Goal: Transaction & Acquisition: Purchase product/service

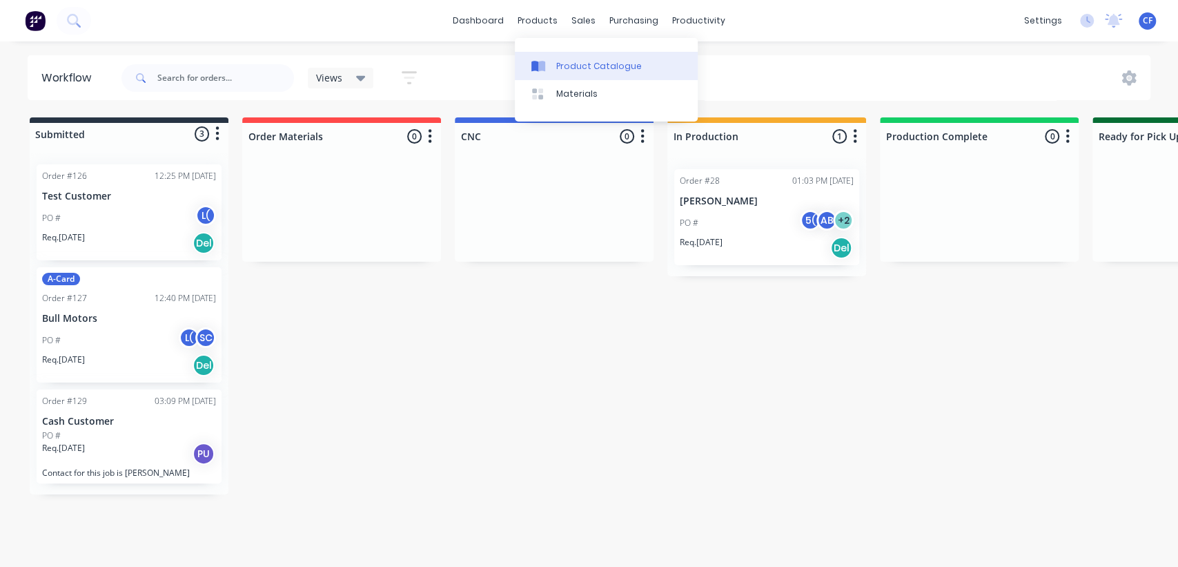
click at [550, 65] on div at bounding box center [541, 66] width 21 height 12
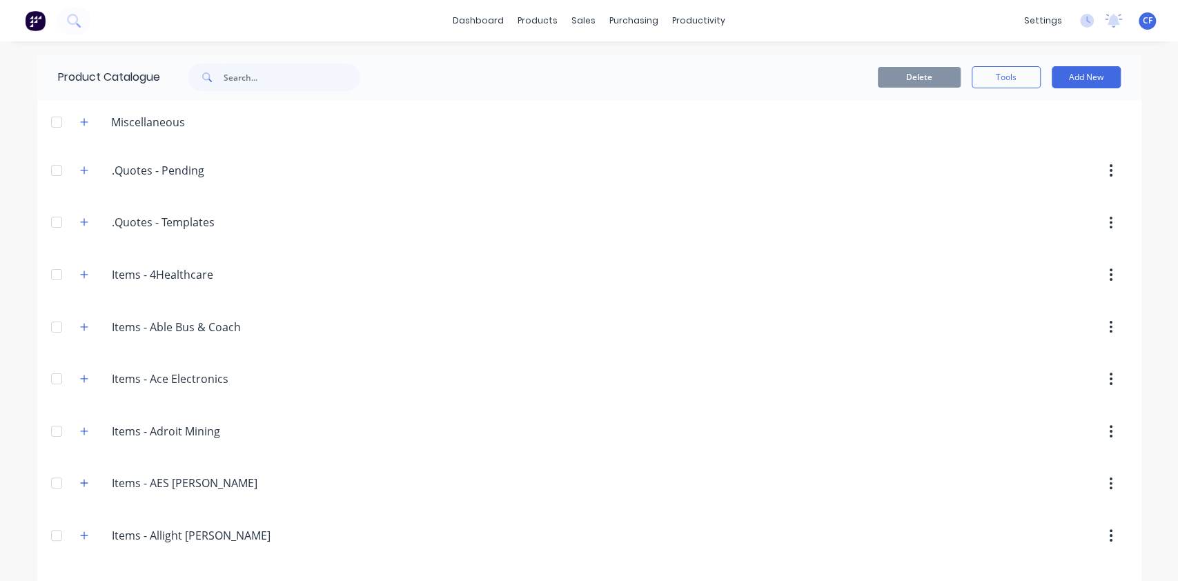
click at [55, 218] on div at bounding box center [57, 222] width 28 height 28
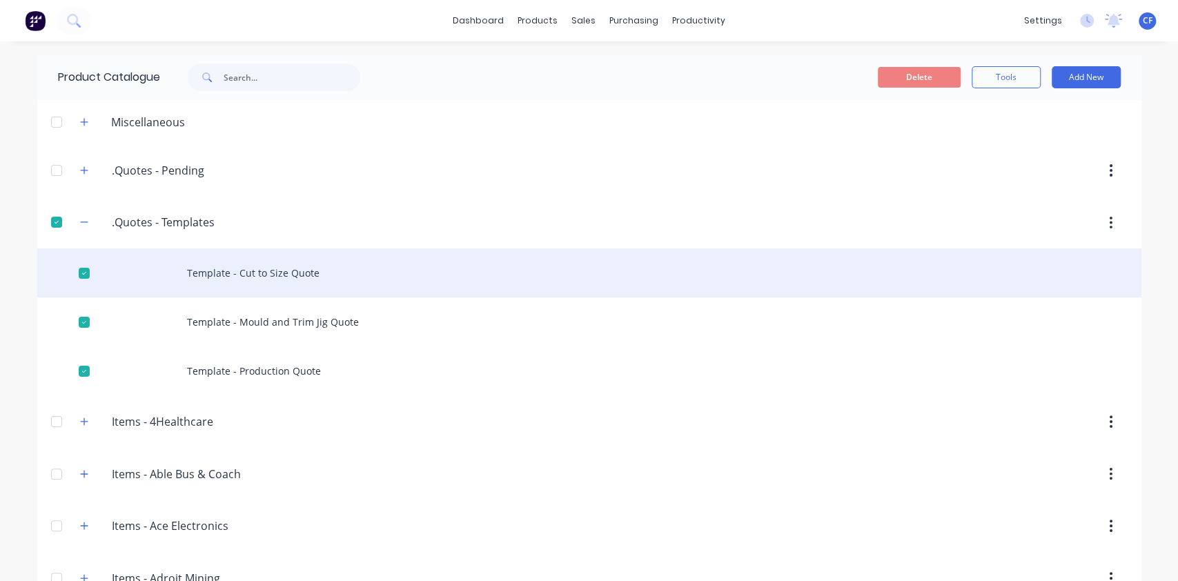
click at [82, 276] on div at bounding box center [84, 273] width 28 height 28
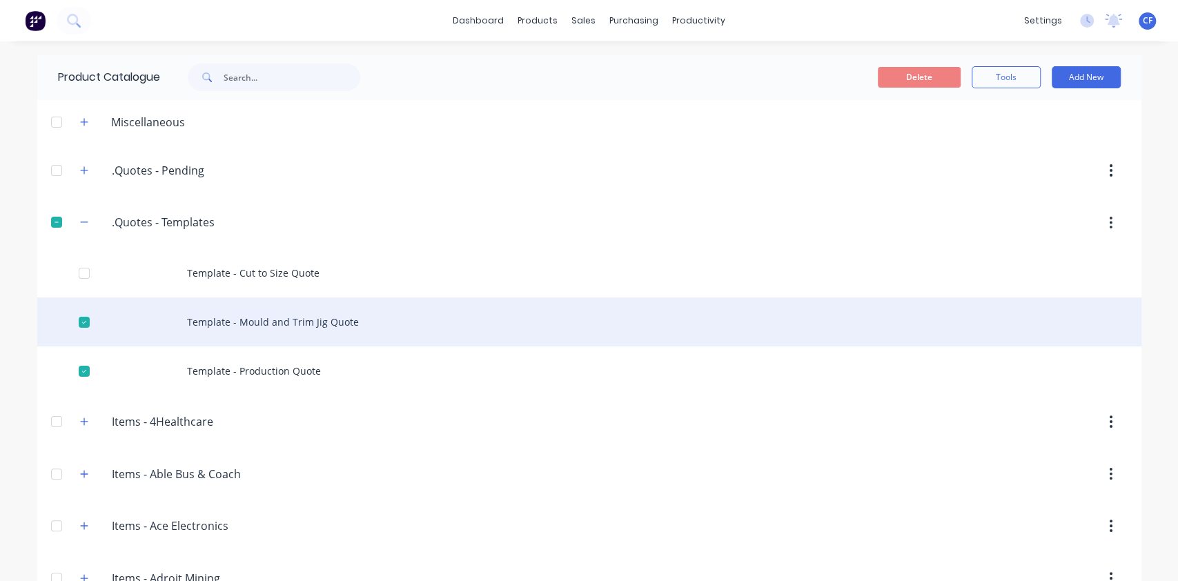
click at [70, 313] on div at bounding box center [84, 322] width 28 height 28
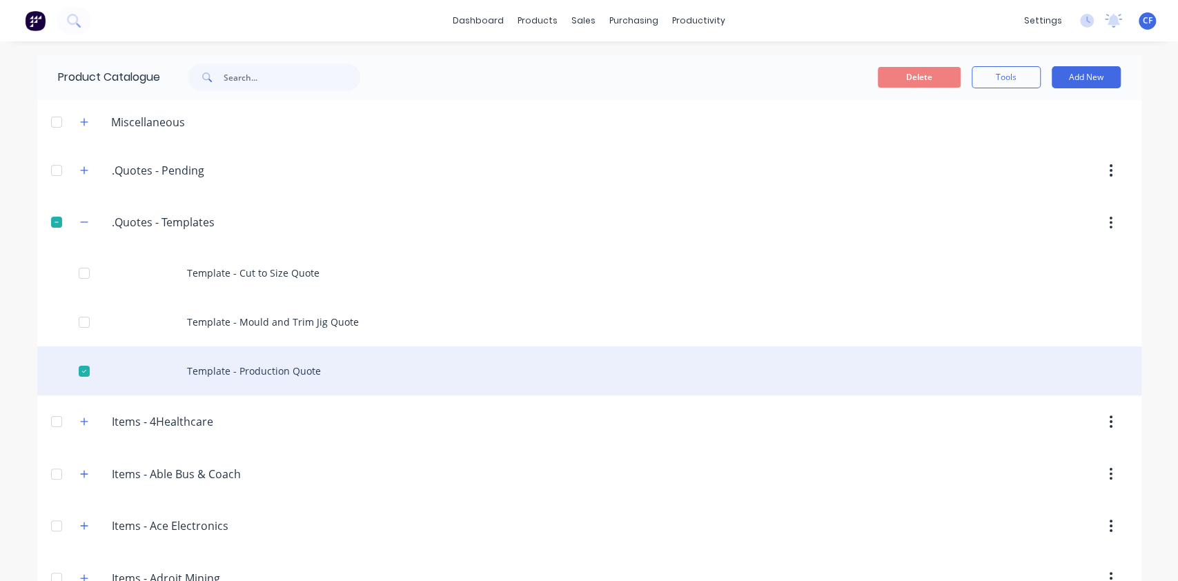
click at [71, 357] on div at bounding box center [84, 371] width 28 height 28
click at [146, 367] on div "Template - Production Quote" at bounding box center [589, 370] width 1104 height 49
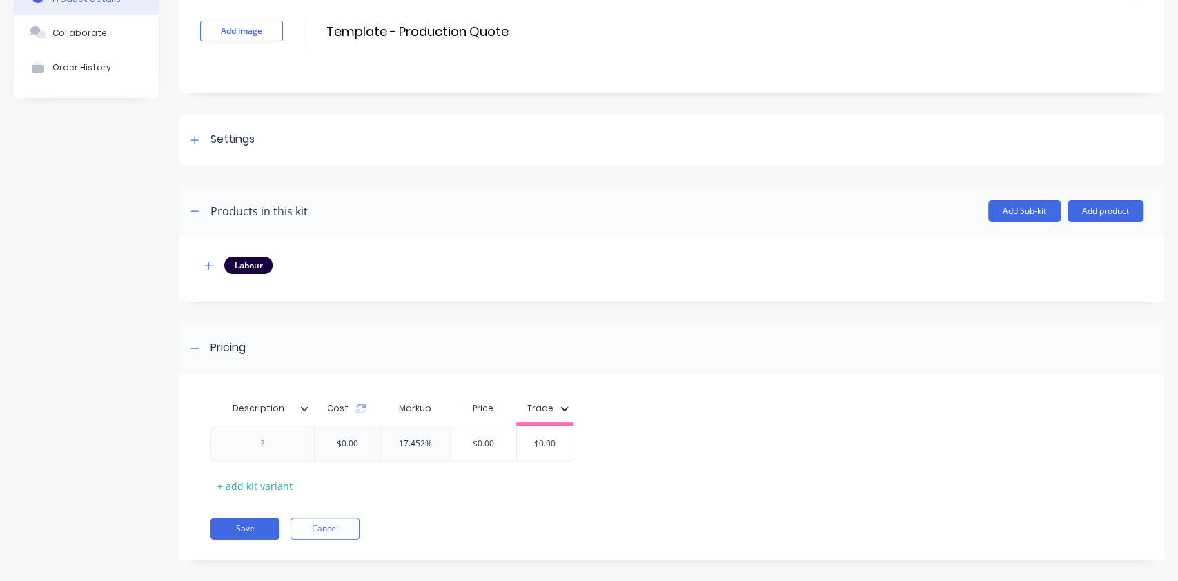
scroll to position [99, 0]
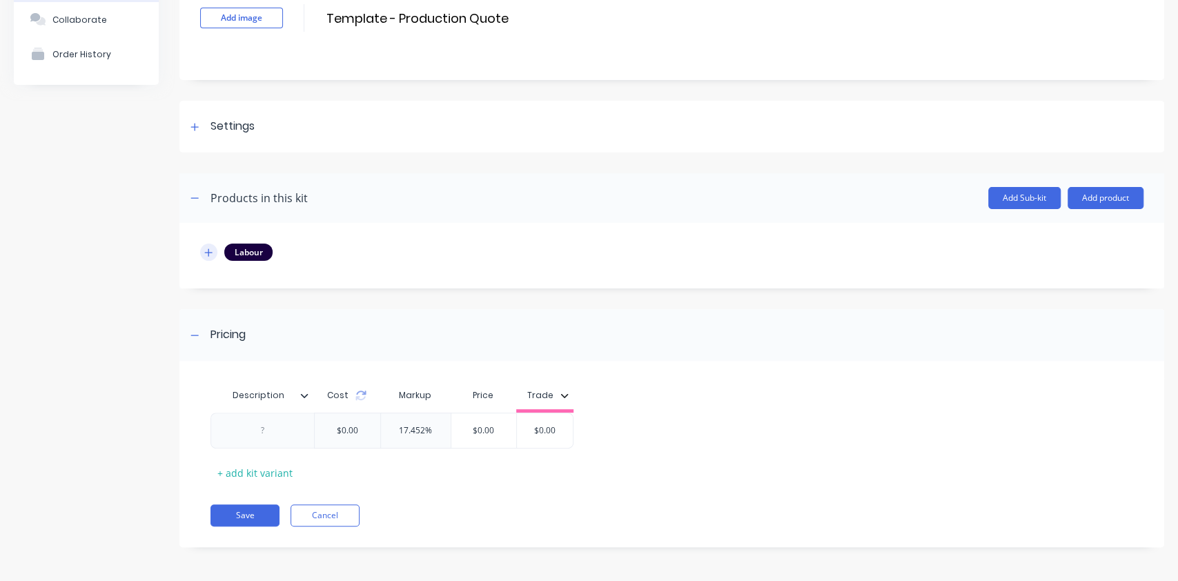
click at [208, 252] on icon "button" at bounding box center [209, 252] width 8 height 8
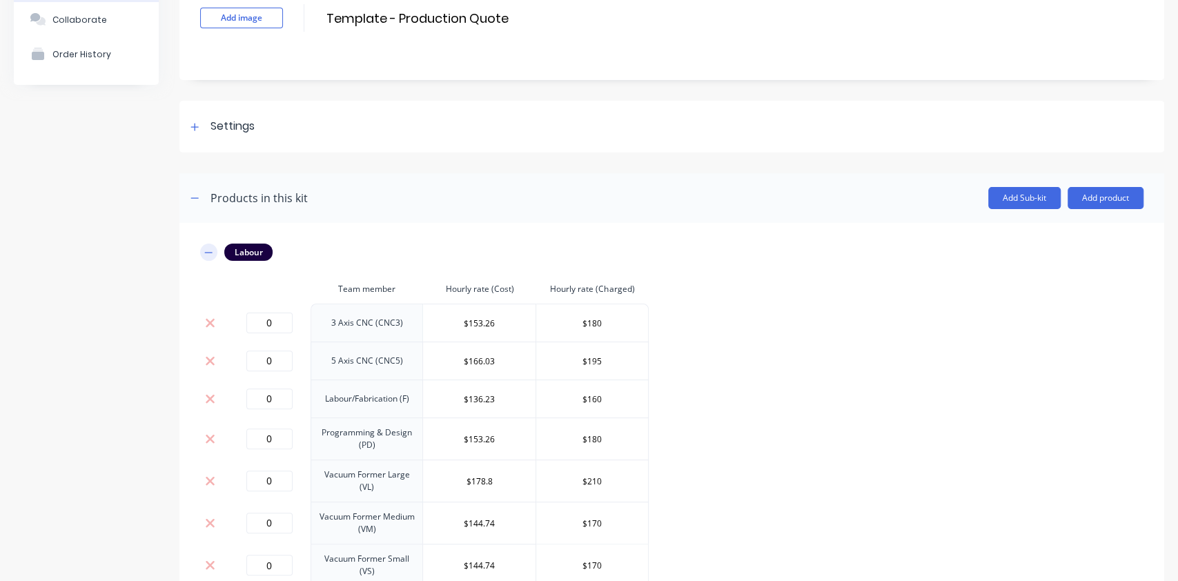
click at [208, 252] on icon "button" at bounding box center [208, 253] width 8 height 10
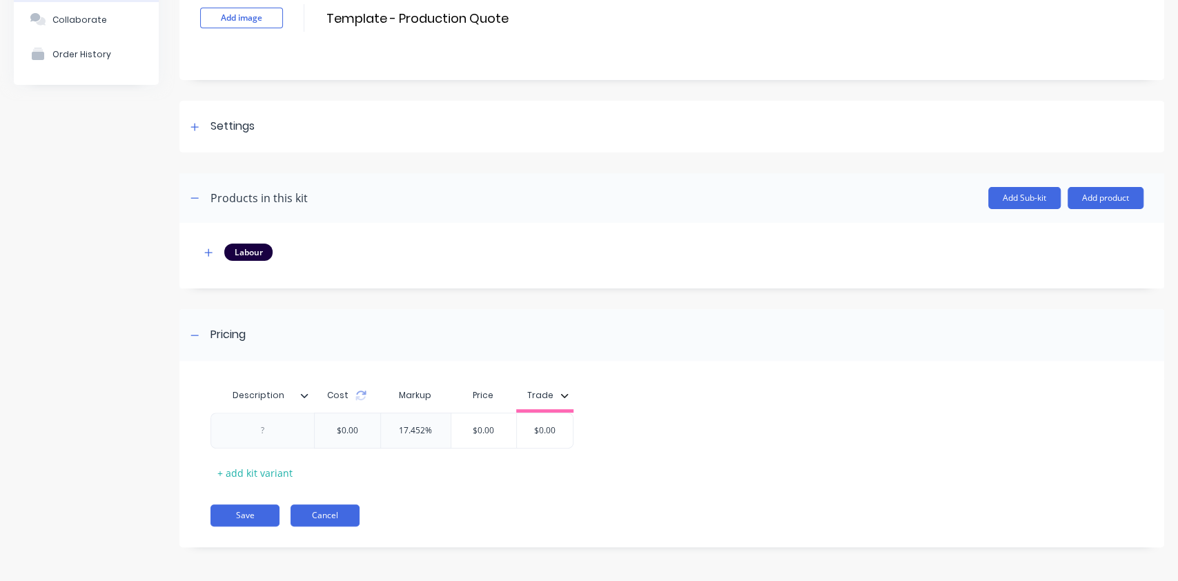
click at [332, 505] on button "Cancel" at bounding box center [325, 516] width 69 height 22
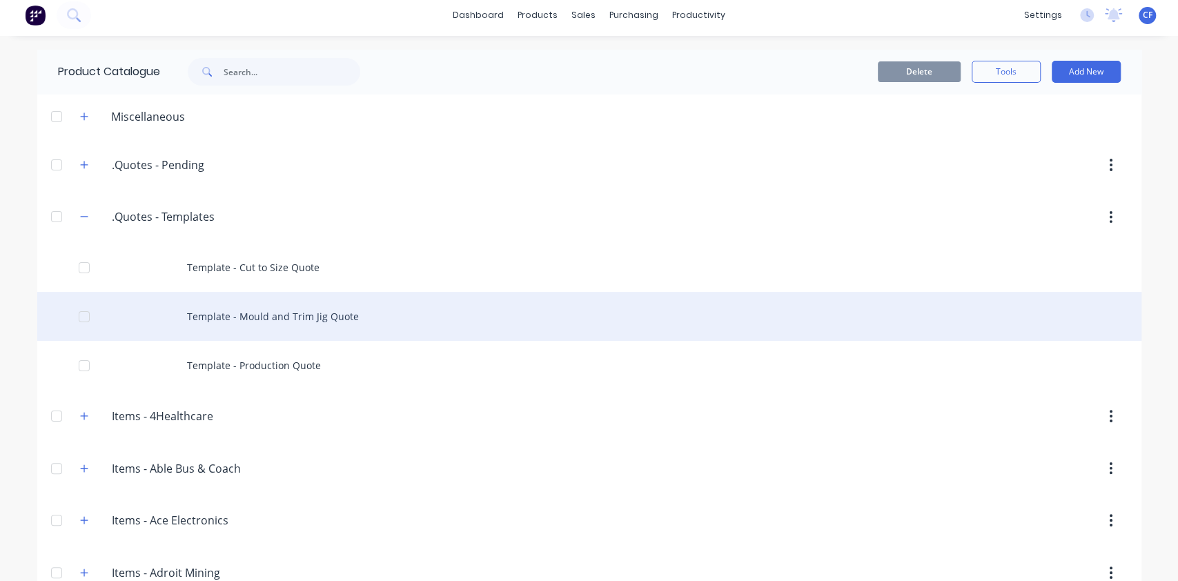
scroll to position [6, 0]
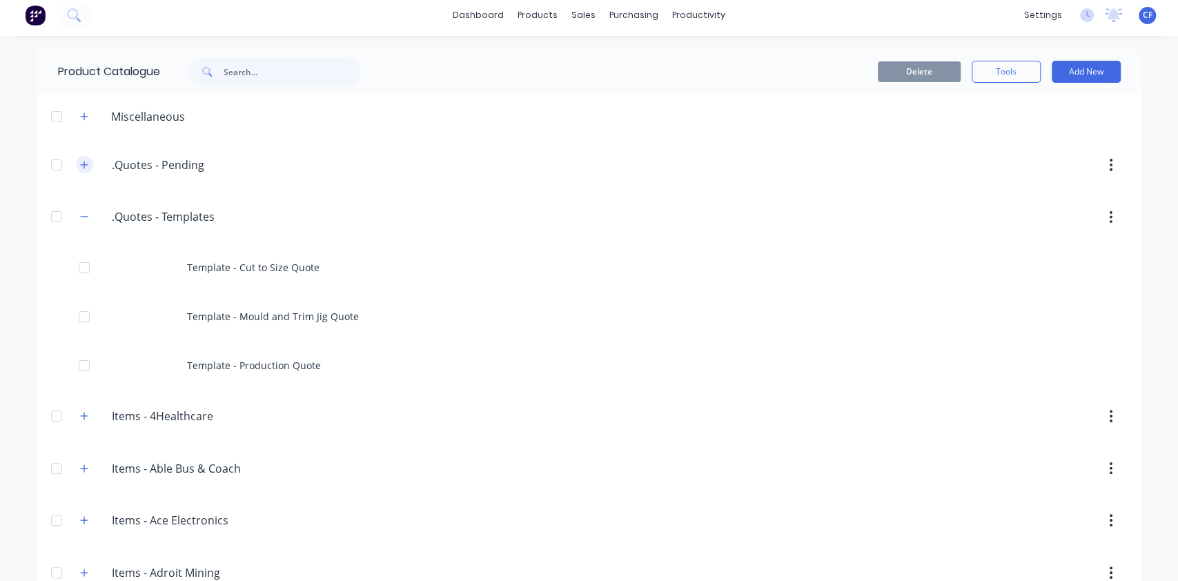
click at [85, 166] on button "button" at bounding box center [84, 164] width 17 height 17
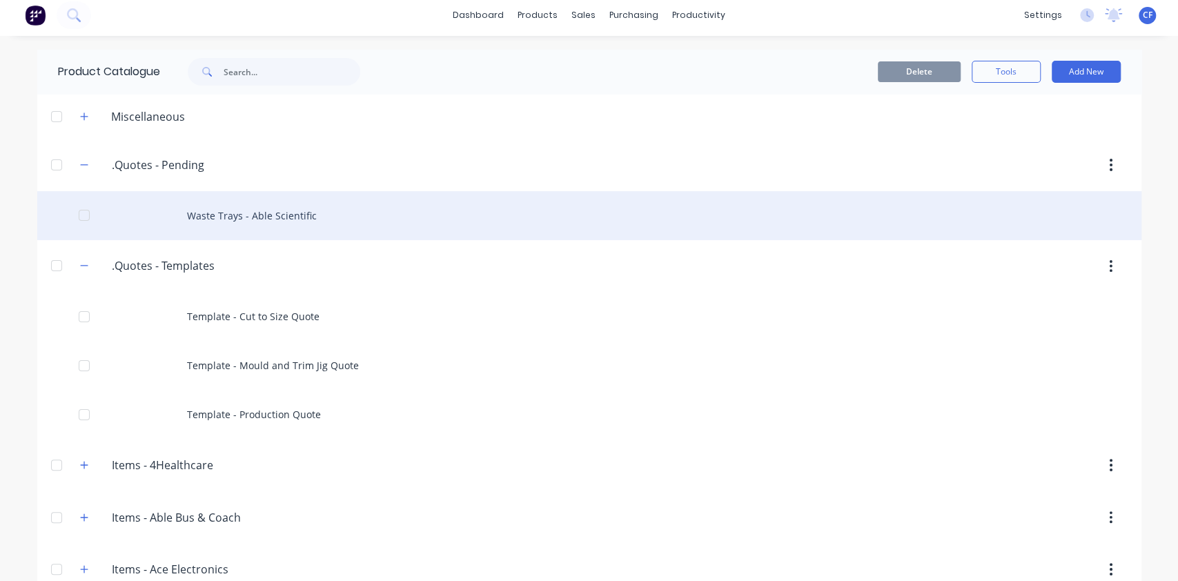
click at [213, 210] on div "Waste Trays - Able Scientific" at bounding box center [589, 215] width 1104 height 49
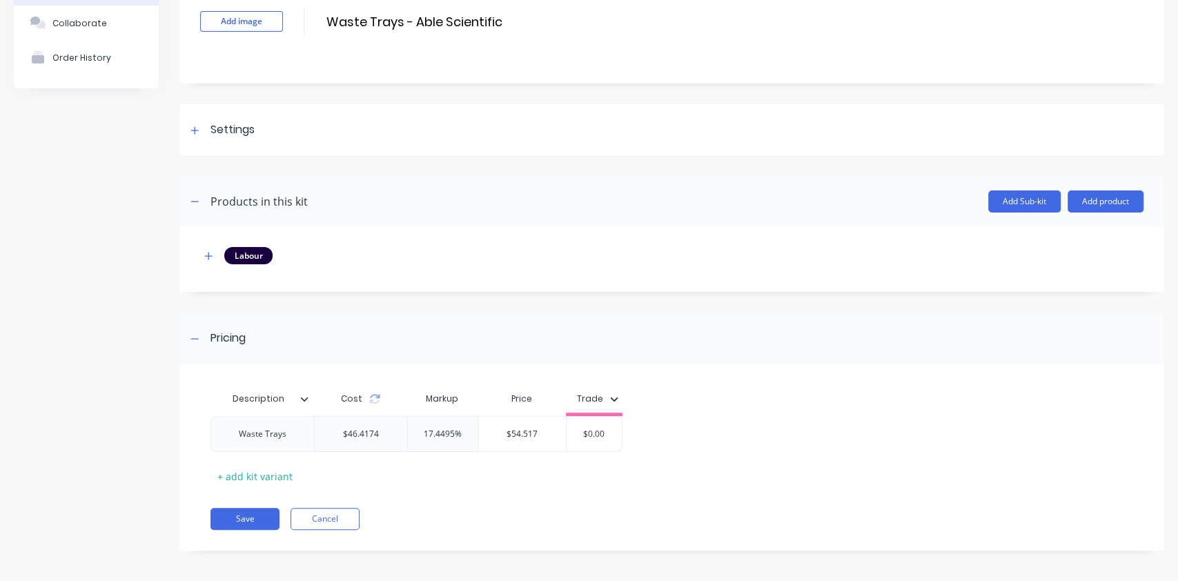
scroll to position [99, 0]
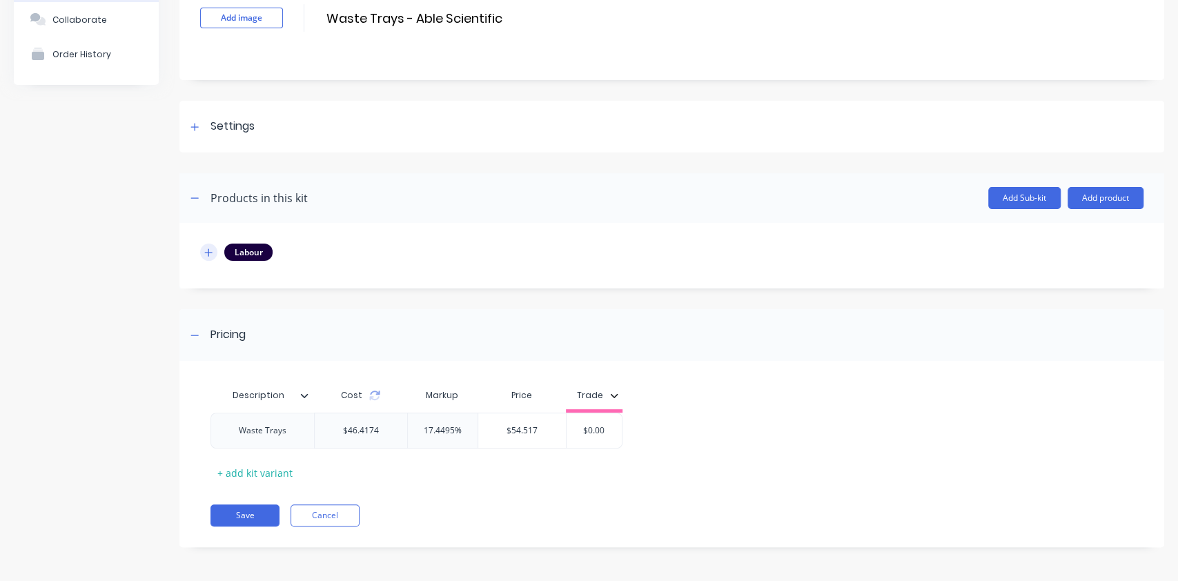
click at [208, 254] on icon "button" at bounding box center [209, 252] width 8 height 8
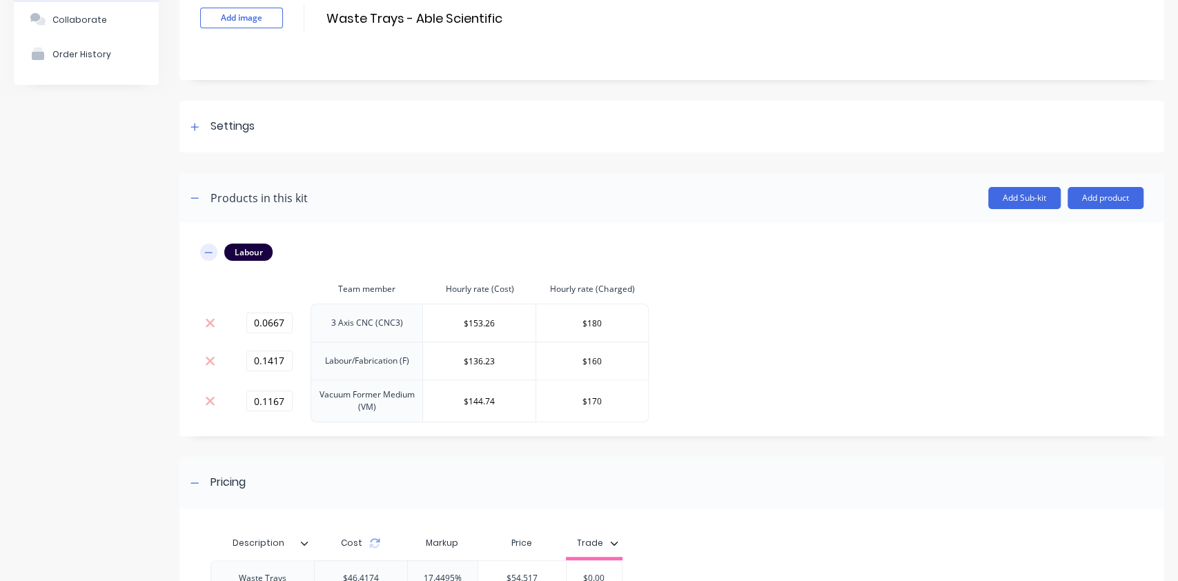
click at [208, 254] on icon "button" at bounding box center [208, 253] width 8 height 10
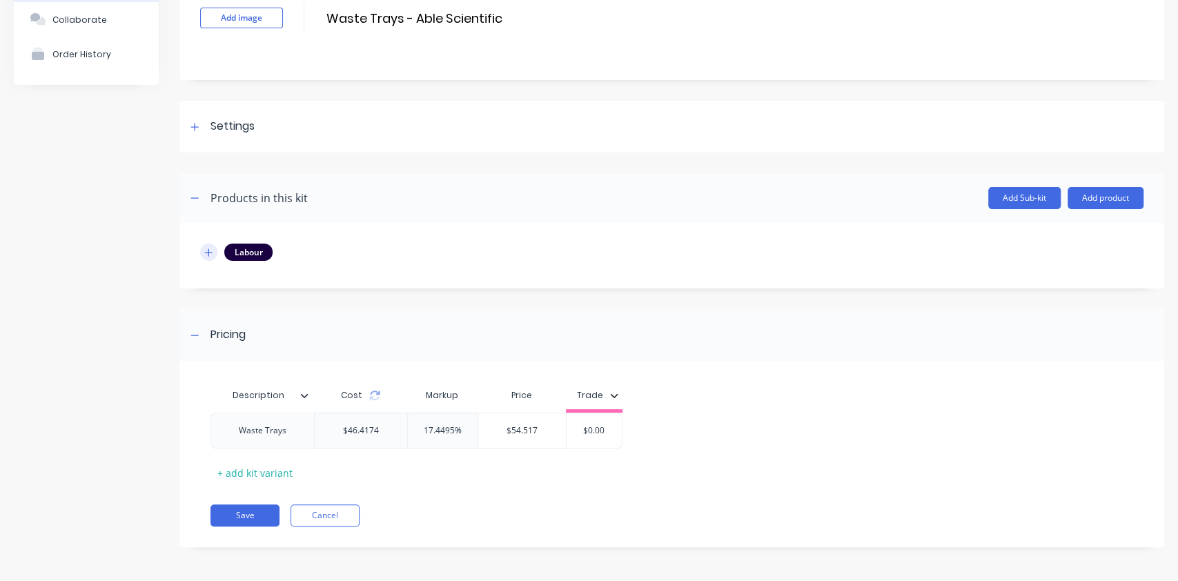
click at [208, 254] on icon "button" at bounding box center [209, 252] width 8 height 8
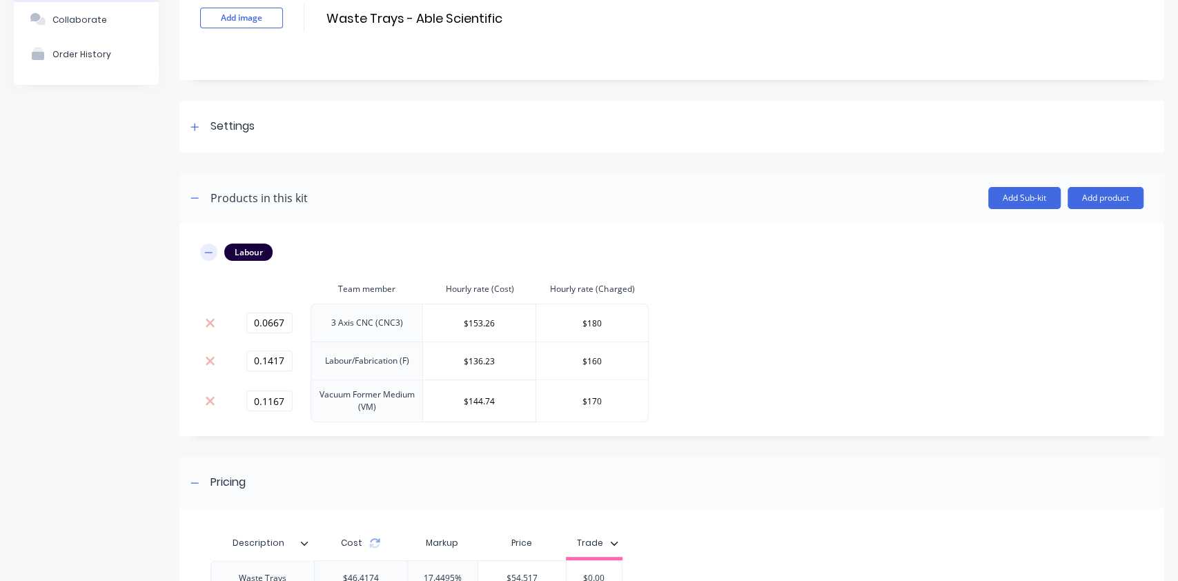
click at [208, 254] on icon "button" at bounding box center [208, 253] width 8 height 10
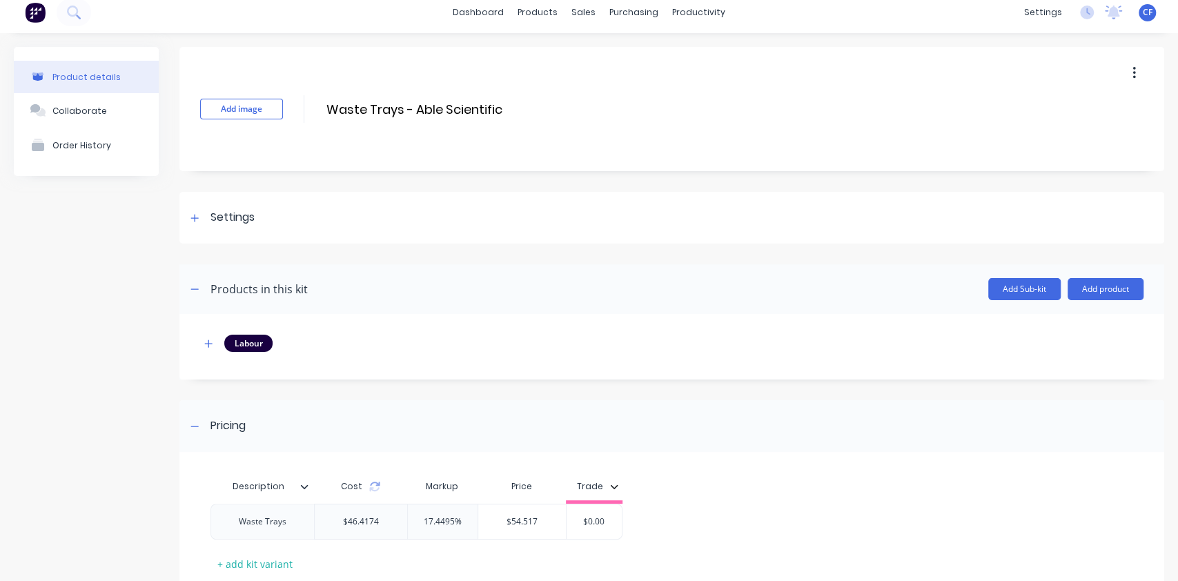
scroll to position [0, 0]
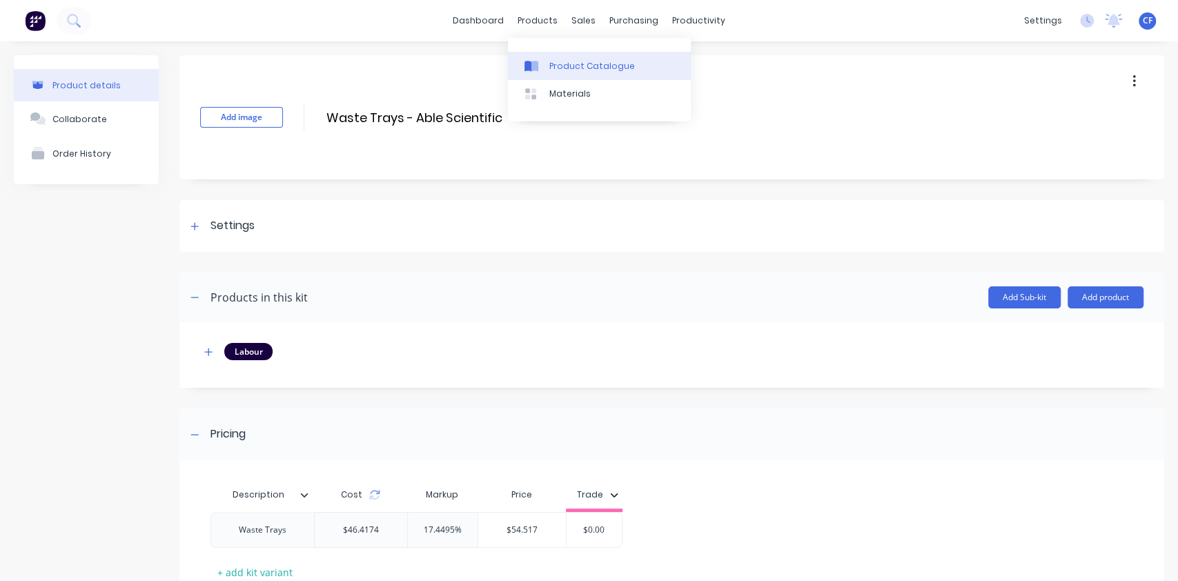
click at [540, 61] on div at bounding box center [535, 66] width 21 height 12
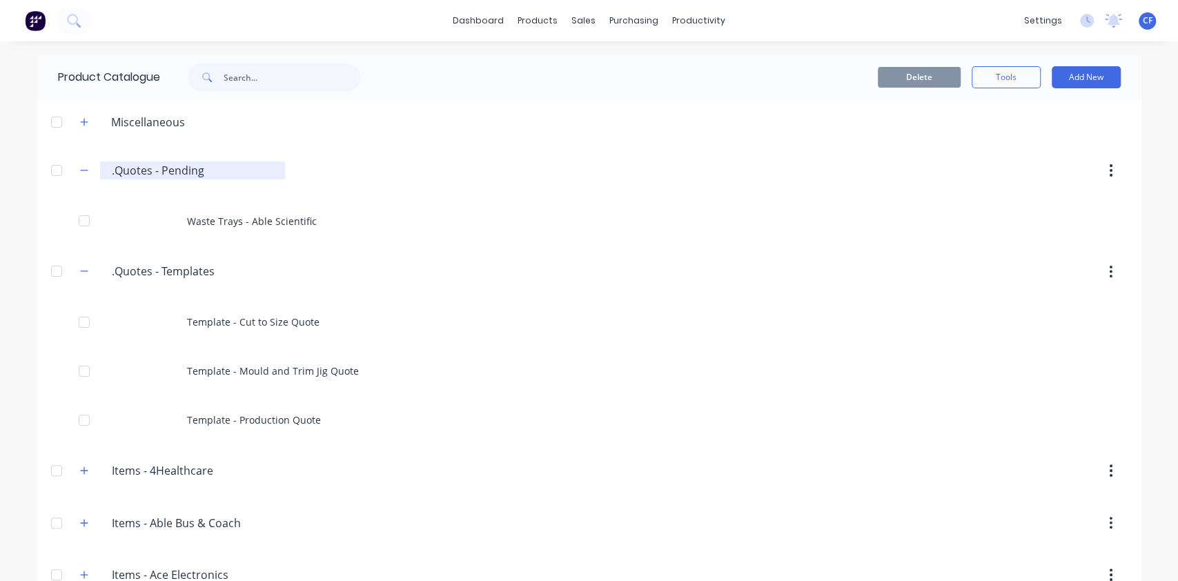
click at [112, 169] on input ".Quotes - Pending" at bounding box center [194, 170] width 164 height 17
click at [203, 172] on input ".Quotes - Pending" at bounding box center [194, 170] width 164 height 17
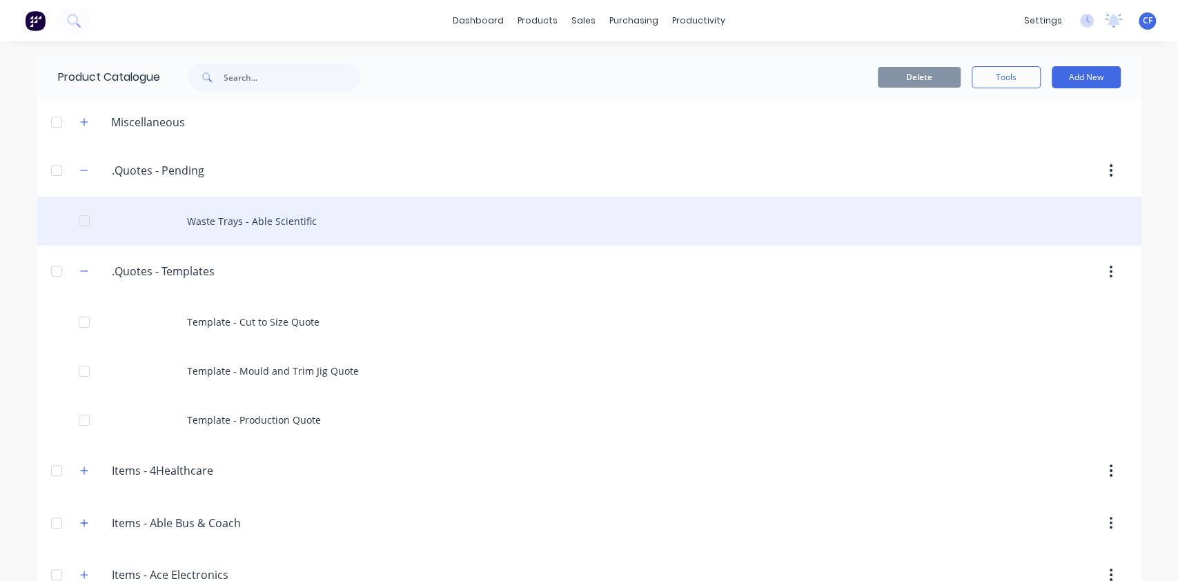
click at [453, 234] on div "Waste Trays - Able Scientific" at bounding box center [589, 221] width 1104 height 49
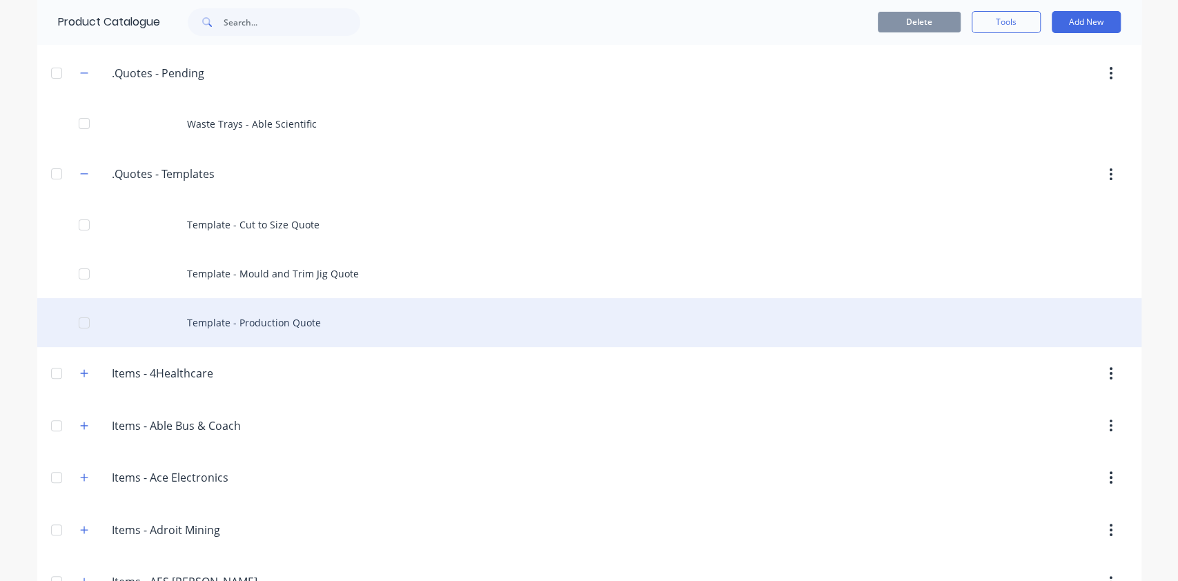
click at [265, 298] on div "Template - Production Quote" at bounding box center [589, 322] width 1104 height 49
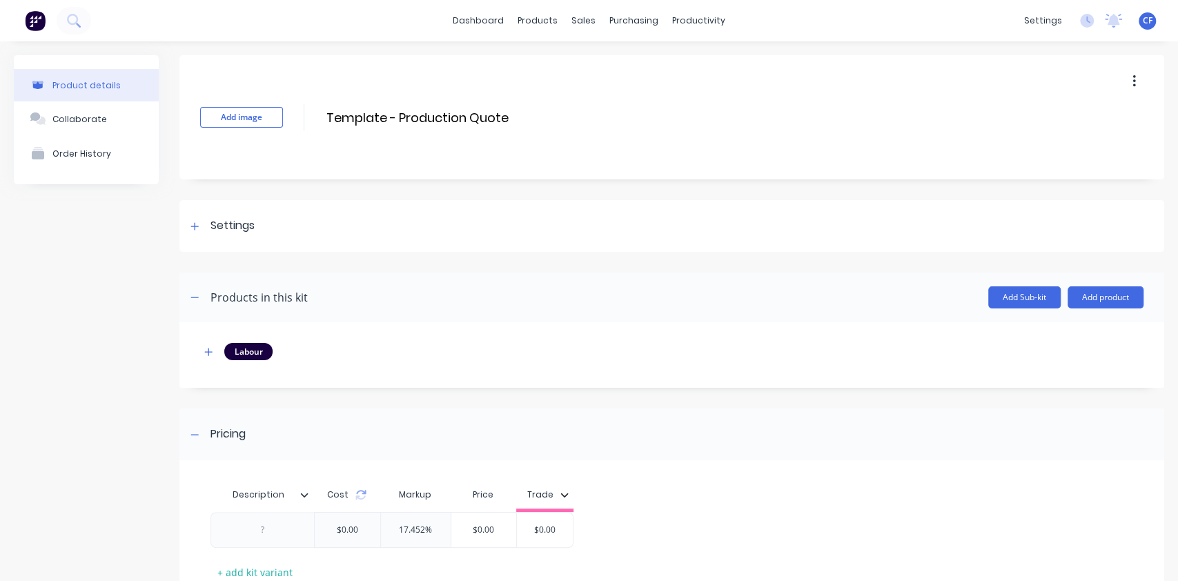
click at [1133, 76] on icon "button" at bounding box center [1134, 81] width 3 height 12
click at [1070, 112] on span "Duplicate" at bounding box center [1084, 117] width 104 height 14
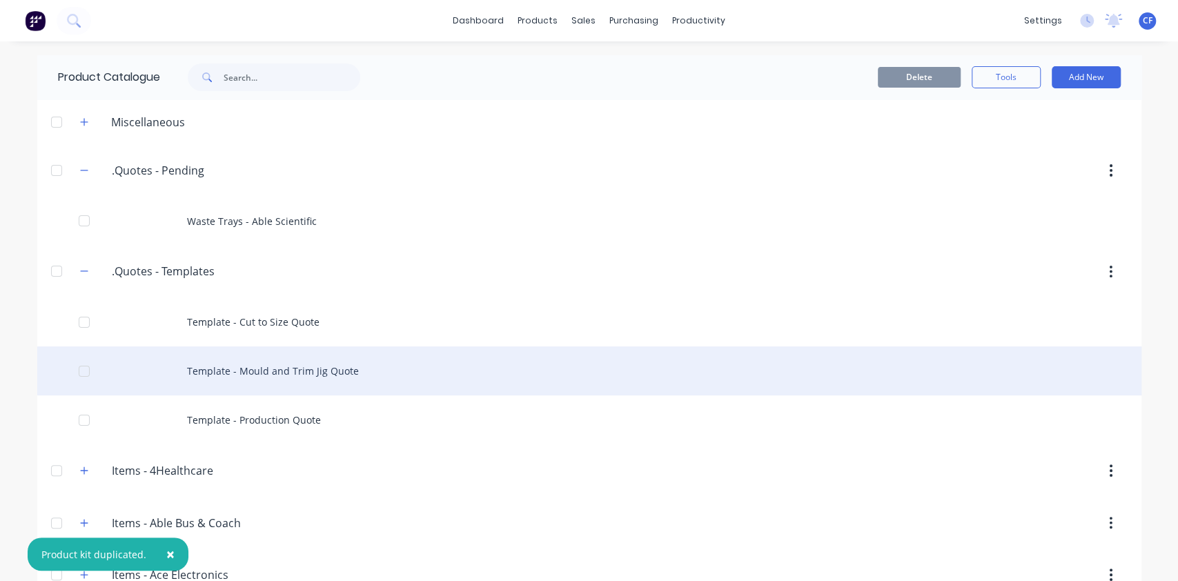
click at [275, 373] on div "Template - Mould and Trim Jig Quote" at bounding box center [589, 370] width 1104 height 49
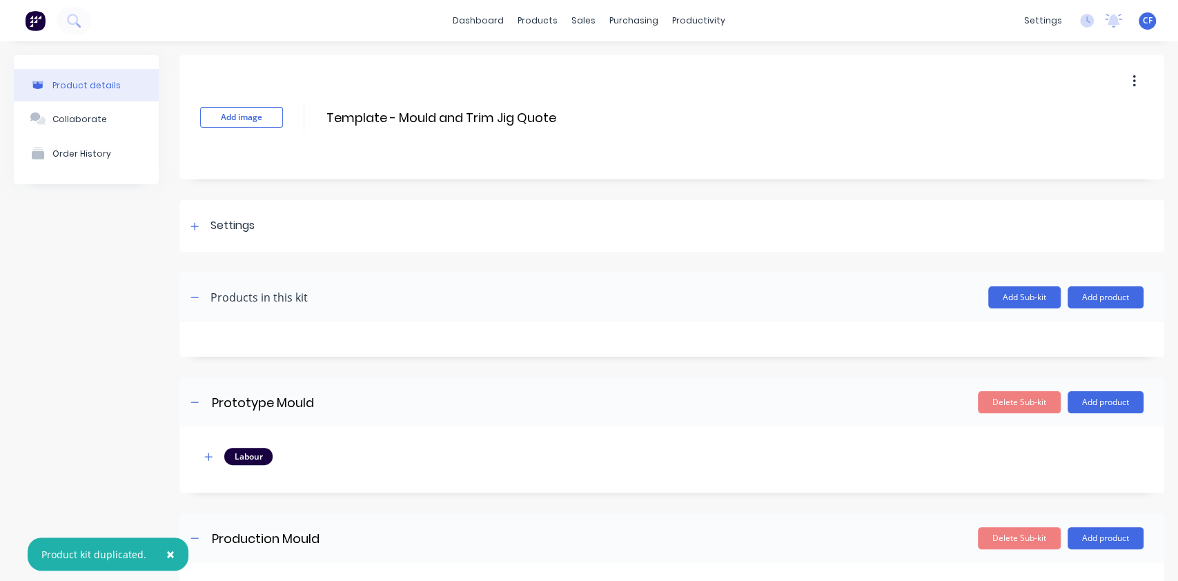
click at [1118, 79] on button "button" at bounding box center [1134, 81] width 32 height 25
click at [1041, 118] on span "Duplicate" at bounding box center [1084, 117] width 104 height 14
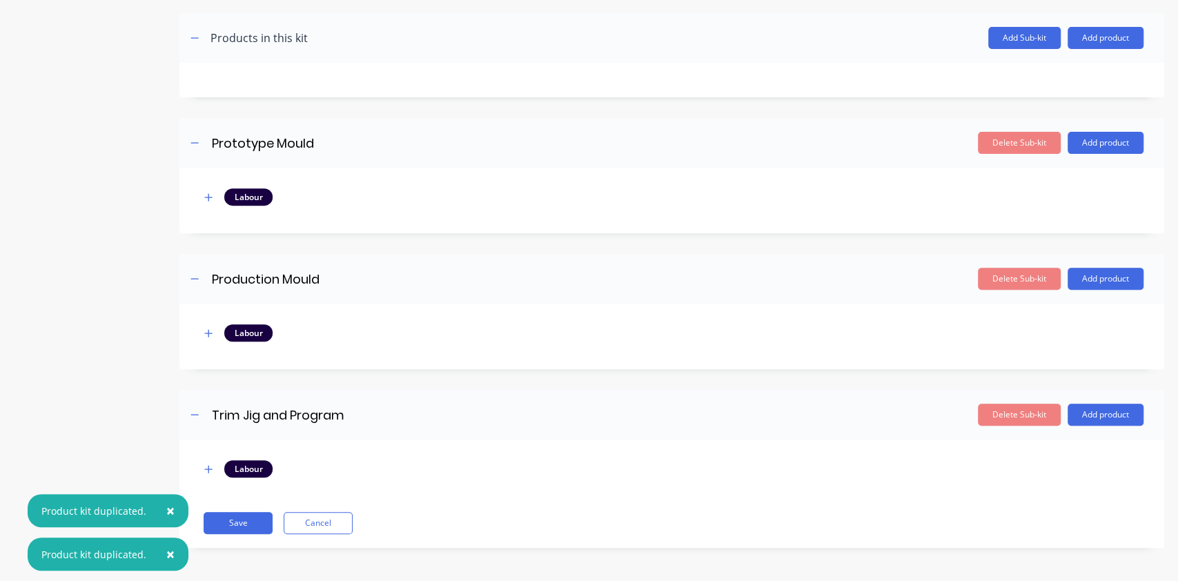
scroll to position [259, 0]
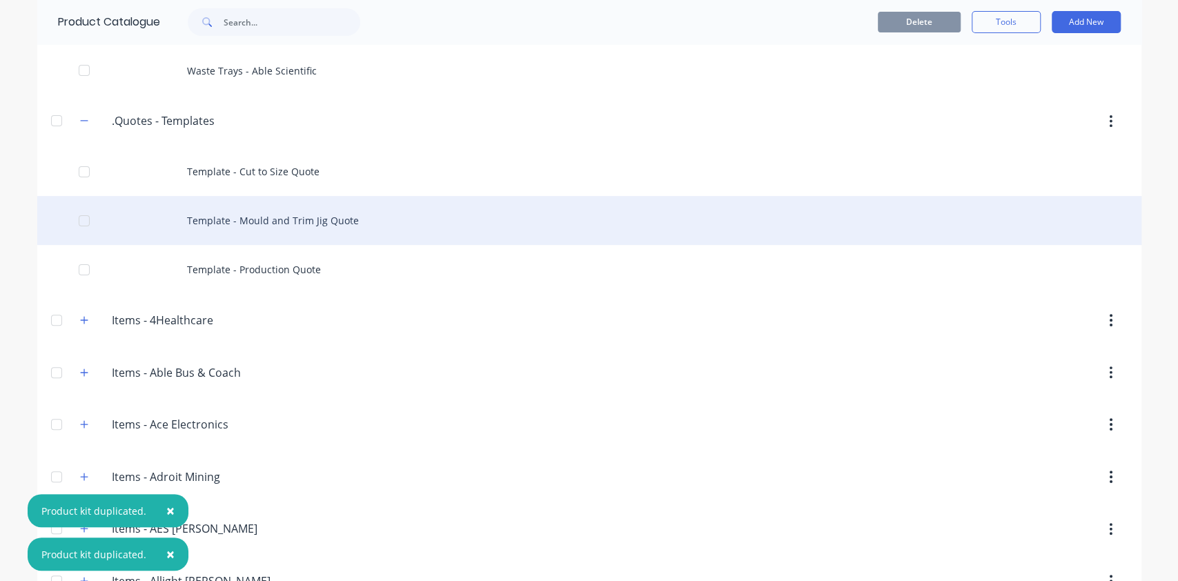
scroll to position [152, 0]
click at [360, 213] on div "Template - Mould and Trim Jig Quote" at bounding box center [589, 219] width 1104 height 49
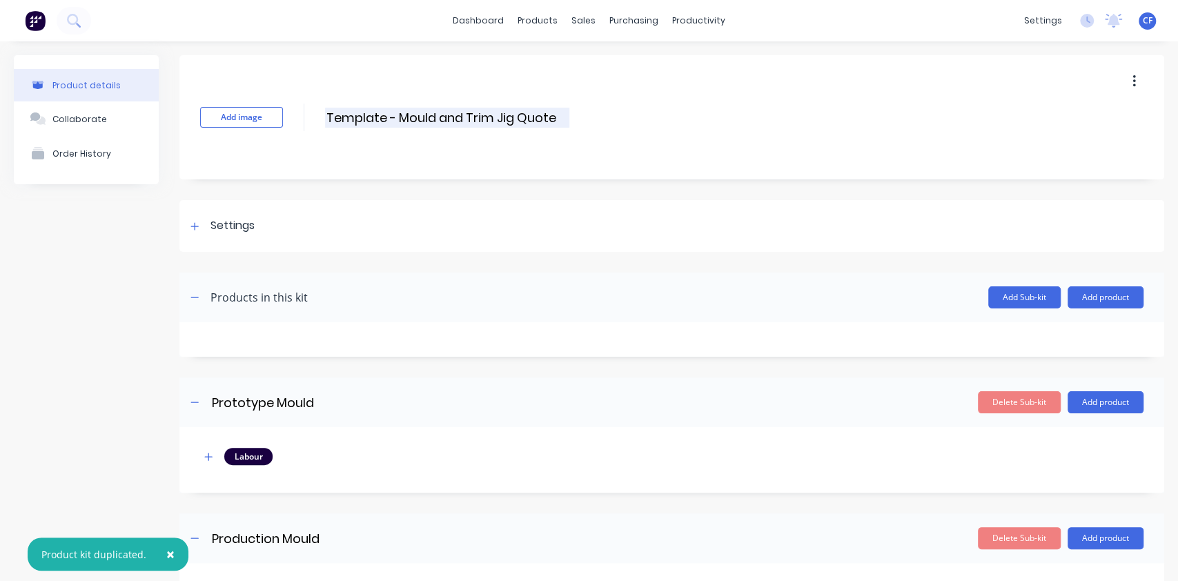
drag, startPoint x: 393, startPoint y: 115, endPoint x: 404, endPoint y: 124, distance: 13.7
click at [399, 119] on input "Template - Mould and Trim Jig Quote" at bounding box center [447, 118] width 244 height 20
click at [404, 124] on input "Template - Mould and Trim Jig Quote" at bounding box center [447, 118] width 244 height 20
click at [400, 122] on input "Template - Mould and Trim Jig Quote" at bounding box center [447, 118] width 244 height 20
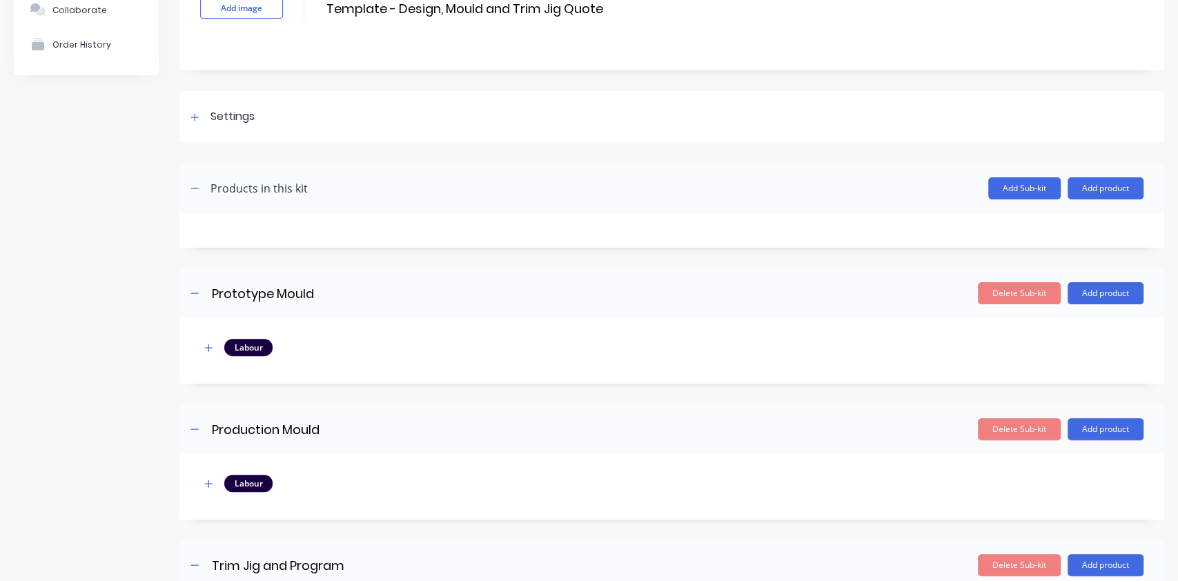
scroll to position [108, 0]
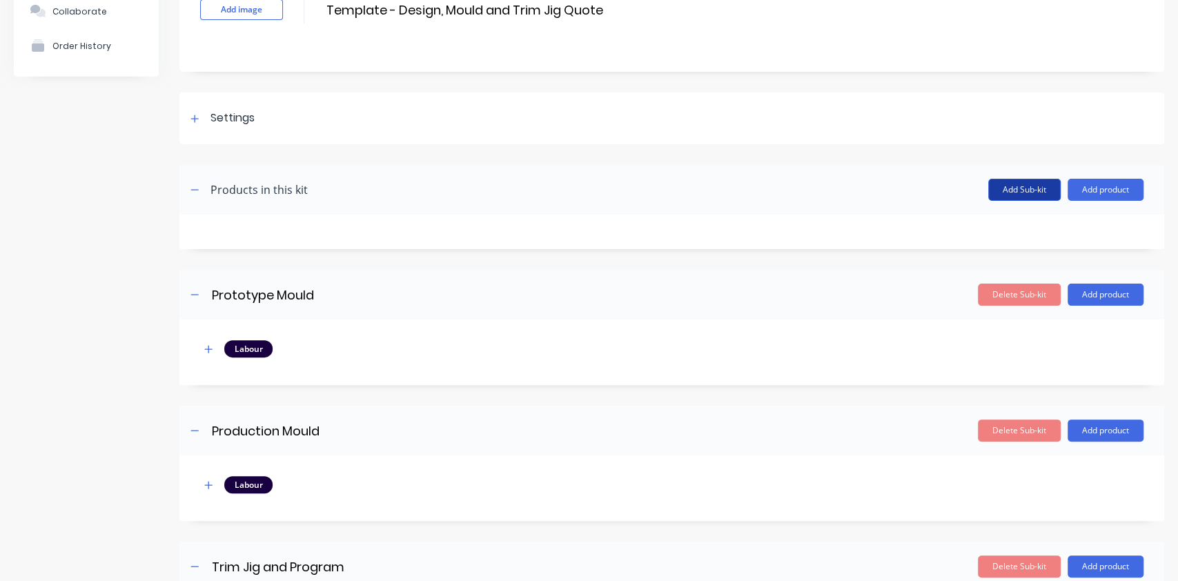
type input "Template - Design, Mould and Trim Jig Quote"
click at [994, 193] on button "Add Sub-kit" at bounding box center [1024, 190] width 72 height 22
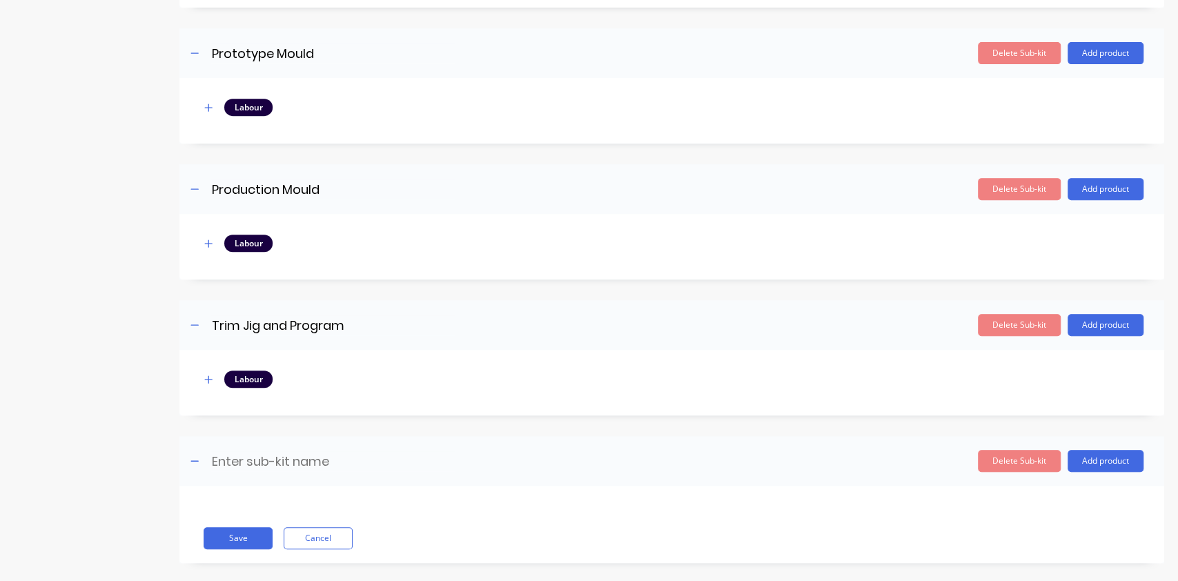
scroll to position [364, 0]
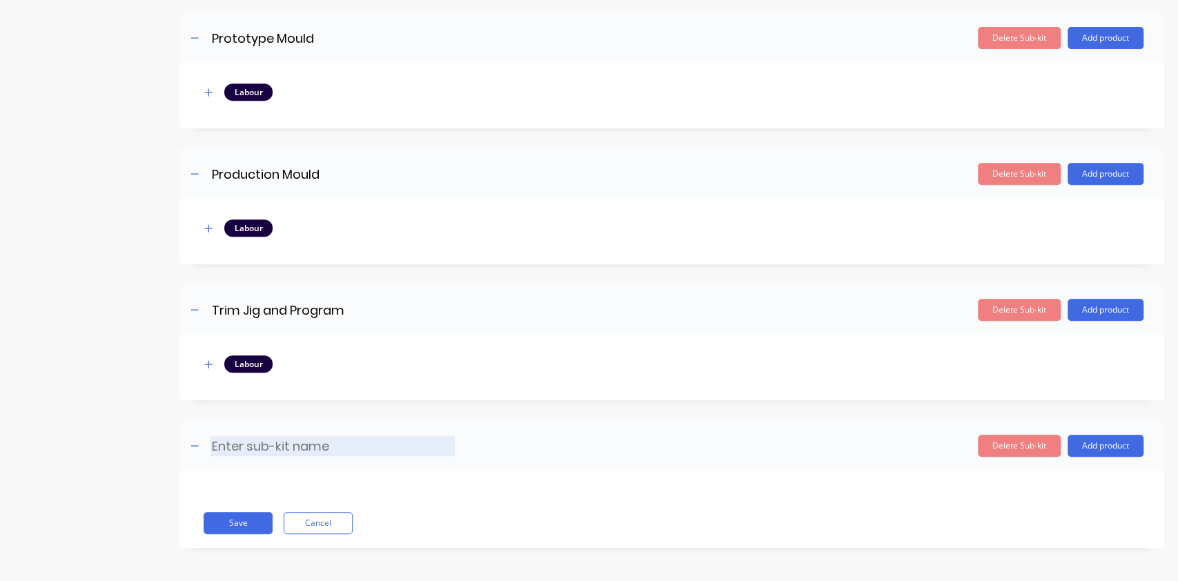
click at [259, 450] on input at bounding box center [332, 446] width 244 height 20
type input "Collaborative Design"
click at [1092, 439] on button "Add product" at bounding box center [1106, 446] width 76 height 22
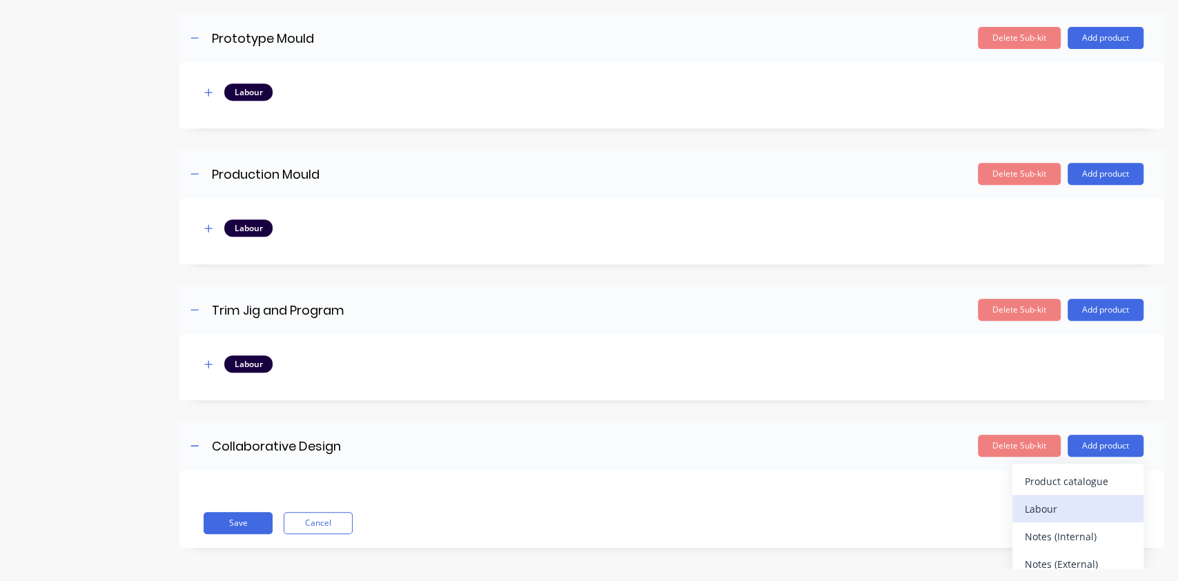
click at [1025, 511] on div "Labour" at bounding box center [1078, 509] width 106 height 20
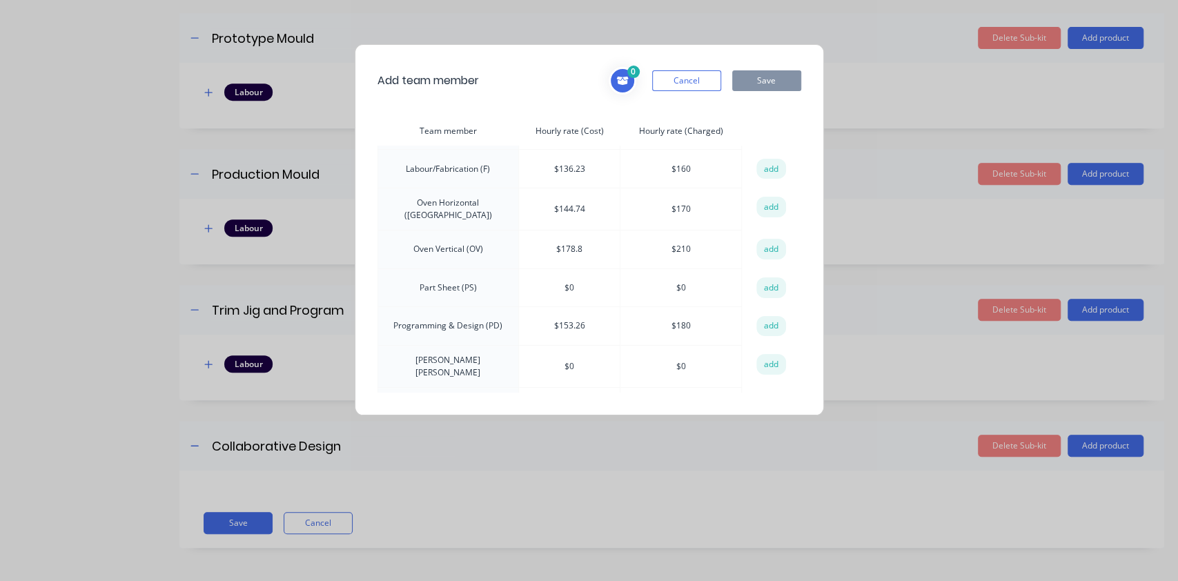
scroll to position [152, 0]
click at [773, 314] on button "add" at bounding box center [771, 324] width 30 height 21
click at [764, 73] on button "Save" at bounding box center [766, 80] width 69 height 21
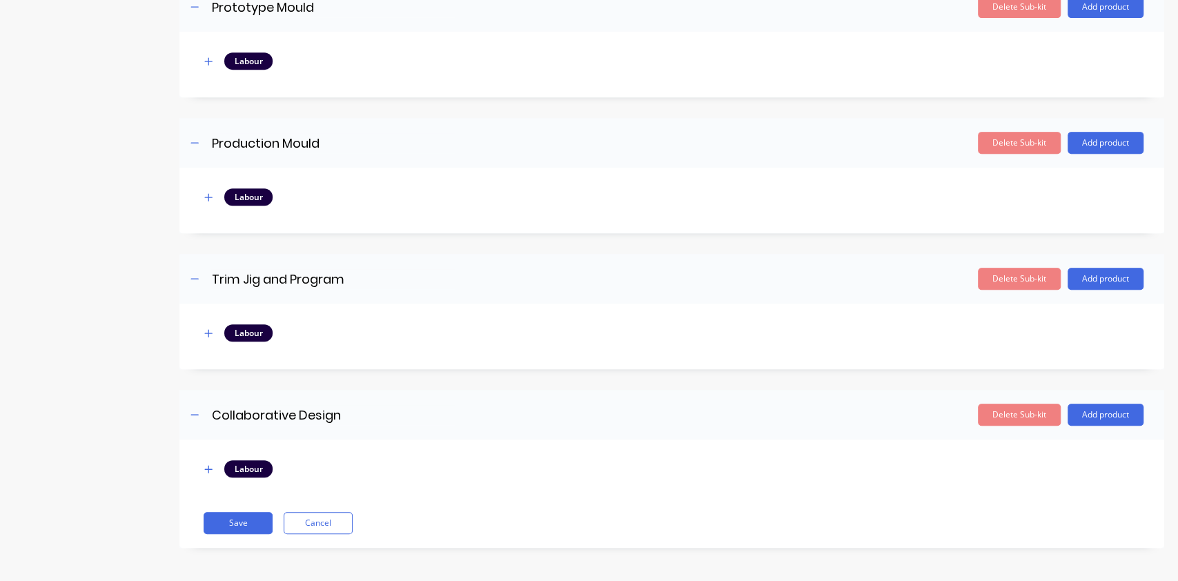
scroll to position [396, 0]
click at [219, 520] on button "Save" at bounding box center [238, 522] width 69 height 22
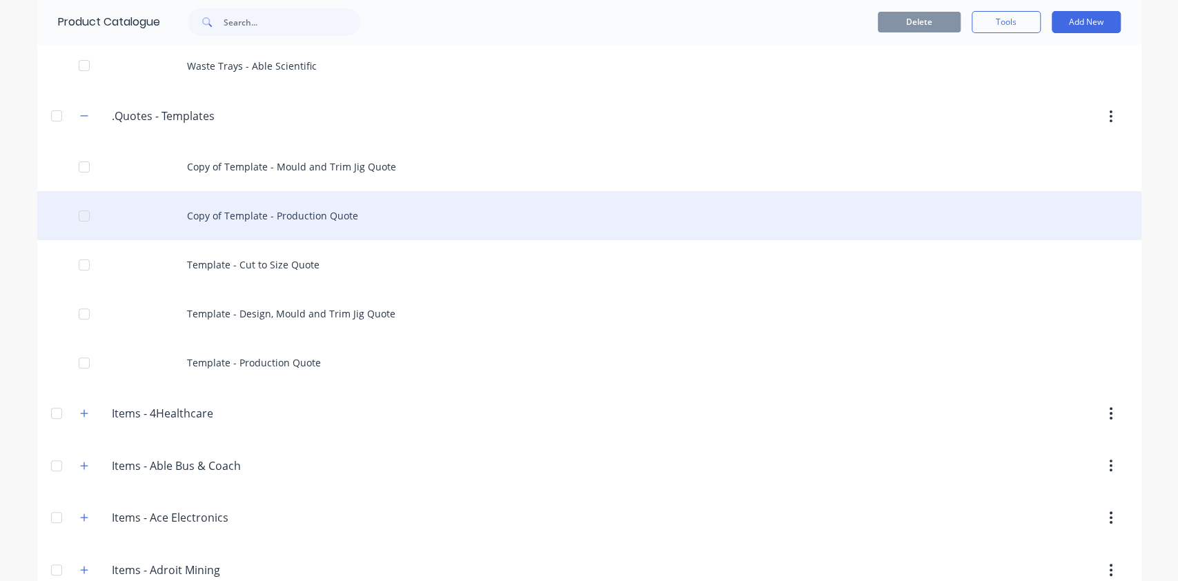
scroll to position [155, 0]
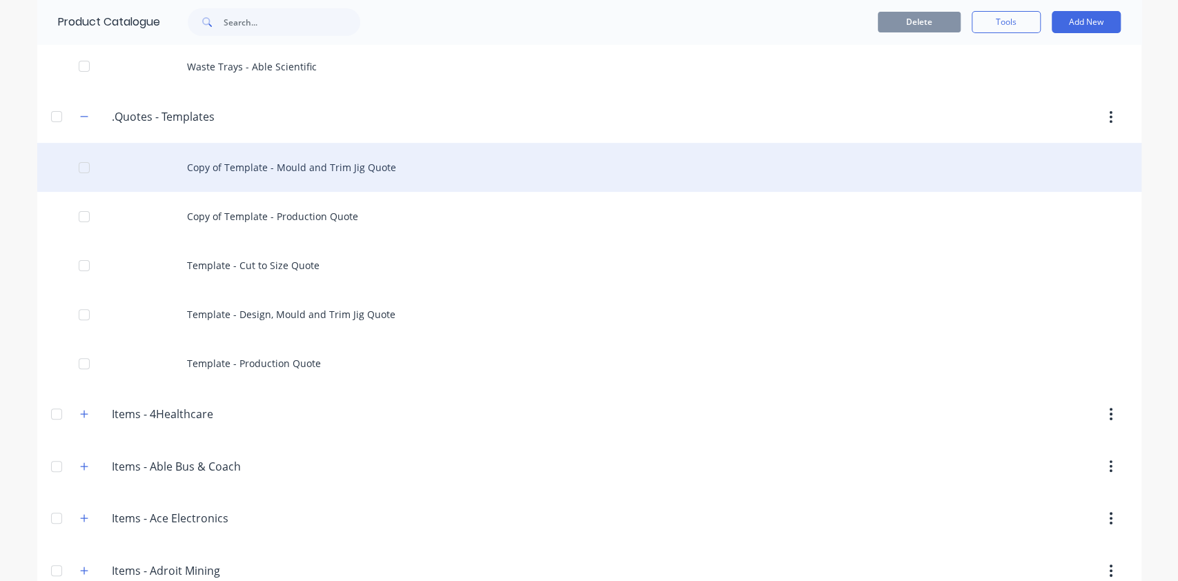
click at [70, 168] on div at bounding box center [84, 168] width 28 height 28
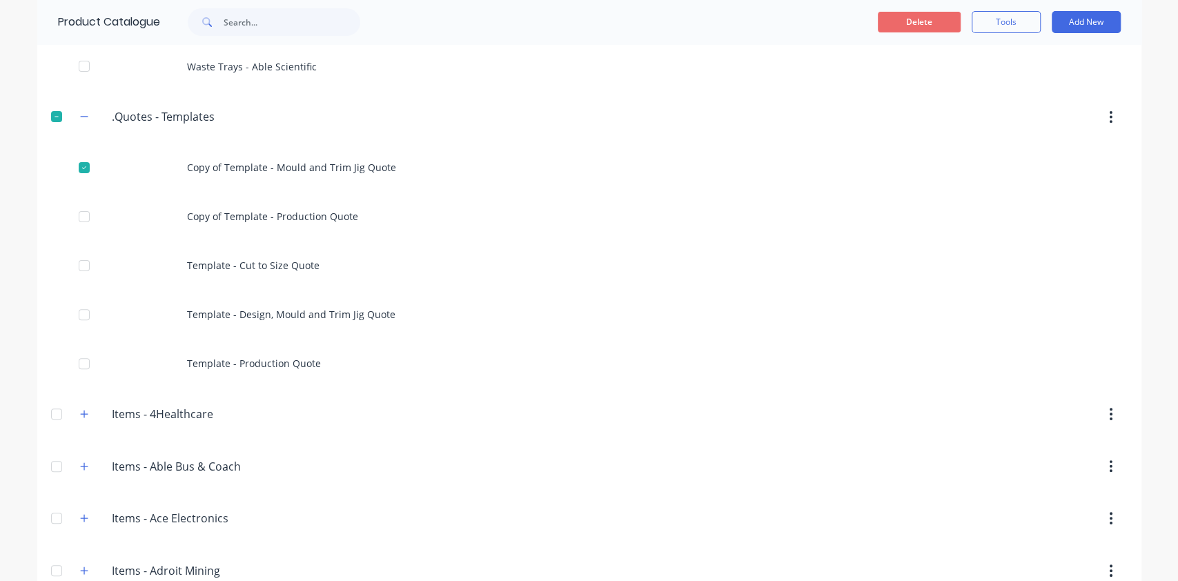
click at [917, 23] on button "Delete" at bounding box center [919, 22] width 83 height 21
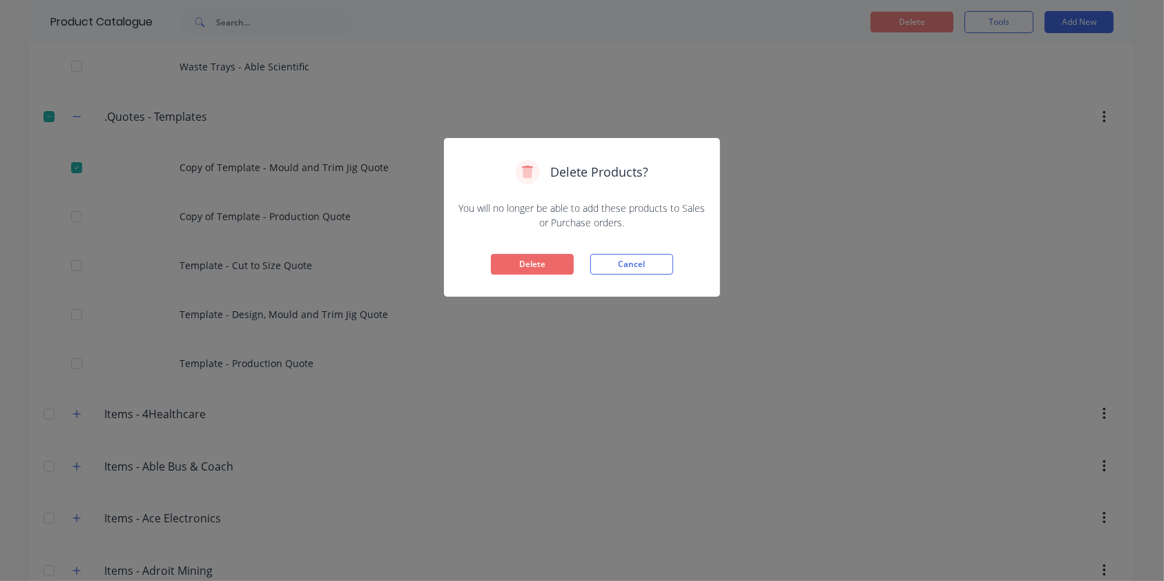
click at [541, 268] on button "Delete" at bounding box center [532, 264] width 83 height 21
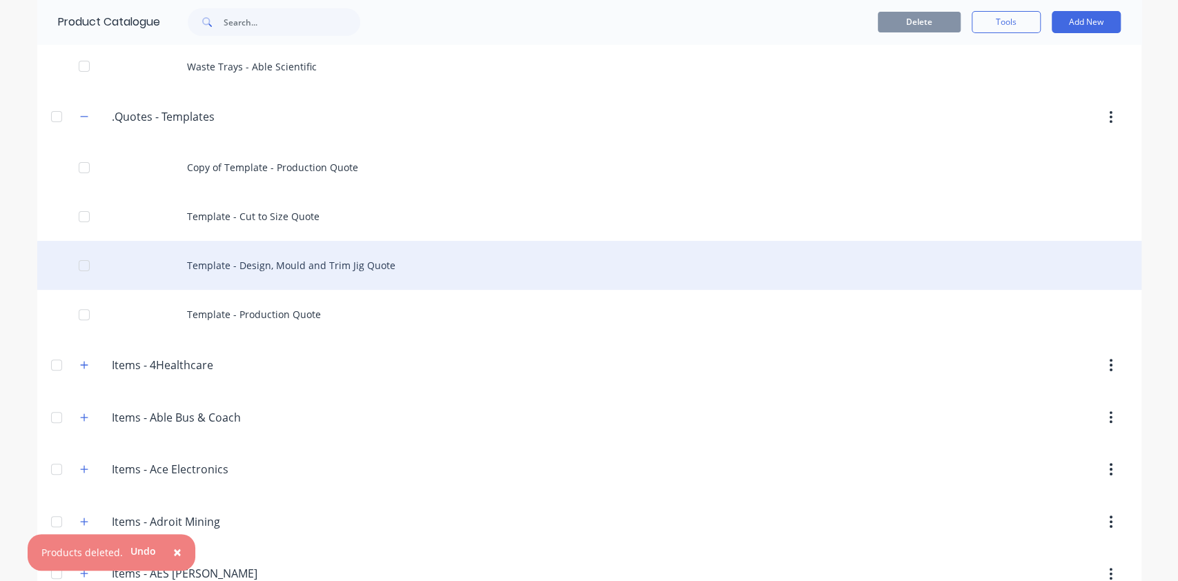
click at [70, 270] on div at bounding box center [84, 266] width 28 height 28
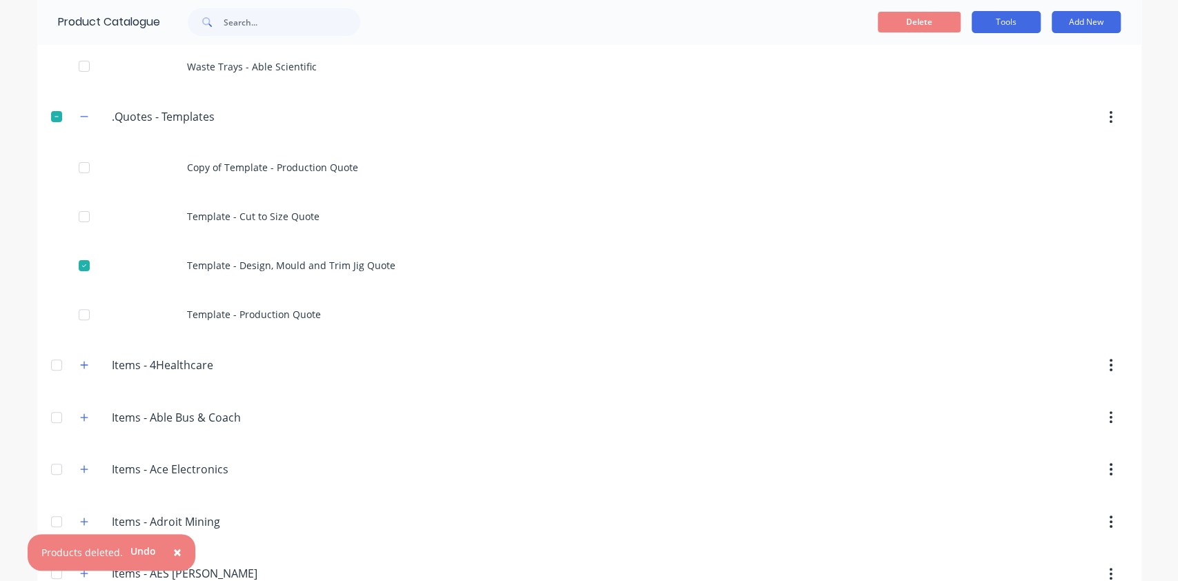
click at [990, 25] on button "Tools" at bounding box center [1006, 22] width 69 height 22
click at [961, 52] on span "Duplicate product" at bounding box center [974, 57] width 104 height 14
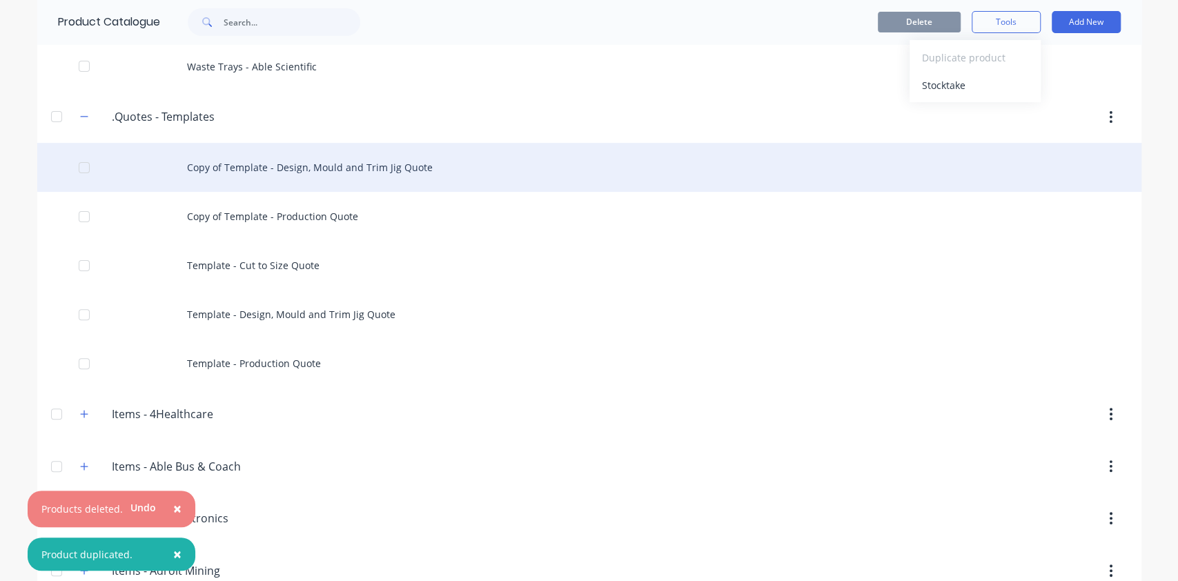
click at [275, 169] on div "Copy of Template - Design, Mould and Trim Jig Quote" at bounding box center [589, 167] width 1104 height 49
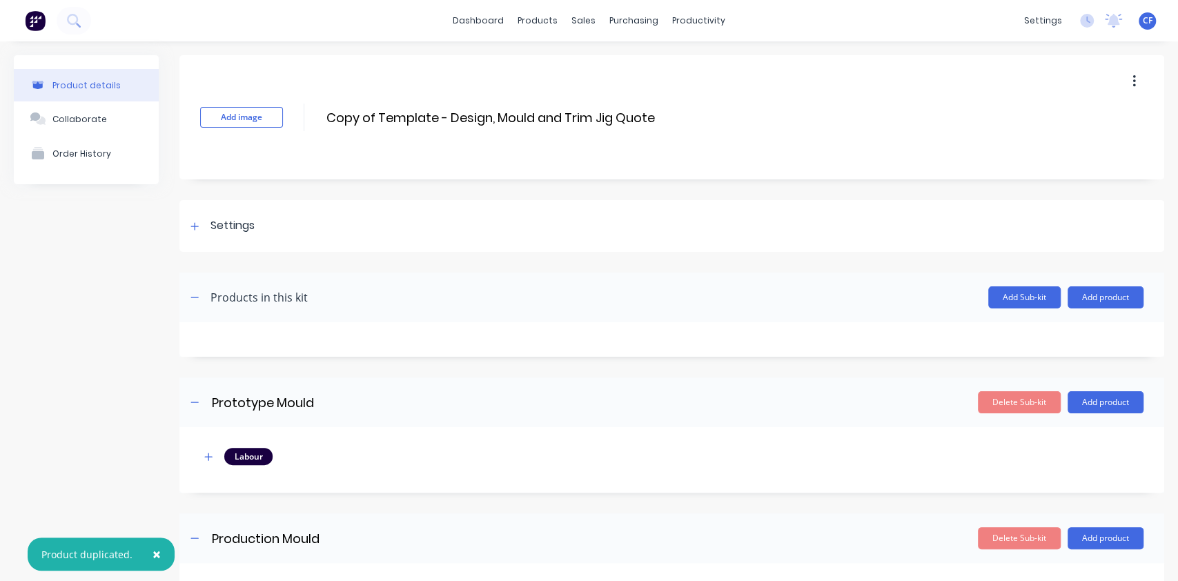
drag, startPoint x: 653, startPoint y: 119, endPoint x: -63, endPoint y: 102, distance: 715.9
click at [0, 102] on html "× Product duplicated. dashboard products sales purchasing productivity dashboar…" at bounding box center [589, 290] width 1178 height 581
type input "AquaCulture Flange Design and Mould Manufacture"
click at [215, 222] on div "Settings" at bounding box center [232, 225] width 44 height 17
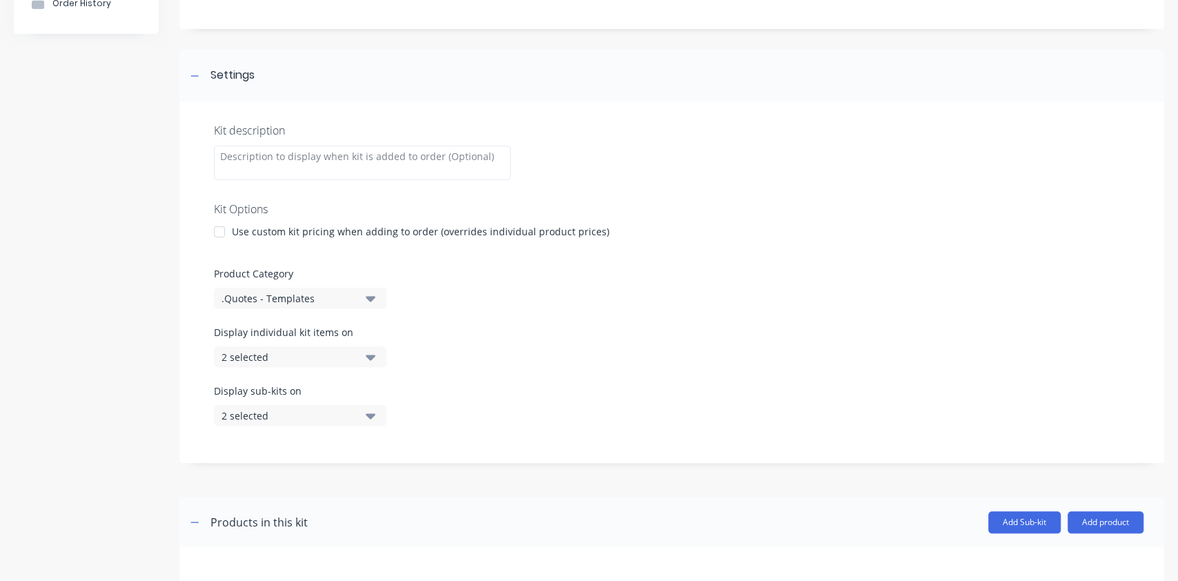
scroll to position [152, 0]
click at [298, 294] on div ".Quotes - Templates" at bounding box center [289, 297] width 134 height 14
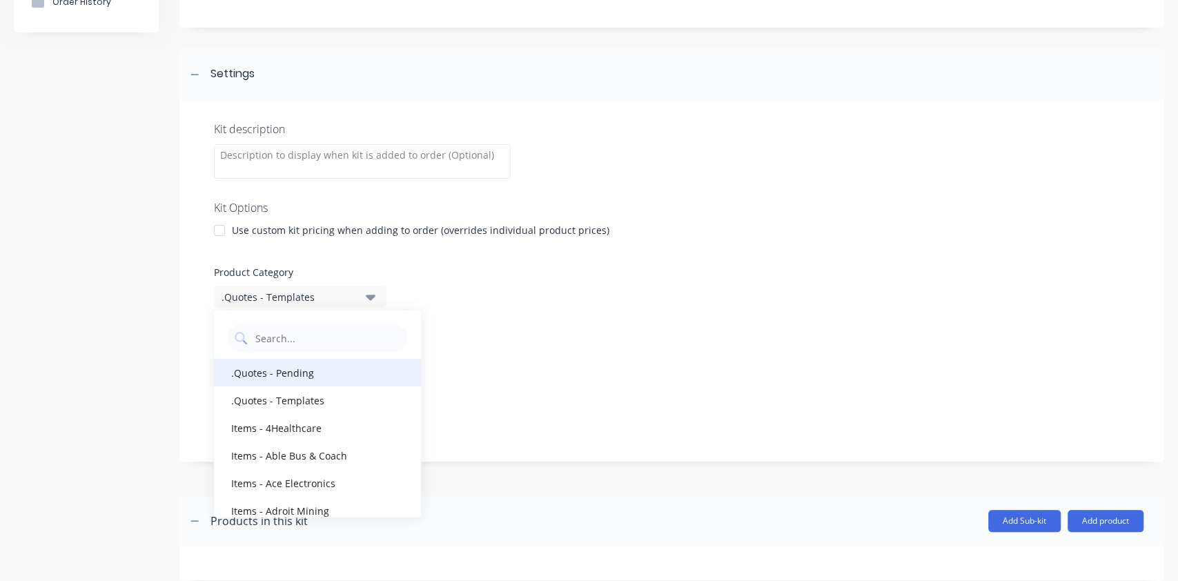
click at [314, 369] on div ".Quotes - Pending" at bounding box center [317, 373] width 207 height 28
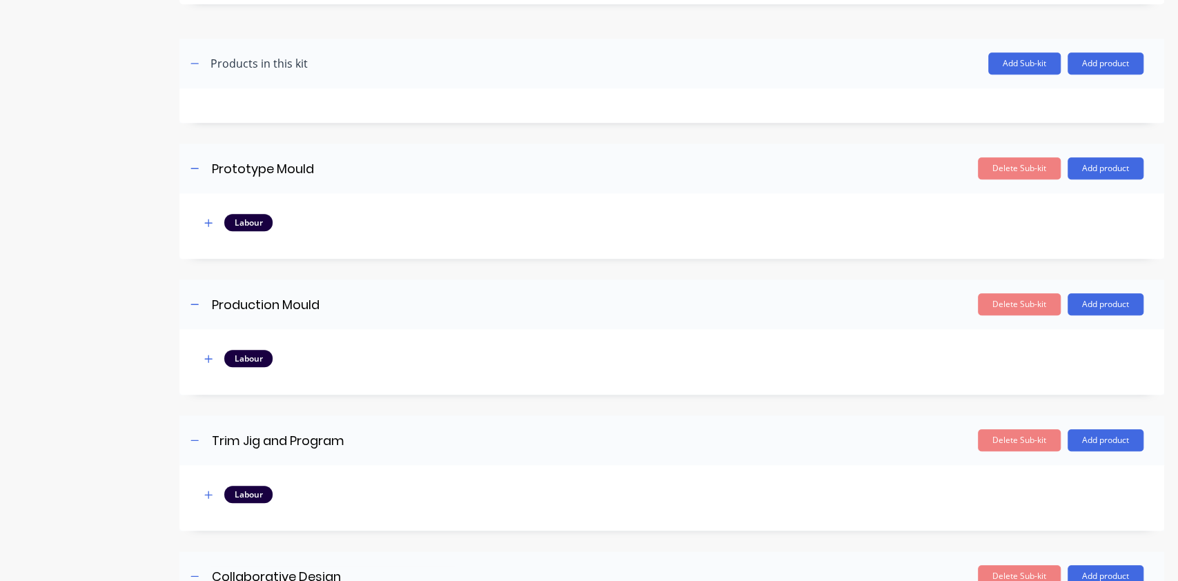
scroll to position [611, 0]
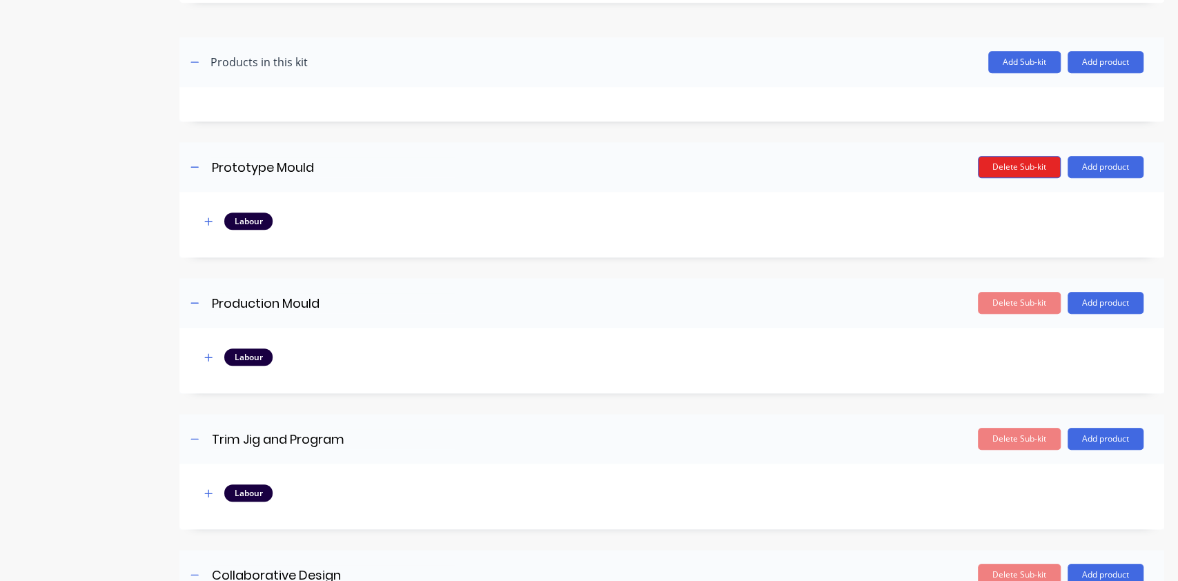
click at [983, 159] on button "Delete Sub-kit" at bounding box center [1019, 167] width 83 height 22
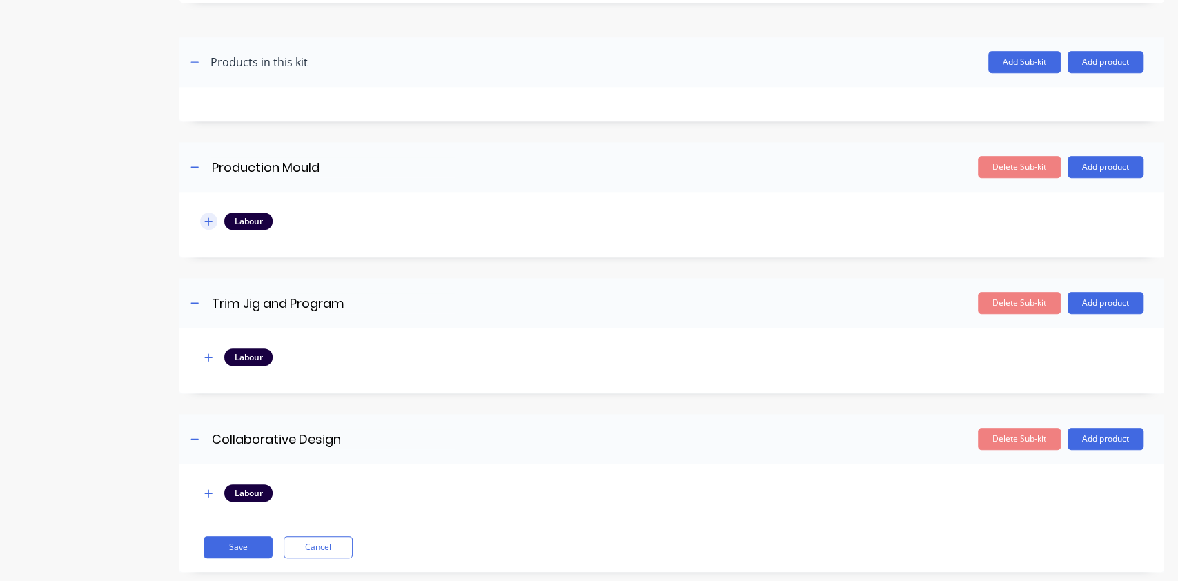
click at [214, 219] on button "button" at bounding box center [208, 221] width 17 height 17
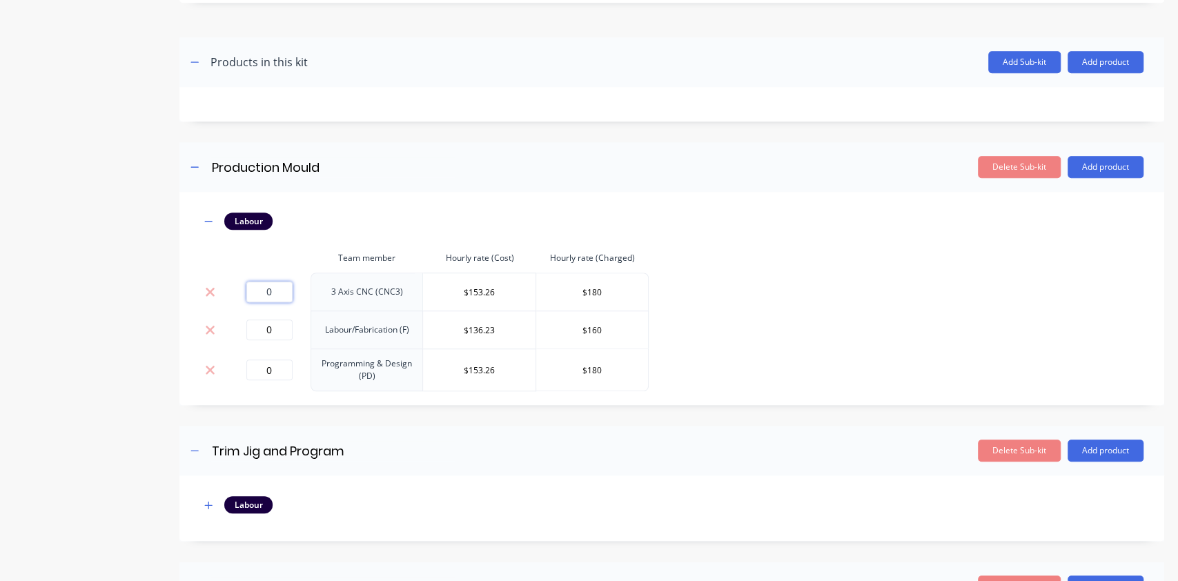
click at [264, 295] on input "0" at bounding box center [269, 292] width 46 height 21
click at [275, 284] on input "0" at bounding box center [269, 292] width 46 height 21
drag, startPoint x: 273, startPoint y: 291, endPoint x: 233, endPoint y: 278, distance: 42.1
click at [233, 278] on td "0" at bounding box center [269, 292] width 83 height 38
type input "6"
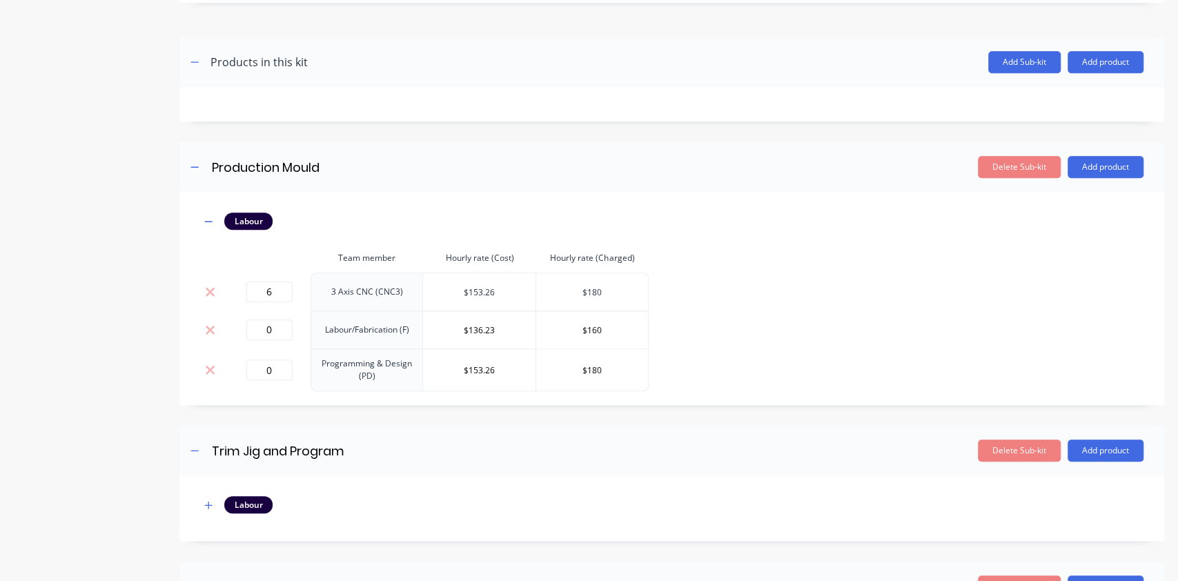
drag, startPoint x: 614, startPoint y: 295, endPoint x: 535, endPoint y: 291, distance: 78.8
click at [538, 292] on input "$180" at bounding box center [592, 292] width 112 height 21
type input "$185"
drag, startPoint x: 284, startPoint y: 336, endPoint x: 252, endPoint y: 337, distance: 31.8
click at [252, 337] on input "0" at bounding box center [269, 330] width 46 height 21
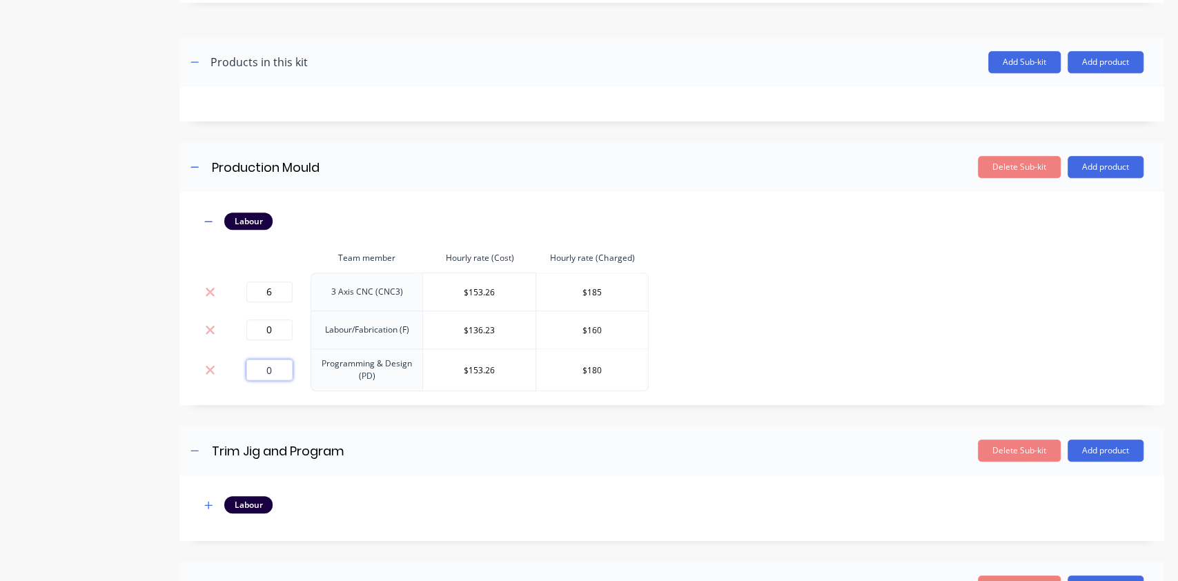
drag, startPoint x: 287, startPoint y: 368, endPoint x: 260, endPoint y: 370, distance: 27.0
click at [260, 370] on input "0" at bounding box center [269, 370] width 46 height 21
type input "3"
drag, startPoint x: 624, startPoint y: 365, endPoint x: 456, endPoint y: 355, distance: 168.0
click at [464, 359] on tr "3 Programming & Design (PD) $153.26 $180" at bounding box center [424, 370] width 449 height 43
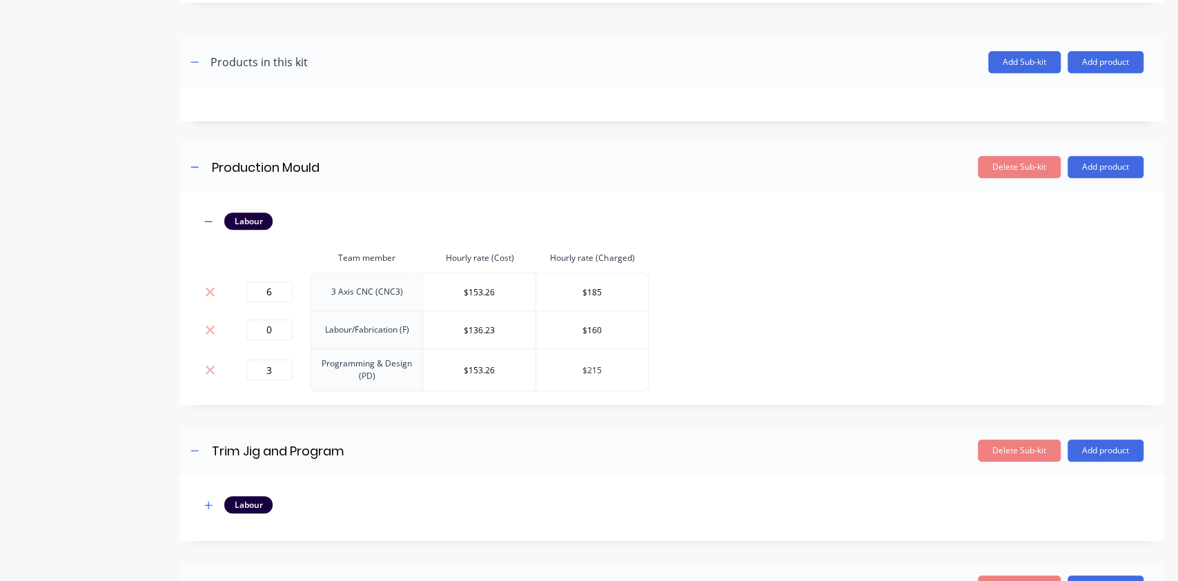
click at [609, 371] on input "$215" at bounding box center [592, 370] width 112 height 21
type input "$225"
click at [205, 333] on icon at bounding box center [210, 330] width 10 height 14
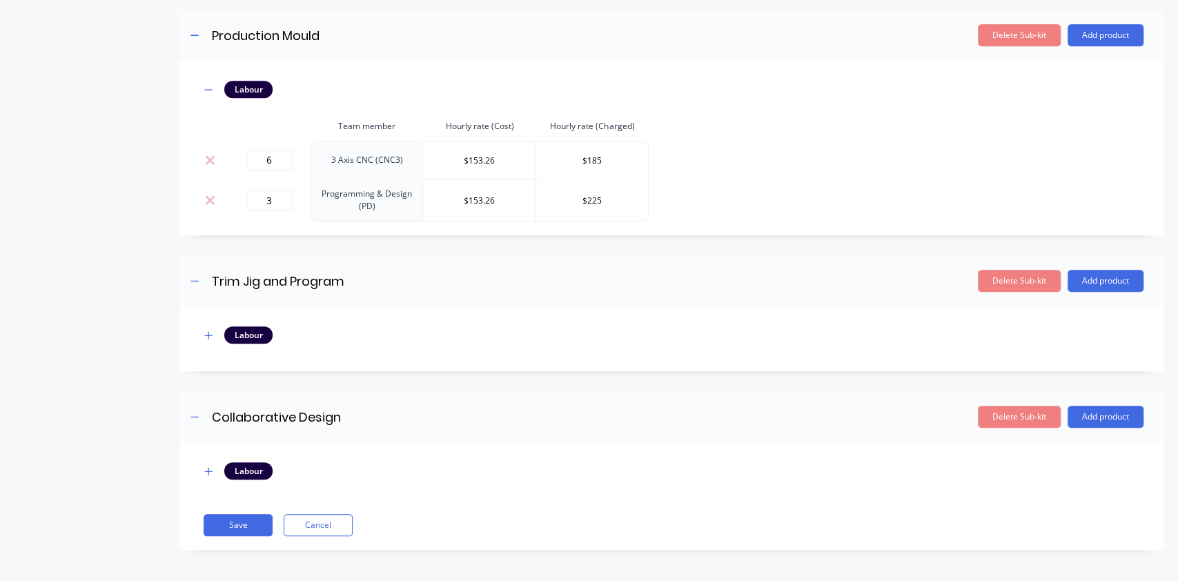
scroll to position [745, 0]
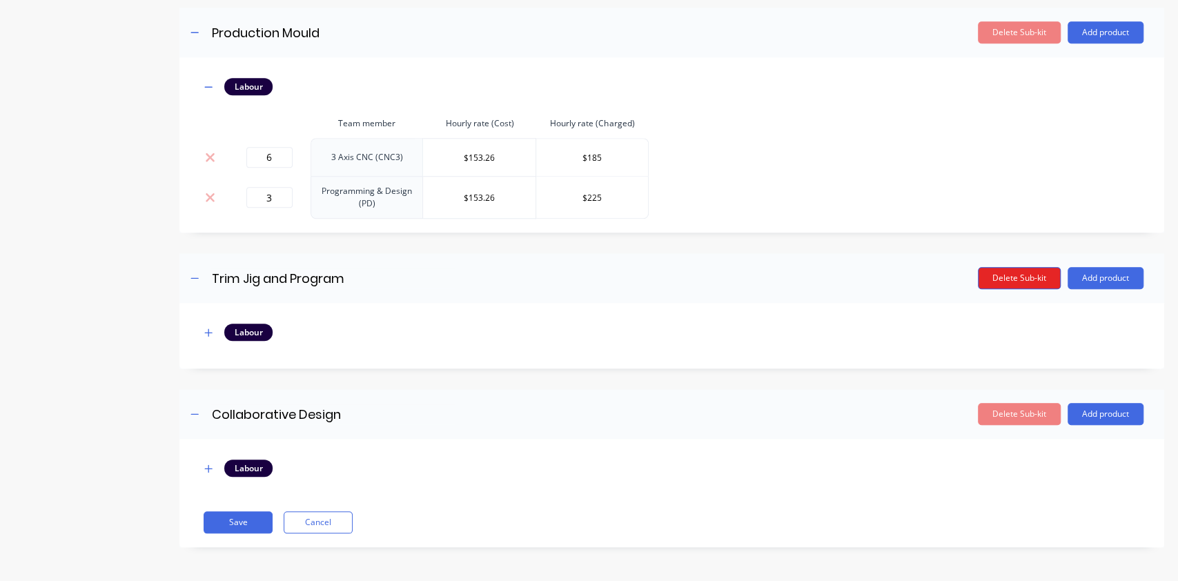
click at [997, 273] on button "Delete Sub-kit" at bounding box center [1019, 278] width 83 height 22
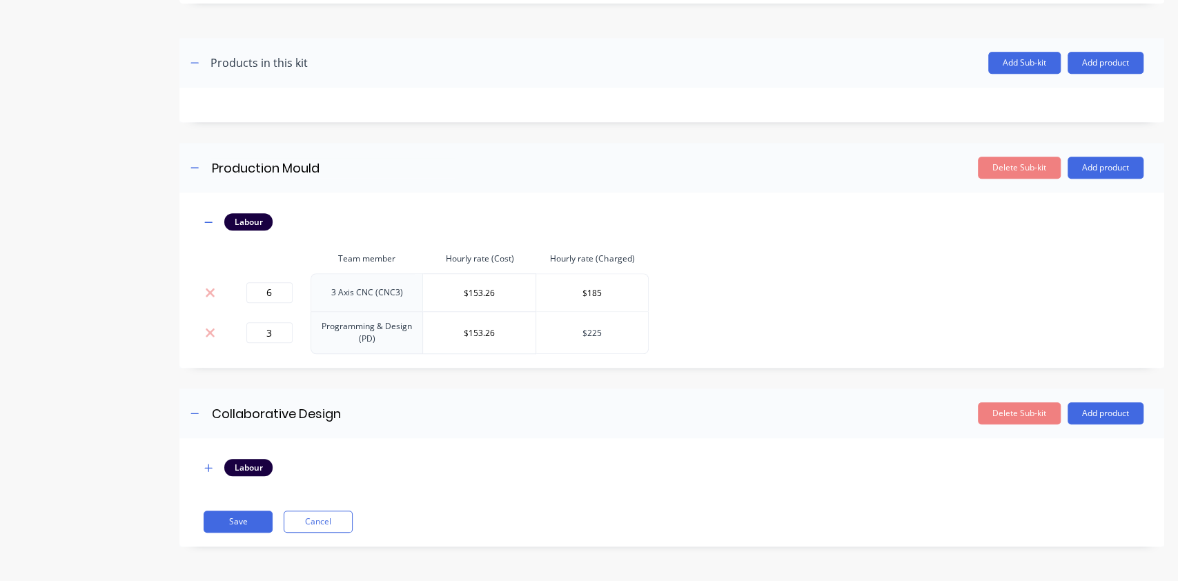
scroll to position [609, 0]
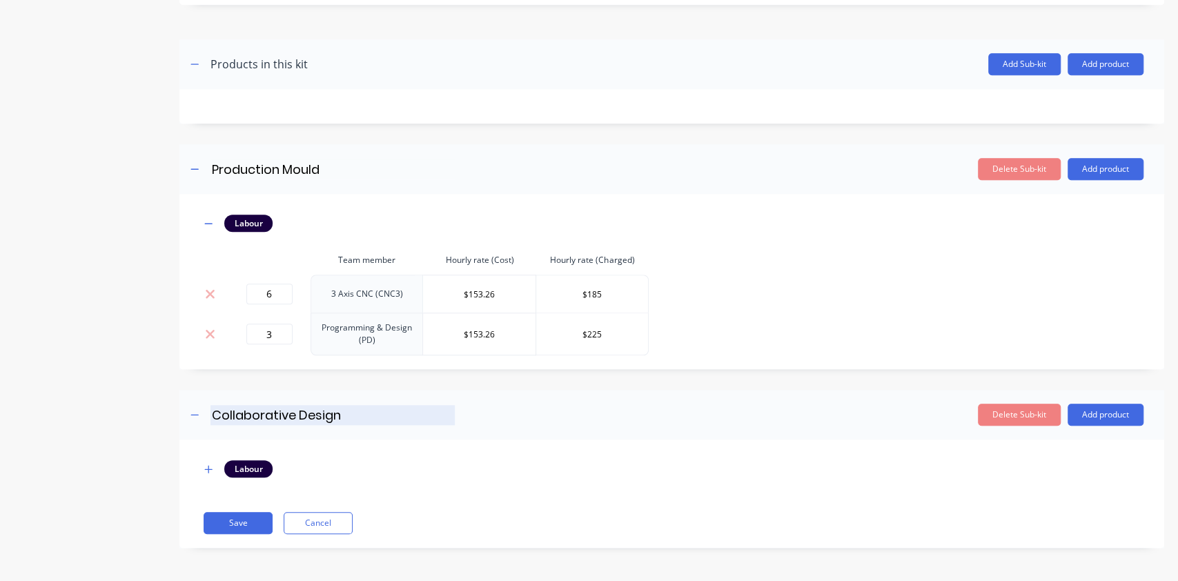
click at [274, 409] on input "Collaborative Design" at bounding box center [332, 415] width 244 height 20
click at [366, 418] on input "Collaborative Design" at bounding box center [332, 415] width 244 height 20
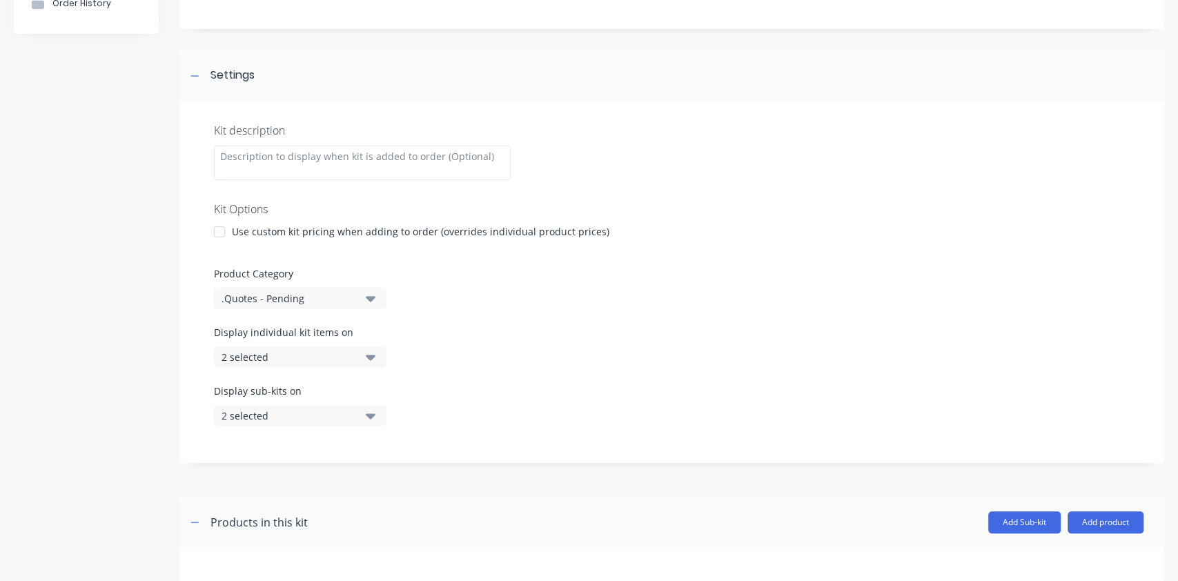
scroll to position [150, 0]
click at [305, 357] on div "2 selected" at bounding box center [289, 358] width 134 height 14
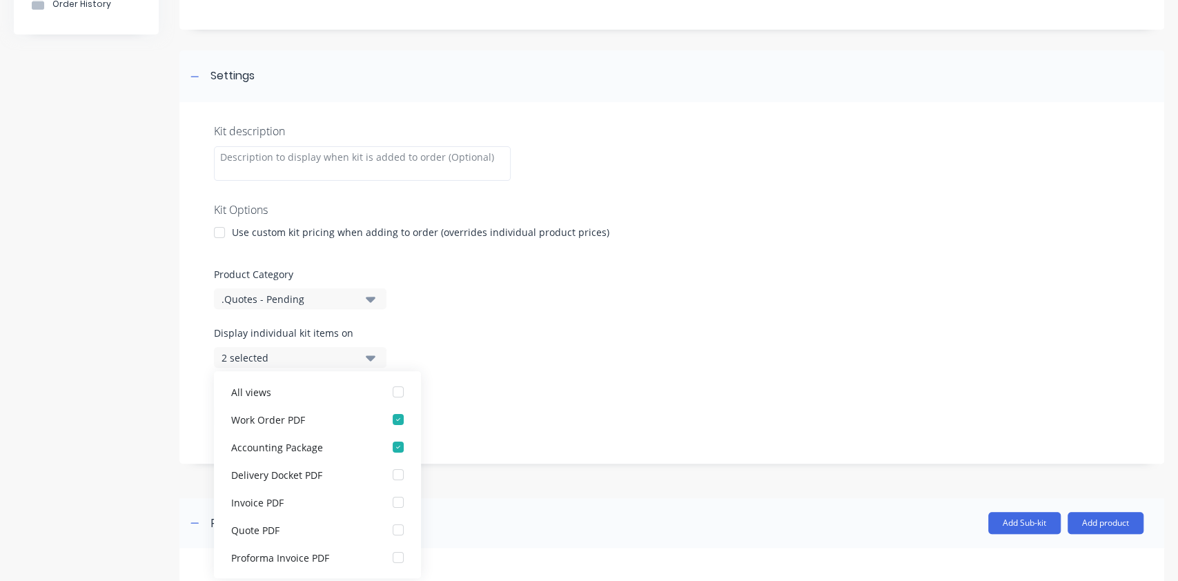
click at [491, 339] on div "Display individual kit items on 2 selected" at bounding box center [672, 355] width 916 height 59
click at [369, 351] on icon "button" at bounding box center [371, 357] width 10 height 15
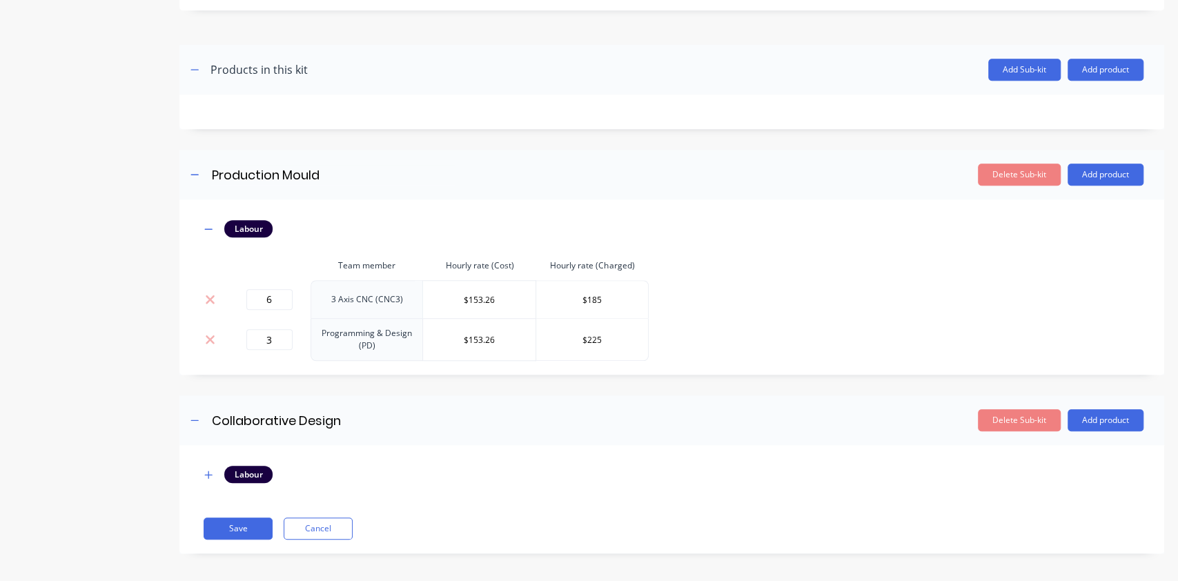
scroll to position [609, 0]
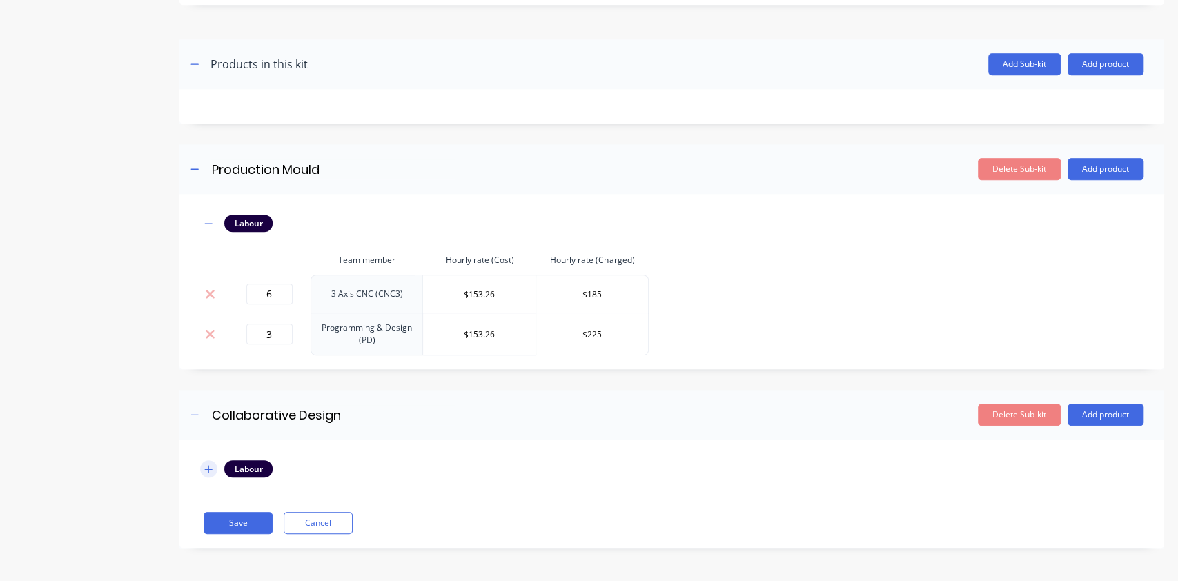
click at [207, 467] on icon "button" at bounding box center [209, 469] width 8 height 8
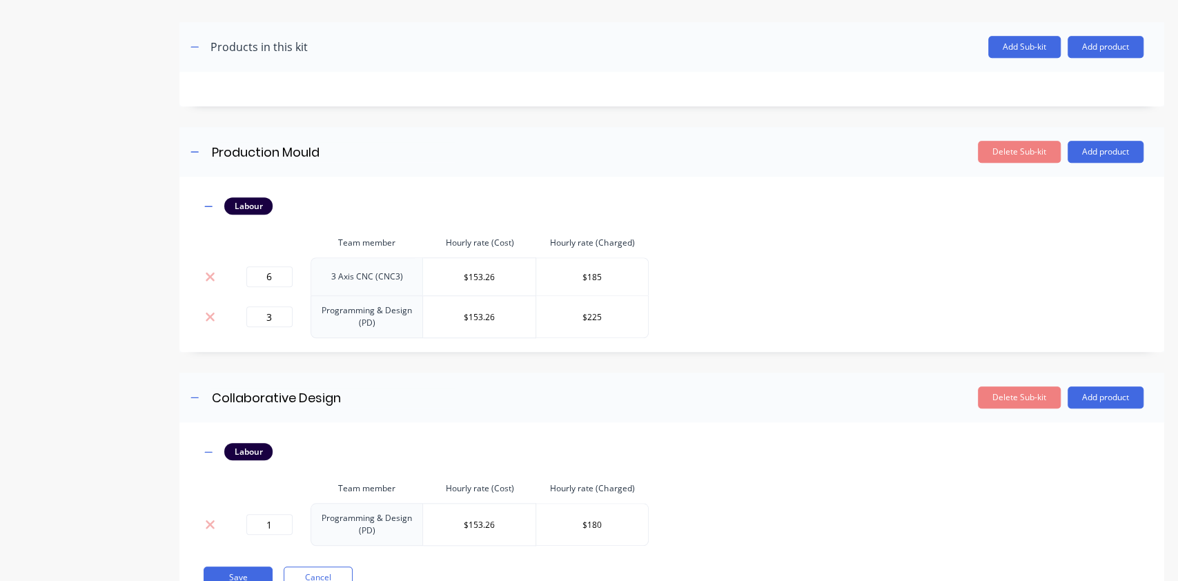
scroll to position [680, 0]
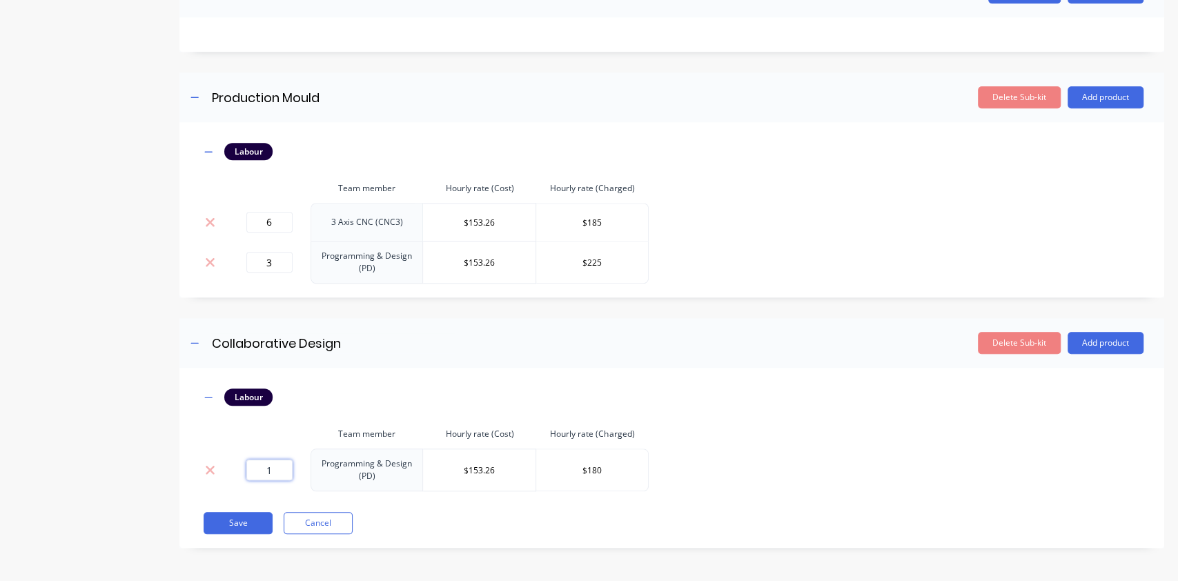
click at [279, 462] on input "1" at bounding box center [269, 470] width 46 height 21
type input "1.25"
drag, startPoint x: 609, startPoint y: 472, endPoint x: 455, endPoint y: 460, distance: 154.4
click at [455, 460] on tr "1.25 Programming & Design (PD) $153.26 $180" at bounding box center [424, 470] width 449 height 43
type input "$225"
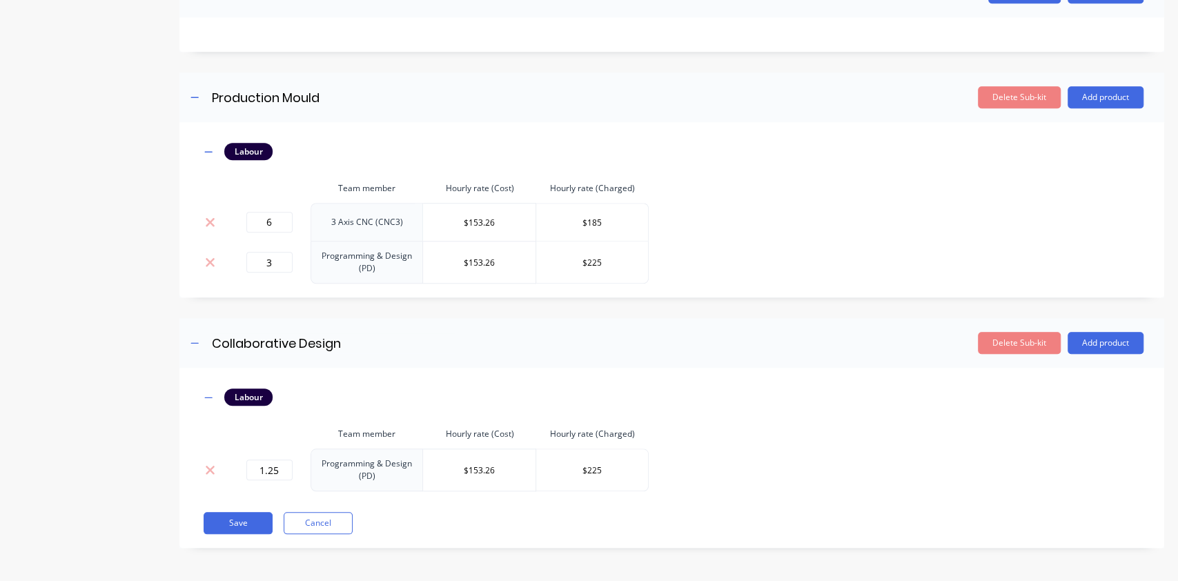
drag, startPoint x: 755, startPoint y: 489, endPoint x: 747, endPoint y: 494, distance: 9.0
click at [755, 489] on div "Labour Team member Hourly rate (Cost) Hourly rate (Charged) 1.25 Programming & …" at bounding box center [671, 440] width 943 height 103
click at [235, 522] on button "Save" at bounding box center [238, 523] width 69 height 22
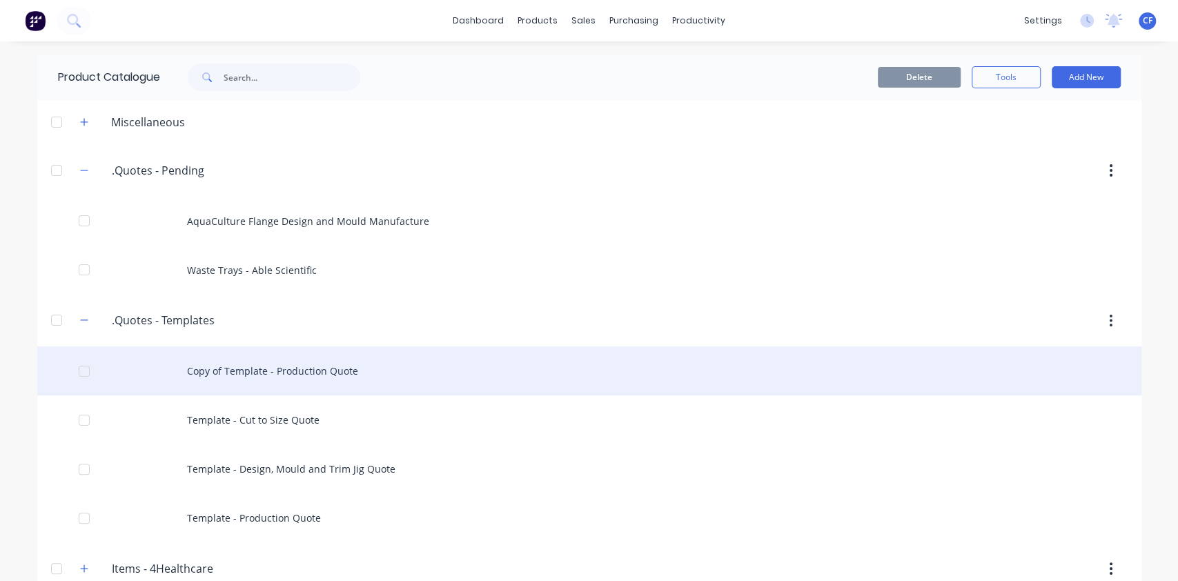
click at [264, 377] on div "Copy of Template - Production Quote" at bounding box center [589, 370] width 1104 height 49
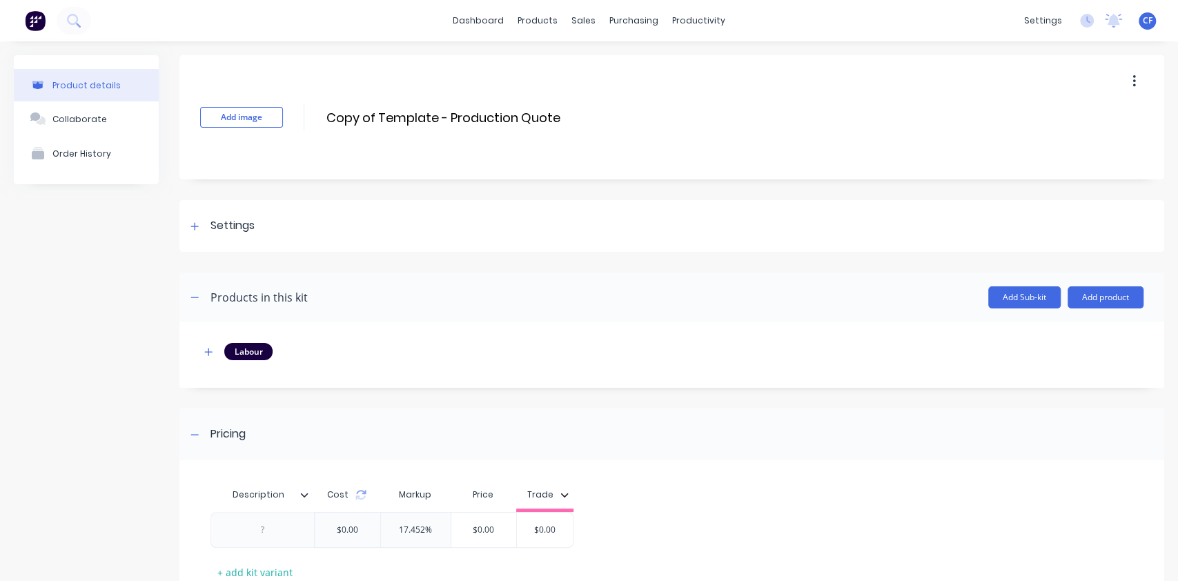
drag, startPoint x: 562, startPoint y: 112, endPoint x: -369, endPoint y: 88, distance: 931.3
click at [0, 88] on html "dashboard products sales purchasing productivity dashboard products Product Cat…" at bounding box center [589, 290] width 1178 height 581
type input "AquaCulture Complete Panel"
click at [207, 211] on div "Settings" at bounding box center [671, 226] width 985 height 52
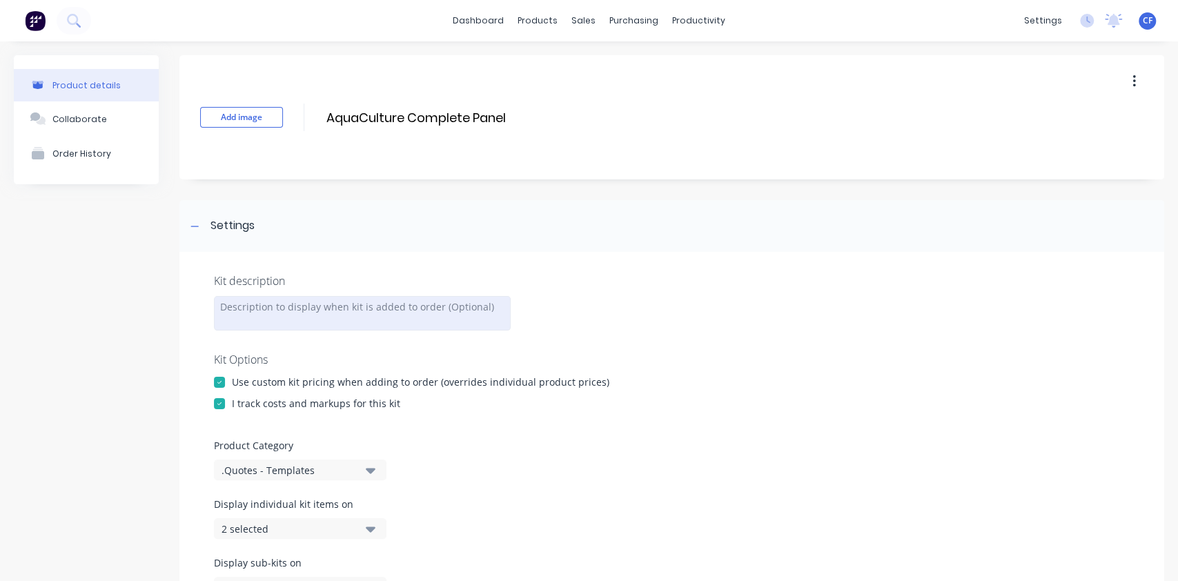
click at [362, 325] on div at bounding box center [362, 313] width 297 height 35
click at [736, 404] on div "I track costs and markups for this kit" at bounding box center [672, 403] width 916 height 14
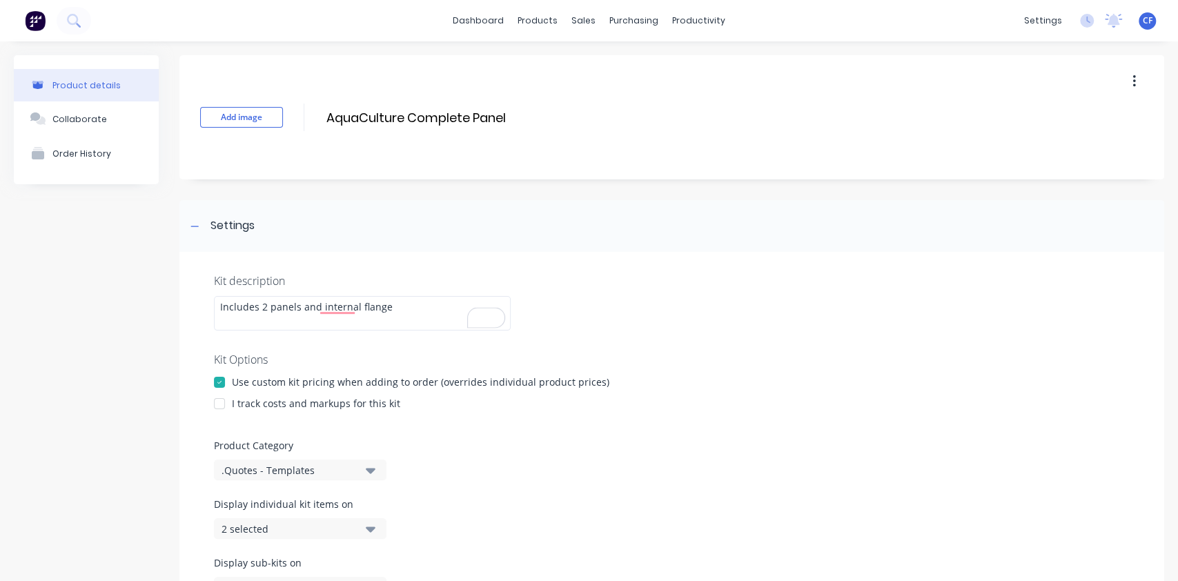
click at [249, 409] on div "I track costs and markups for this kit" at bounding box center [316, 403] width 168 height 14
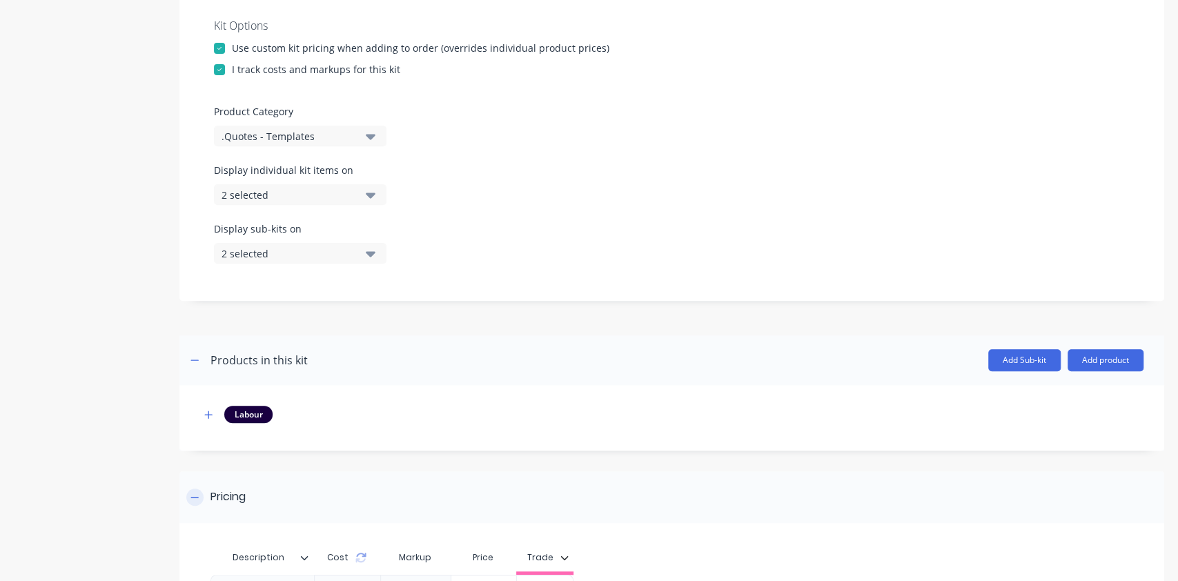
scroll to position [497, 0]
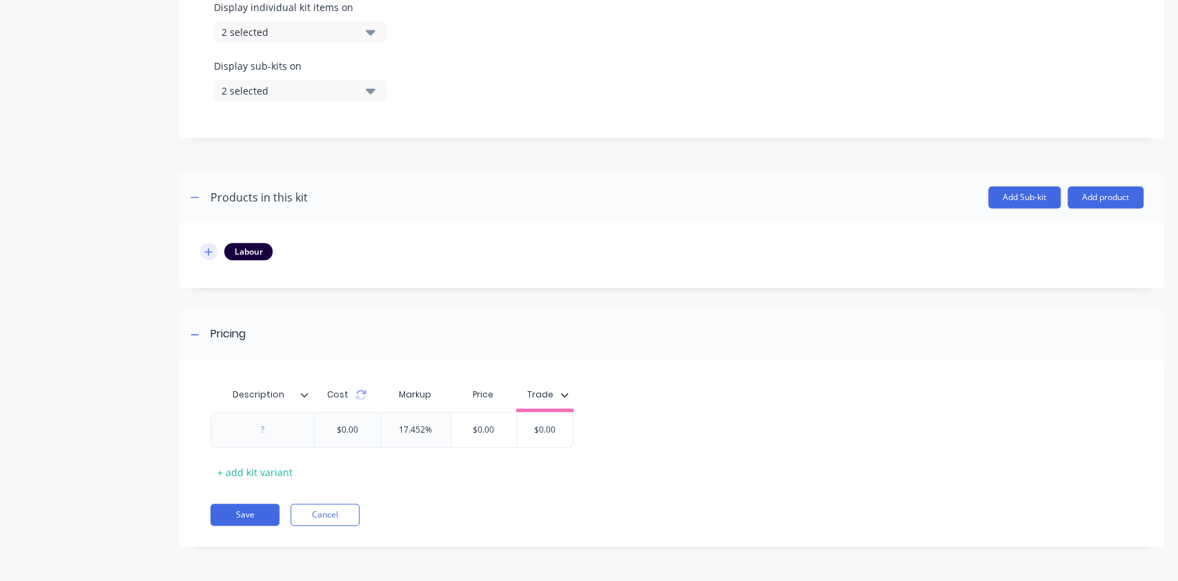
click at [208, 255] on icon "button" at bounding box center [208, 252] width 8 height 10
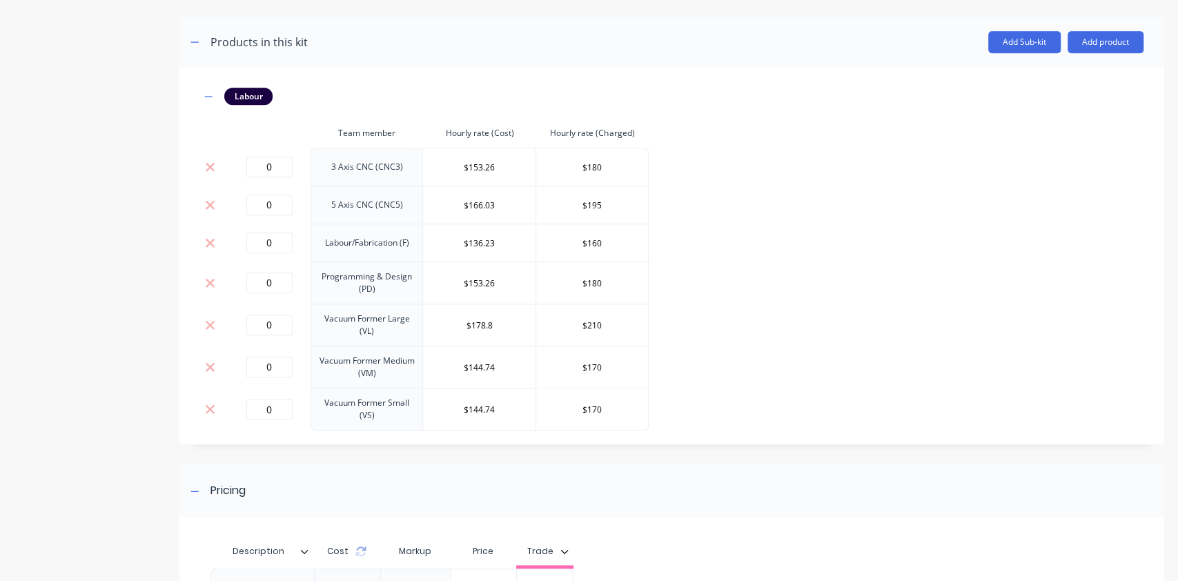
scroll to position [652, 0]
click at [280, 168] on input "0" at bounding box center [269, 167] width 46 height 21
type input "0.25"
click at [610, 168] on input "$180" at bounding box center [592, 167] width 112 height 21
type input "$185"
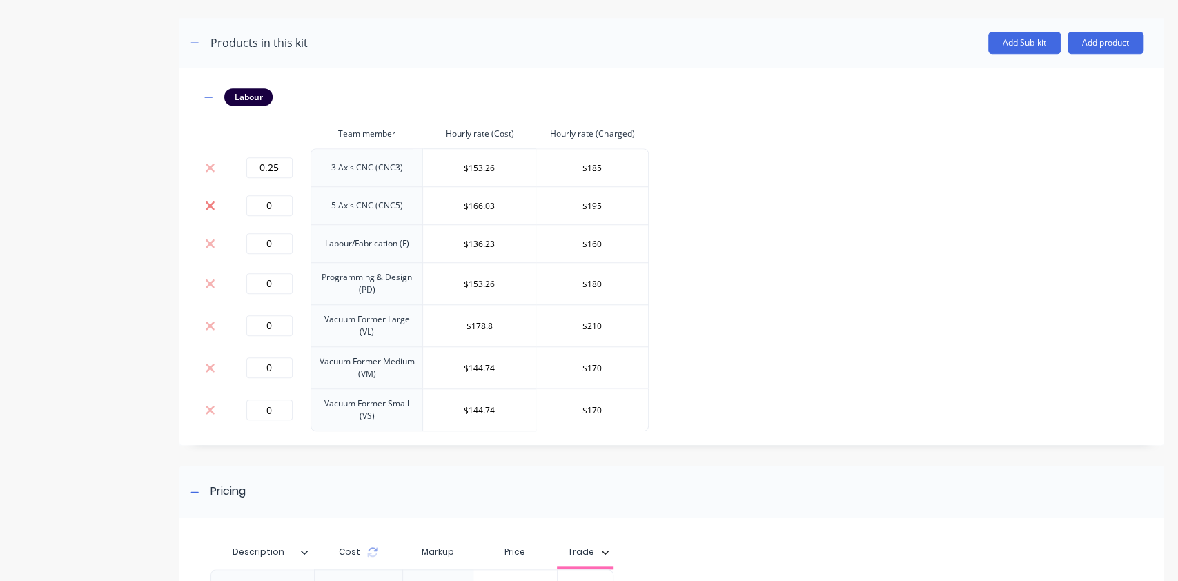
click at [212, 206] on icon at bounding box center [210, 206] width 10 height 14
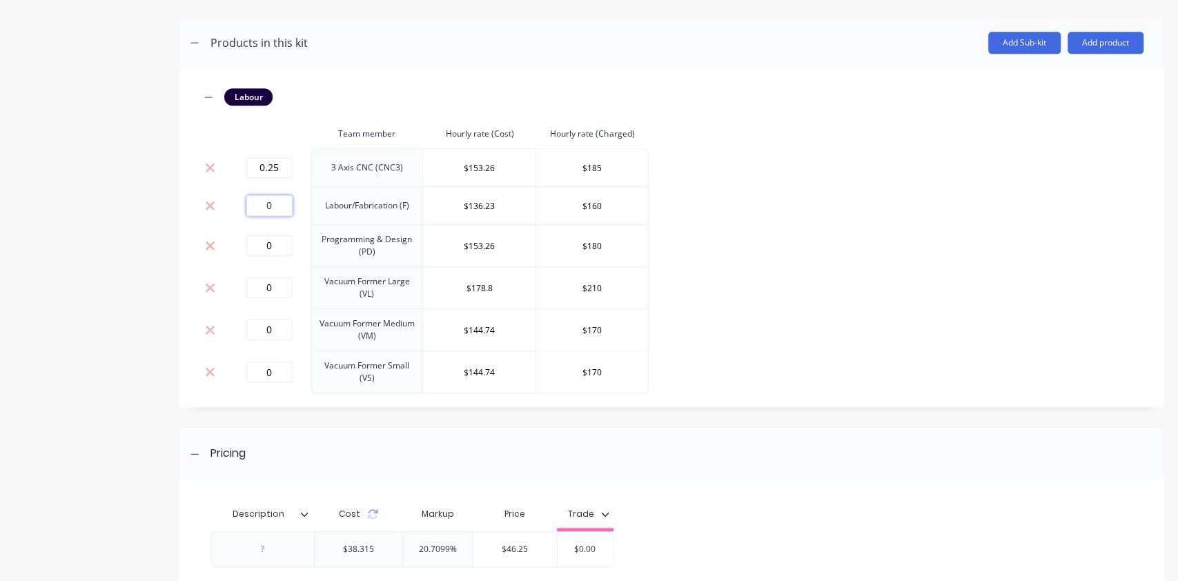
drag, startPoint x: 282, startPoint y: 208, endPoint x: 231, endPoint y: 207, distance: 51.1
click at [231, 207] on td "0" at bounding box center [269, 205] width 83 height 38
type input "1.5"
click at [607, 198] on input "$160" at bounding box center [592, 205] width 112 height 21
type input "$165"
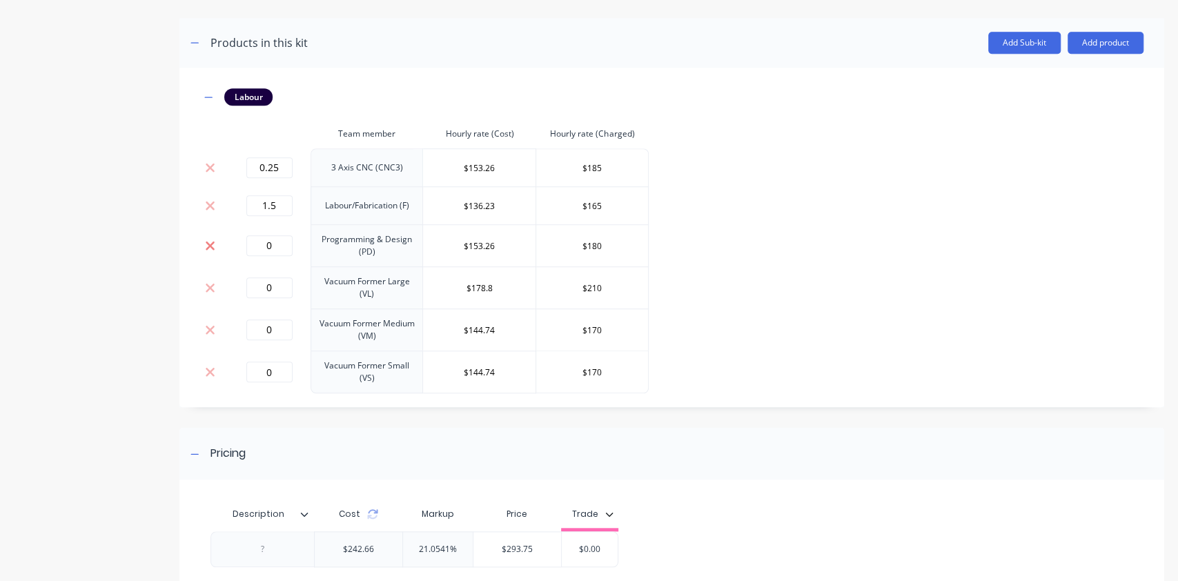
click at [209, 245] on icon at bounding box center [210, 245] width 9 height 9
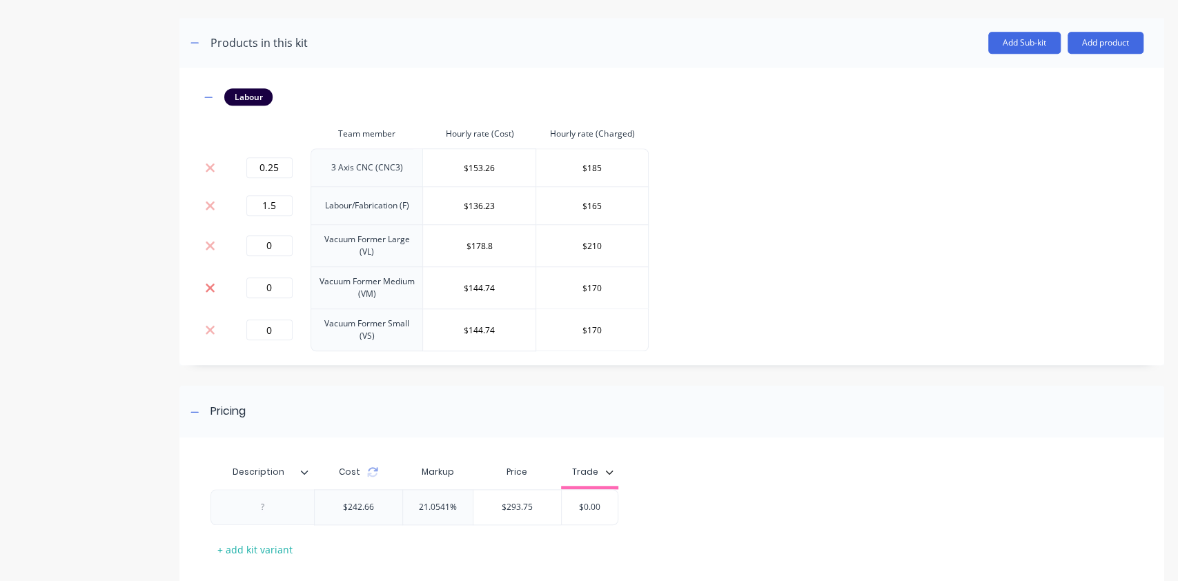
click at [206, 291] on icon at bounding box center [210, 288] width 10 height 14
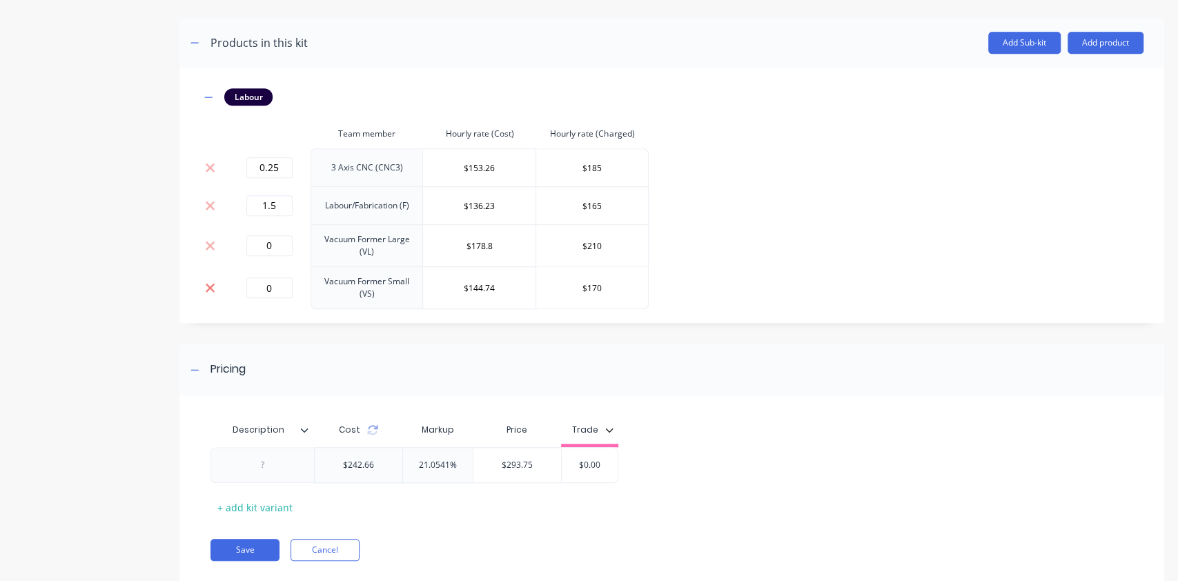
click at [205, 294] on icon at bounding box center [210, 288] width 10 height 14
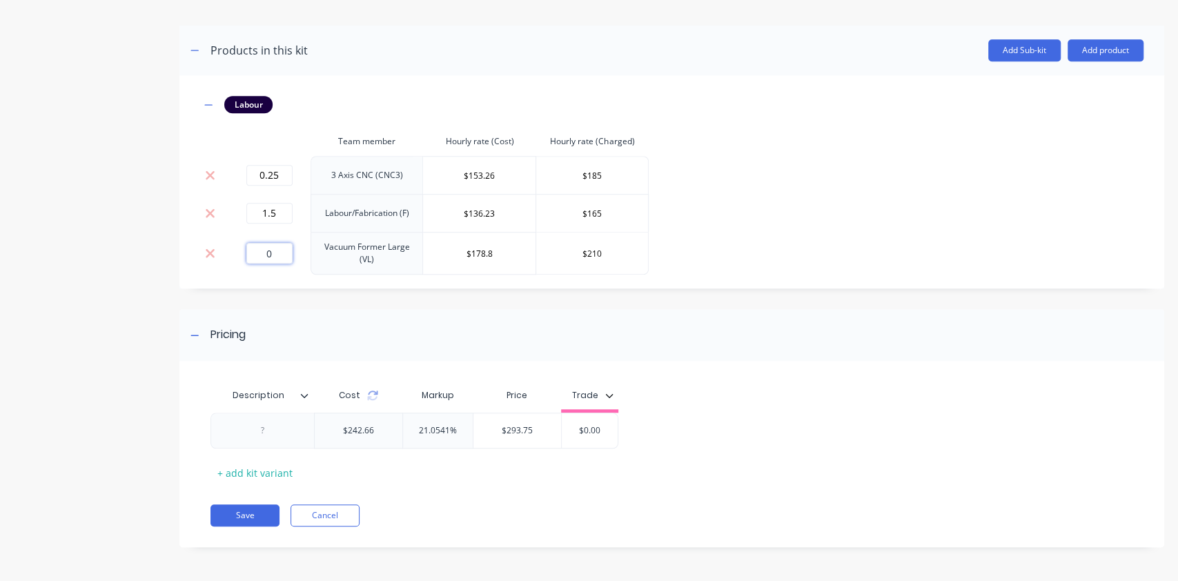
drag, startPoint x: 286, startPoint y: 256, endPoint x: 362, endPoint y: 284, distance: 80.8
click at [243, 252] on div "0" at bounding box center [269, 253] width 72 height 21
type input "2"
drag, startPoint x: 499, startPoint y: 255, endPoint x: 516, endPoint y: 255, distance: 16.6
click at [502, 255] on input "$178.8" at bounding box center [479, 253] width 112 height 21
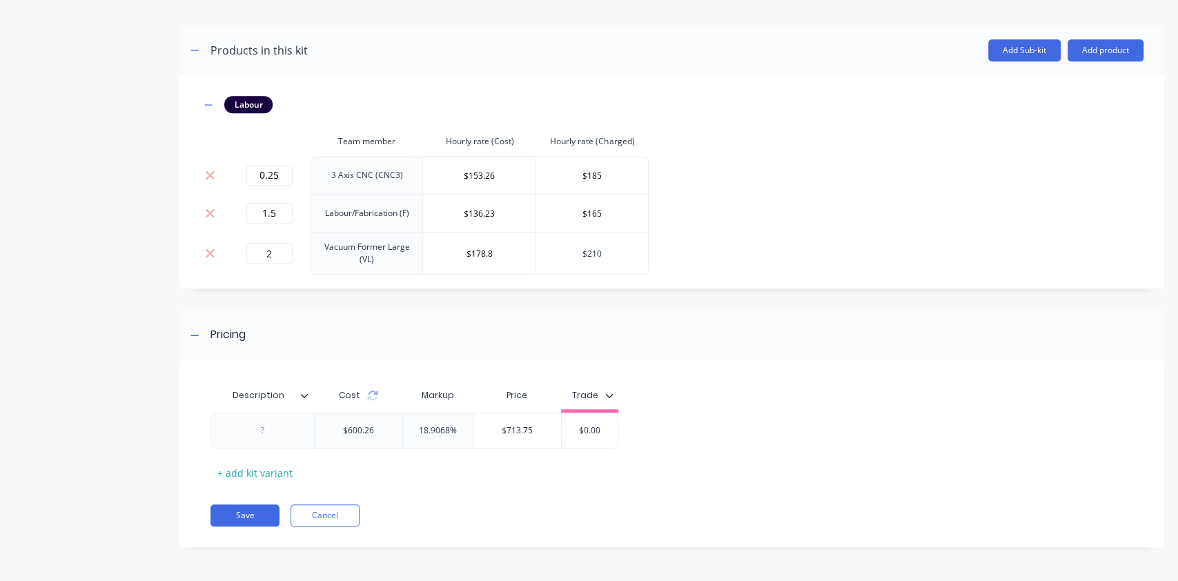
drag, startPoint x: 615, startPoint y: 251, endPoint x: 569, endPoint y: 247, distance: 46.4
click at [569, 247] on input "$210" at bounding box center [592, 253] width 112 height 21
type input "$215"
click at [758, 317] on div "Pricing" at bounding box center [671, 335] width 985 height 52
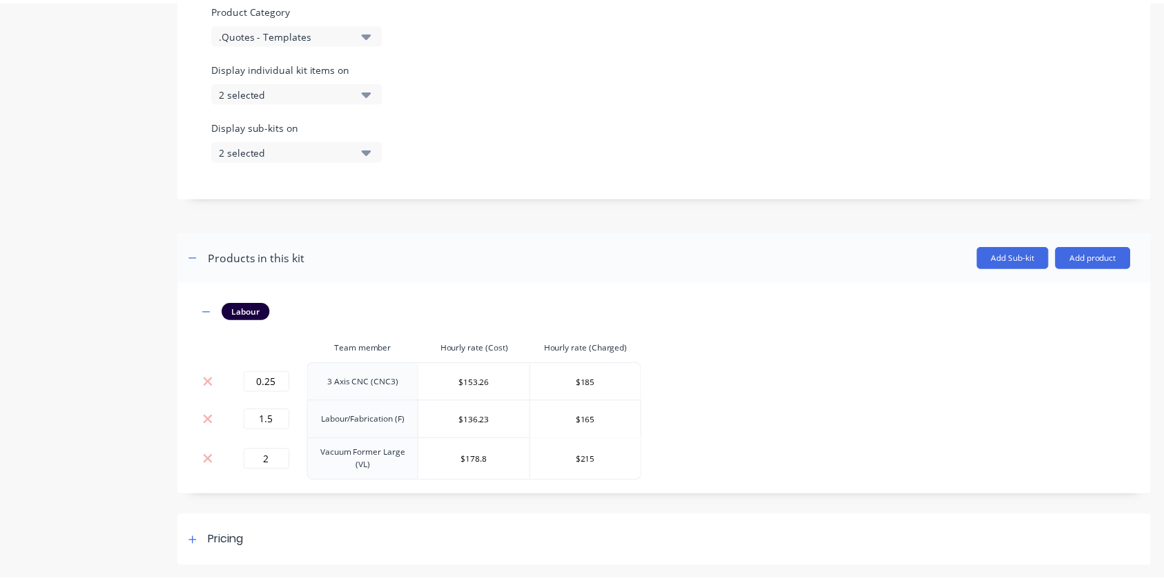
scroll to position [437, 0]
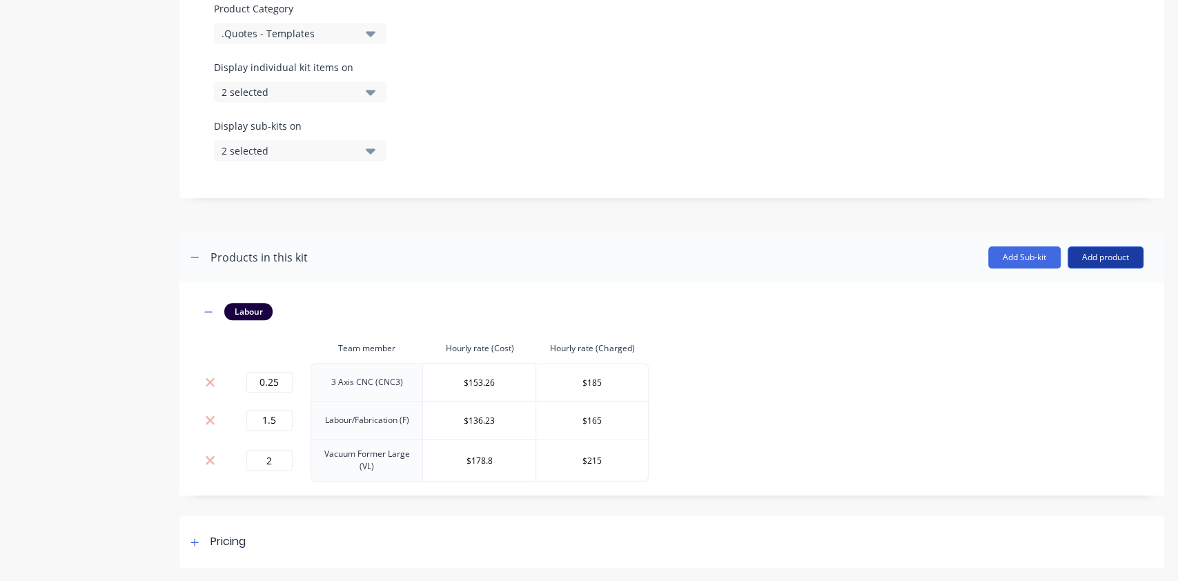
click at [1070, 253] on button "Add product" at bounding box center [1106, 257] width 76 height 22
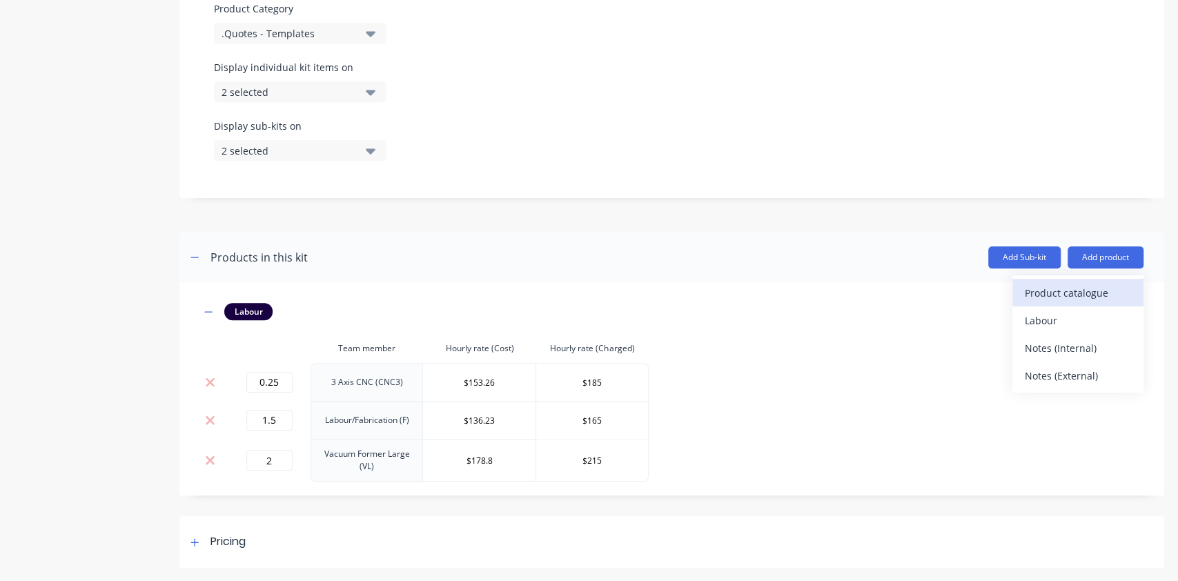
click at [1038, 287] on div "Product catalogue" at bounding box center [1078, 293] width 106 height 20
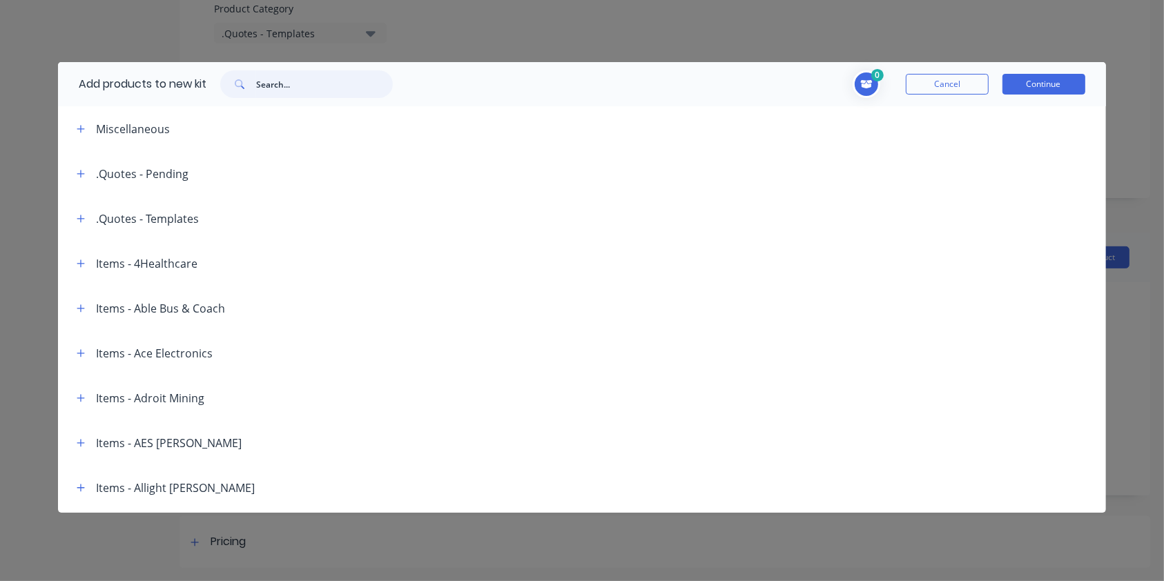
click at [324, 87] on input "text" at bounding box center [324, 84] width 137 height 28
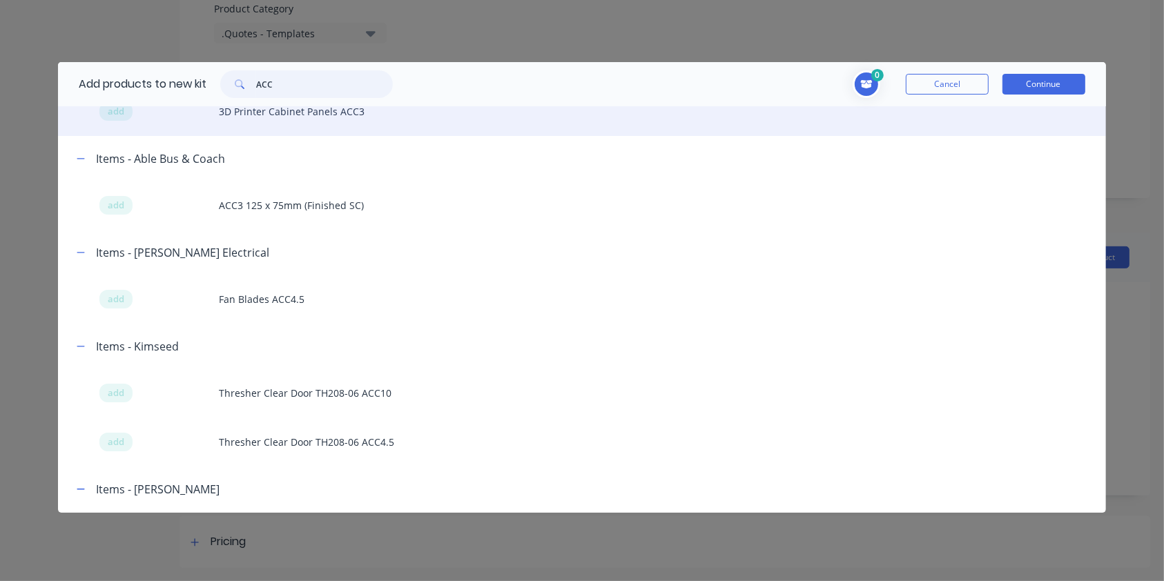
scroll to position [0, 0]
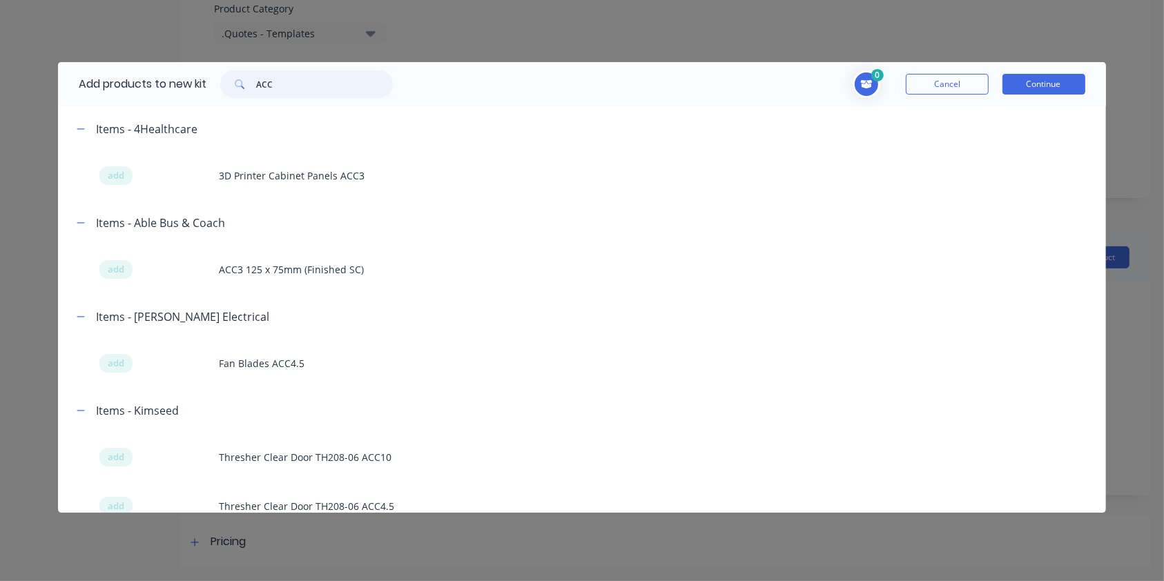
drag, startPoint x: 331, startPoint y: 90, endPoint x: -122, endPoint y: 46, distance: 454.9
click at [0, 46] on html "dashboard products sales purchasing productivity dashboard products Product Cat…" at bounding box center [582, 325] width 1164 height 650
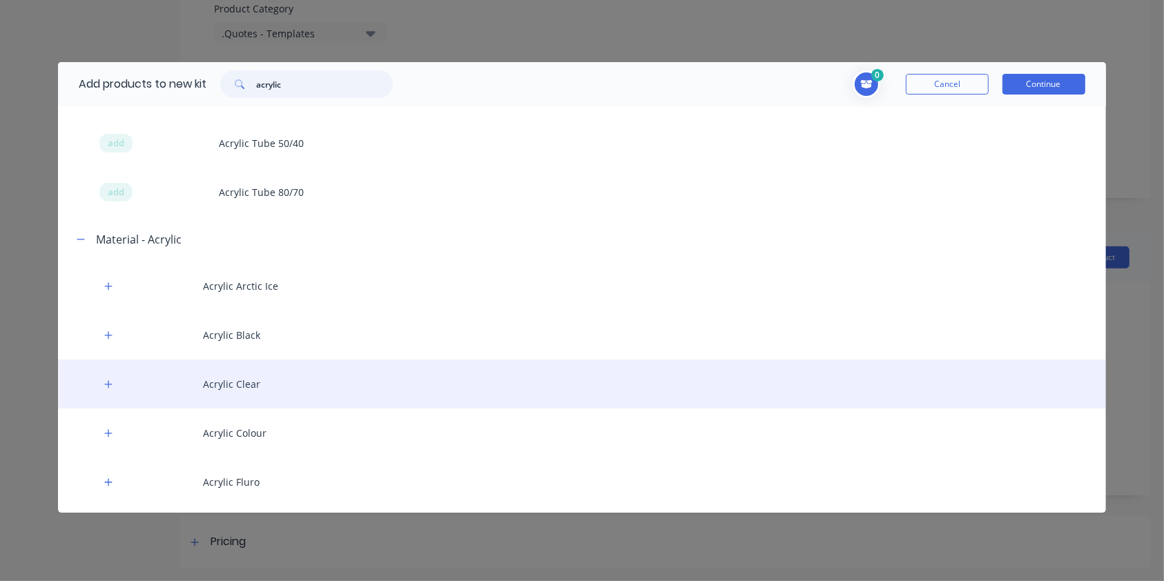
type input "acrylic"
click at [262, 391] on div "Acrylic Clear" at bounding box center [581, 384] width 1047 height 49
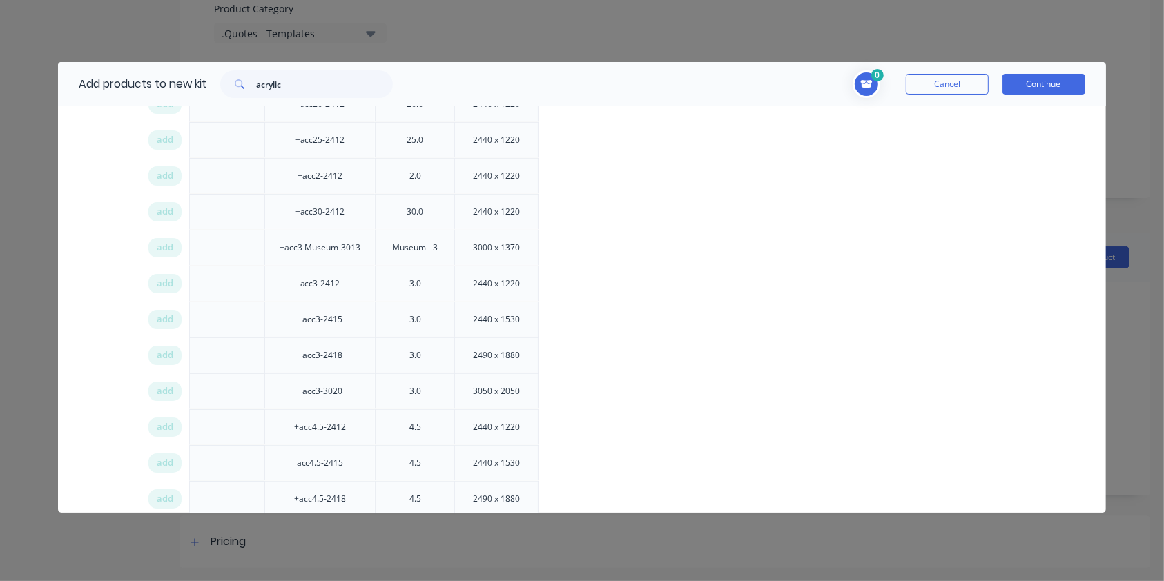
scroll to position [1072, 0]
click at [161, 279] on span "add" at bounding box center [165, 285] width 17 height 14
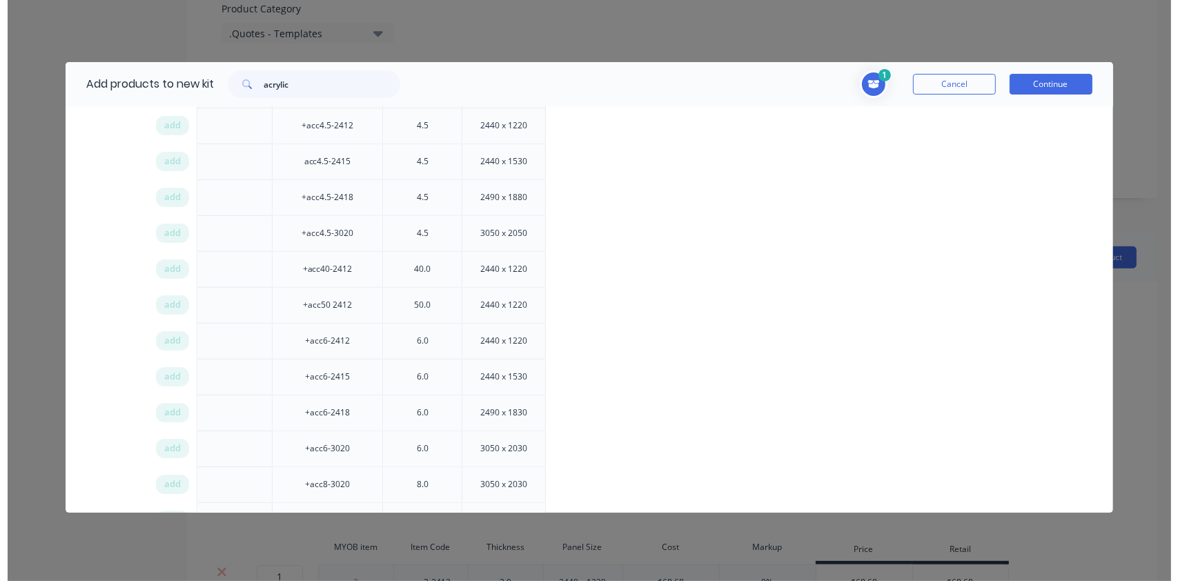
scroll to position [1376, 0]
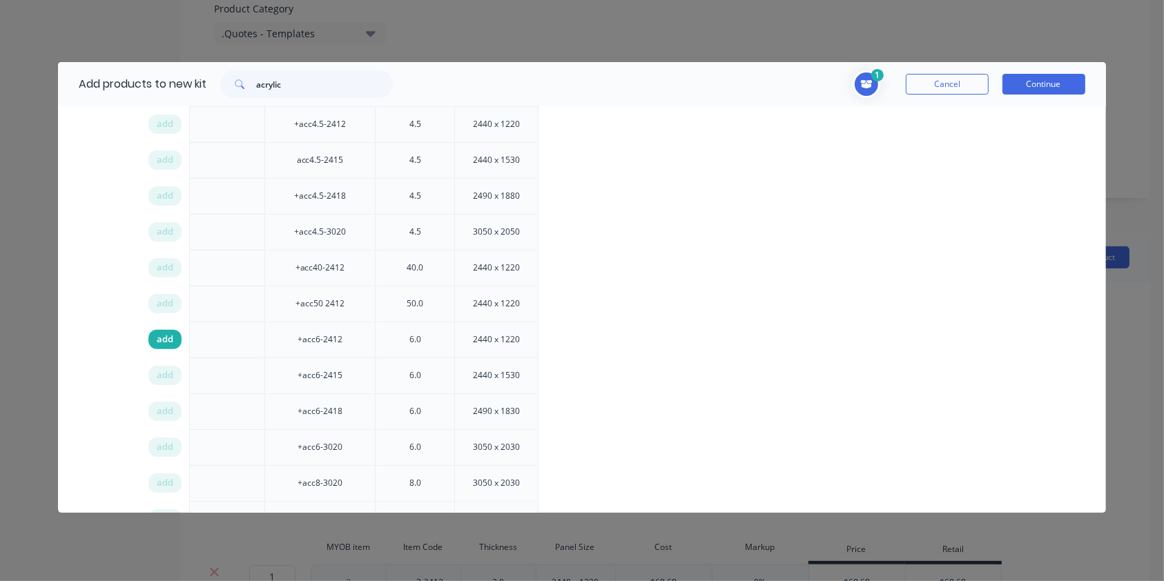
click at [157, 333] on span "add" at bounding box center [165, 340] width 17 height 14
click at [1027, 86] on button "Continue" at bounding box center [1043, 84] width 83 height 21
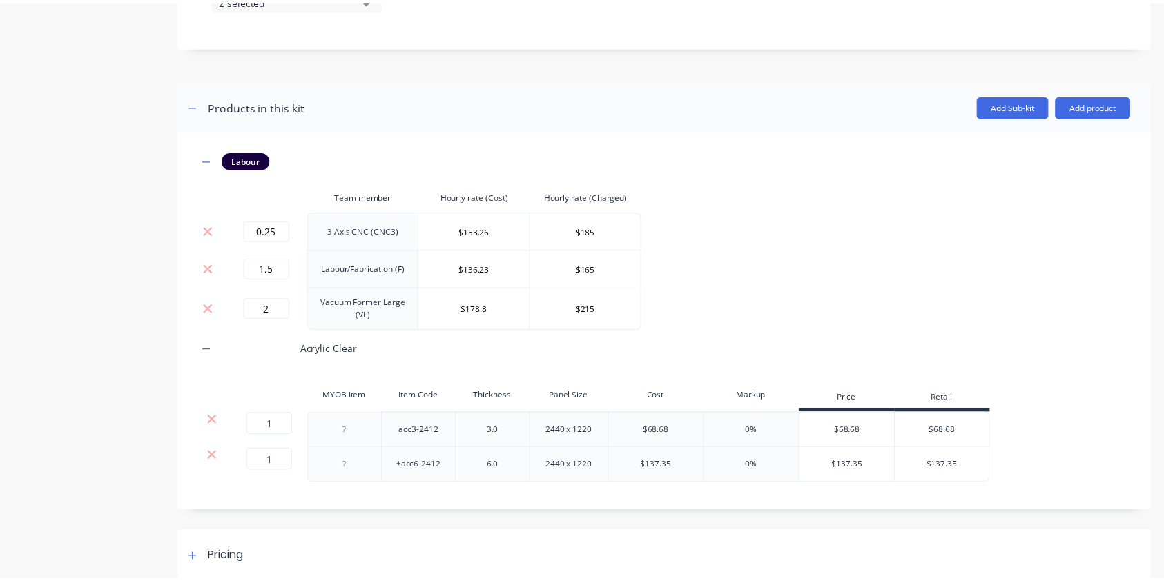
scroll to position [605, 0]
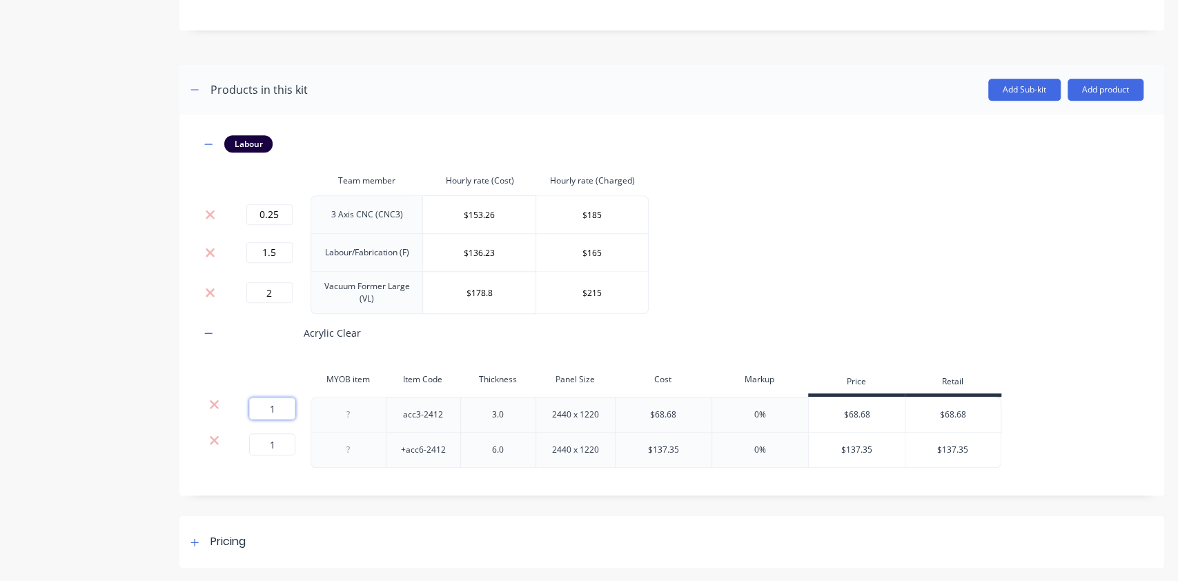
drag, startPoint x: 289, startPoint y: 405, endPoint x: 204, endPoint y: 402, distance: 84.9
click at [204, 402] on div "1 1 ? acc3-2412 3.0 2440 x 1220 $68.68 0% $68.68 $68.68" at bounding box center [600, 415] width 801 height 36
click at [892, 417] on div "$68.68" at bounding box center [857, 415] width 97 height 35
click at [876, 413] on div "$68.68" at bounding box center [857, 415] width 97 height 35
click at [848, 413] on div "$68.68" at bounding box center [857, 415] width 97 height 35
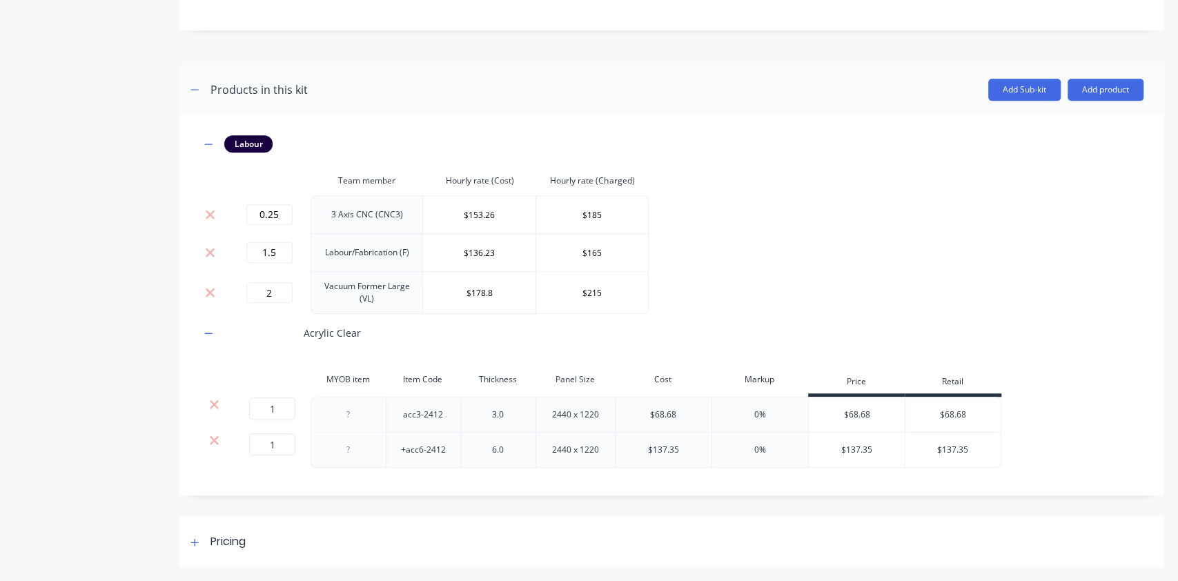
click at [663, 411] on div "$68.68" at bounding box center [663, 415] width 26 height 12
drag, startPoint x: 621, startPoint y: 411, endPoint x: 672, endPoint y: 414, distance: 51.1
click at [654, 414] on div "$68.68" at bounding box center [663, 415] width 97 height 36
click at [686, 418] on div "$68.68" at bounding box center [663, 415] width 97 height 36
drag, startPoint x: 841, startPoint y: 417, endPoint x: 885, endPoint y: 424, distance: 45.5
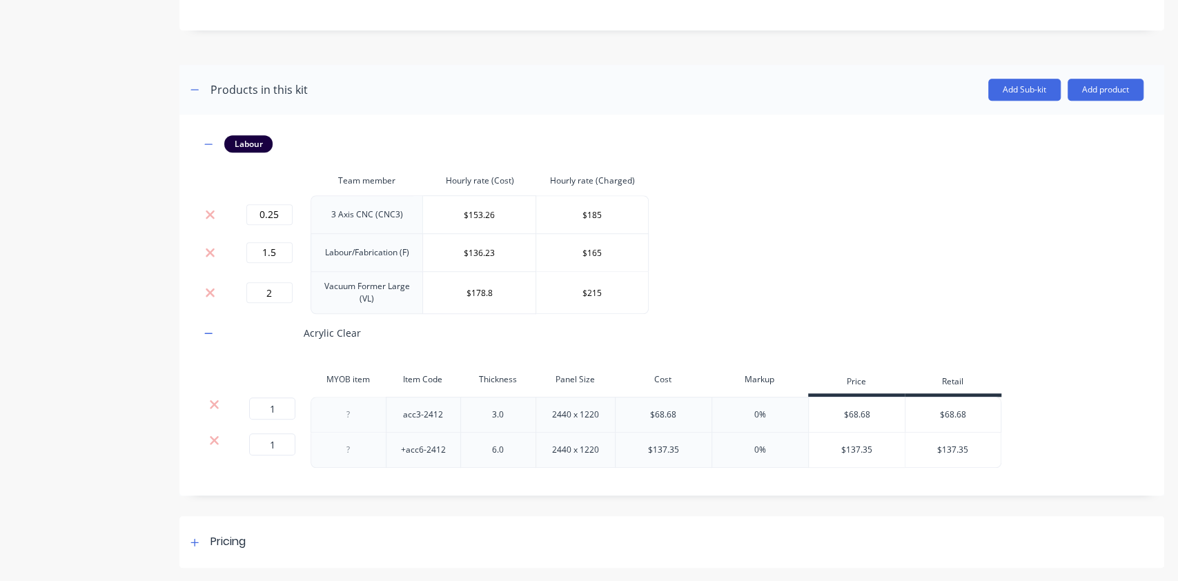
click at [842, 417] on div "$68.68" at bounding box center [857, 415] width 97 height 35
click at [867, 418] on div "$68.68" at bounding box center [857, 415] width 97 height 35
click at [805, 438] on div "0%" at bounding box center [760, 450] width 97 height 35
click at [852, 411] on div "$68.68" at bounding box center [857, 415] width 97 height 35
click at [859, 450] on div "$137.35" at bounding box center [857, 450] width 97 height 35
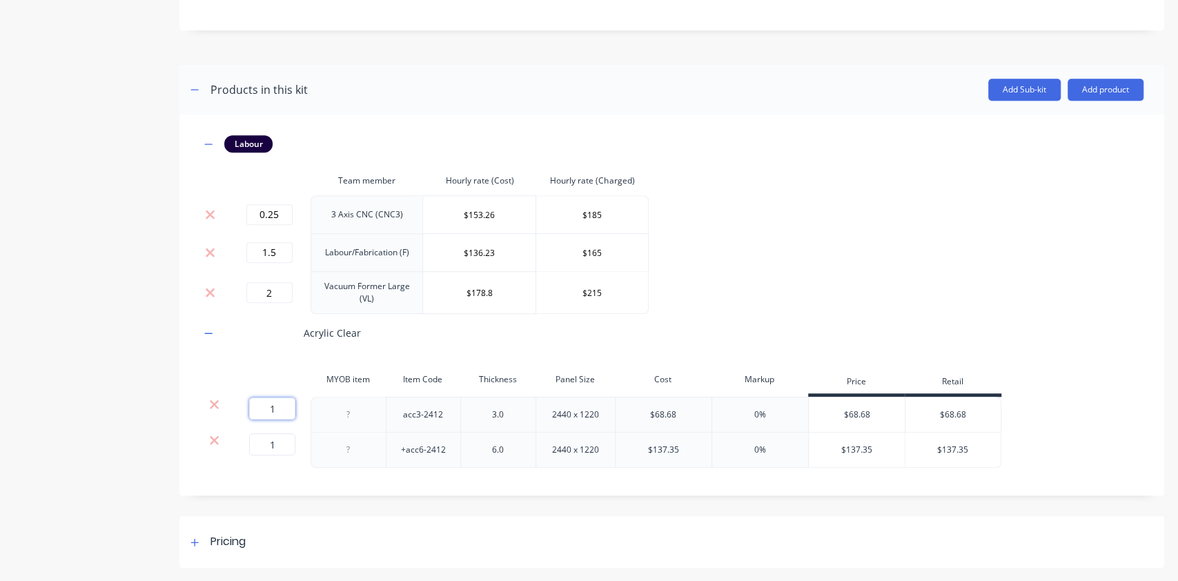
click at [278, 411] on input "1" at bounding box center [272, 409] width 46 height 22
click at [594, 411] on div "2440 x 1220" at bounding box center [575, 415] width 69 height 18
drag, startPoint x: 647, startPoint y: 414, endPoint x: 664, endPoint y: 414, distance: 17.3
click at [663, 414] on div "$68.68" at bounding box center [667, 415] width 97 height 36
click at [694, 415] on div "$68.68" at bounding box center [667, 415] width 97 height 36
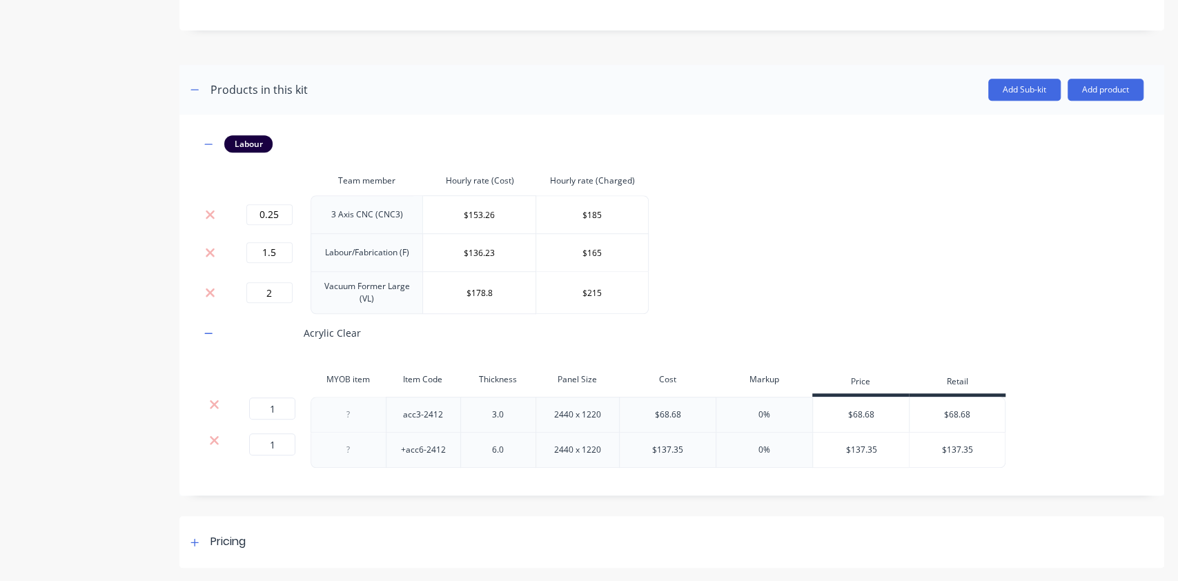
click at [690, 415] on div "$68.68" at bounding box center [667, 415] width 97 height 36
click at [283, 412] on input "1" at bounding box center [272, 409] width 46 height 22
type input "3"
type input "2"
drag, startPoint x: 285, startPoint y: 440, endPoint x: 259, endPoint y: 443, distance: 25.8
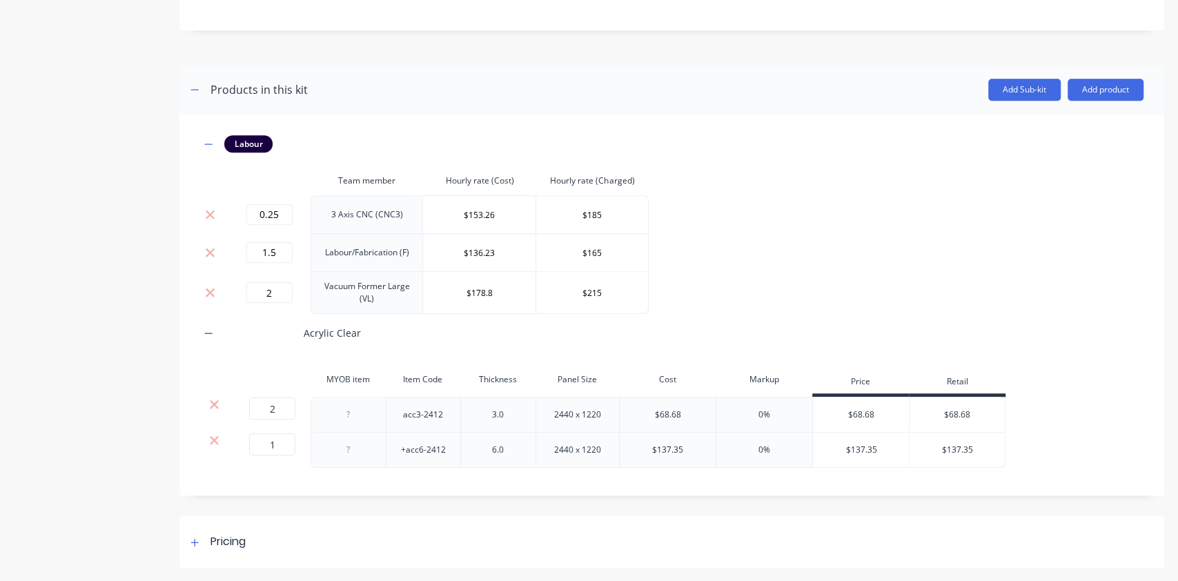
click at [839, 314] on div "Acrylic Clear" at bounding box center [671, 333] width 943 height 38
click at [1077, 96] on button "Add product" at bounding box center [1106, 90] width 76 height 22
click at [1072, 133] on div "Product catalogue" at bounding box center [1078, 125] width 106 height 20
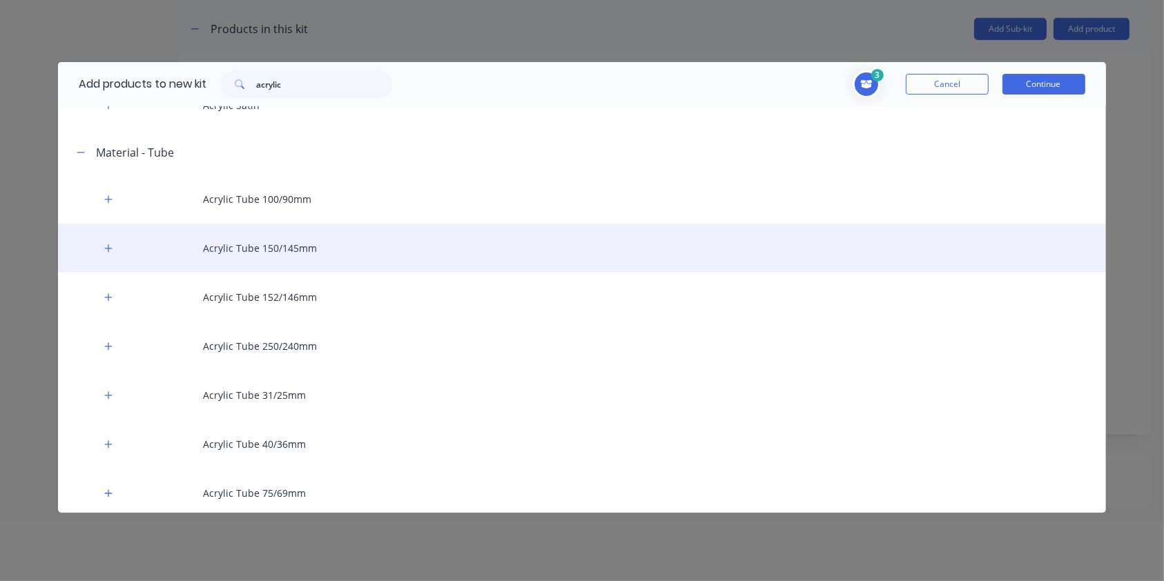
scroll to position [69, 0]
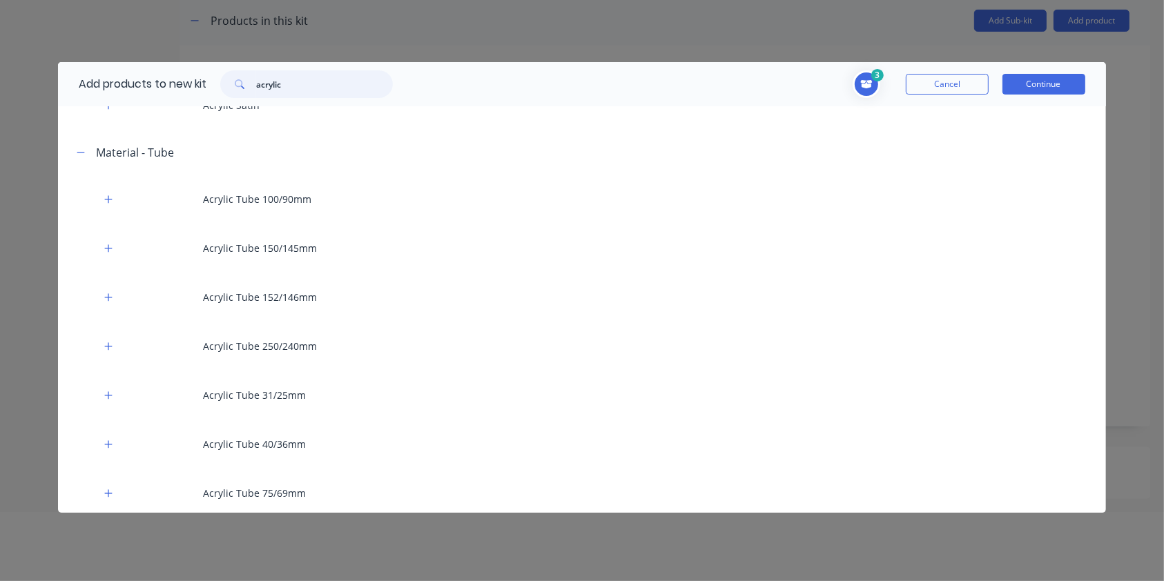
drag, startPoint x: 337, startPoint y: 82, endPoint x: -94, endPoint y: 95, distance: 431.5
click at [0, 95] on html "dashboard products sales purchasing productivity dashboard products Product Cat…" at bounding box center [582, 256] width 1164 height 650
type input "fitting"
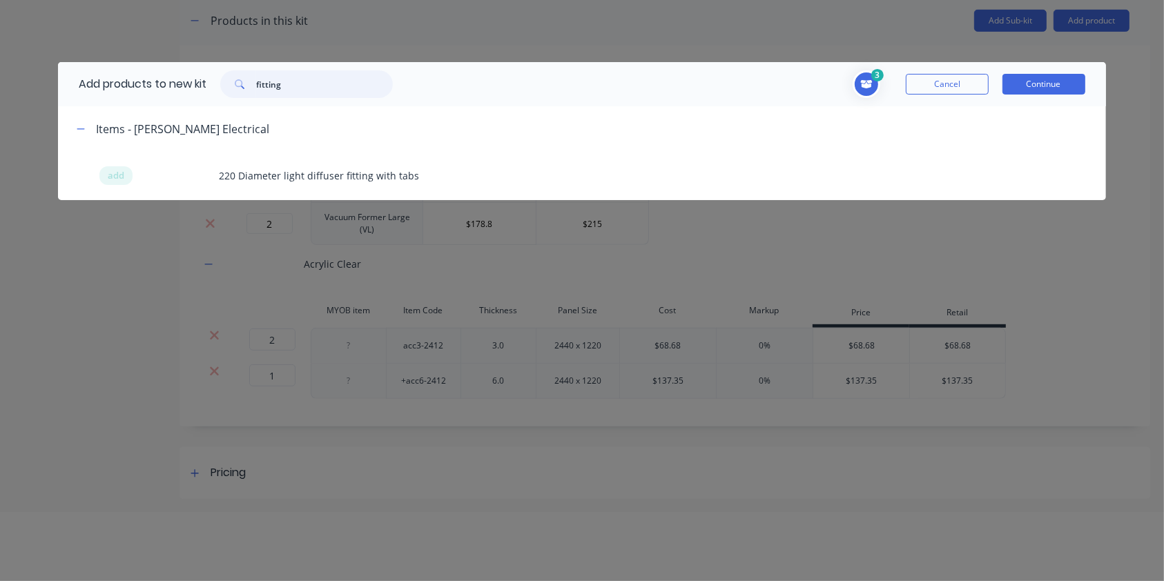
drag, startPoint x: 380, startPoint y: 94, endPoint x: 265, endPoint y: 123, distance: 118.2
click at [265, 123] on div "Add products to new kit fitting 3 2 2 ? Acrylic Clear MYOB item Item Code acc3-…" at bounding box center [581, 131] width 1047 height 138
click at [935, 83] on button "Cancel" at bounding box center [946, 84] width 83 height 21
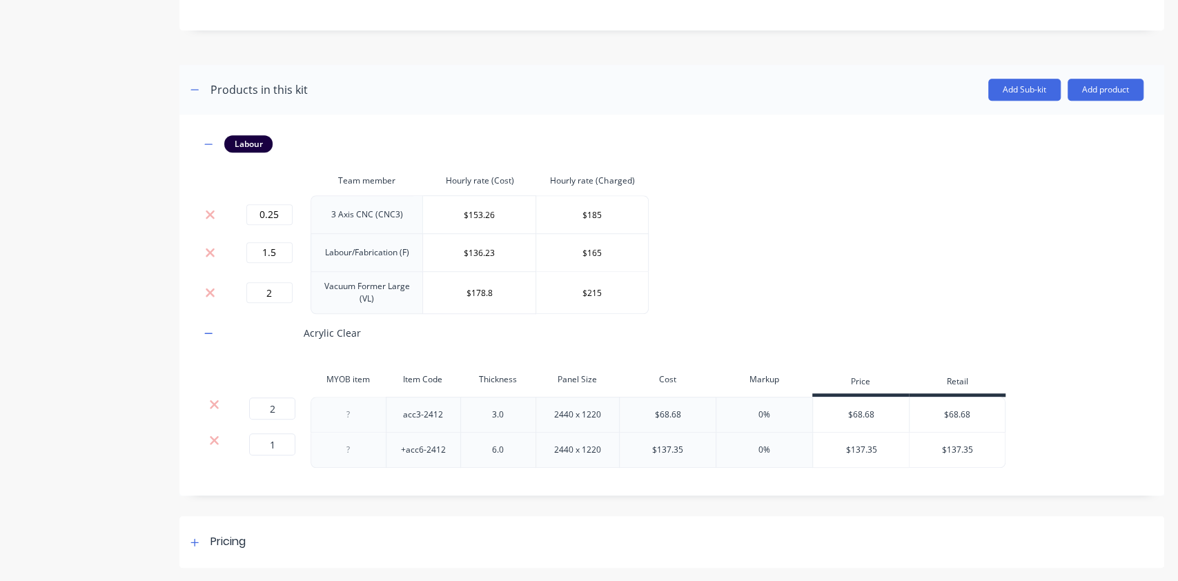
click at [845, 305] on div "Labour Team member Hourly rate (Cost) Hourly rate (Charged) 0.25 3 Axis CNC (CN…" at bounding box center [671, 301] width 943 height 333
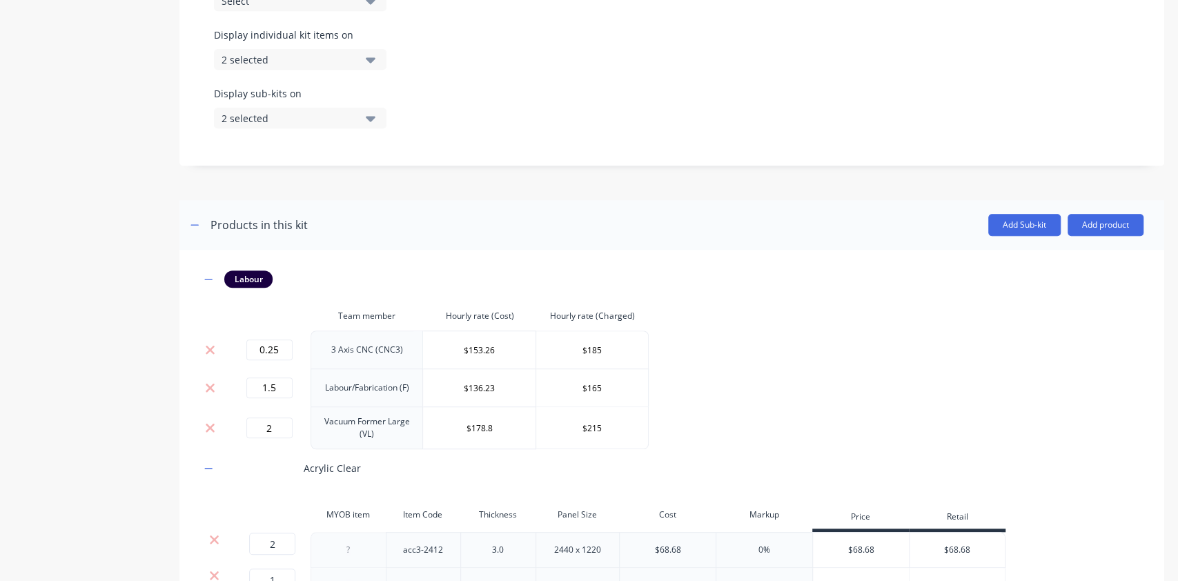
scroll to position [605, 0]
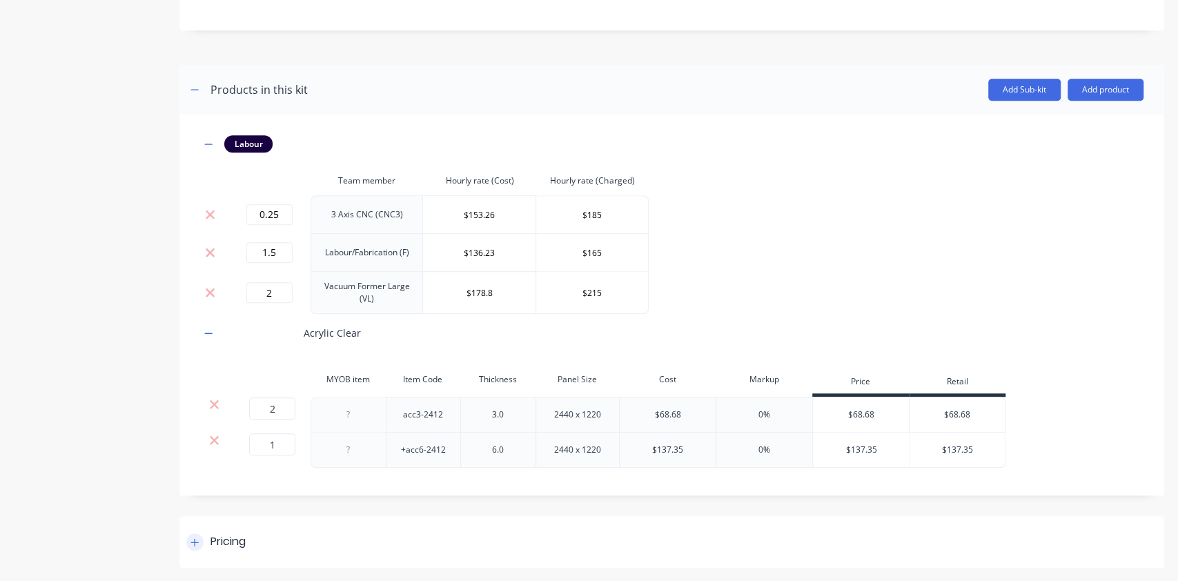
click at [199, 531] on div "Pricing" at bounding box center [671, 542] width 985 height 52
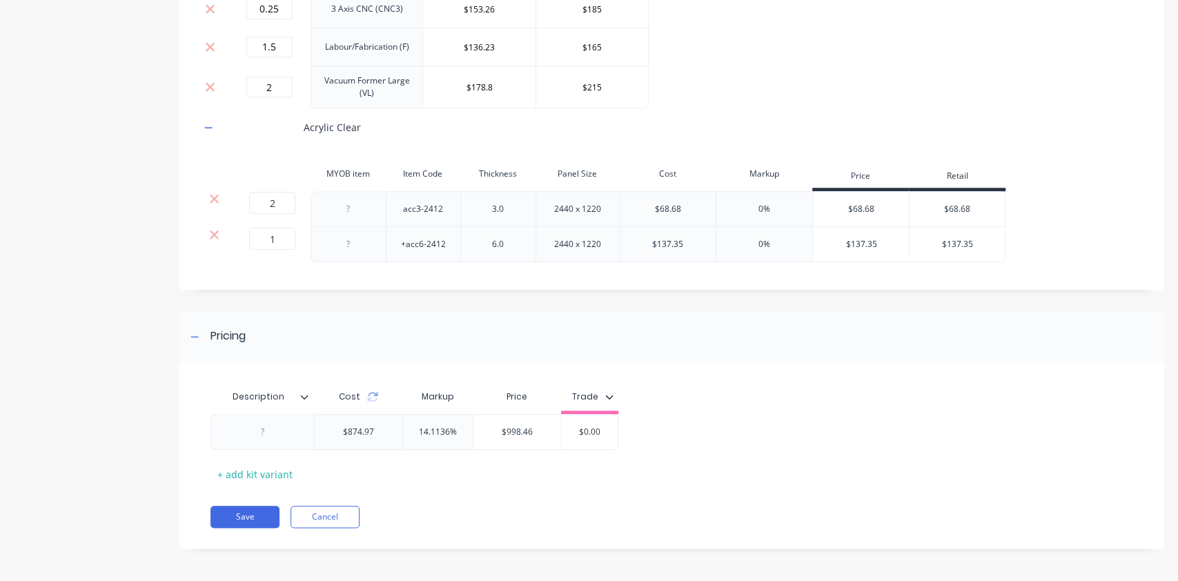
scroll to position [812, 0]
type input "$68.68"
drag, startPoint x: 939, startPoint y: 207, endPoint x: 991, endPoint y: 253, distance: 69.9
click at [1001, 217] on div "$68.68 $68.68" at bounding box center [957, 207] width 95 height 35
click at [954, 285] on div "Labour Team member Hourly rate (Cost) Hourly rate (Charged) 0.25 3 Axis CNC (CN…" at bounding box center [671, 98] width 985 height 381
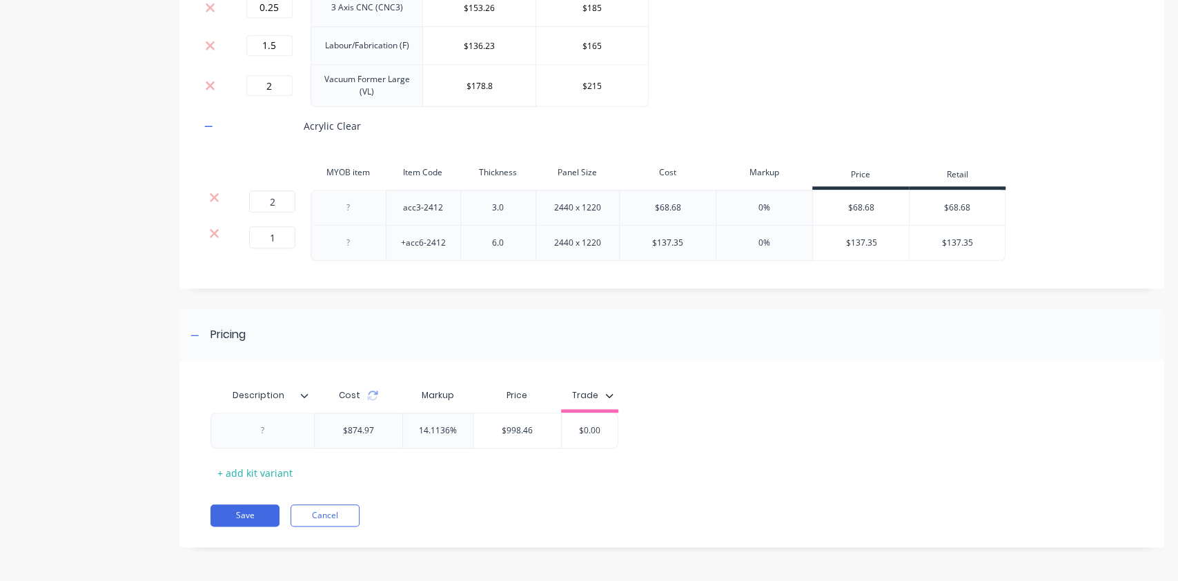
click at [761, 194] on div "0%" at bounding box center [764, 208] width 97 height 36
click at [762, 214] on div "0%" at bounding box center [764, 208] width 97 height 36
drag, startPoint x: 767, startPoint y: 208, endPoint x: 744, endPoint y: 202, distance: 23.4
click at [744, 202] on div "0%" at bounding box center [764, 208] width 97 height 36
drag, startPoint x: 784, startPoint y: 240, endPoint x: 776, endPoint y: 246, distance: 9.4
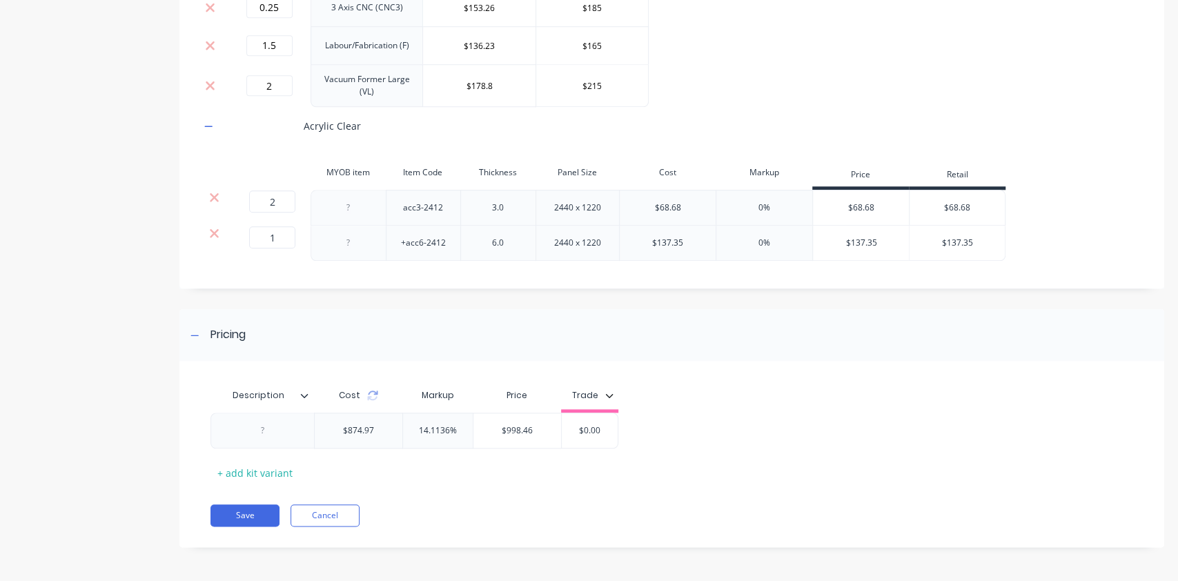
click at [784, 240] on div "0%" at bounding box center [764, 243] width 97 height 35
click at [760, 244] on div "0%" at bounding box center [764, 243] width 97 height 35
drag, startPoint x: 760, startPoint y: 244, endPoint x: 773, endPoint y: 241, distance: 13.6
click at [773, 241] on div "0%" at bounding box center [764, 243] width 97 height 35
click at [769, 275] on div "Labour Team member Hourly rate (Cost) Hourly rate (Charged) 0.25 3 Axis CNC (CN…" at bounding box center [671, 98] width 985 height 381
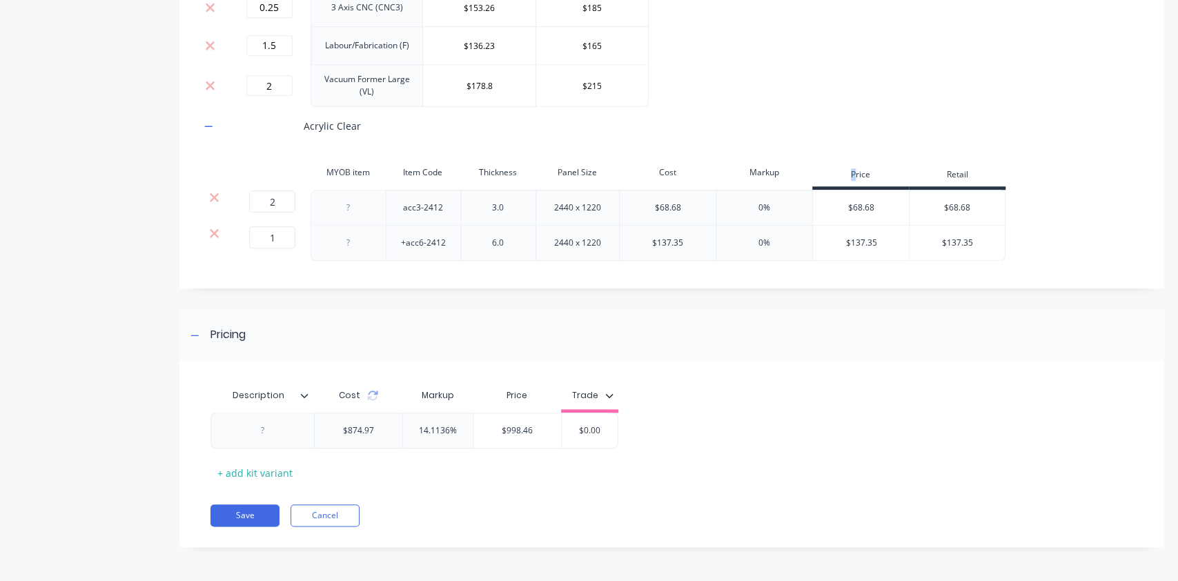
drag, startPoint x: 852, startPoint y: 188, endPoint x: 856, endPoint y: 196, distance: 9.0
click at [854, 188] on div "Price" at bounding box center [860, 176] width 97 height 28
click at [856, 202] on div "$68.68" at bounding box center [861, 207] width 97 height 35
drag, startPoint x: 845, startPoint y: 275, endPoint x: 846, endPoint y: 246, distance: 29.0
click at [844, 275] on div "Labour Team member Hourly rate (Cost) Hourly rate (Charged) 0.25 3 Axis CNC (CN…" at bounding box center [671, 98] width 985 height 381
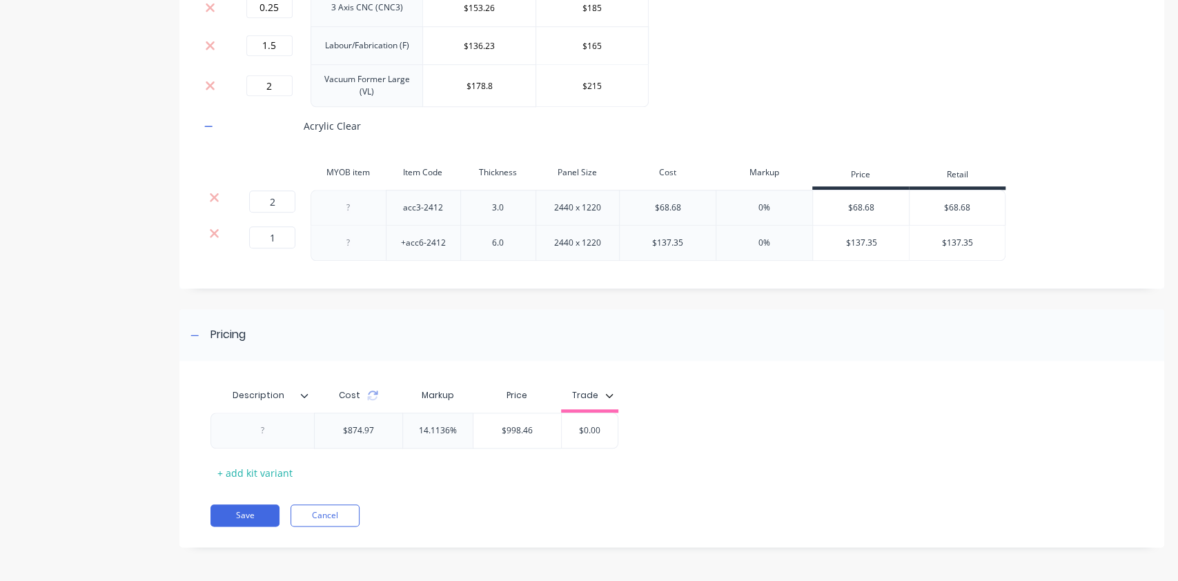
click at [852, 226] on div "$137.35" at bounding box center [861, 243] width 97 height 35
click at [876, 271] on div "Labour Team member Hourly rate (Cost) Hourly rate (Charged) 0.25 3 Axis CNC (CN…" at bounding box center [671, 101] width 943 height 346
click at [761, 217] on div "0%" at bounding box center [764, 208] width 97 height 36
drag, startPoint x: 750, startPoint y: 203, endPoint x: 778, endPoint y: 251, distance: 56.3
click at [779, 220] on div "0%" at bounding box center [764, 208] width 97 height 36
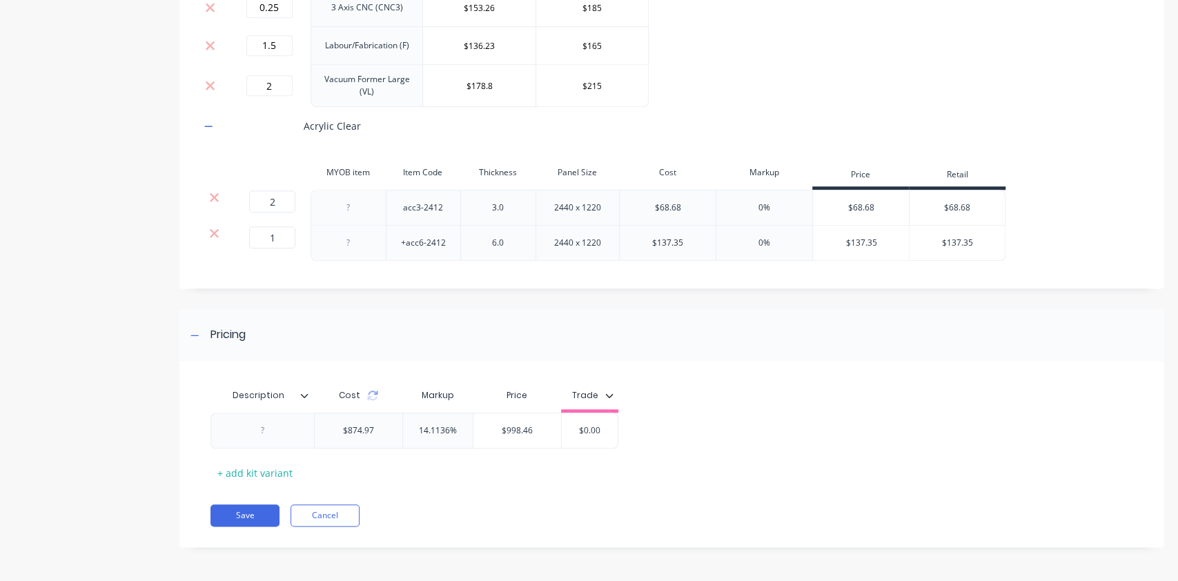
click at [774, 273] on div "Labour Team member Hourly rate (Cost) Hourly rate (Charged) 0.25 3 Axis CNC (CN…" at bounding box center [671, 101] width 943 height 346
drag, startPoint x: 652, startPoint y: 206, endPoint x: 687, endPoint y: 214, distance: 36.2
click at [687, 214] on div "$68.68" at bounding box center [667, 208] width 97 height 36
click at [232, 510] on button "Save" at bounding box center [244, 516] width 69 height 22
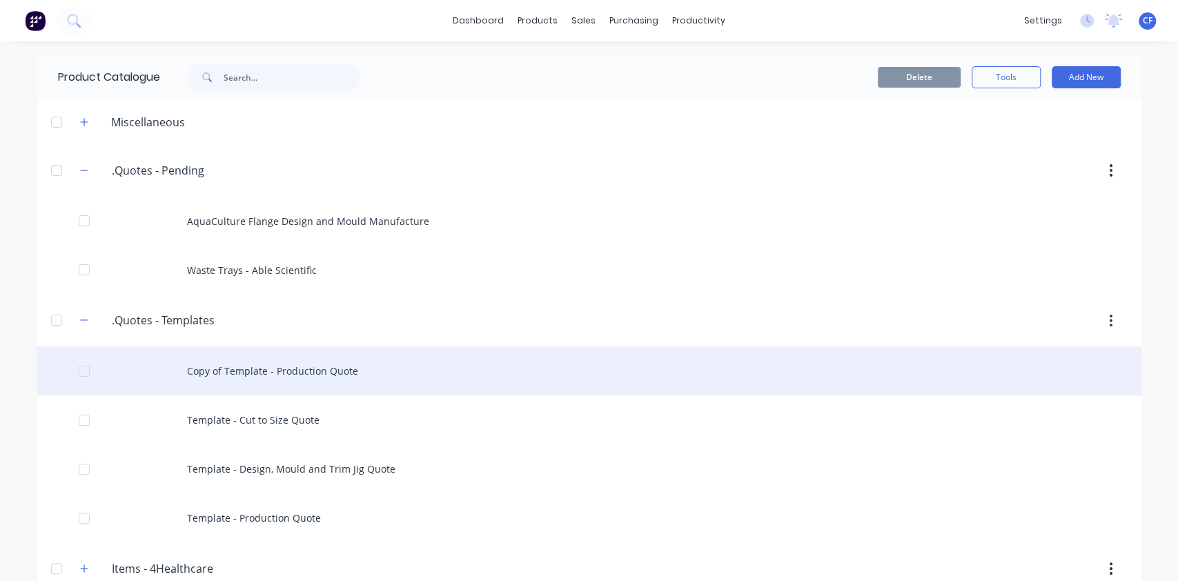
click at [366, 371] on div "Copy of Template - Production Quote" at bounding box center [589, 370] width 1104 height 49
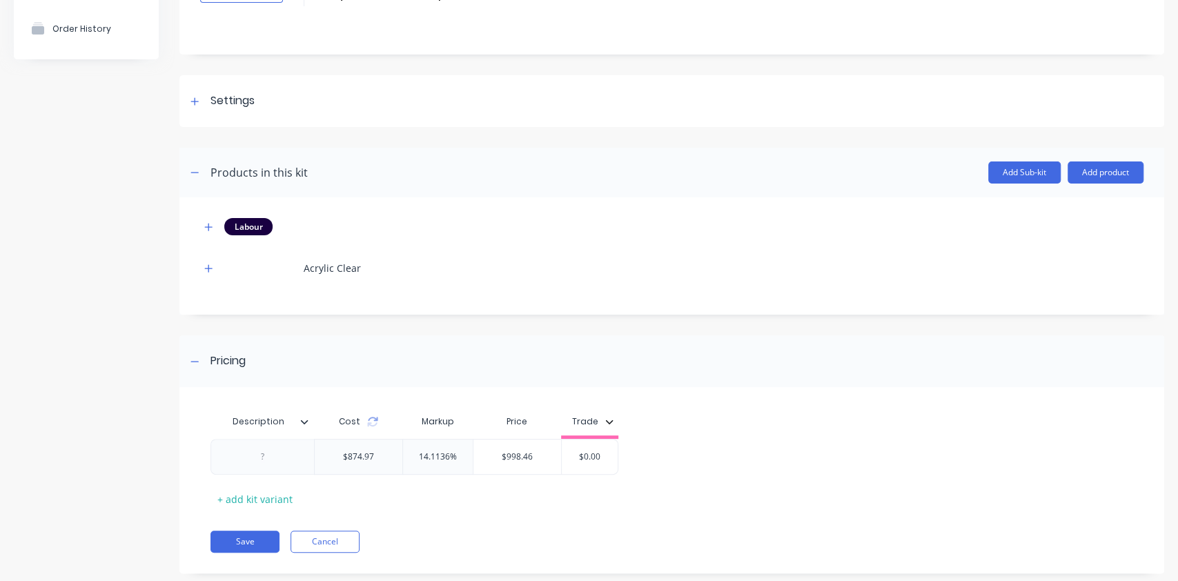
scroll to position [151, 0]
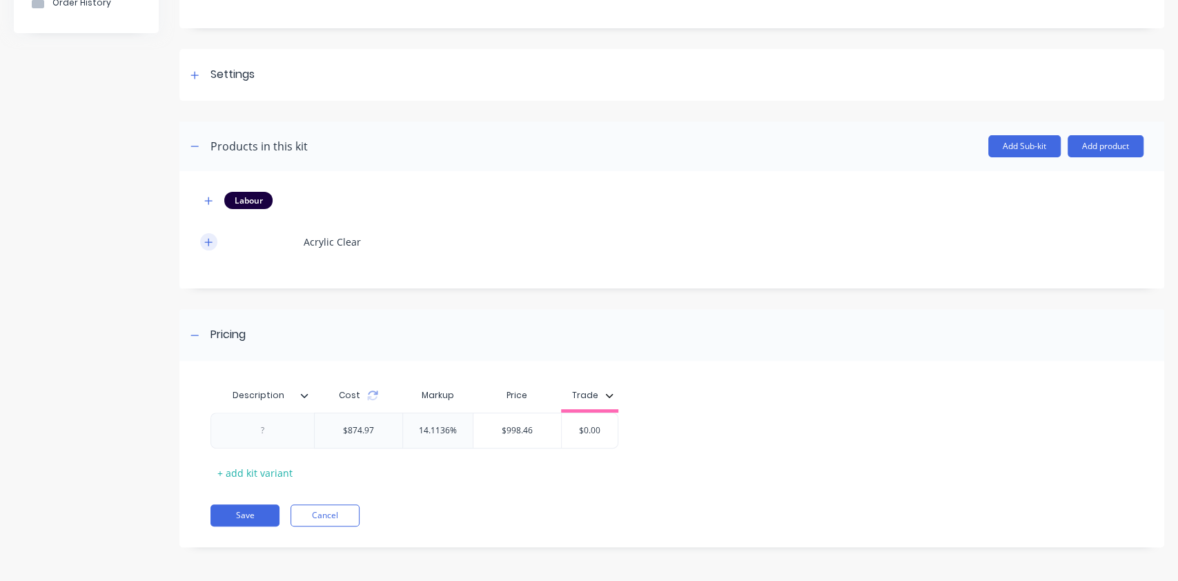
click at [202, 235] on button "button" at bounding box center [208, 241] width 17 height 17
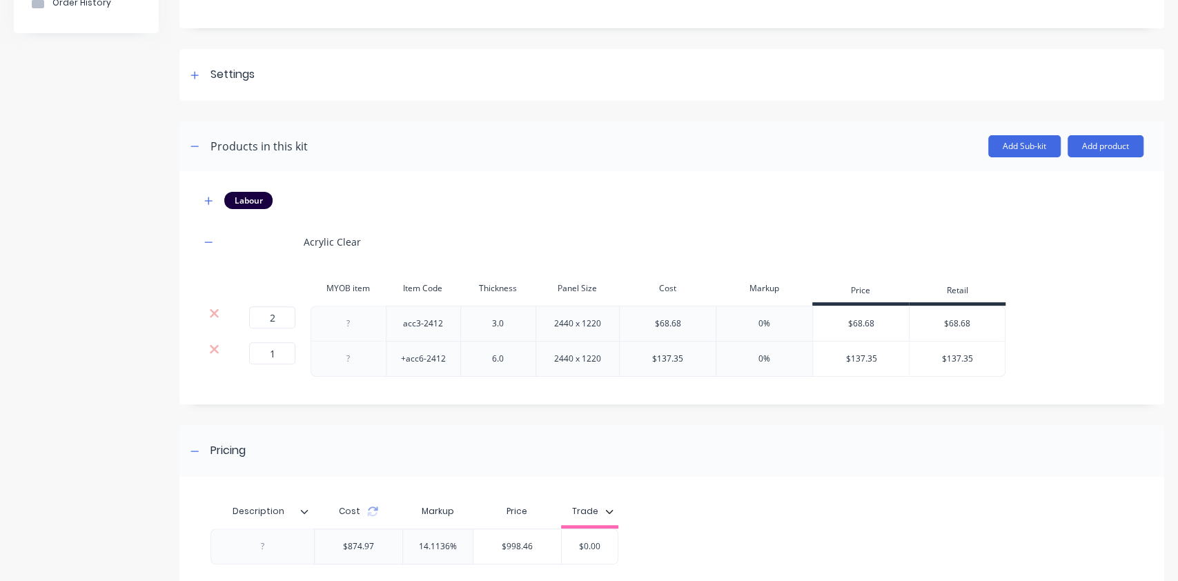
click at [199, 197] on div "Labour Acrylic Clear MYOB item Item Code Thickness Panel Size Cost Markup Price…" at bounding box center [671, 287] width 985 height 233
click at [212, 196] on icon "button" at bounding box center [208, 201] width 8 height 10
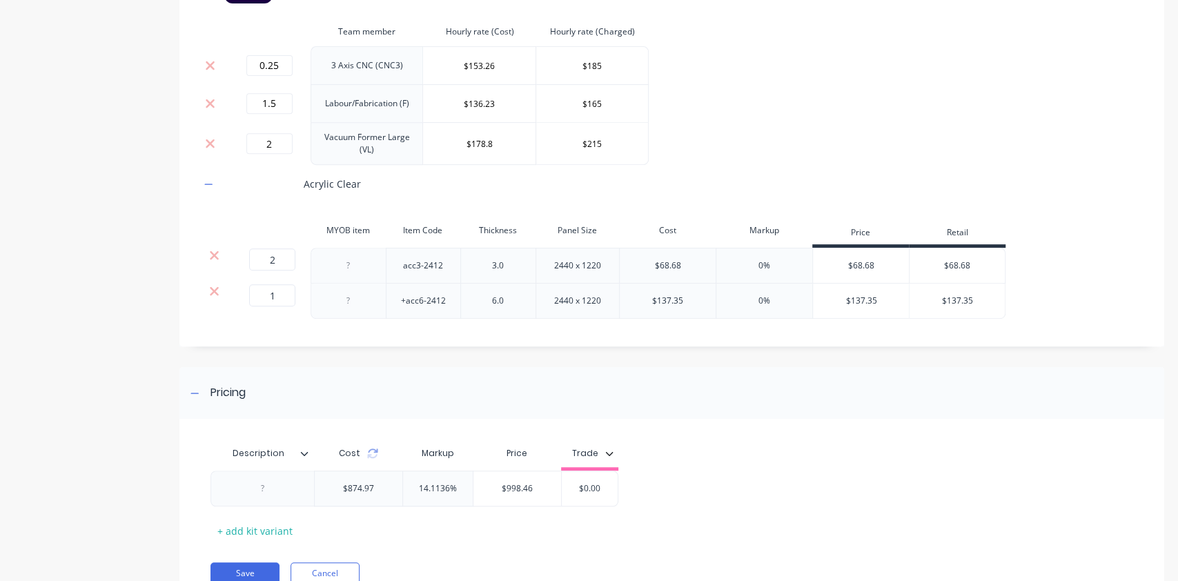
scroll to position [414, 0]
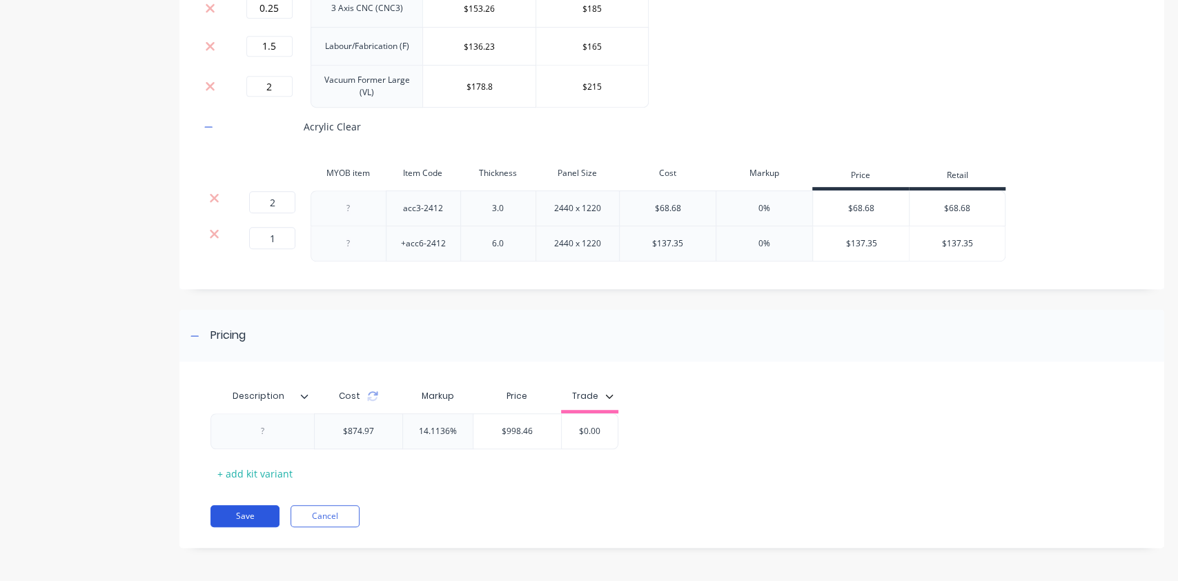
click at [266, 517] on button "Save" at bounding box center [244, 516] width 69 height 22
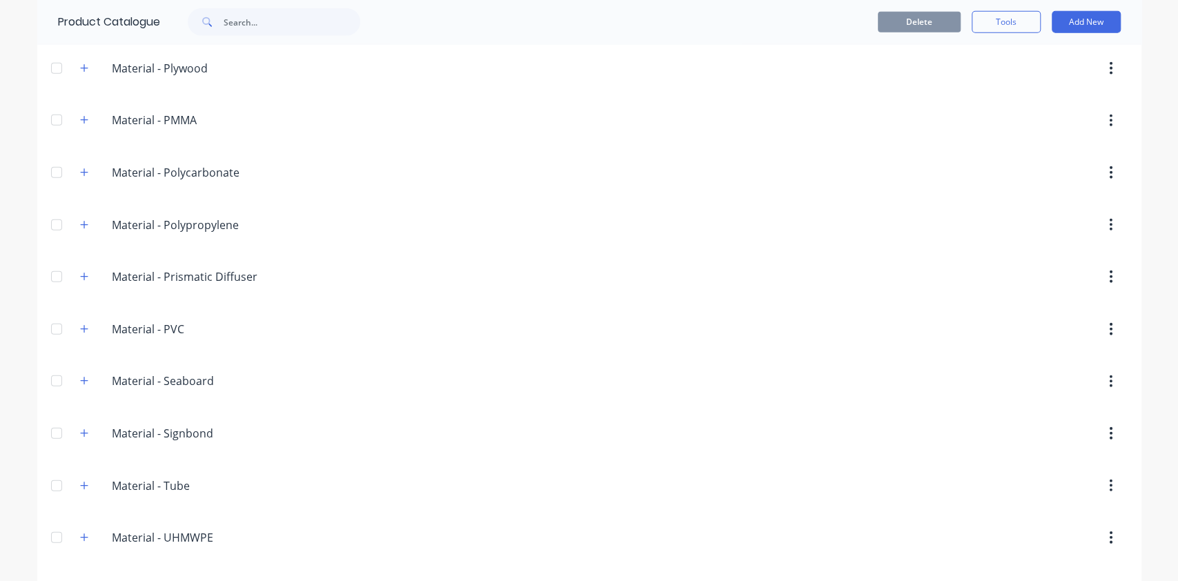
scroll to position [2628, 0]
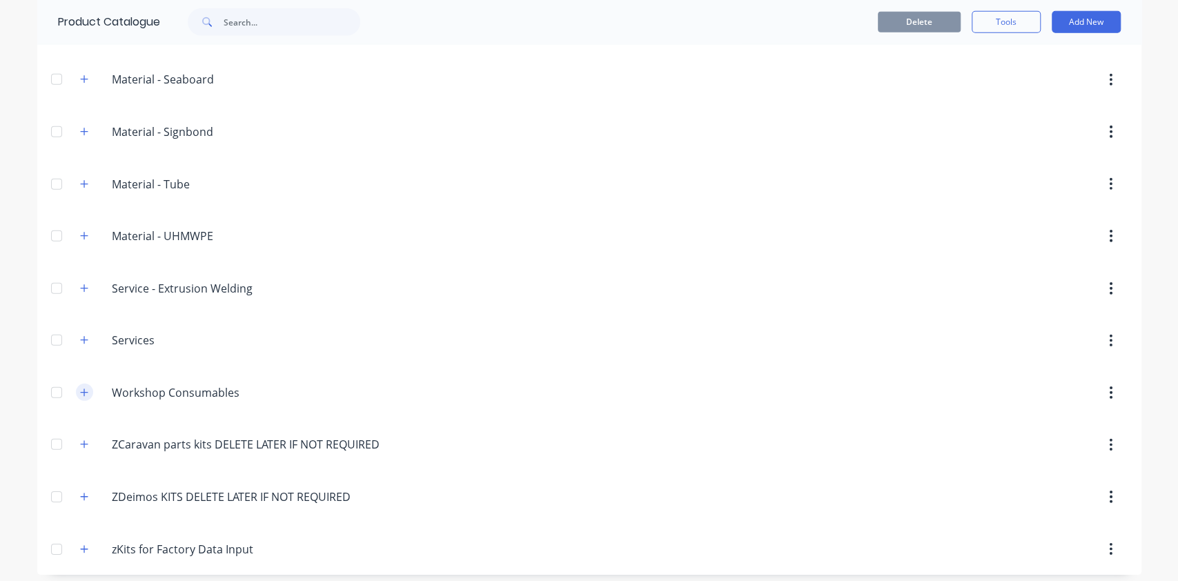
click at [80, 388] on icon "button" at bounding box center [84, 393] width 8 height 10
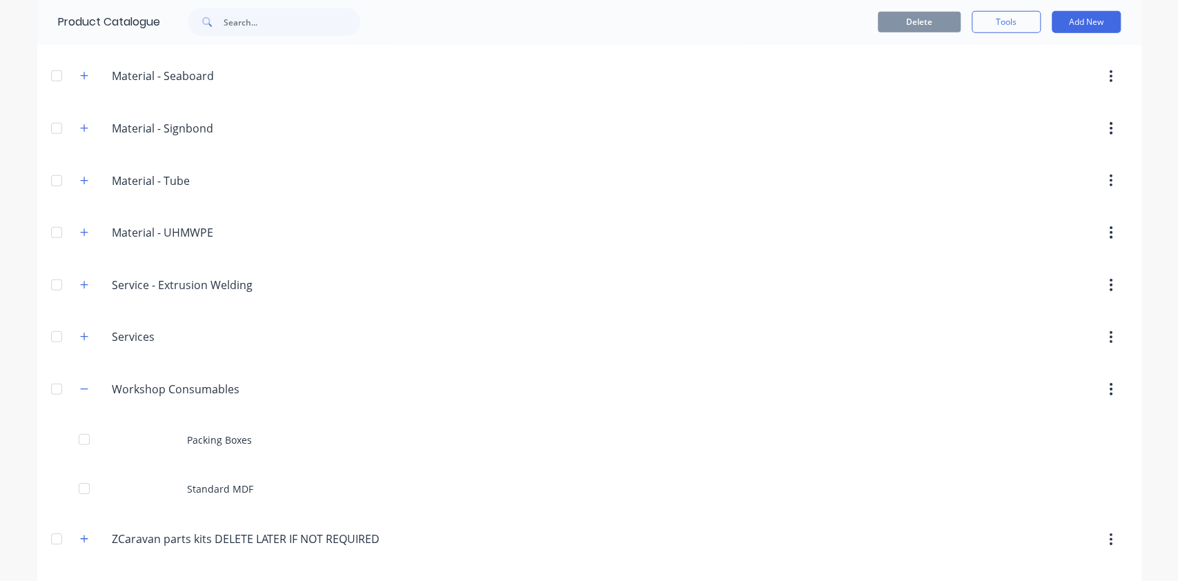
scroll to position [2633, 0]
click at [1075, 25] on button "Add New" at bounding box center [1086, 22] width 69 height 22
click at [1017, 90] on div "Product" at bounding box center [1055, 85] width 106 height 20
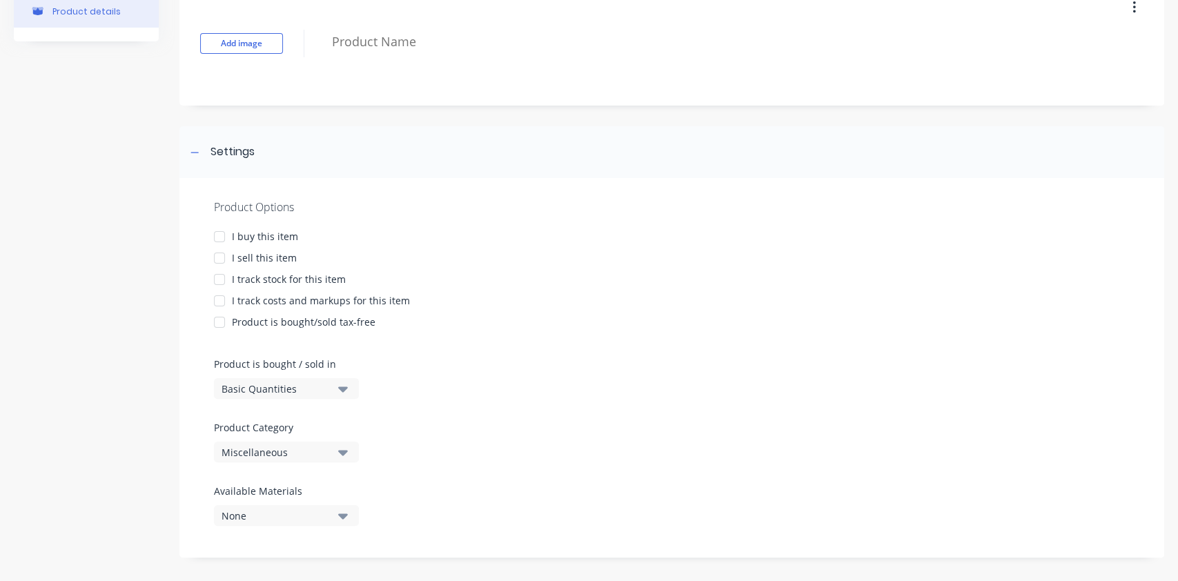
scroll to position [85, 0]
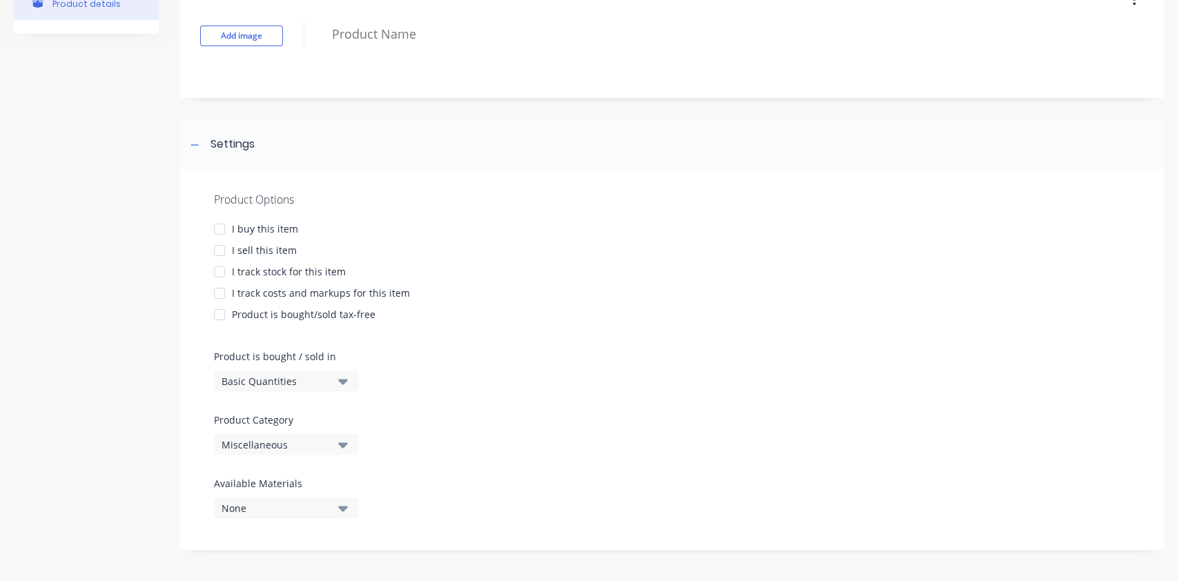
click at [225, 246] on div at bounding box center [220, 251] width 28 height 28
click at [219, 222] on div at bounding box center [220, 229] width 28 height 28
drag, startPoint x: 254, startPoint y: 295, endPoint x: 271, endPoint y: 294, distance: 16.6
click at [254, 294] on div "I track costs and markups for this item" at bounding box center [321, 293] width 178 height 14
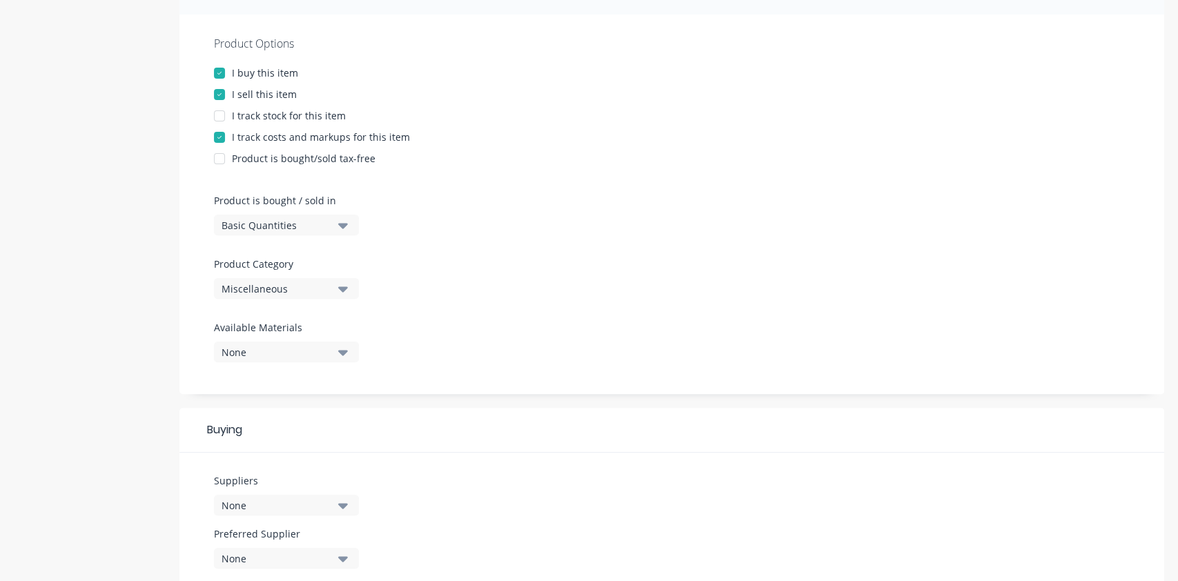
scroll to position [239, 0]
click at [228, 141] on div at bounding box center [220, 139] width 28 height 28
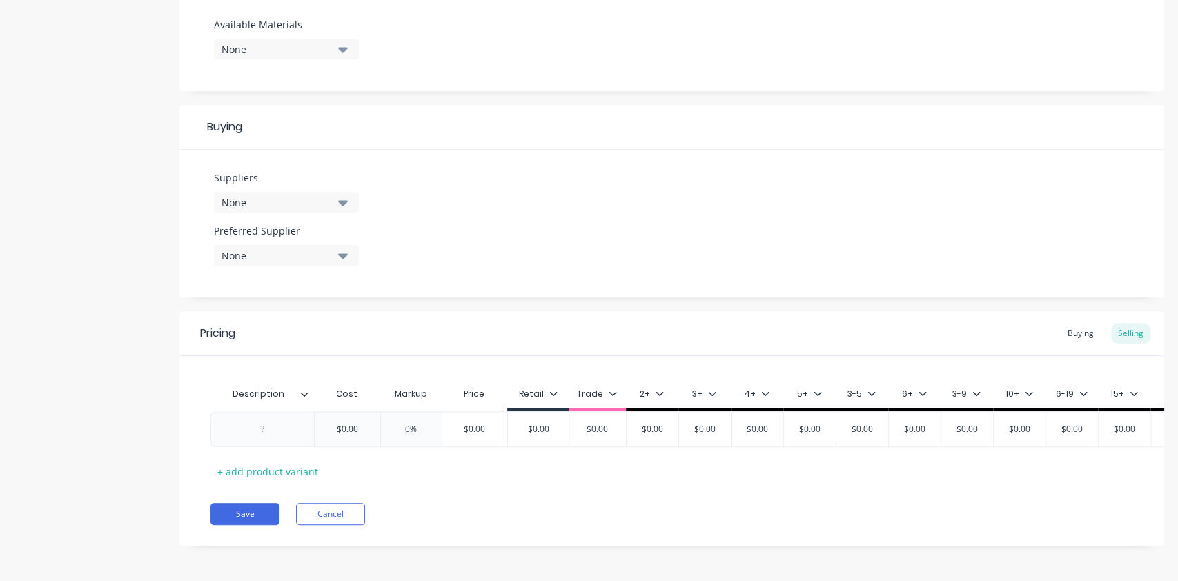
scroll to position [545, 0]
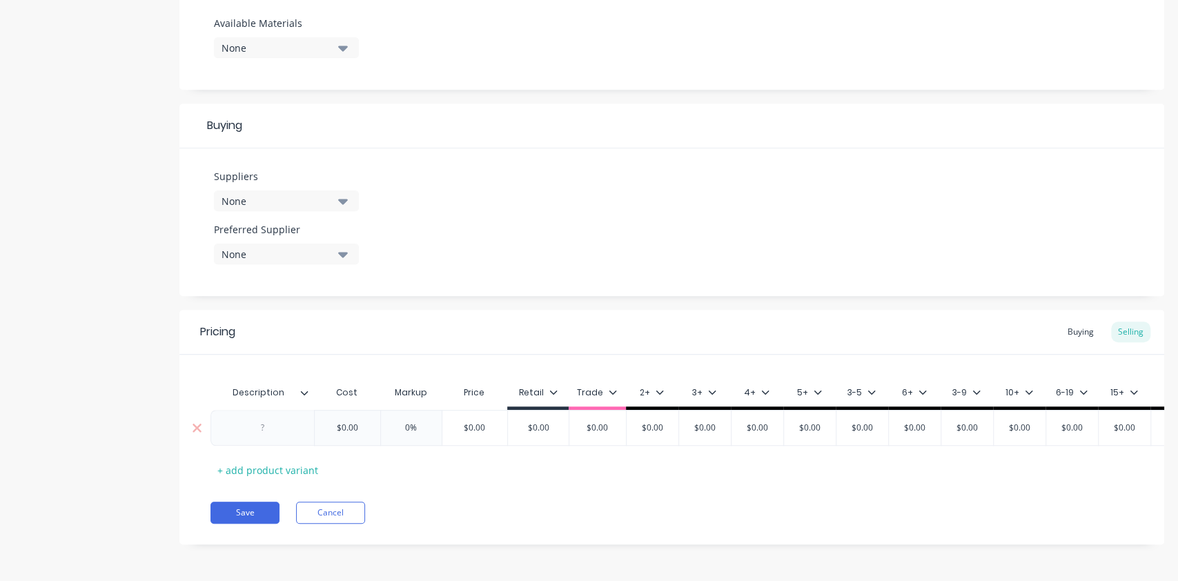
click at [273, 424] on div at bounding box center [262, 428] width 69 height 18
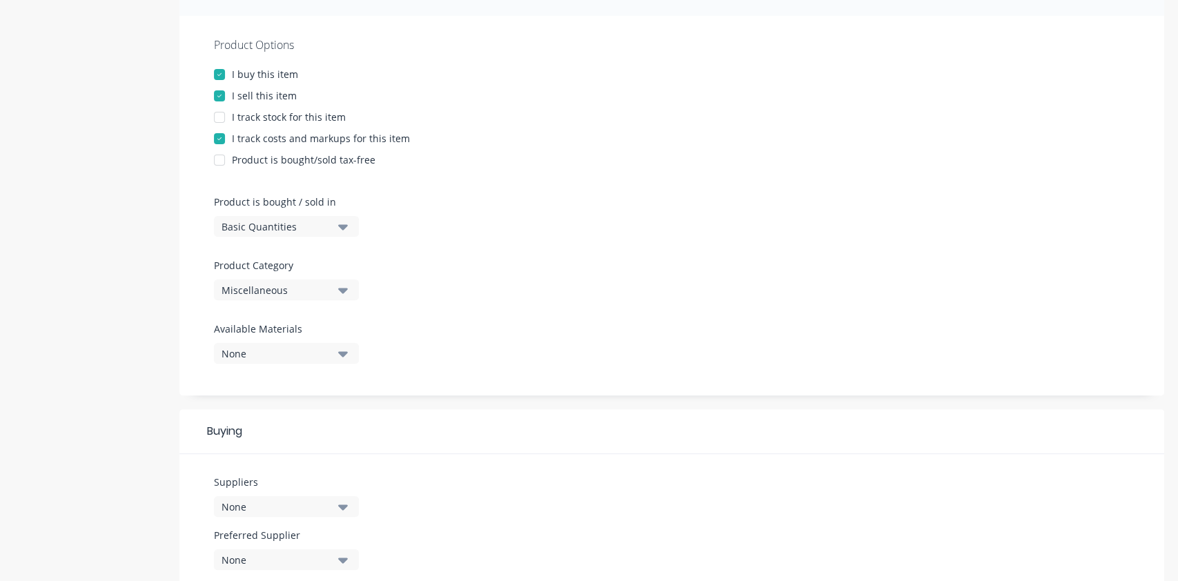
click at [223, 139] on div at bounding box center [220, 139] width 28 height 28
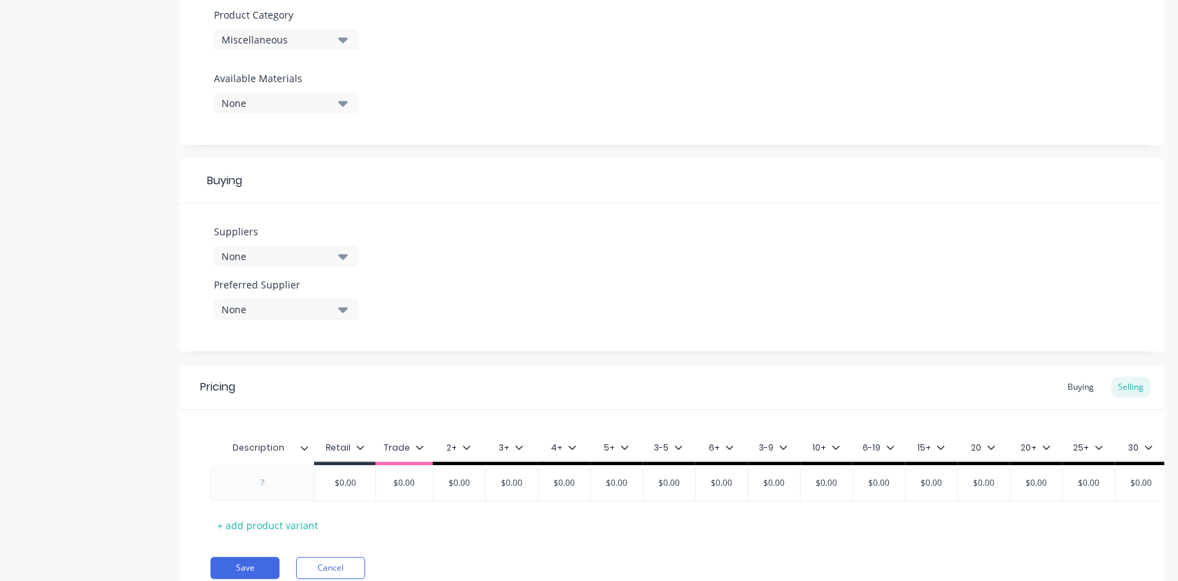
scroll to position [560, 0]
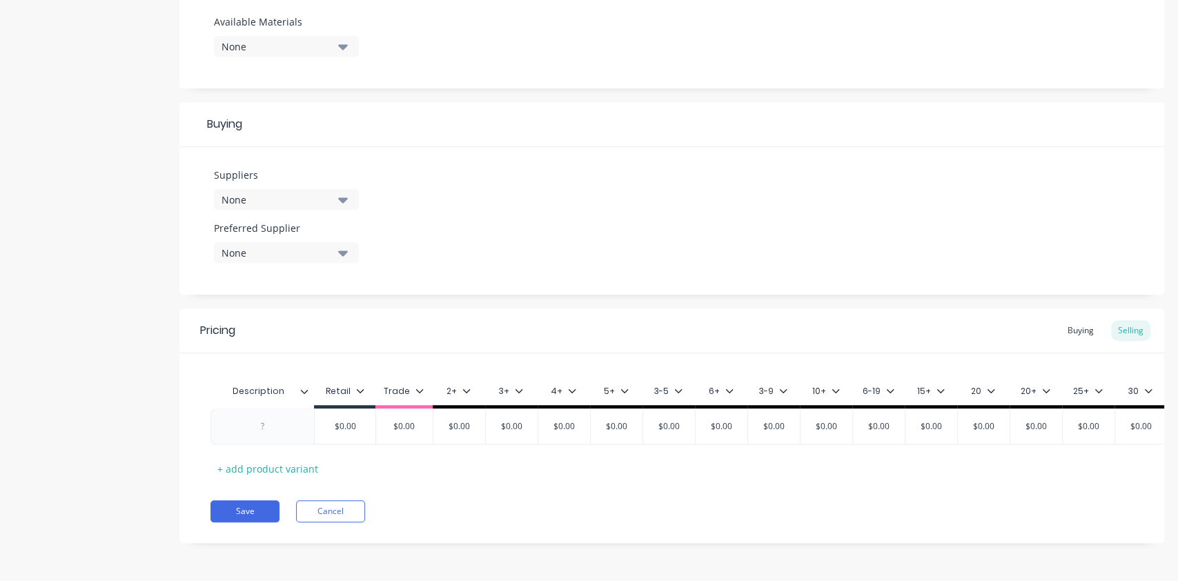
click at [370, 391] on div "Retail" at bounding box center [344, 395] width 61 height 28
type textarea "x"
type input "$0.00"
drag, startPoint x: 353, startPoint y: 411, endPoint x: 379, endPoint y: 411, distance: 25.5
click at [360, 420] on input "$0.00" at bounding box center [345, 426] width 69 height 12
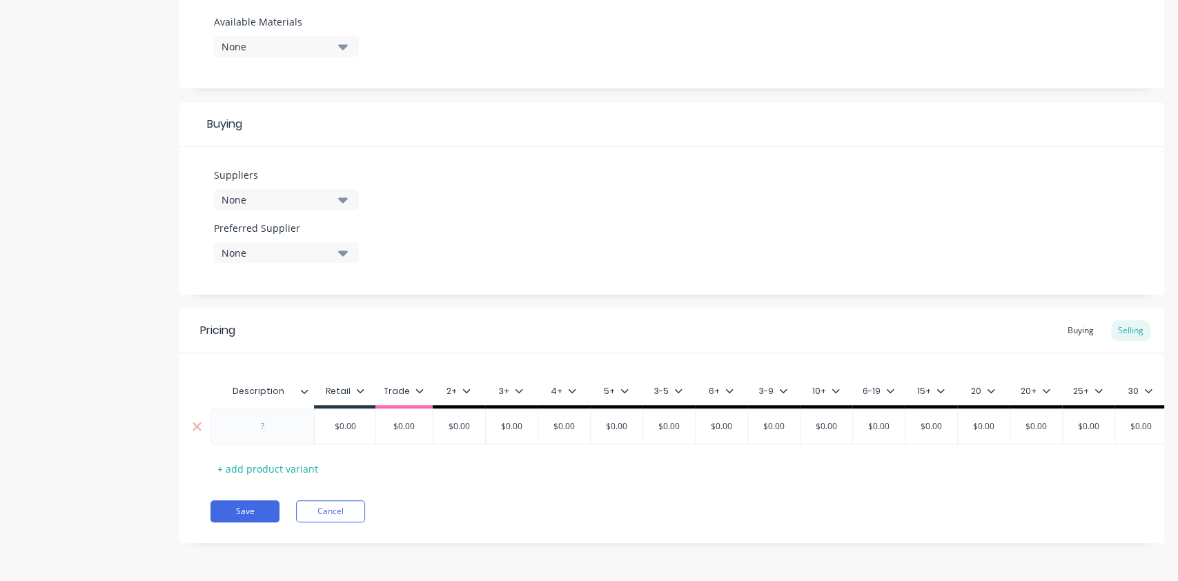
type input "$0.00"
drag, startPoint x: 421, startPoint y: 409, endPoint x: 324, endPoint y: 415, distance: 97.5
click at [334, 385] on div "Retail" at bounding box center [345, 391] width 39 height 12
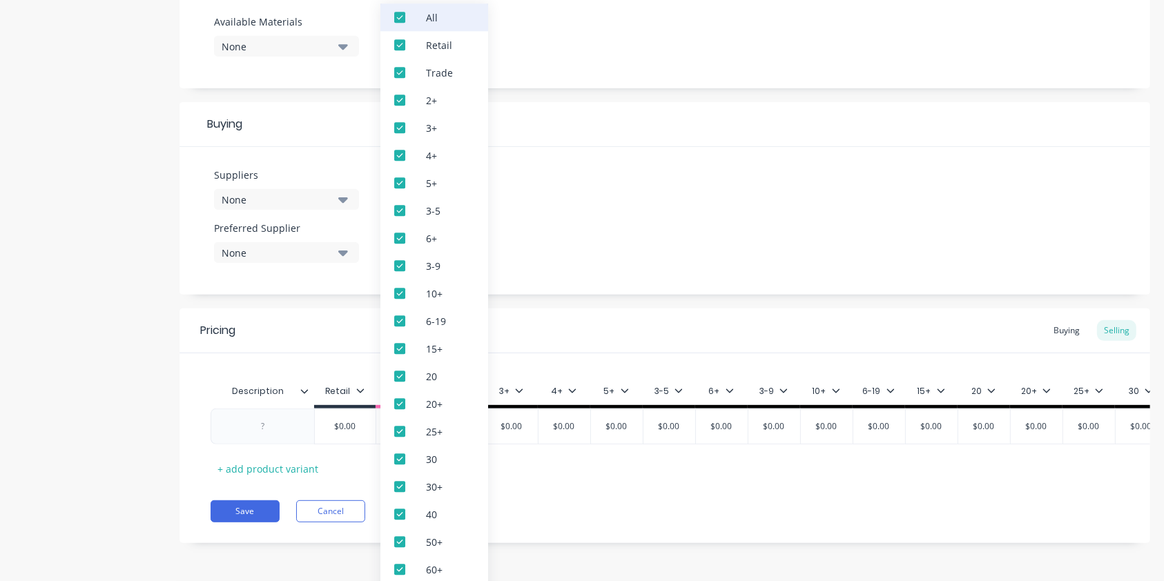
click at [425, 12] on div "All" at bounding box center [434, 17] width 108 height 28
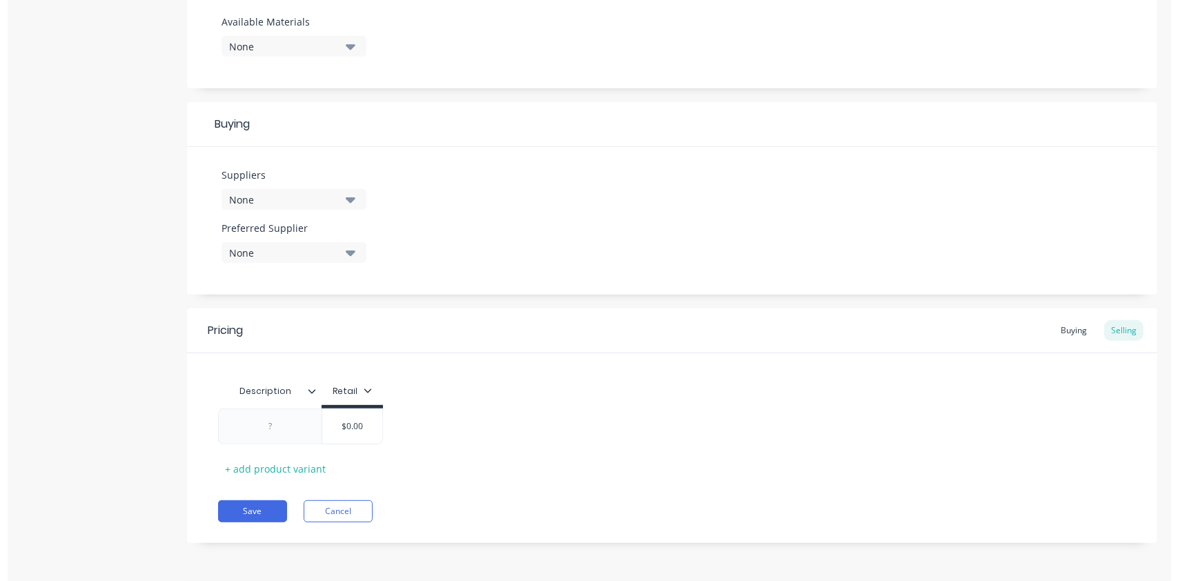
scroll to position [547, 0]
click at [207, 431] on div at bounding box center [196, 426] width 35 height 35
click at [254, 430] on div at bounding box center [262, 427] width 69 height 18
click at [353, 384] on div "Retail" at bounding box center [344, 395] width 61 height 28
click at [364, 387] on div "Retail" at bounding box center [344, 393] width 61 height 12
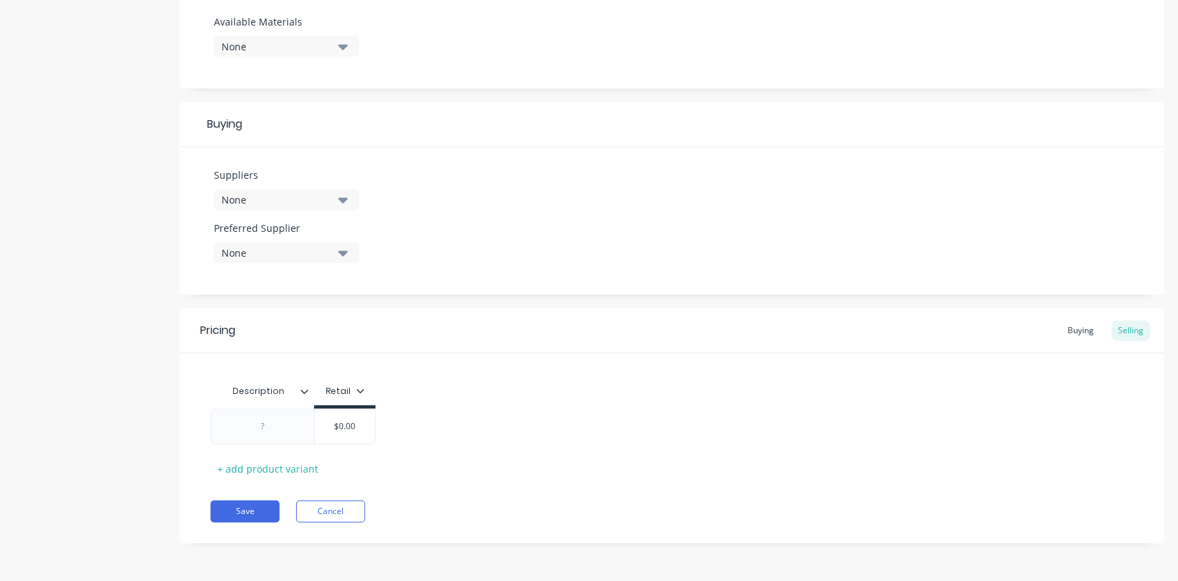
click at [359, 389] on icon at bounding box center [360, 390] width 8 height 8
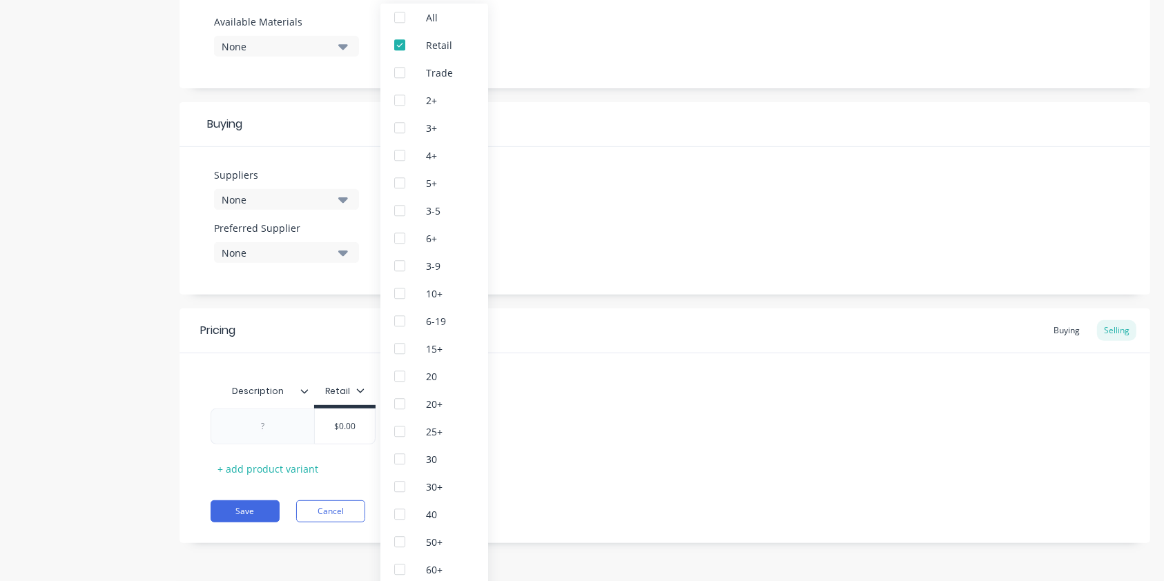
type textarea "x"
click at [349, 370] on div "Description Retail $0.00 $0.00 + add product variant" at bounding box center [664, 416] width 970 height 126
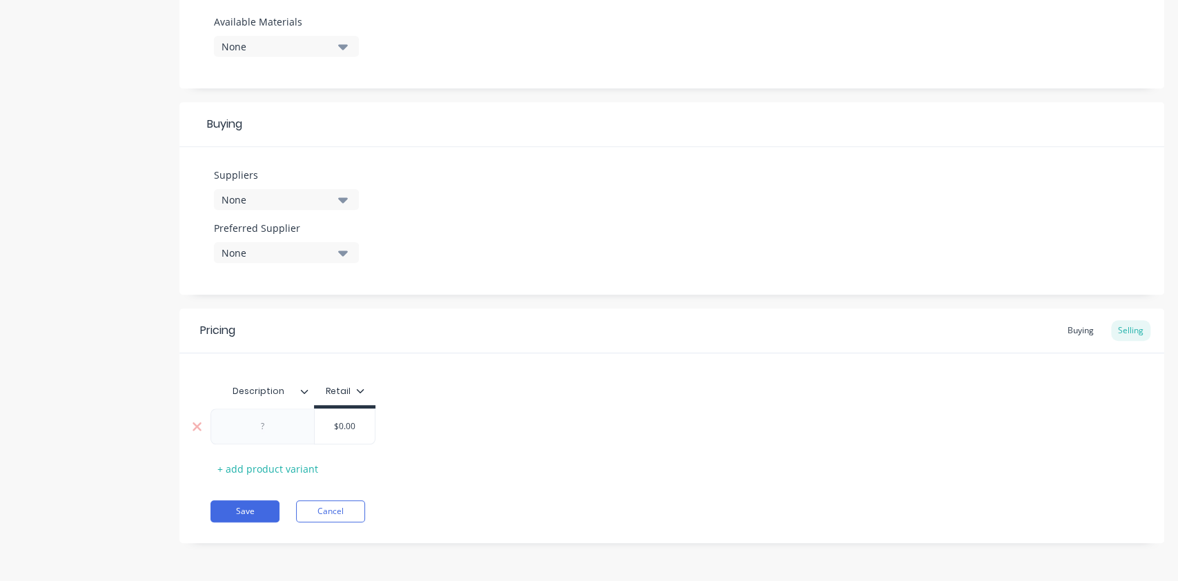
click at [280, 424] on div at bounding box center [262, 427] width 69 height 18
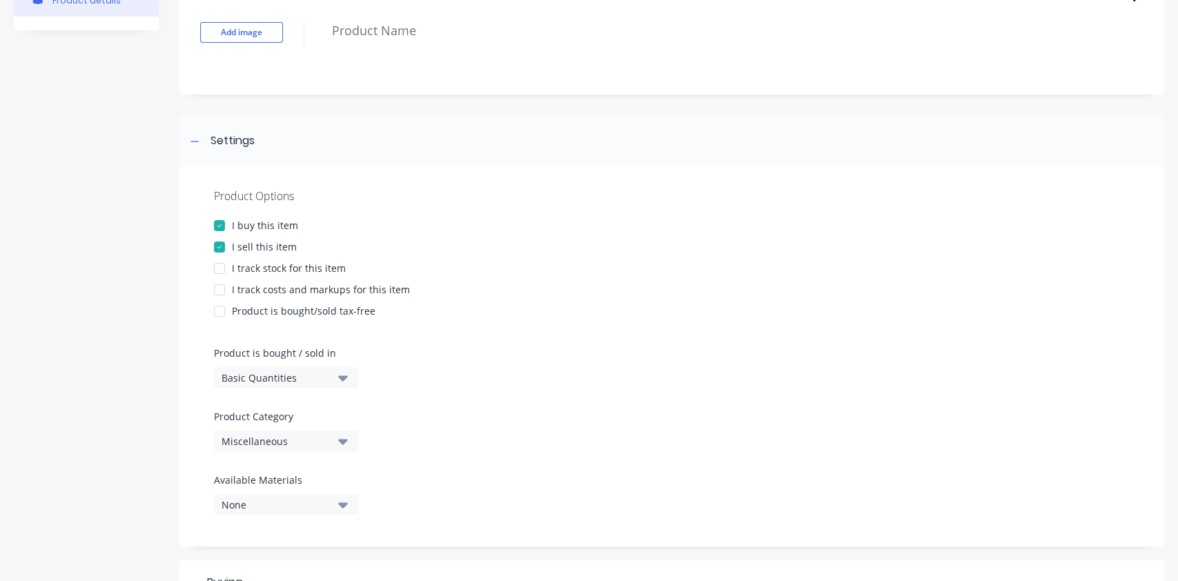
scroll to position [88, 0]
click at [221, 224] on div at bounding box center [220, 227] width 28 height 28
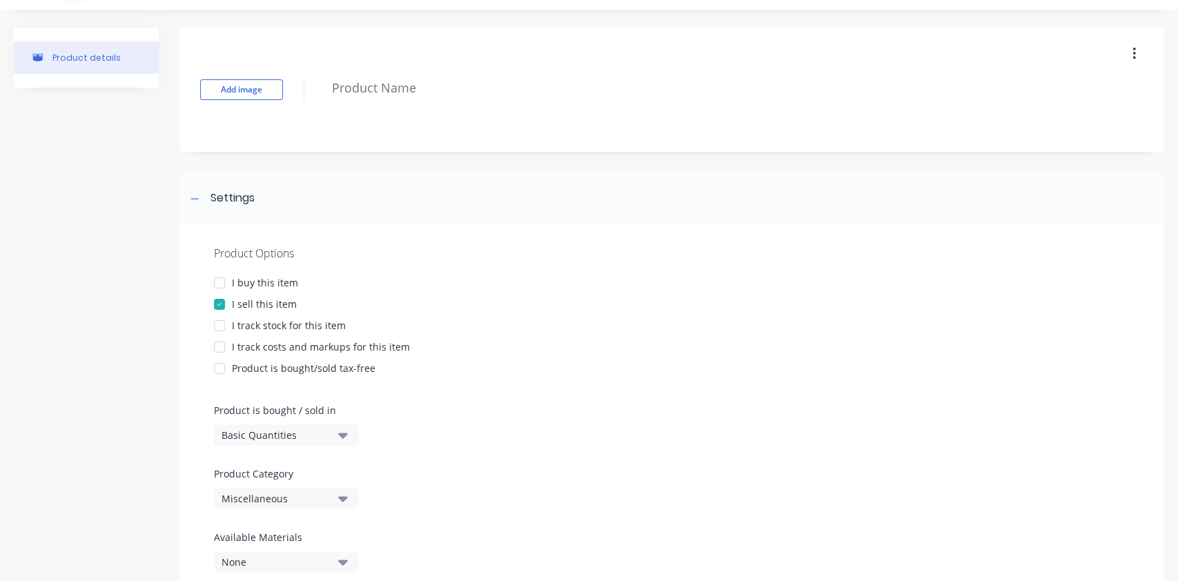
scroll to position [0, 0]
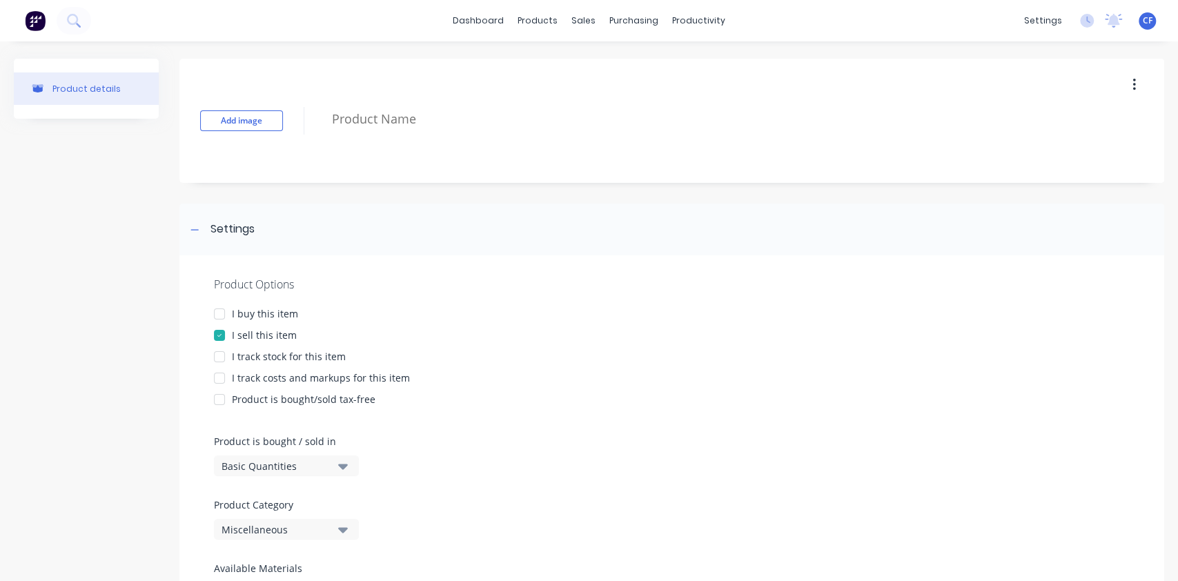
click at [218, 310] on div at bounding box center [220, 314] width 28 height 28
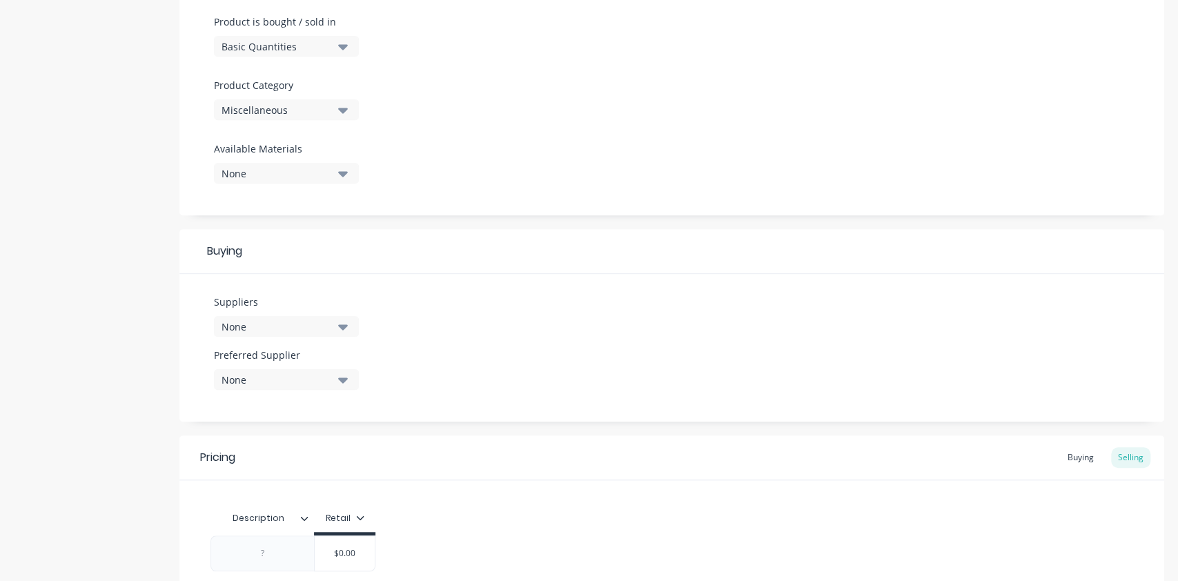
scroll to position [547, 0]
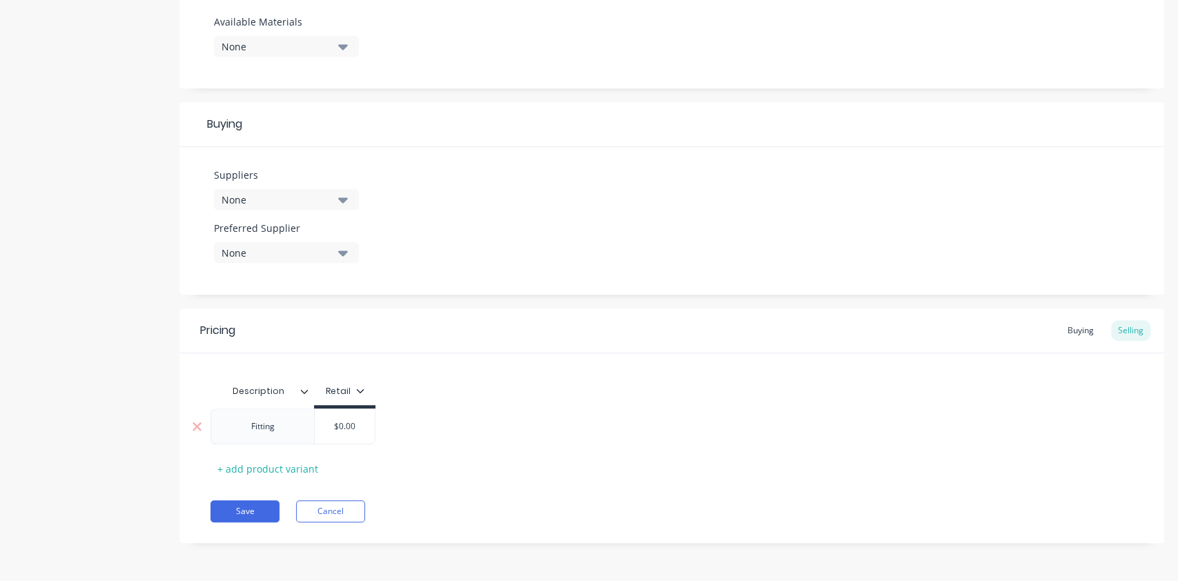
click at [348, 427] on input "$0.00" at bounding box center [345, 426] width 69 height 12
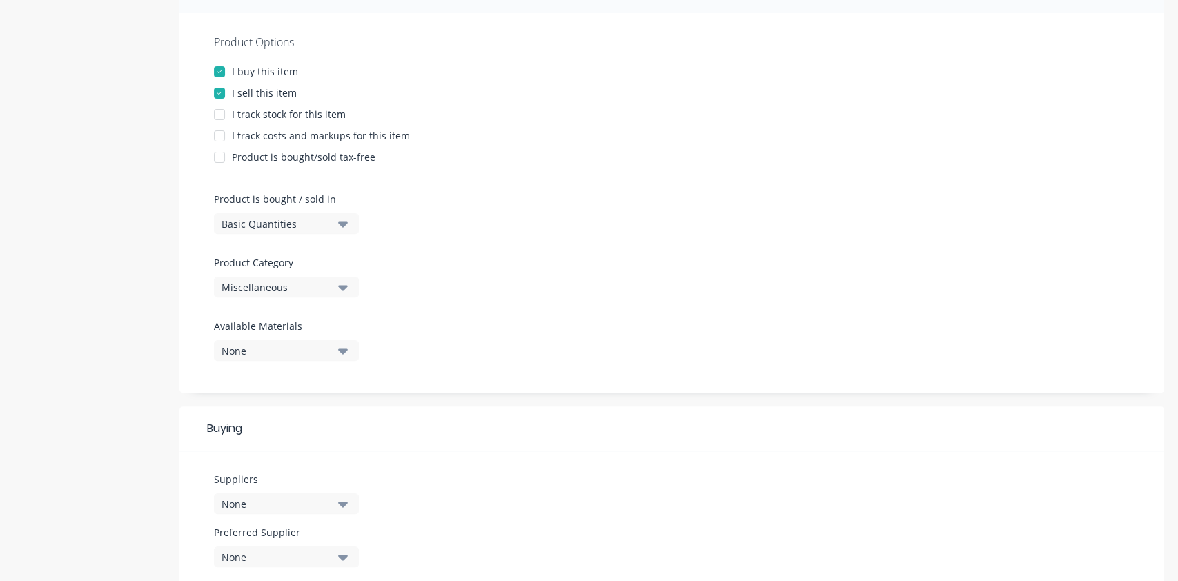
scroll to position [241, 0]
click at [297, 295] on div "Miscellaneous" at bounding box center [277, 289] width 110 height 14
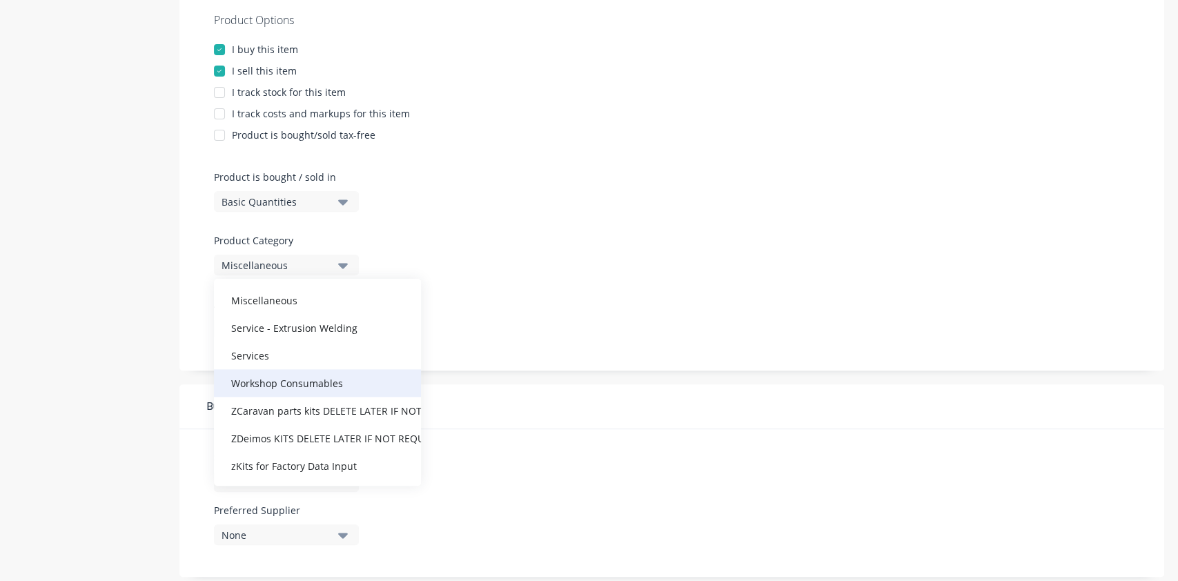
scroll to position [265, 0]
click at [332, 398] on div "ZCaravan parts kits DELETE LATER IF NOT REQUIRED" at bounding box center [317, 410] width 207 height 28
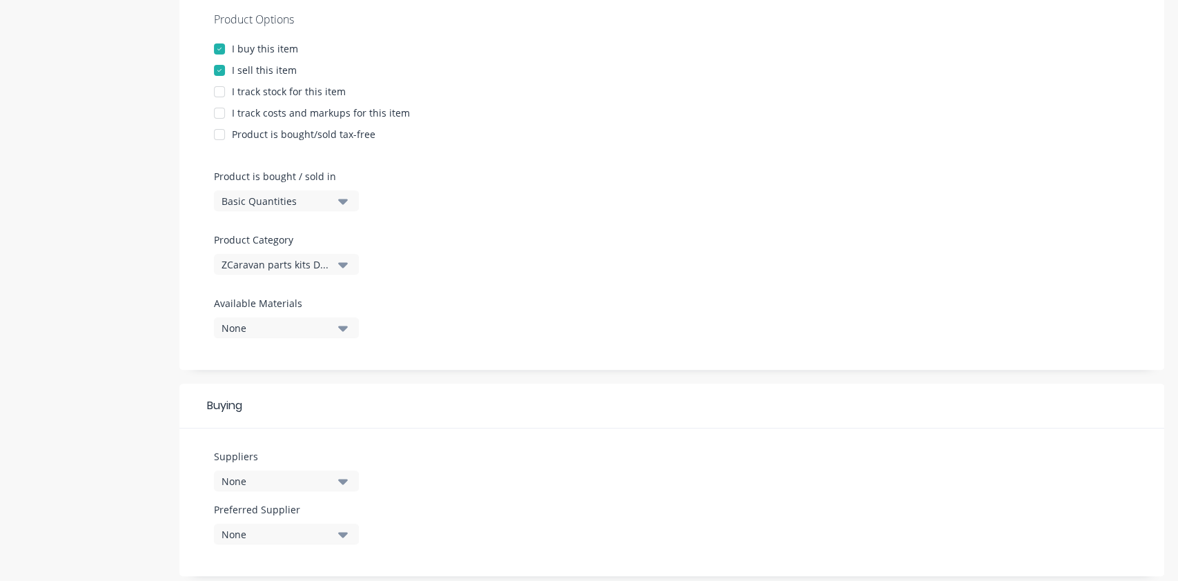
click at [309, 251] on div "Product Category ZCaravan parts kits DELETE LATER IF NOT REQUIRED" at bounding box center [283, 254] width 138 height 42
click at [316, 271] on div "ZCaravan parts kits DELETE LATER IF NOT REQUIRED" at bounding box center [277, 264] width 110 height 14
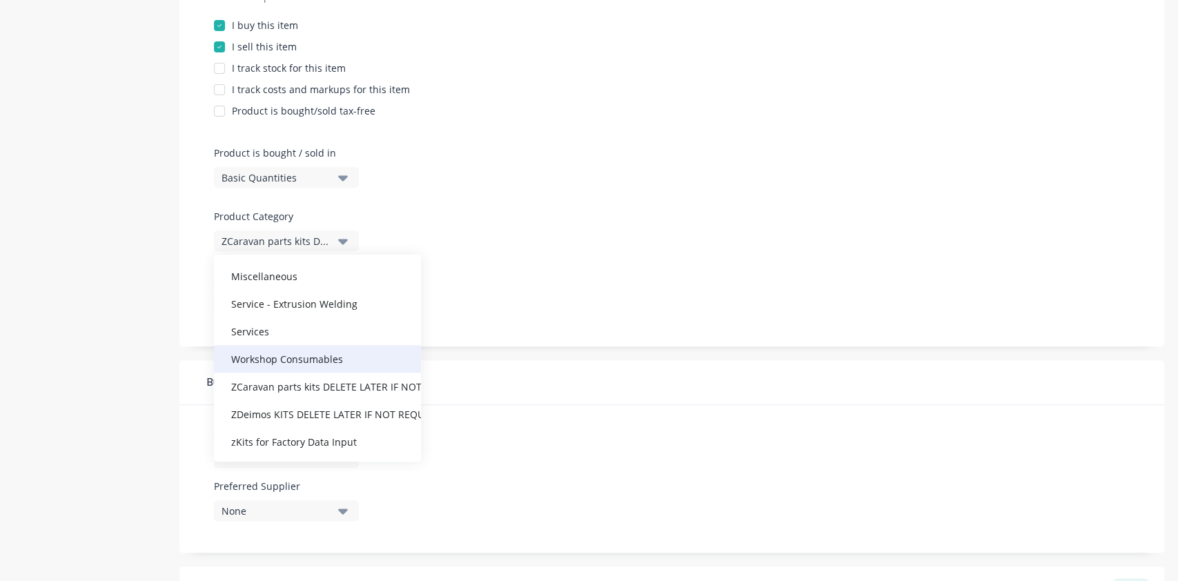
scroll to position [289, 0]
click at [321, 359] on div "Workshop Consumables" at bounding box center [317, 358] width 207 height 28
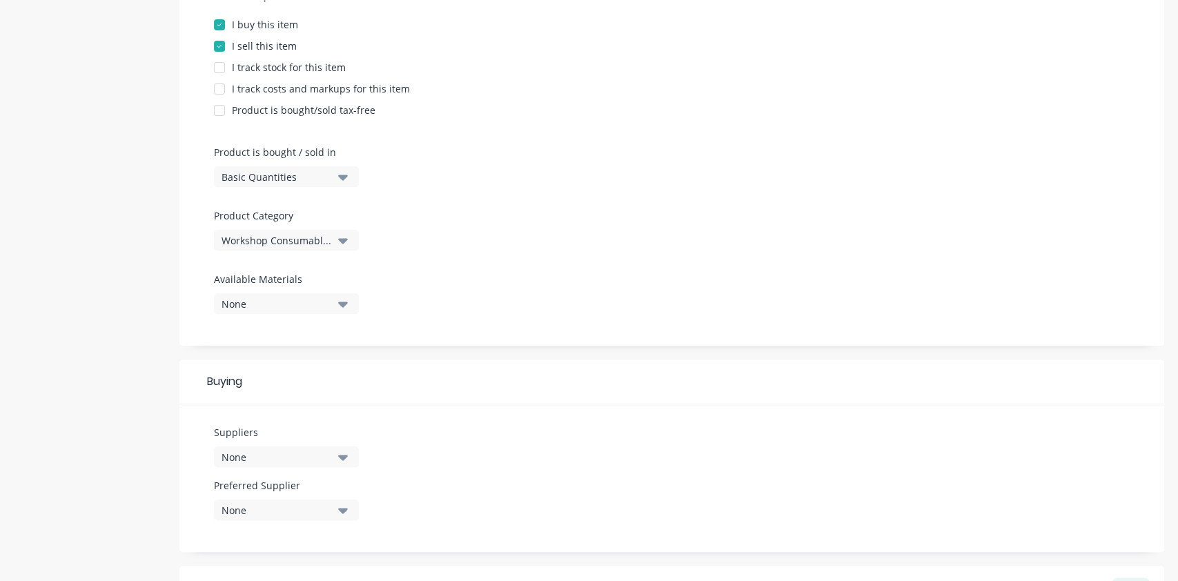
click at [460, 313] on div "Product Options I buy this item I sell this item I track stock for this item I …" at bounding box center [671, 156] width 985 height 380
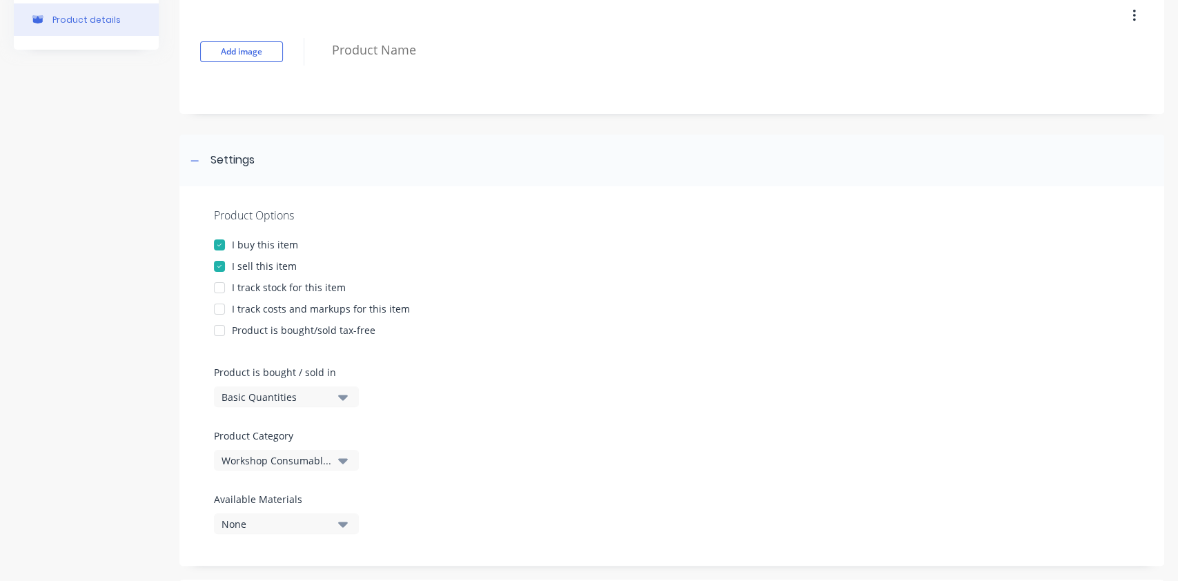
scroll to position [0, 0]
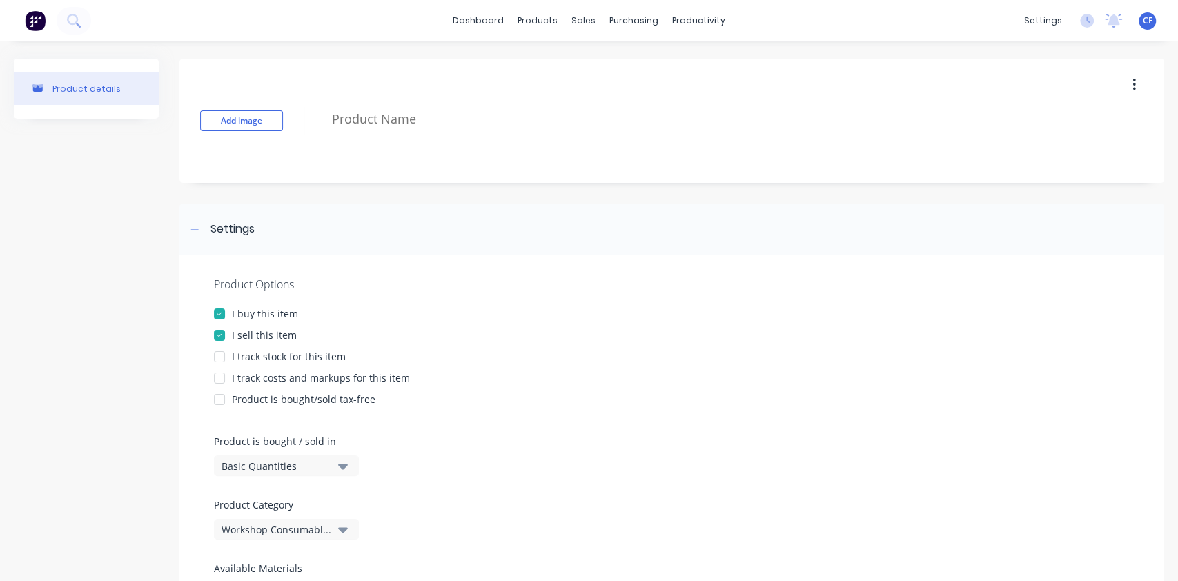
click at [282, 367] on div "Product Options I buy this item I sell this item I track stock for this item I …" at bounding box center [671, 445] width 985 height 380
click at [286, 375] on div "I track costs and markups for this item" at bounding box center [321, 378] width 178 height 14
type textarea "x"
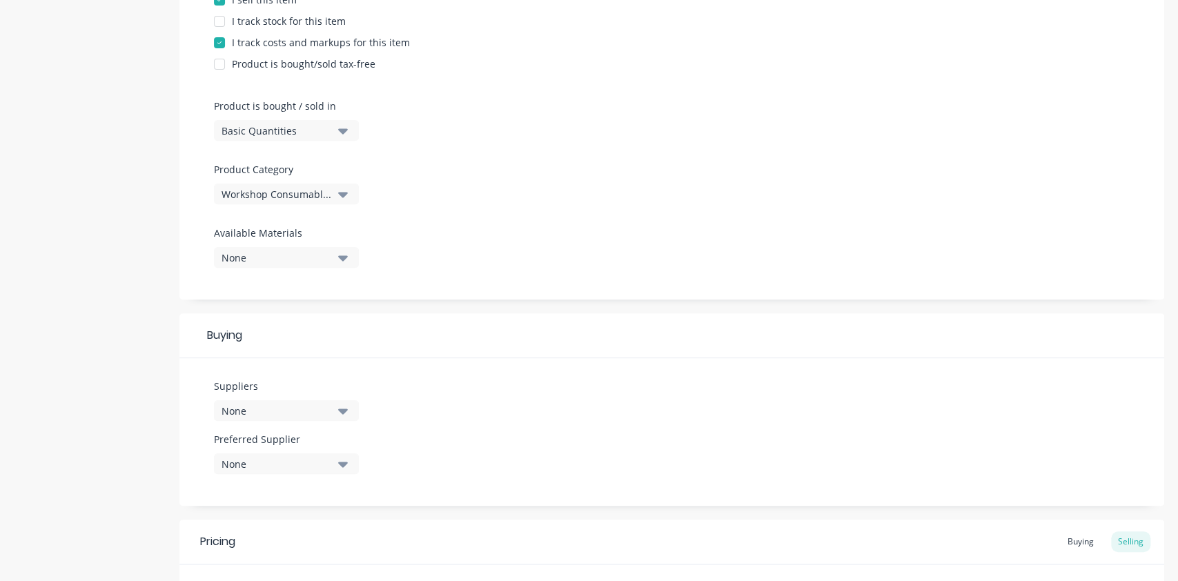
scroll to position [547, 0]
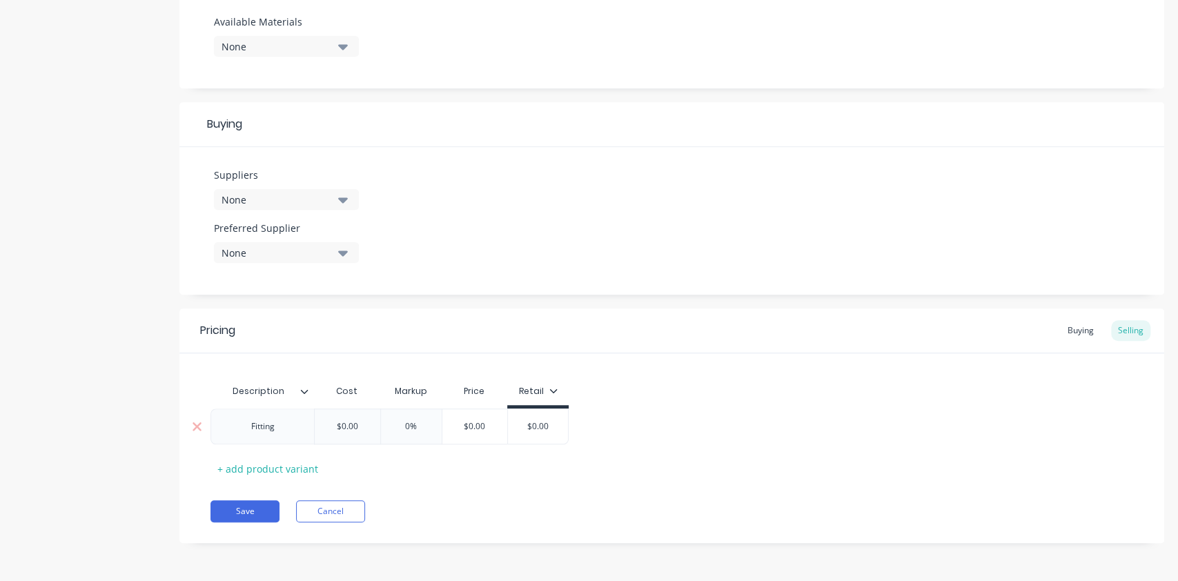
click at [462, 413] on div "$0.00" at bounding box center [474, 426] width 69 height 35
type input "$0.00"
type input "0%"
click at [408, 428] on input "0%" at bounding box center [411, 426] width 69 height 12
click at [351, 433] on div "$0.00" at bounding box center [347, 426] width 69 height 35
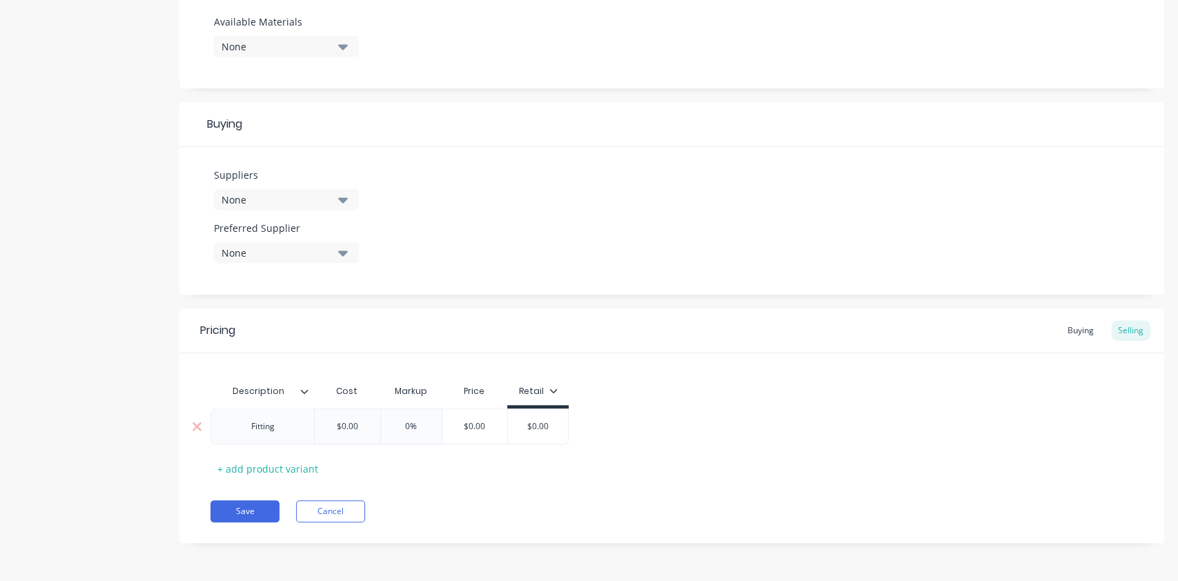
type input "$0.00"
drag, startPoint x: 359, startPoint y: 429, endPoint x: 273, endPoint y: 427, distance: 86.3
click at [271, 426] on div "Fitting $0.00 $0.00 0% 0% $0.00 $0.00 $0.00 $0.00" at bounding box center [389, 427] width 358 height 36
click at [468, 463] on div "Description Cost Markup Price Retail Fitting $0.00 $0.00 0% 0% $0.00 $0.00 $0.0…" at bounding box center [671, 429] width 923 height 102
drag, startPoint x: 227, startPoint y: 505, endPoint x: 288, endPoint y: 507, distance: 60.8
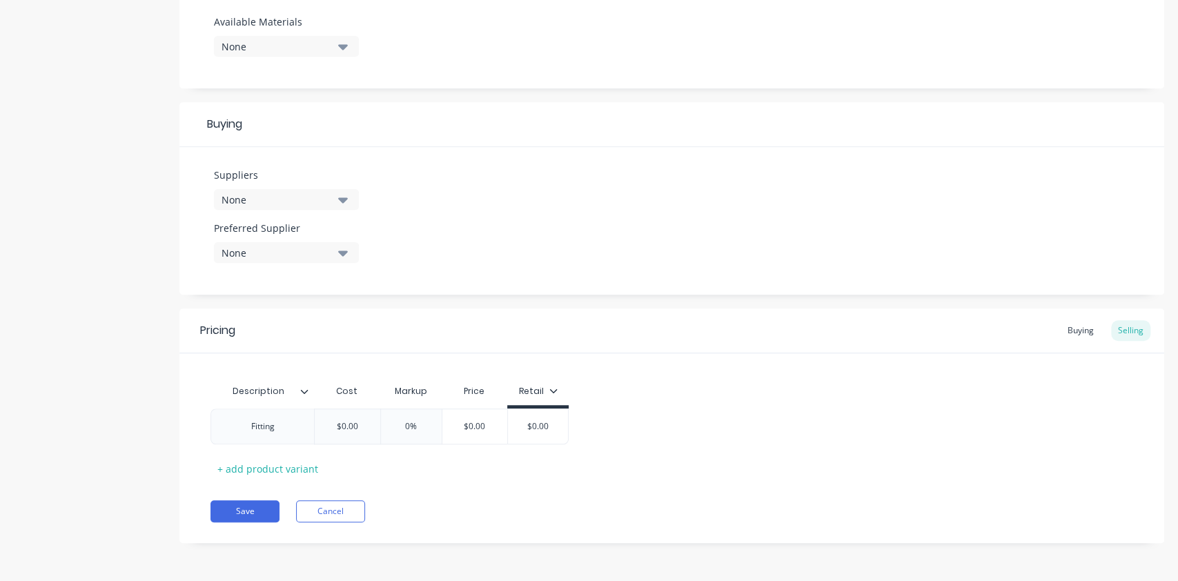
click at [227, 505] on button "Save" at bounding box center [244, 511] width 69 height 22
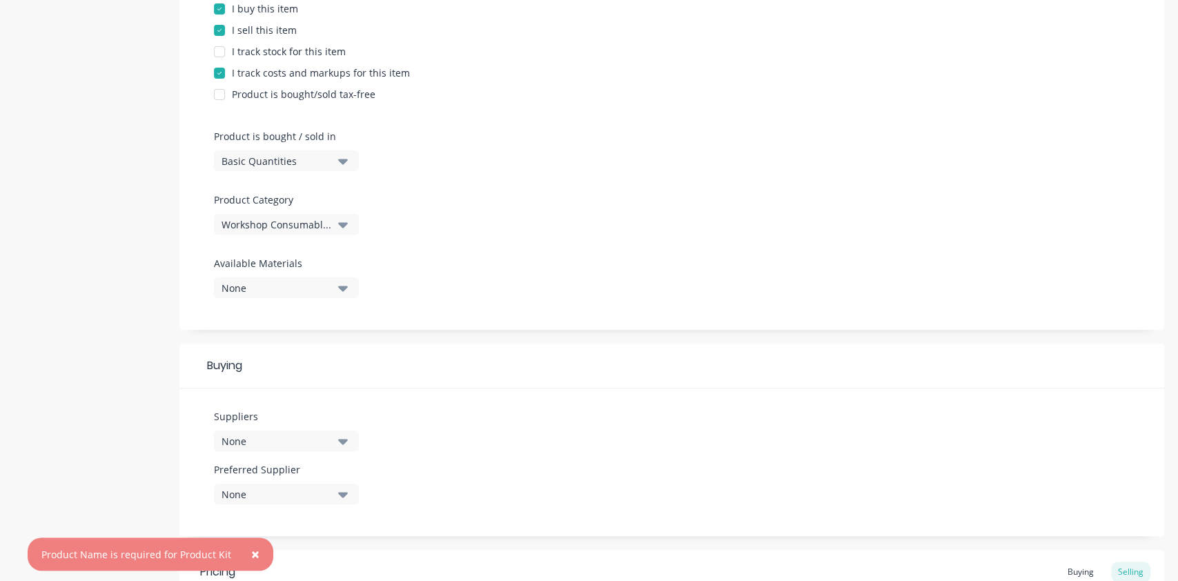
scroll to position [0, 0]
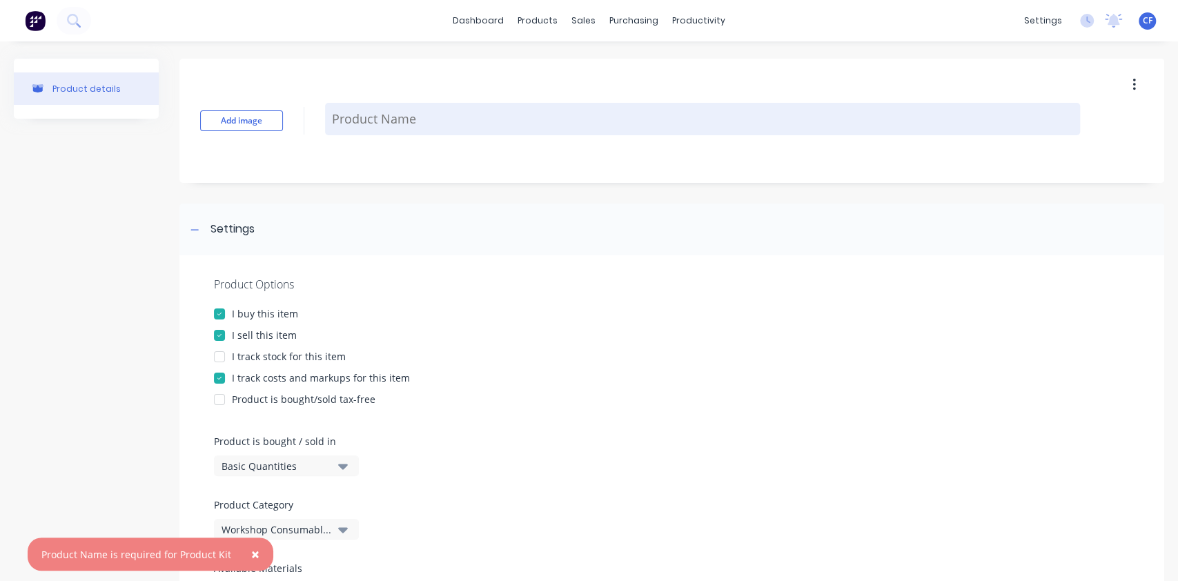
click at [389, 124] on textarea at bounding box center [702, 119] width 755 height 32
type textarea "x"
type textarea "F"
type textarea "x"
type textarea "Fi"
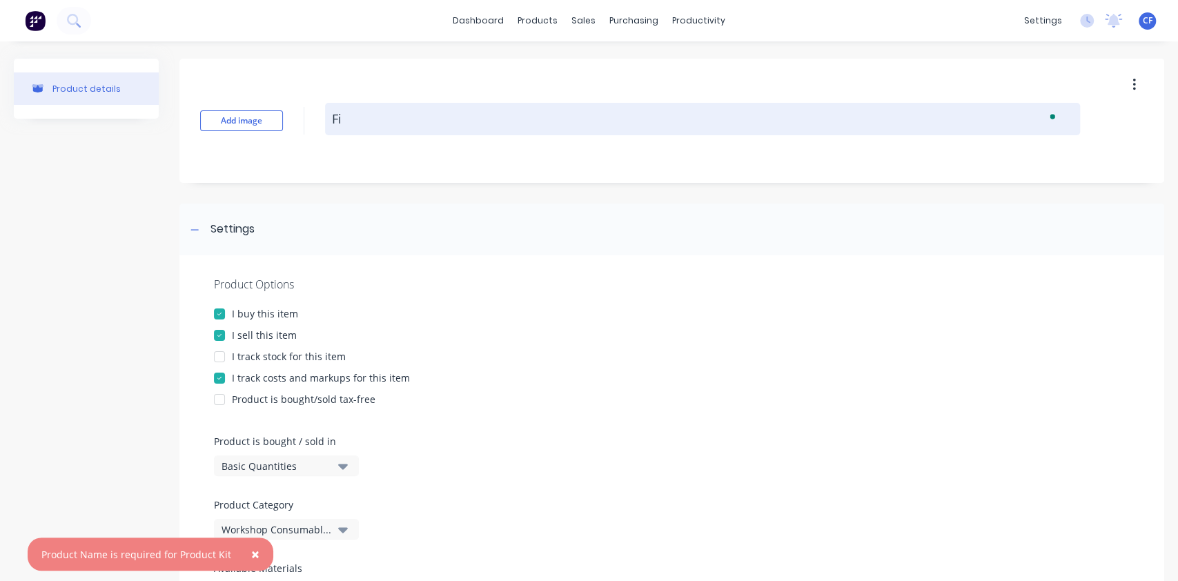
type textarea "x"
type textarea "Fit"
type textarea "x"
type textarea "Fitt"
type textarea "x"
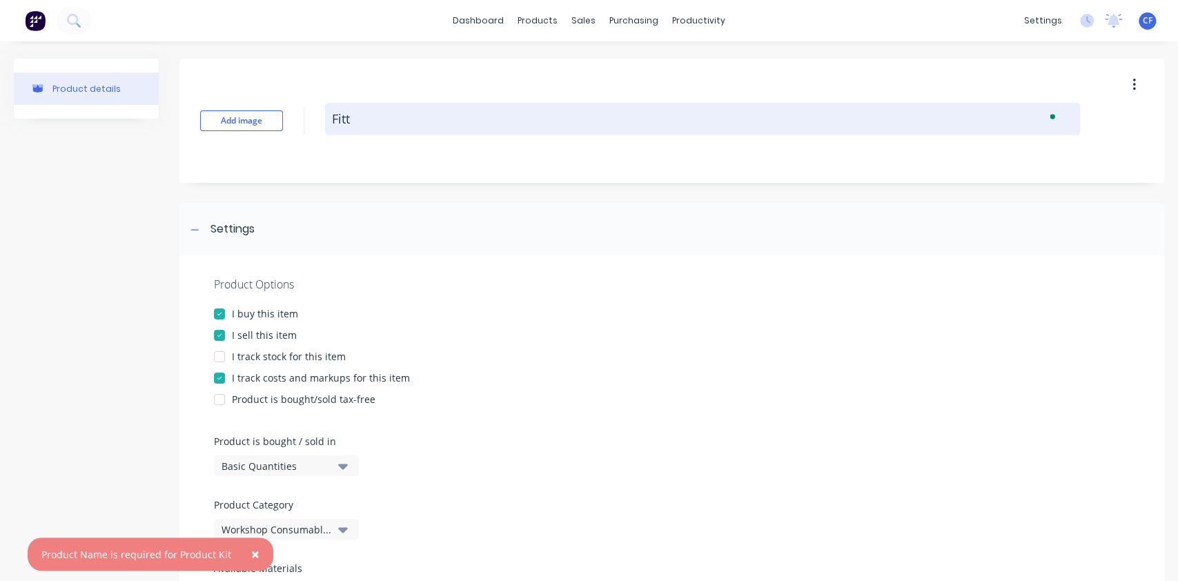
type textarea "Fitti"
type textarea "x"
type textarea "Fittin"
type textarea "x"
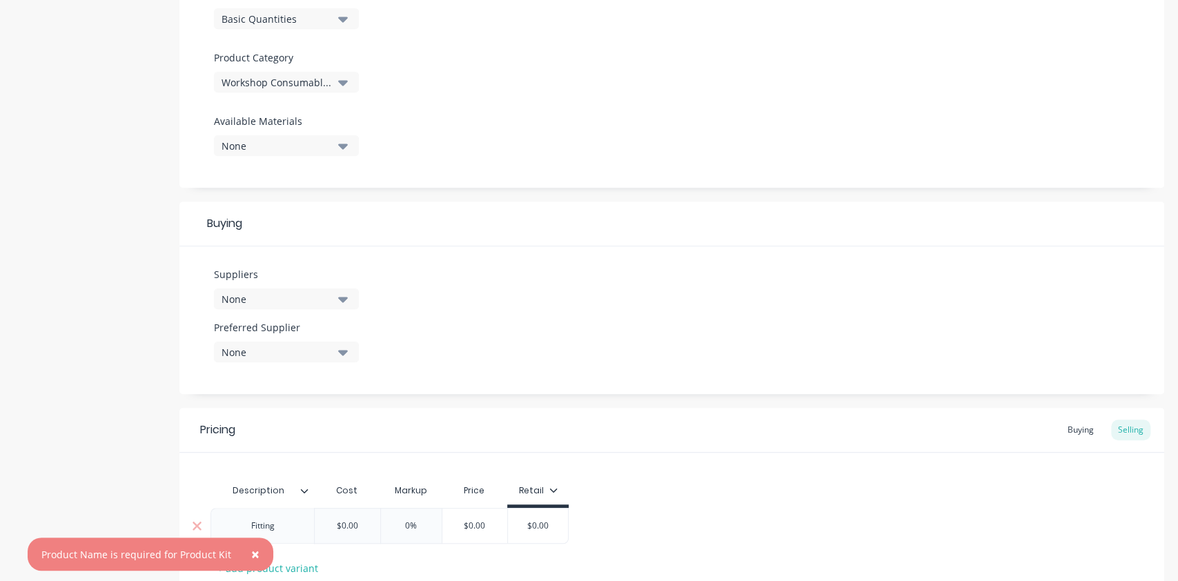
scroll to position [547, 0]
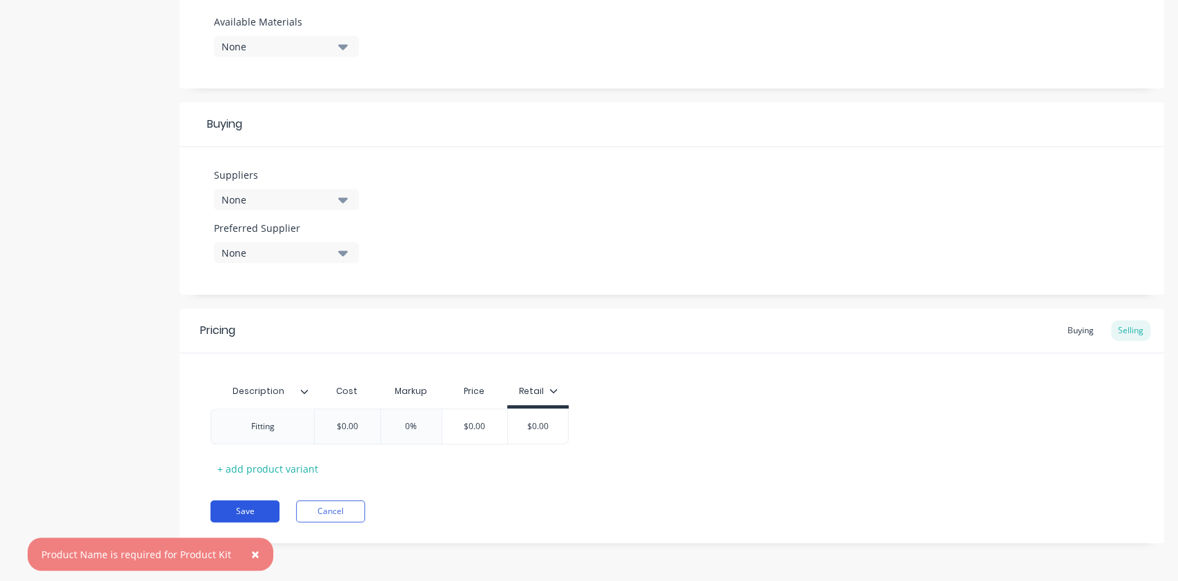
type textarea "Fitting"
type textarea "x"
type textarea "Fitting"
click at [233, 505] on button "Save" at bounding box center [244, 511] width 69 height 22
type textarea "x"
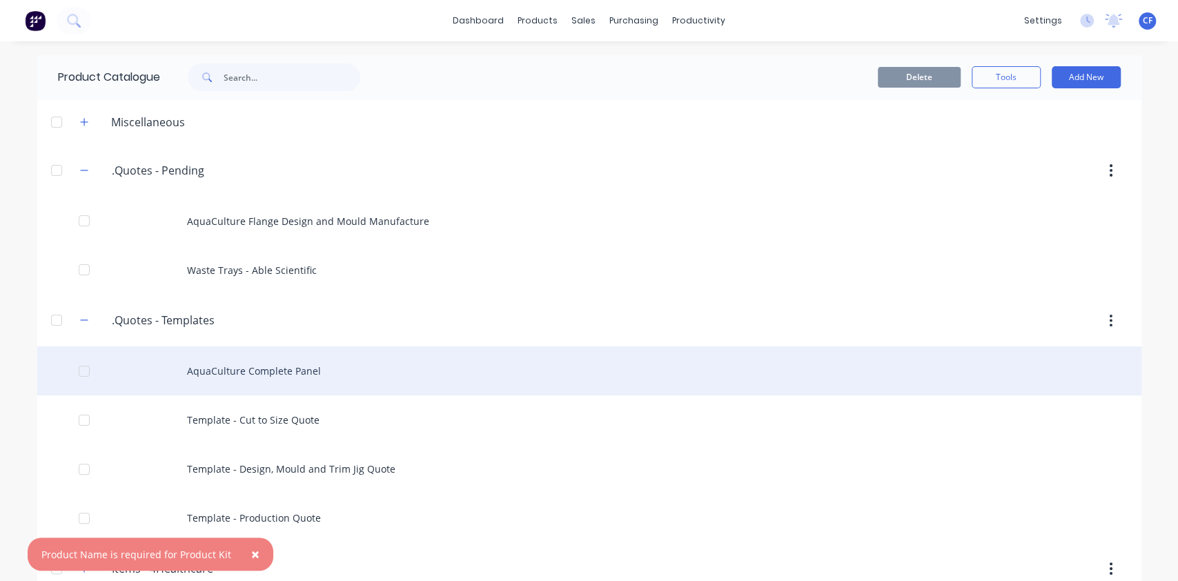
click at [288, 373] on div "AquaCulture Complete Panel" at bounding box center [589, 370] width 1104 height 49
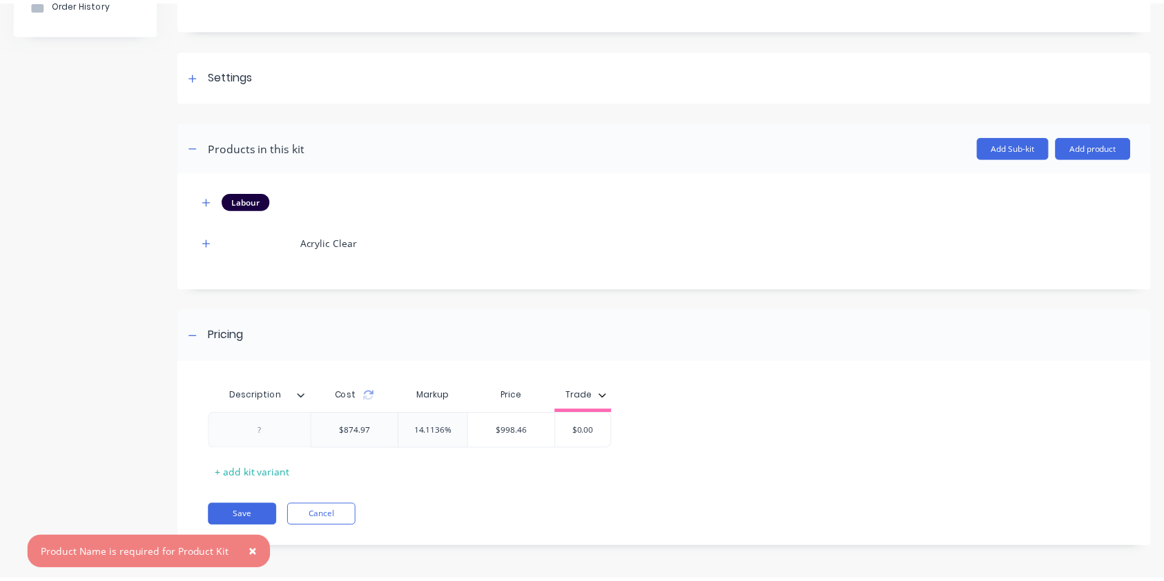
scroll to position [151, 0]
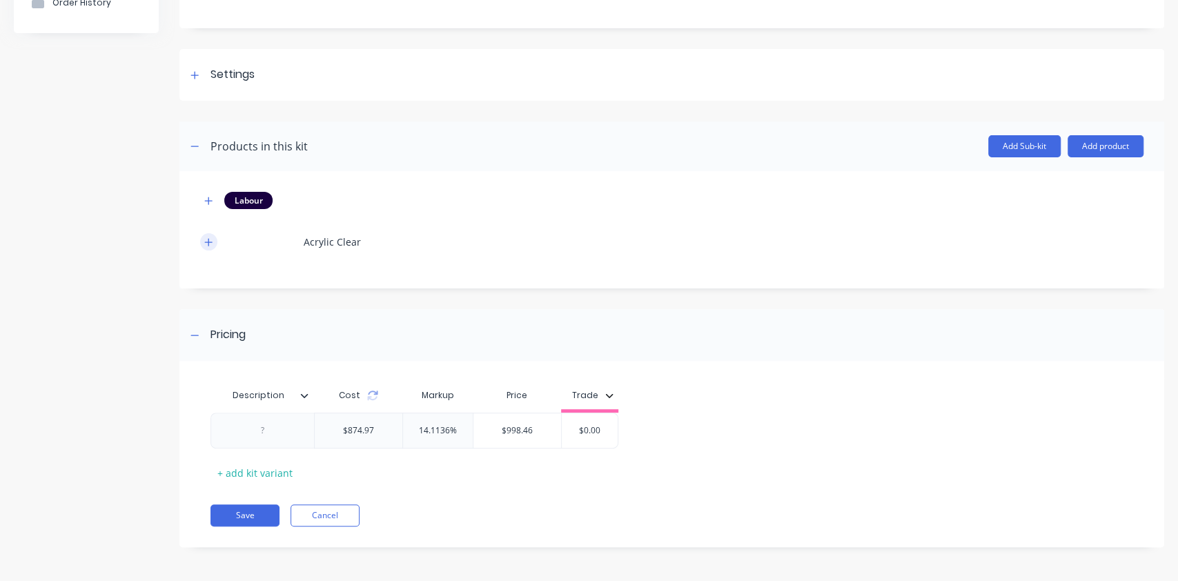
click at [202, 242] on button "button" at bounding box center [208, 241] width 17 height 17
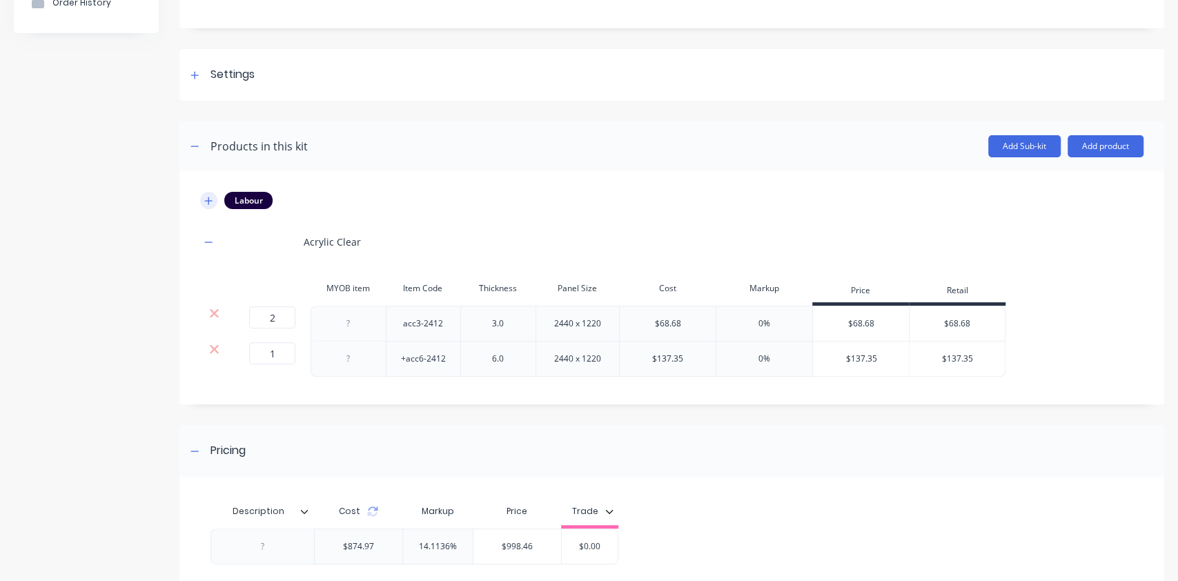
click at [208, 204] on icon "button" at bounding box center [208, 201] width 8 height 10
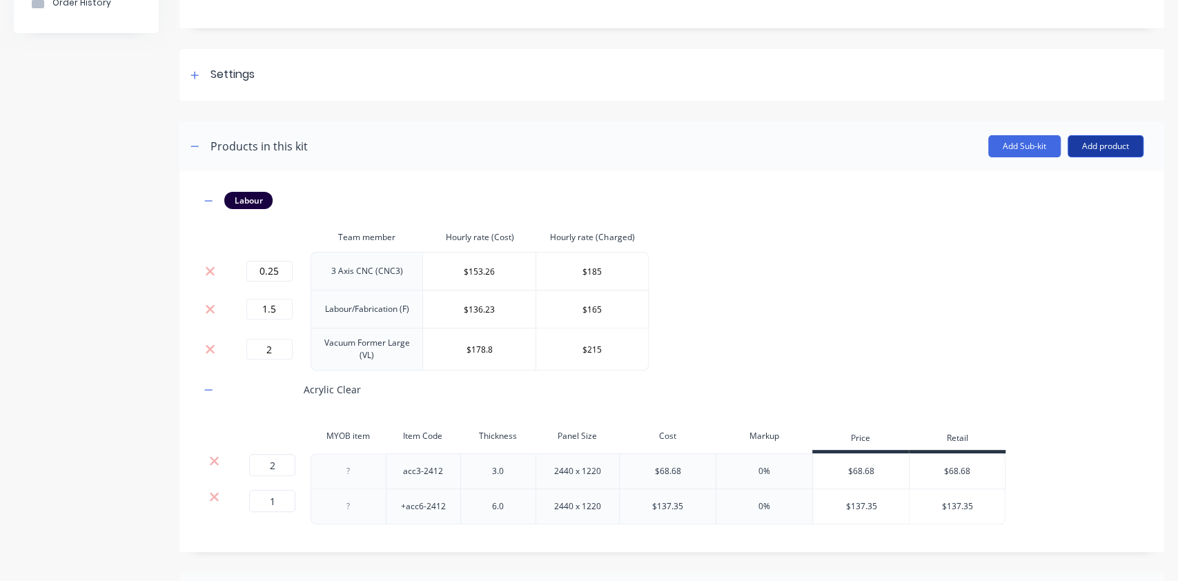
click at [1101, 146] on button "Add product" at bounding box center [1106, 146] width 76 height 22
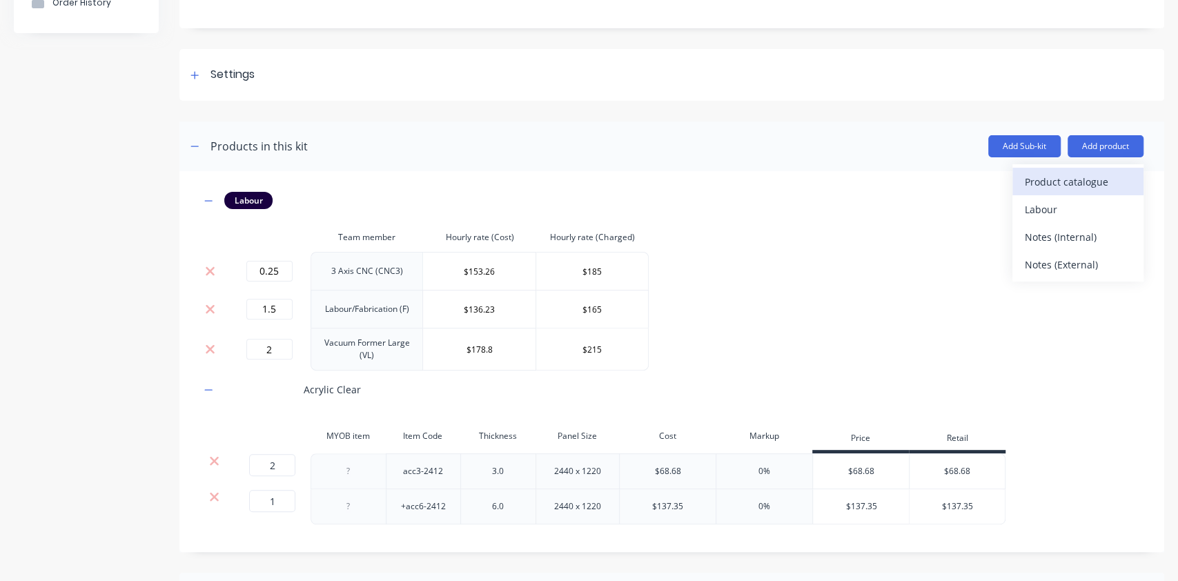
click at [1070, 182] on div "Product catalogue" at bounding box center [1078, 182] width 106 height 20
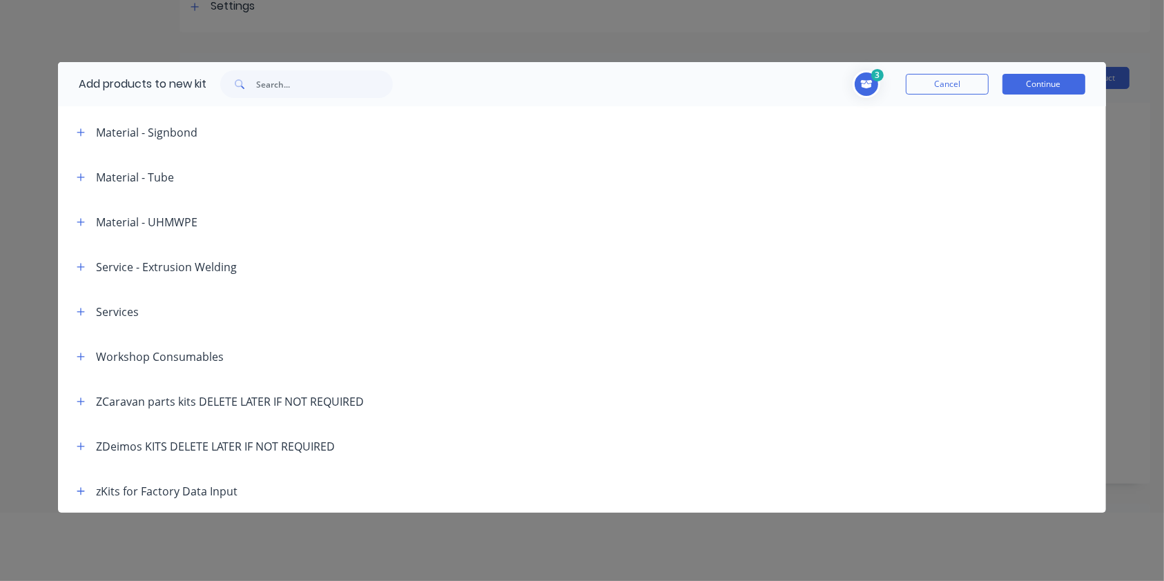
scroll to position [69, 0]
click at [84, 354] on icon "button" at bounding box center [81, 357] width 8 height 10
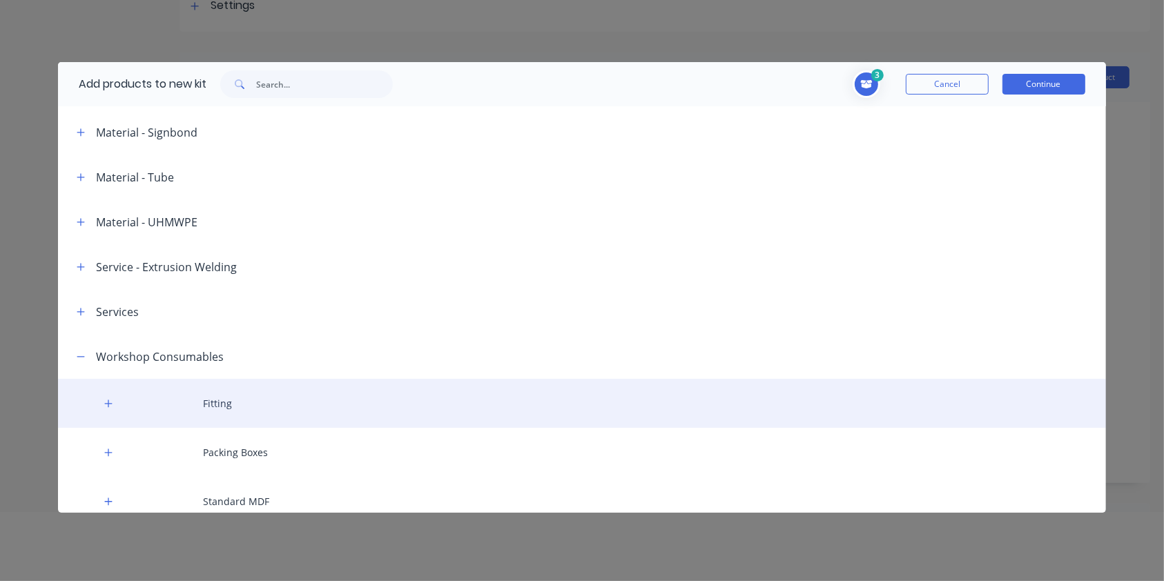
click at [189, 402] on div "Fitting" at bounding box center [581, 403] width 1047 height 49
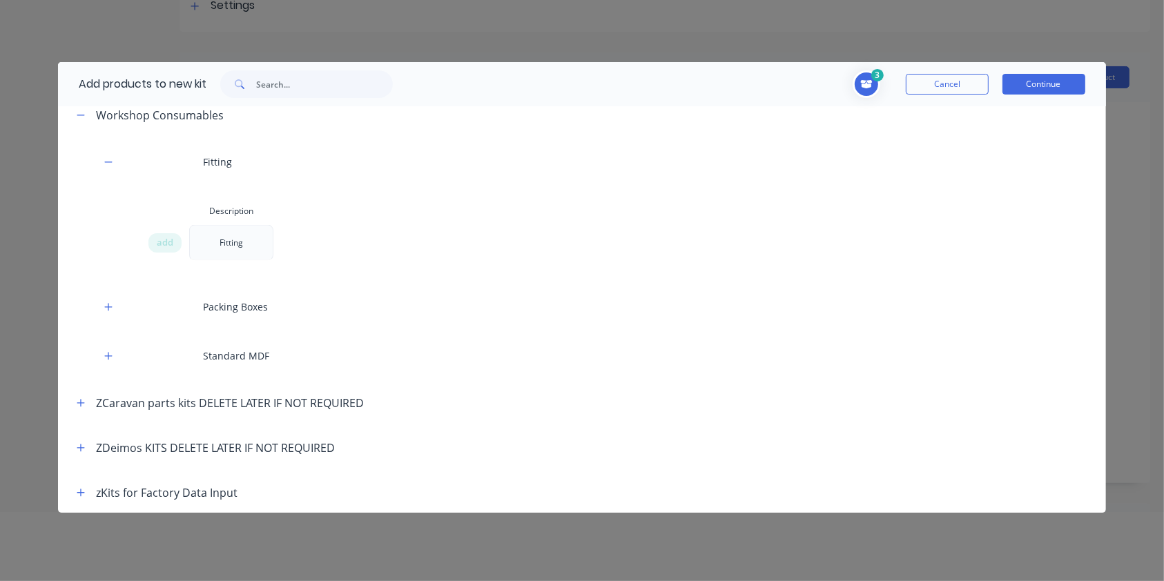
scroll to position [2258, 0]
click at [149, 240] on div "add" at bounding box center [164, 241] width 33 height 19
click at [1031, 88] on button "Continue" at bounding box center [1043, 84] width 83 height 21
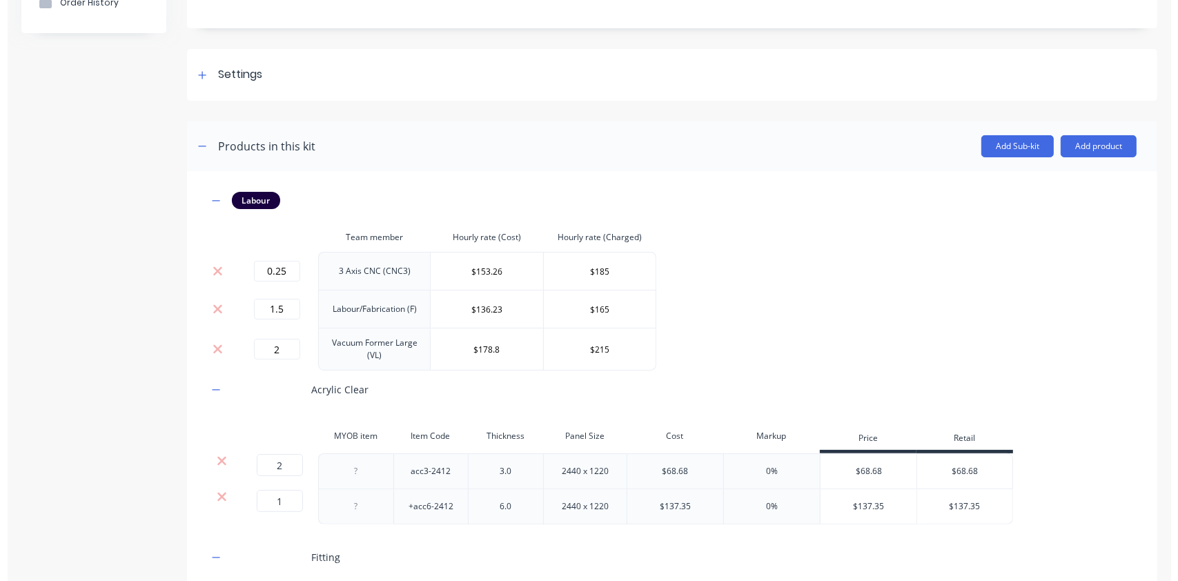
scroll to position [0, 0]
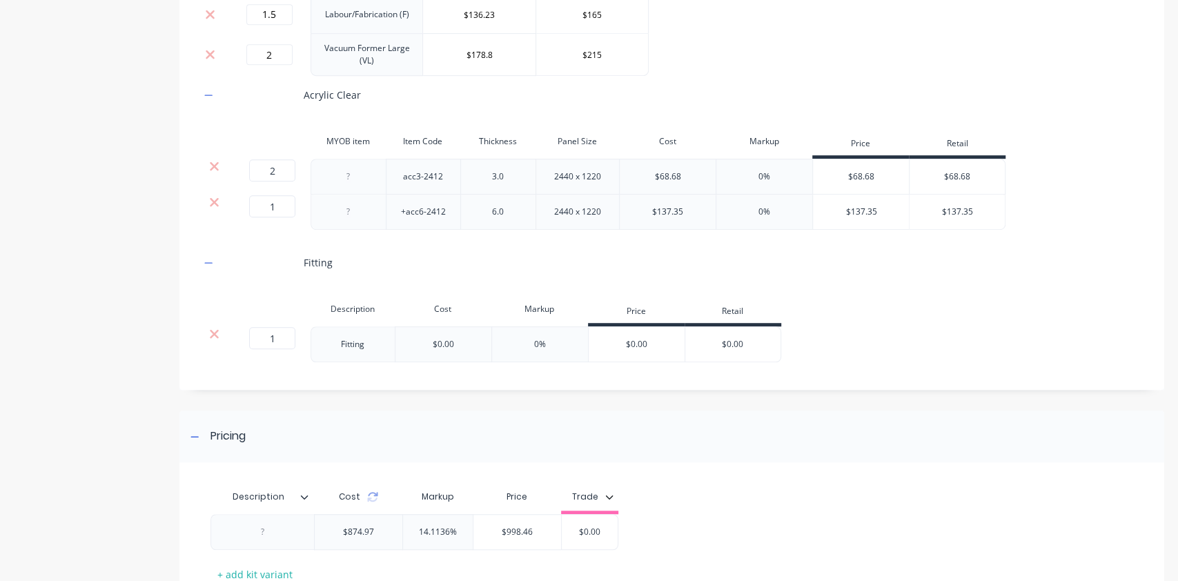
click at [826, 395] on div "Add image AquaCulture Complete Panel AquaCulture Complete Panel Enter kit name …" at bounding box center [671, 139] width 985 height 1060
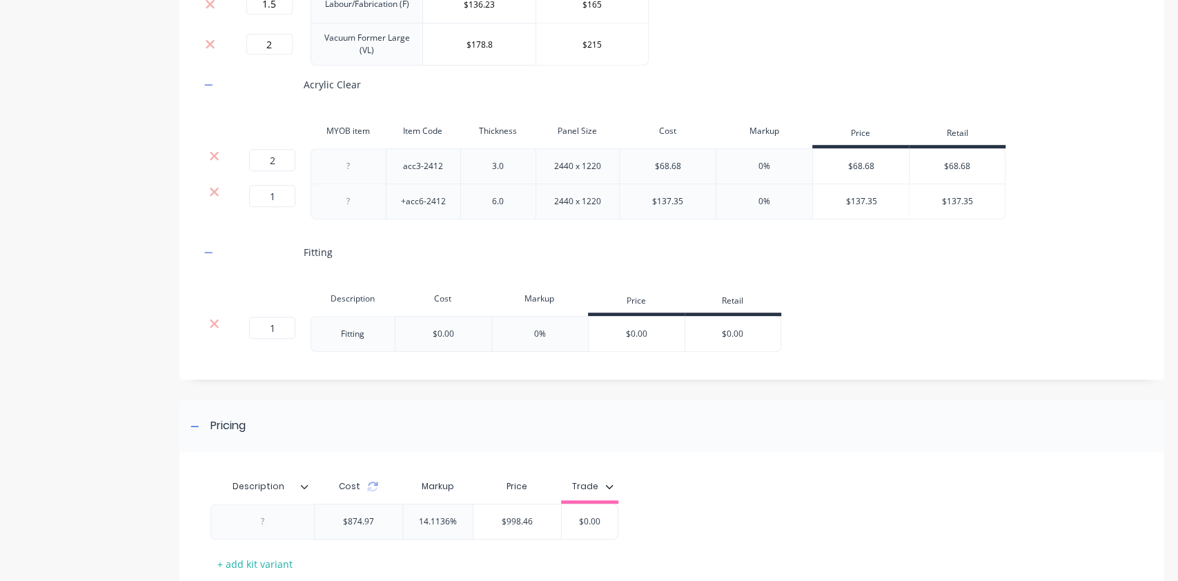
scroll to position [457, 0]
drag, startPoint x: 606, startPoint y: 337, endPoint x: 703, endPoint y: 329, distance: 97.0
click at [700, 329] on div "1 1 ? Fitting $0.00 0% $0.00 $0.00" at bounding box center [490, 333] width 581 height 36
click at [728, 347] on div "$0.00" at bounding box center [732, 333] width 95 height 35
type input "$0.00"
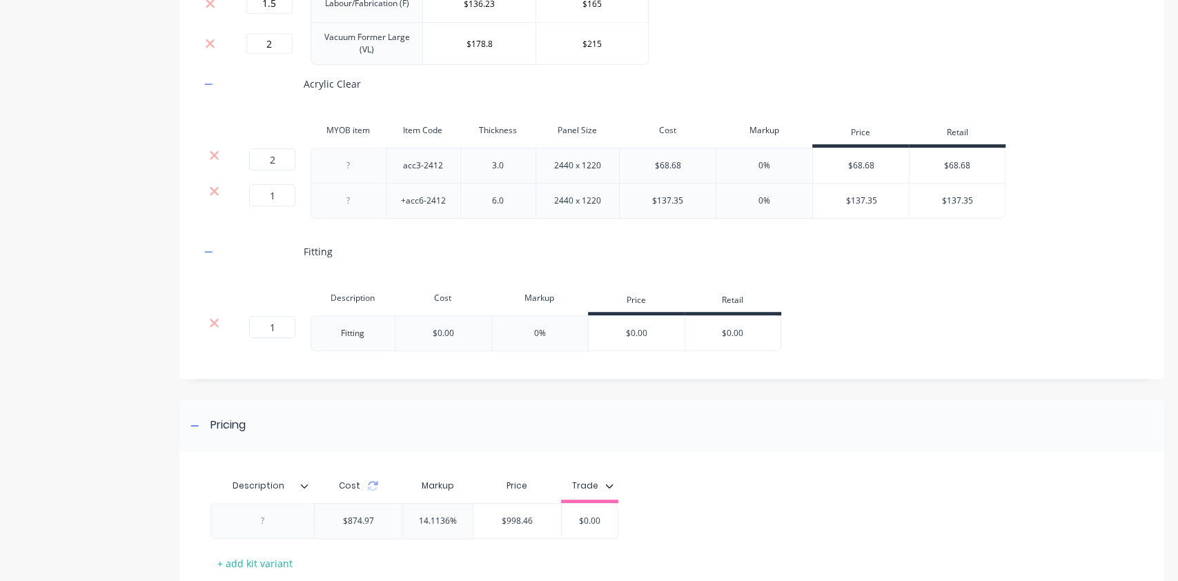
click at [738, 330] on input "$0.00" at bounding box center [732, 333] width 95 height 12
drag, startPoint x: 753, startPoint y: 335, endPoint x: 690, endPoint y: 377, distance: 75.6
click at [669, 326] on div "1 1 ? Fitting $0.00 0% $0.00 $0.00 $0.00" at bounding box center [490, 333] width 581 height 36
click at [723, 400] on div "Pricing" at bounding box center [671, 426] width 985 height 52
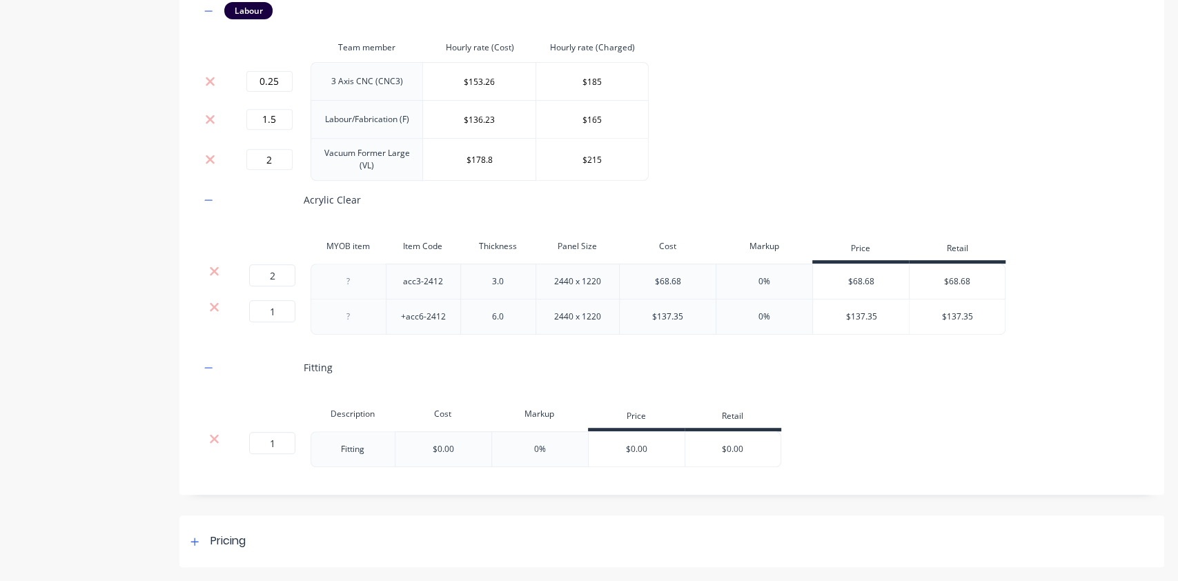
scroll to position [340, 0]
click at [734, 444] on input "$0.00" at bounding box center [732, 450] width 95 height 12
click at [660, 458] on div "$0.00" at bounding box center [637, 450] width 97 height 35
click at [654, 449] on div "$0.00" at bounding box center [637, 450] width 97 height 35
click at [646, 443] on div "$0.00" at bounding box center [637, 450] width 97 height 35
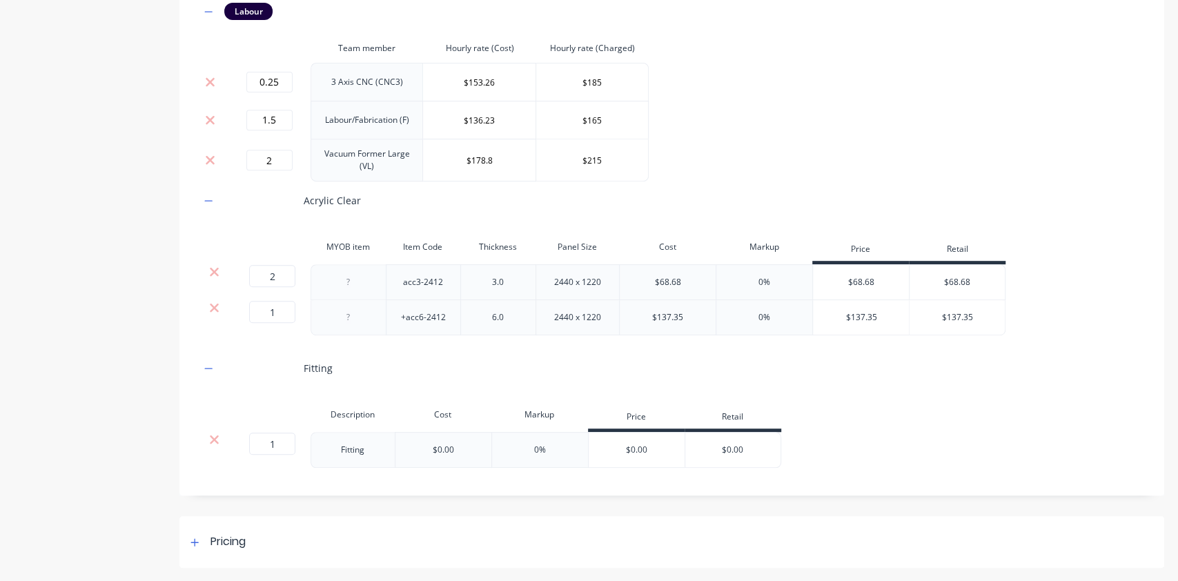
click at [629, 447] on div "$0.00" at bounding box center [637, 450] width 97 height 35
drag, startPoint x: 750, startPoint y: 442, endPoint x: 673, endPoint y: 442, distance: 77.3
click at [673, 442] on div "1 1 ? Fitting $0.00 0% $0.00 $0.00 $0.00" at bounding box center [490, 450] width 581 height 36
click at [625, 544] on div "Pricing" at bounding box center [671, 542] width 985 height 52
click at [445, 448] on div "$0.00" at bounding box center [443, 450] width 21 height 12
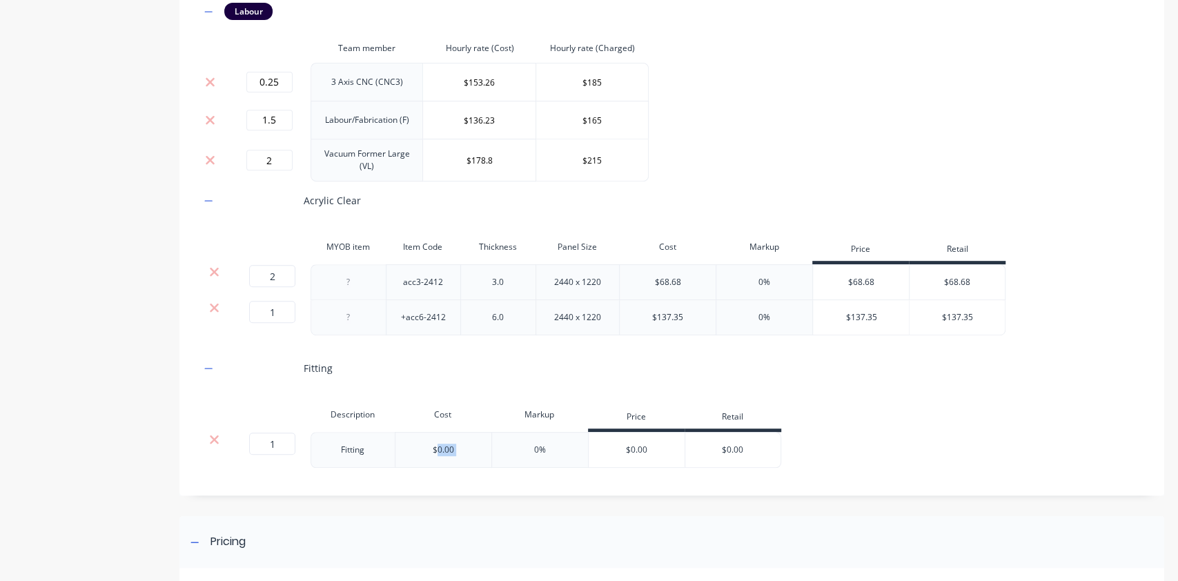
drag, startPoint x: 445, startPoint y: 448, endPoint x: 476, endPoint y: 446, distance: 31.1
click at [476, 446] on div "$0.00" at bounding box center [443, 450] width 97 height 36
click at [668, 478] on div "Labour Team member Hourly rate (Cost) Hourly rate (Charged) 0.25 3 Axis CNC (CN…" at bounding box center [671, 242] width 943 height 479
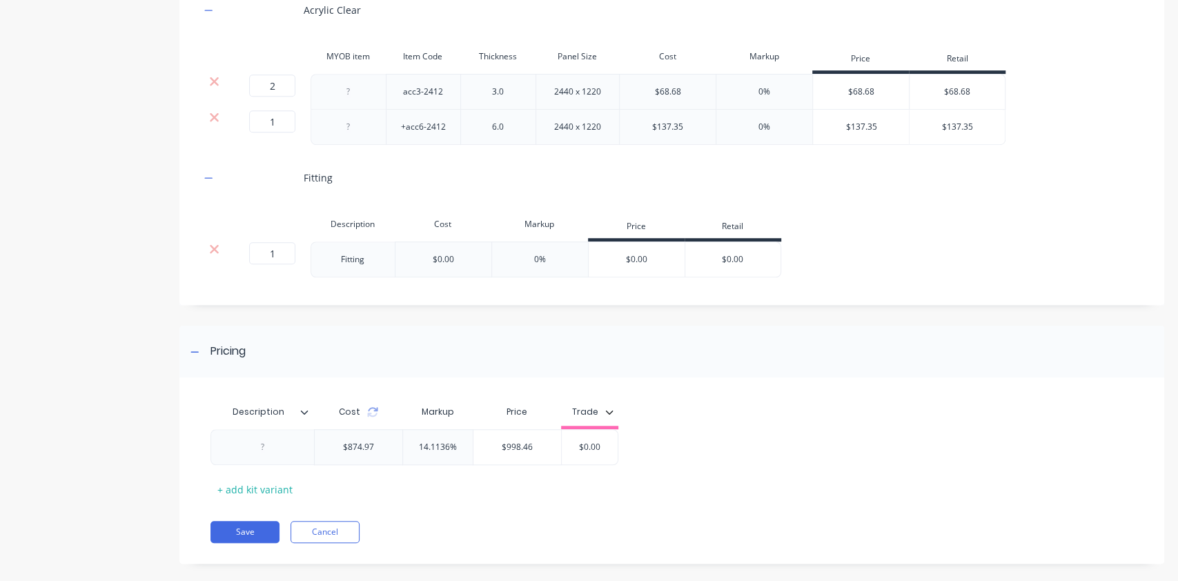
scroll to position [547, 0]
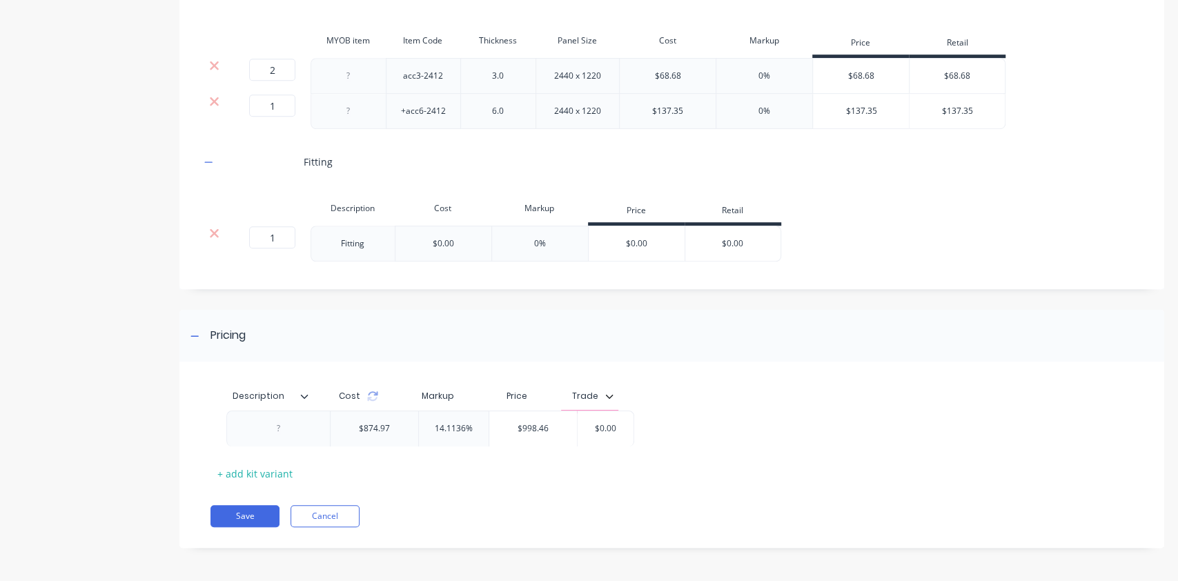
drag, startPoint x: 576, startPoint y: 439, endPoint x: 634, endPoint y: 435, distance: 58.8
click at [634, 435] on div "$874.97 14.1136% $998.46 $0.00" at bounding box center [666, 431] width 913 height 36
type input "$0.00"
click at [585, 433] on input "$0.00" at bounding box center [589, 431] width 69 height 12
click at [520, 483] on div "Description Cost Markup Price Trade $874.97 14.1136% $998.46 $0.00 $0.00 + add …" at bounding box center [671, 461] width 985 height 173
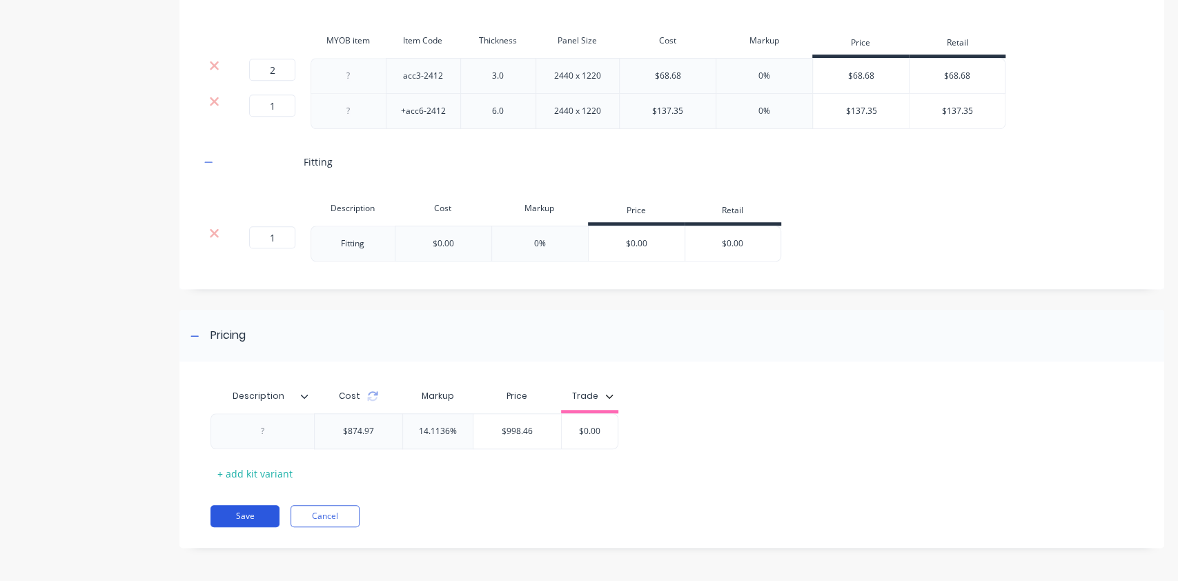
click at [246, 517] on button "Save" at bounding box center [244, 516] width 69 height 22
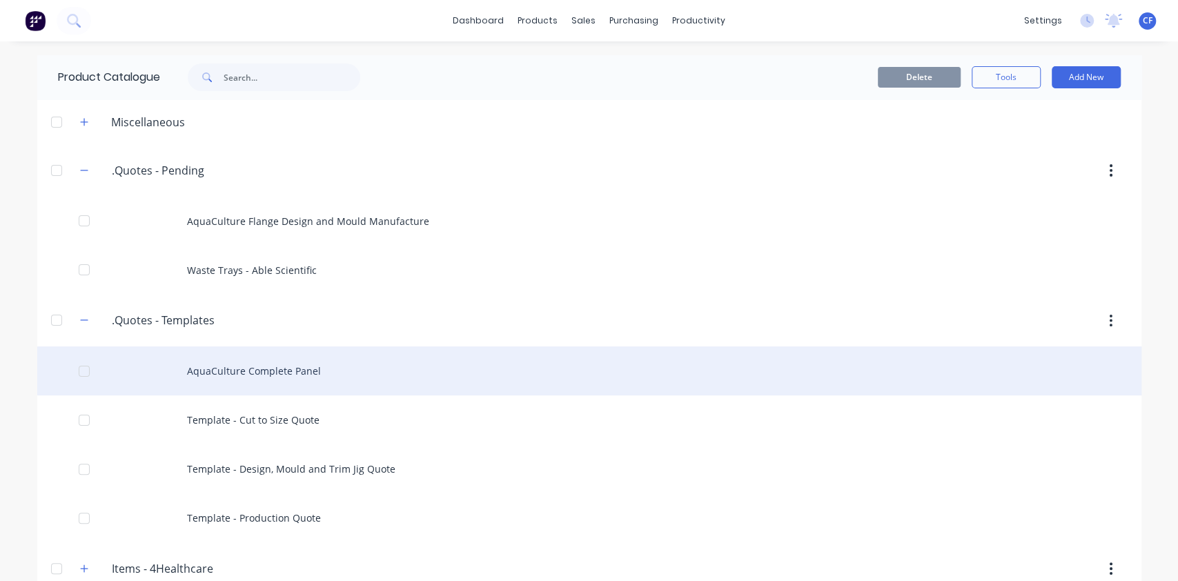
click at [271, 357] on div "AquaCulture Complete Panel" at bounding box center [589, 370] width 1104 height 49
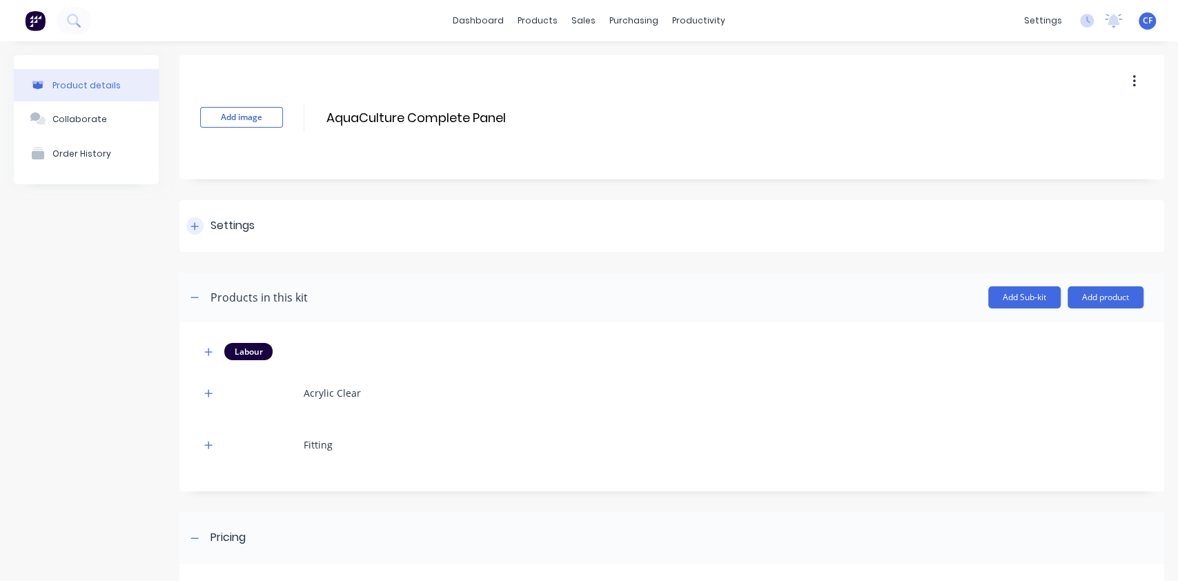
click at [223, 224] on div "Settings" at bounding box center [232, 225] width 44 height 17
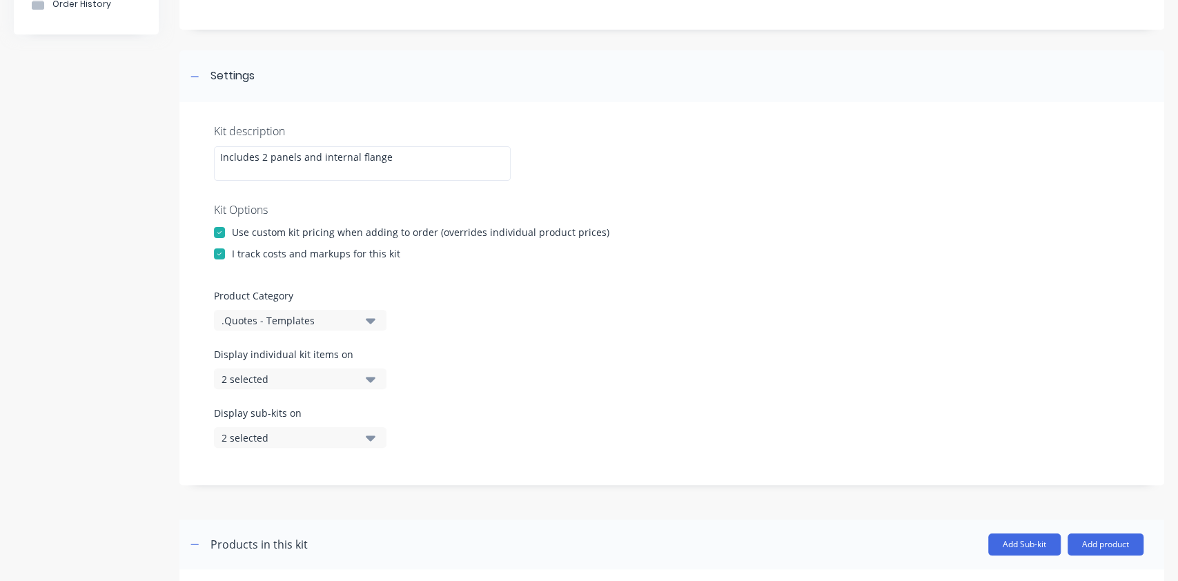
scroll to position [152, 0]
click at [315, 340] on div "Kit description Includes 2 panels and internal flange Kit Options Use custom ki…" at bounding box center [671, 291] width 985 height 383
click at [308, 329] on div "Kit description Includes 2 panels and internal flange Kit Options Use custom ki…" at bounding box center [671, 291] width 985 height 383
click at [312, 325] on button ".Quotes - Templates" at bounding box center [300, 318] width 173 height 21
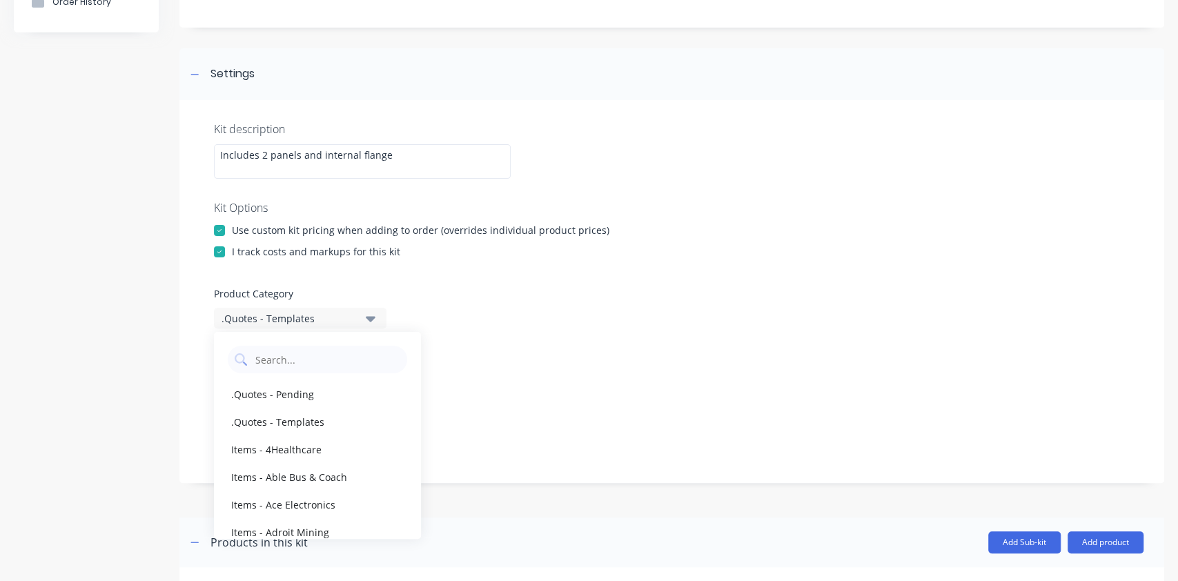
drag, startPoint x: 300, startPoint y: 395, endPoint x: 389, endPoint y: 393, distance: 89.7
click at [300, 393] on div ".Quotes - Pending" at bounding box center [317, 394] width 207 height 28
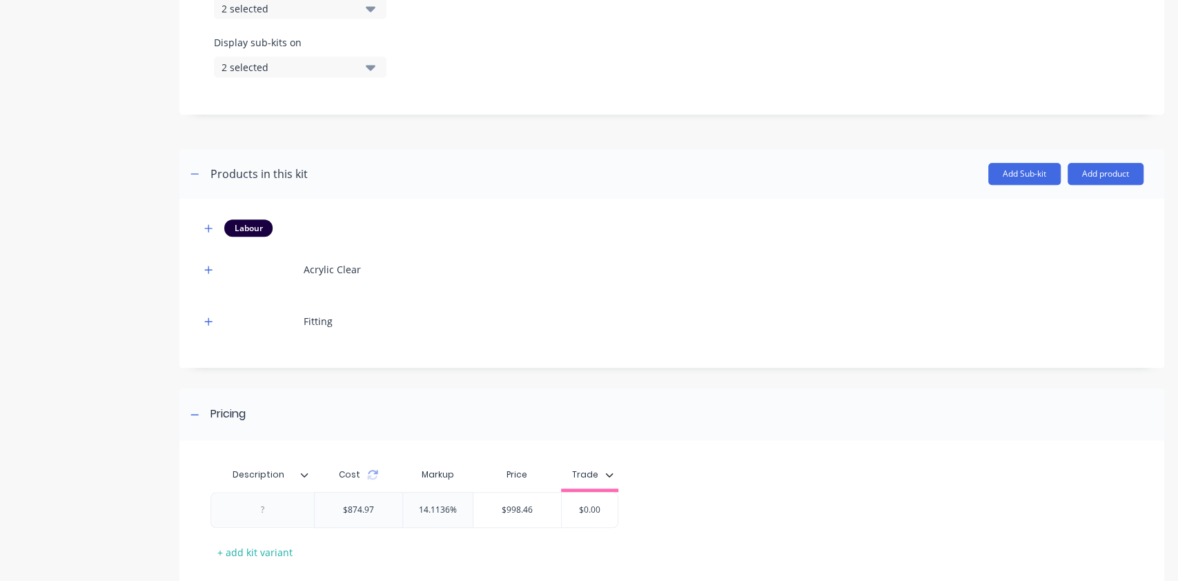
scroll to position [600, 0]
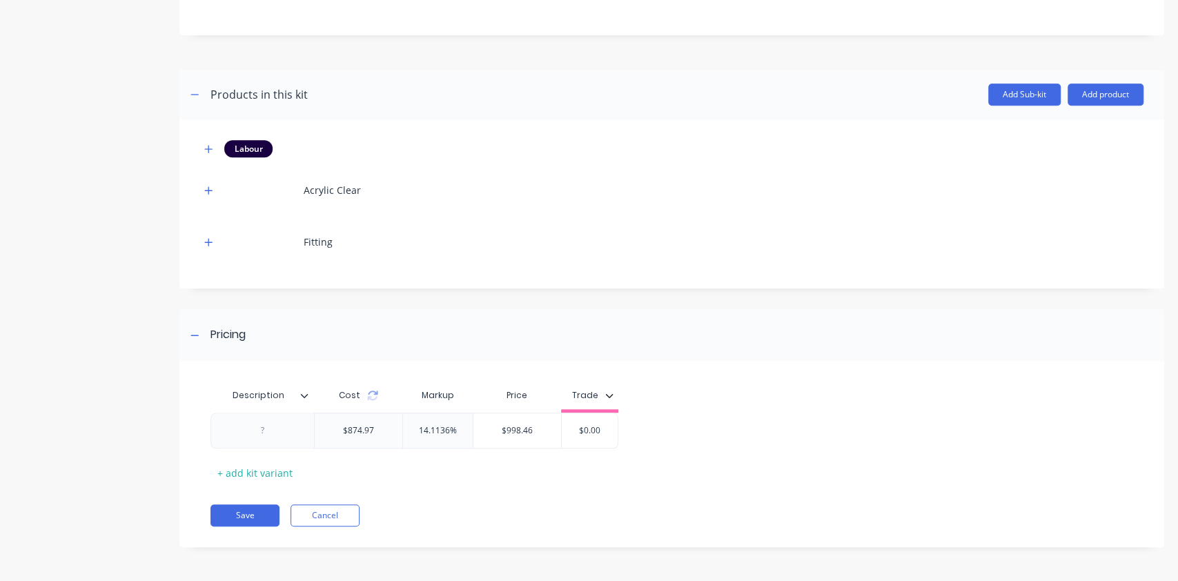
click at [251, 527] on div "Description Cost Markup Price Trade $874.97 14.1136% $998.46 $0.00 + add kit va…" at bounding box center [671, 461] width 985 height 173
click at [243, 516] on button "Save" at bounding box center [244, 516] width 69 height 22
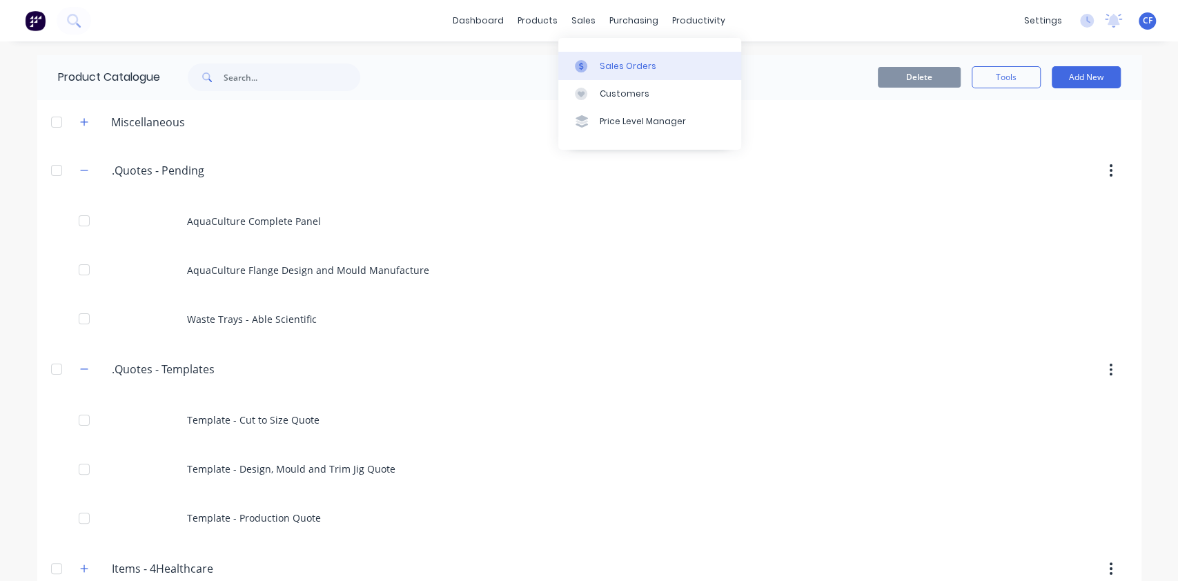
click at [616, 60] on div "Sales Orders" at bounding box center [628, 66] width 57 height 12
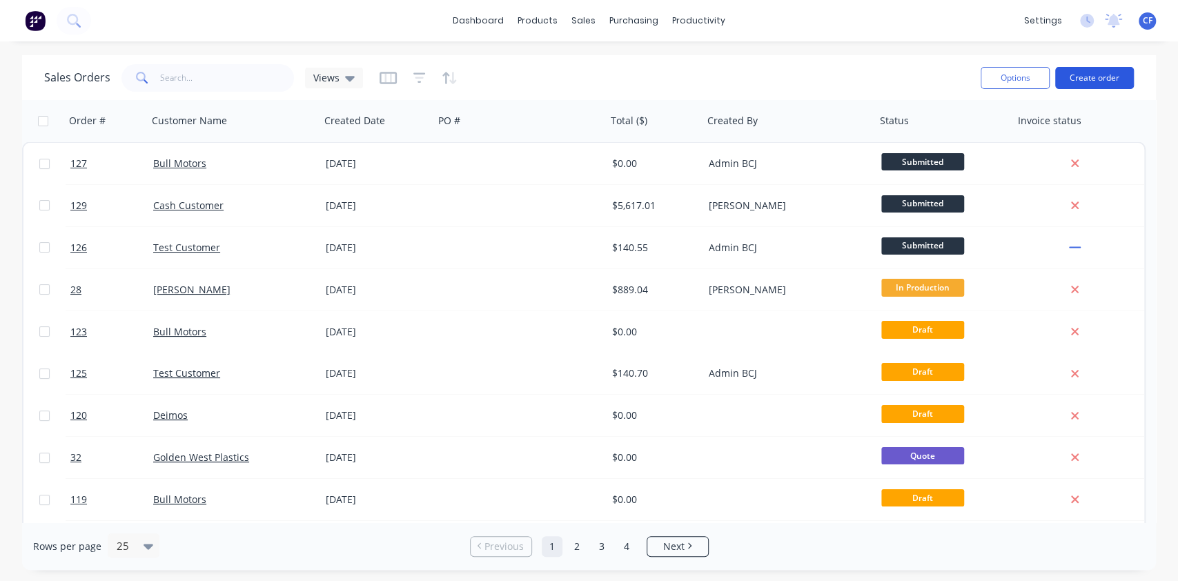
click at [1115, 78] on button "Create order" at bounding box center [1094, 78] width 79 height 22
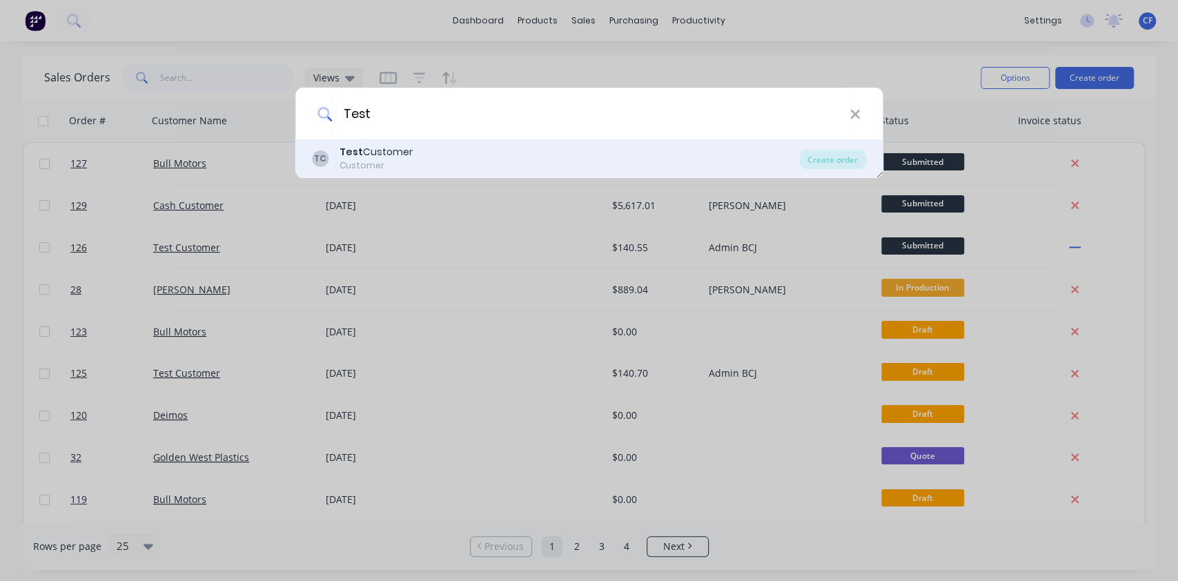
type input "Test"
click at [423, 162] on div "TC Test Customer Customer" at bounding box center [556, 158] width 488 height 27
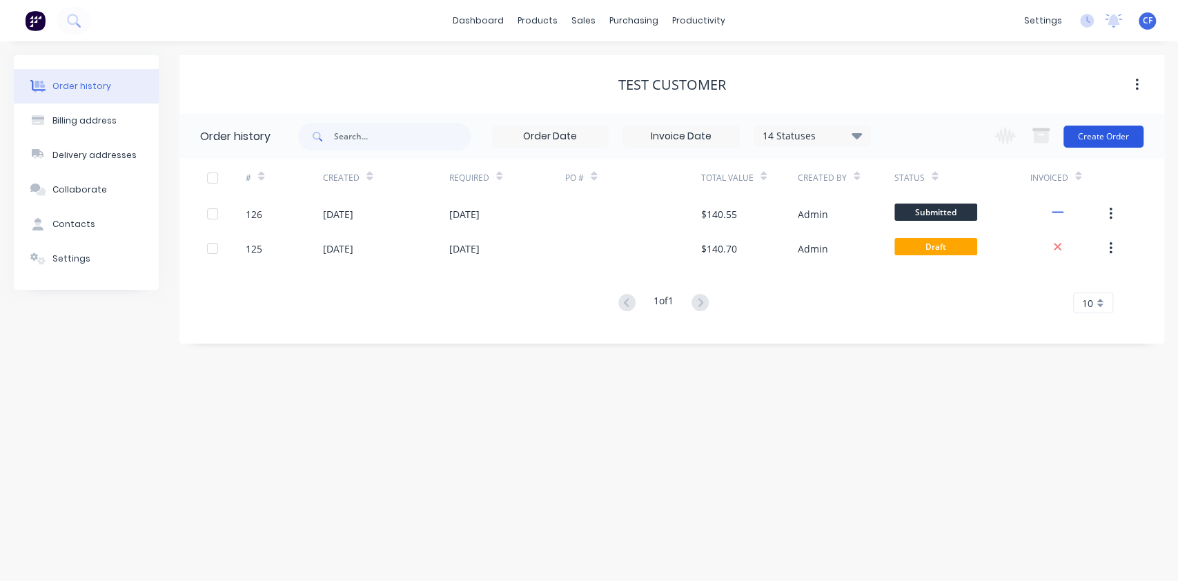
click at [1080, 135] on button "Create Order" at bounding box center [1104, 137] width 80 height 22
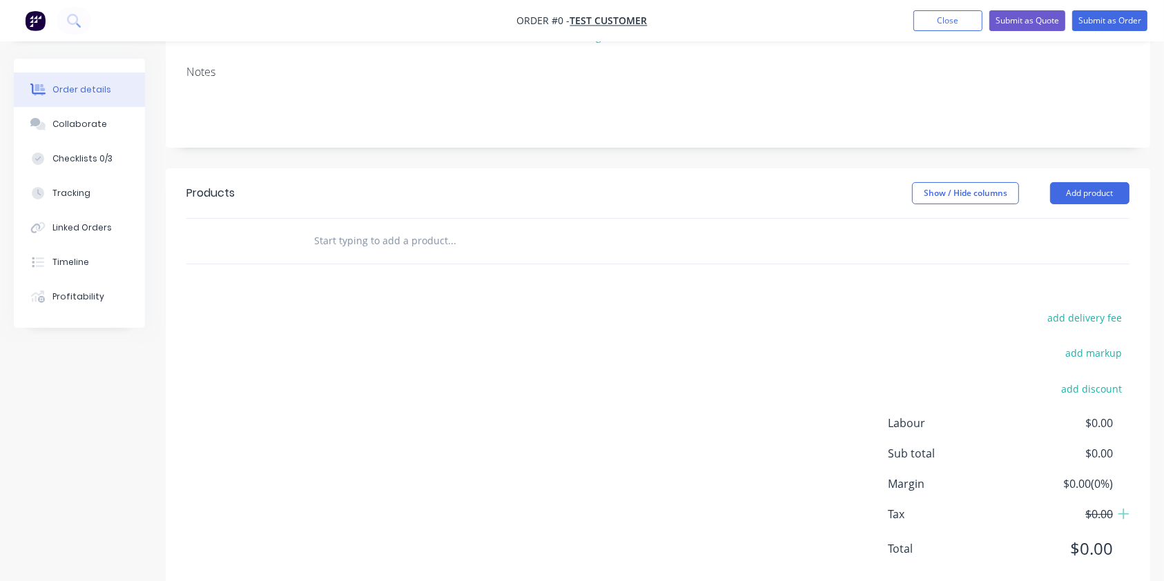
scroll to position [237, 0]
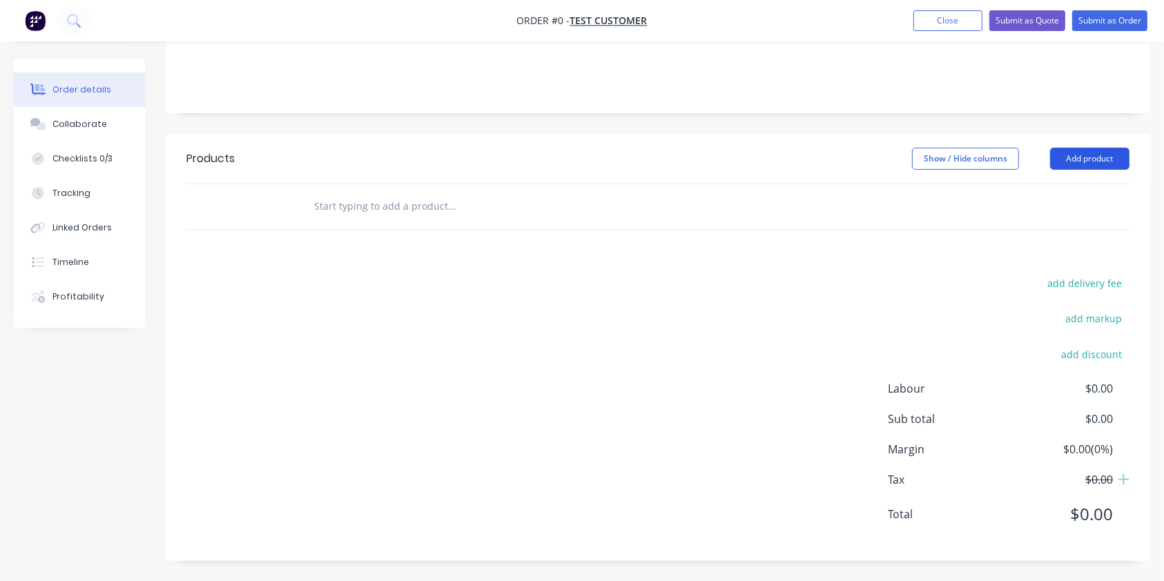
click at [1086, 157] on button "Add product" at bounding box center [1089, 159] width 79 height 22
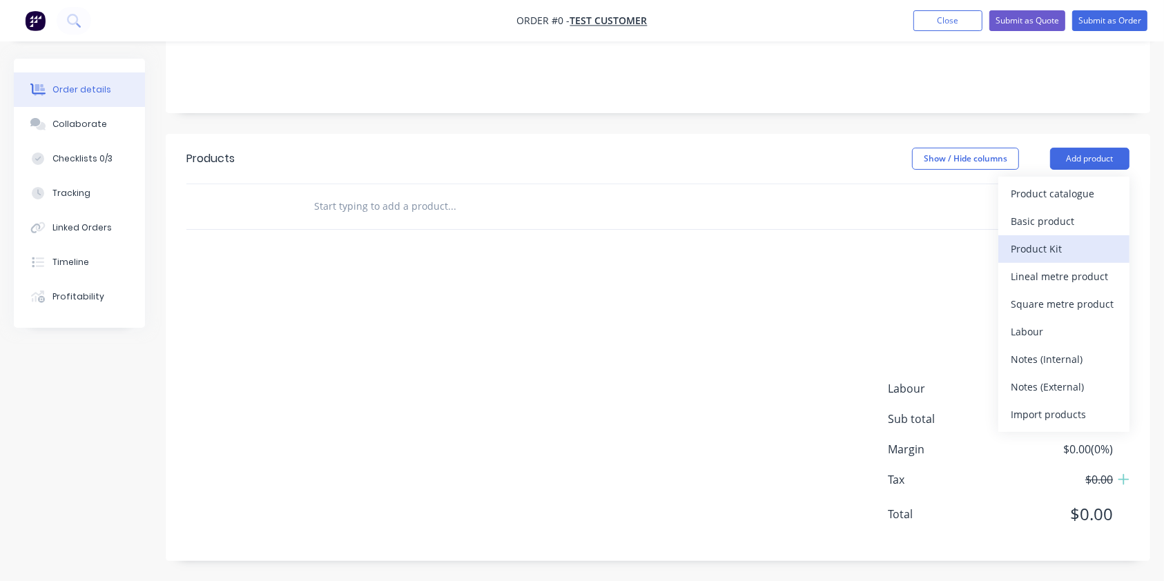
click at [1068, 243] on div "Product Kit" at bounding box center [1063, 249] width 106 height 20
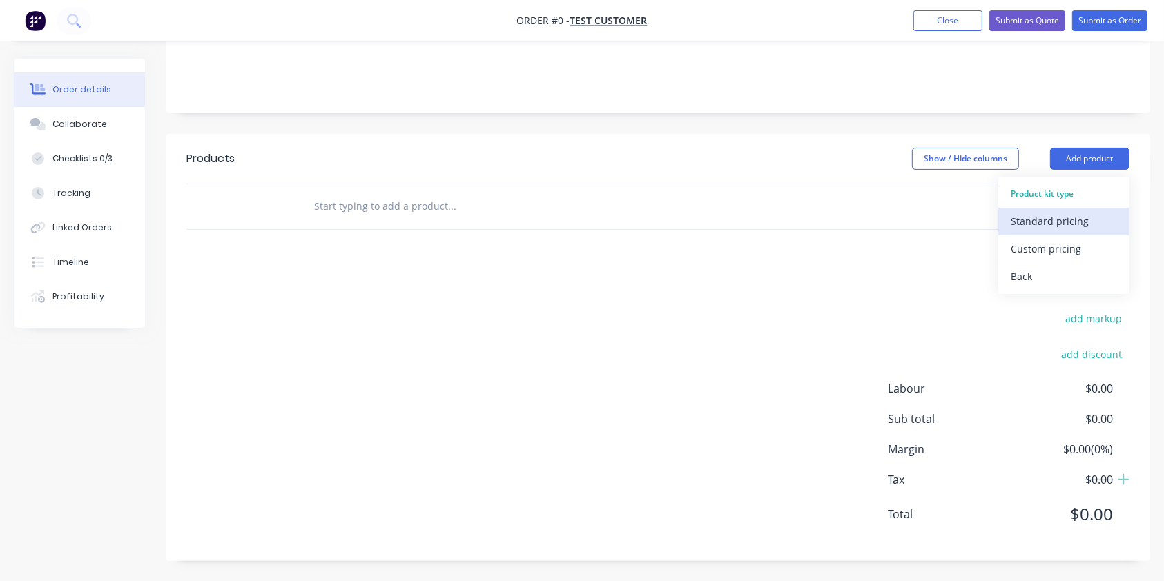
click at [1048, 226] on div "Standard pricing" at bounding box center [1063, 221] width 106 height 20
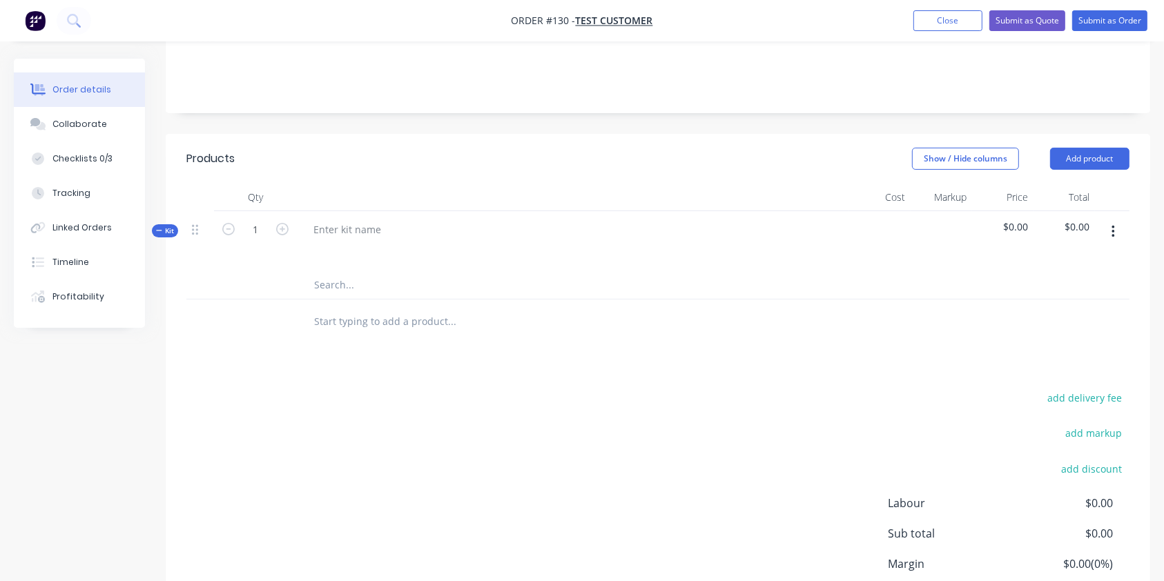
click at [1119, 233] on button "button" at bounding box center [1113, 231] width 32 height 25
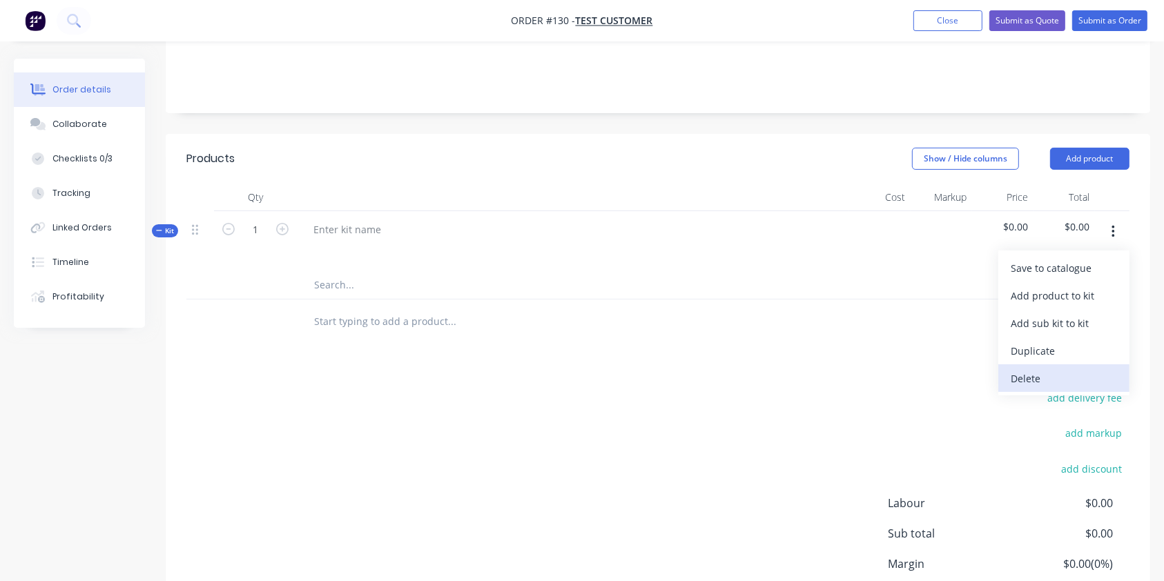
click at [1035, 371] on div "Delete" at bounding box center [1063, 379] width 106 height 20
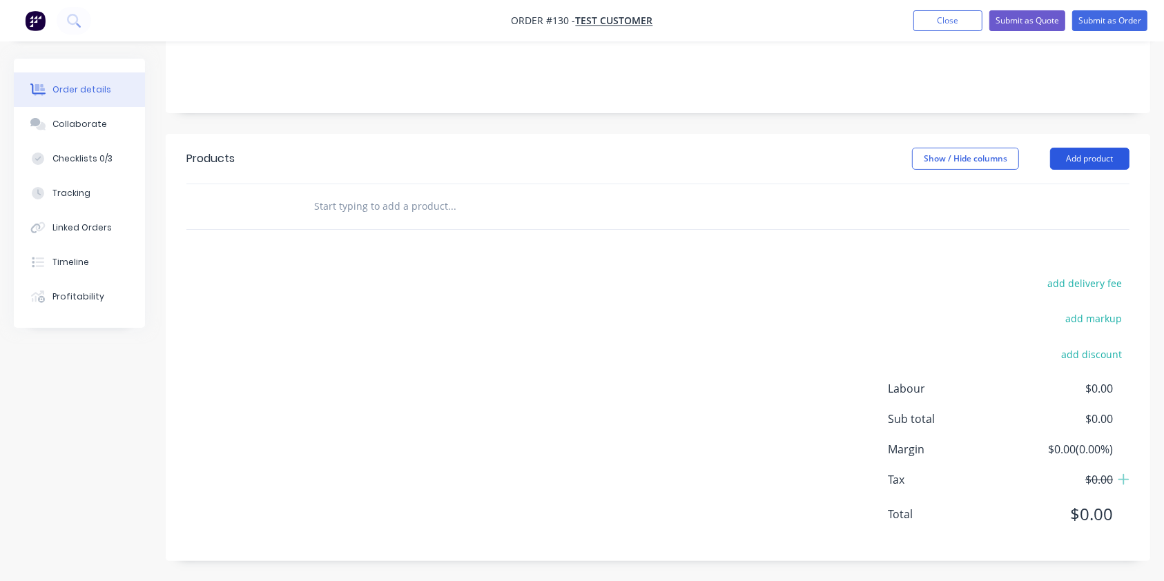
click at [1084, 164] on button "Add product" at bounding box center [1089, 159] width 79 height 22
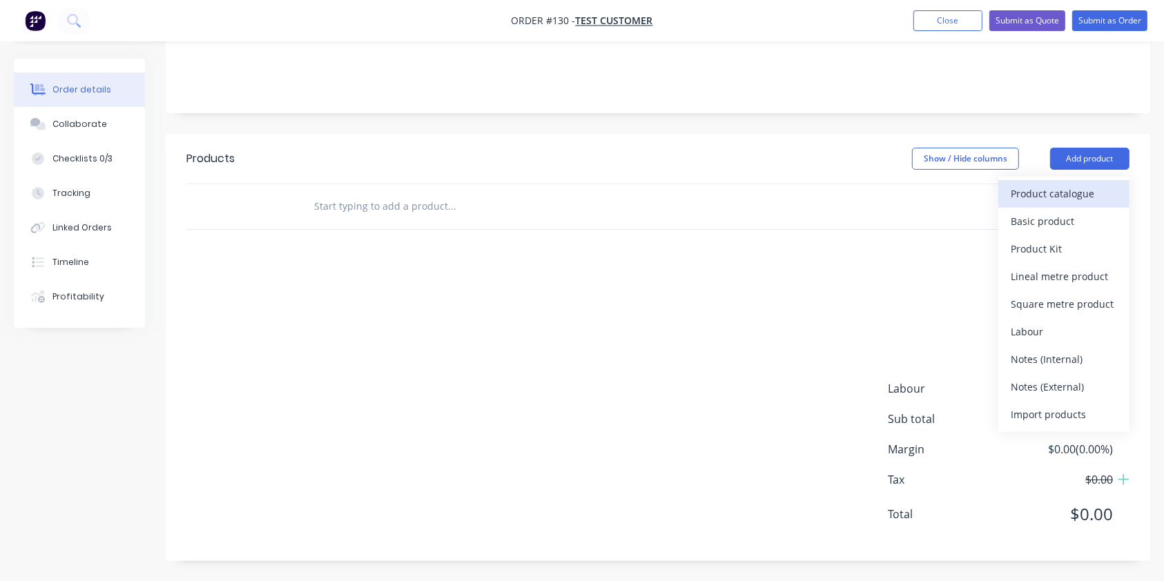
click at [1068, 202] on div "Product catalogue" at bounding box center [1063, 194] width 106 height 20
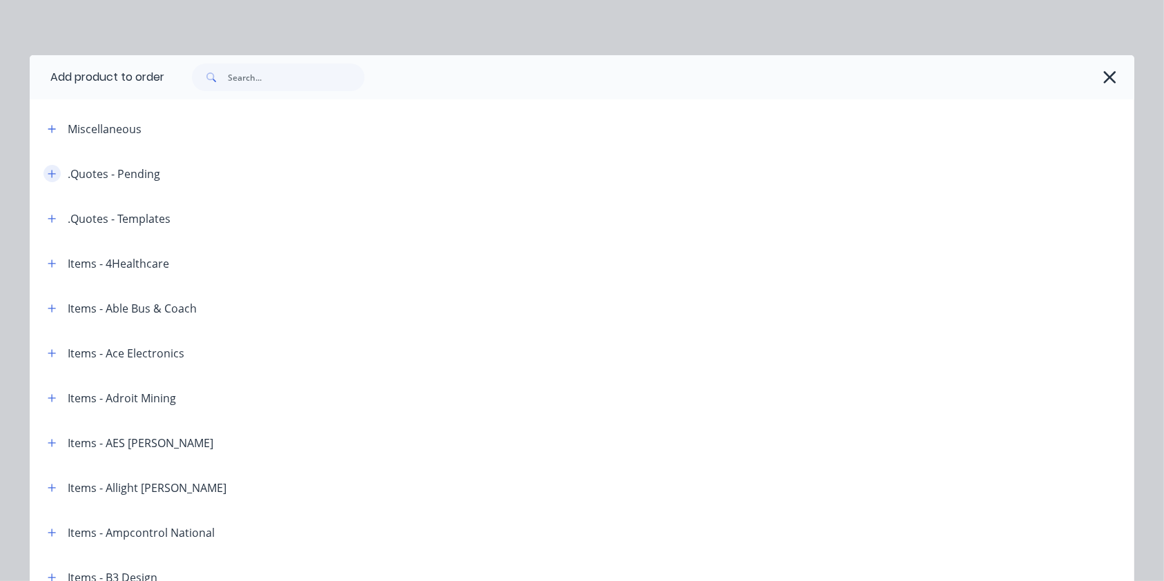
click at [43, 179] on button "button" at bounding box center [51, 173] width 17 height 17
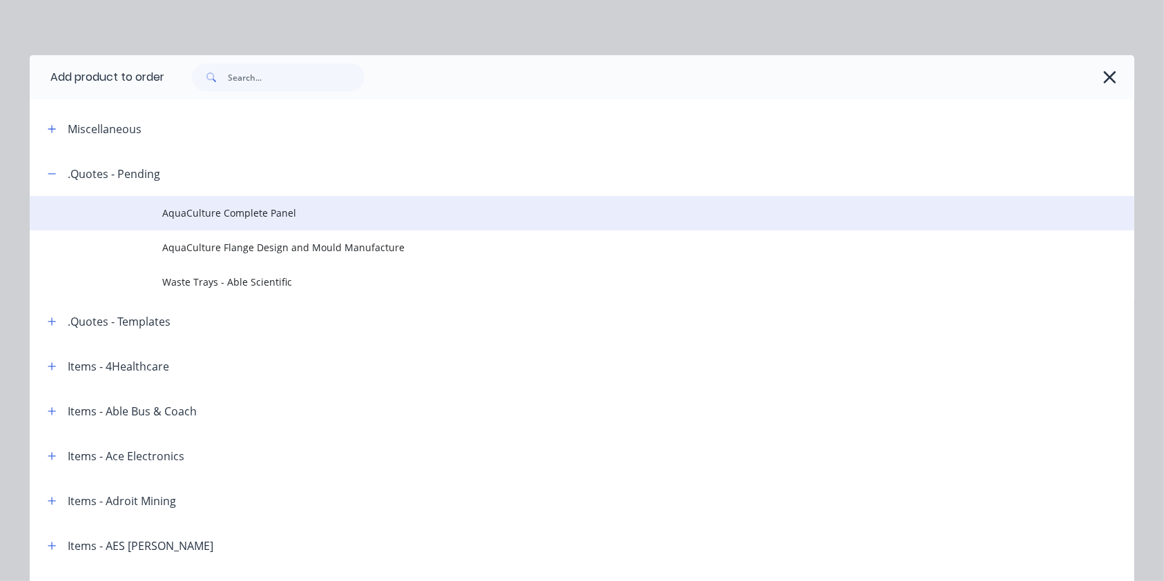
click at [193, 213] on span "AquaCulture Complete Panel" at bounding box center [550, 213] width 777 height 14
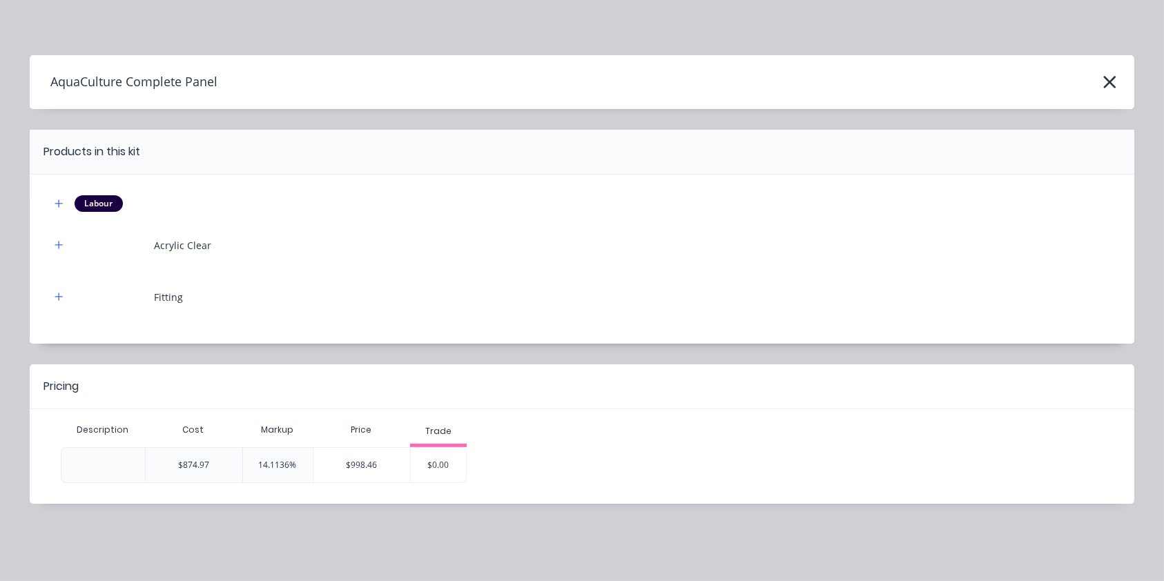
scroll to position [257, 0]
click at [382, 462] on div "$998.46" at bounding box center [361, 465] width 97 height 35
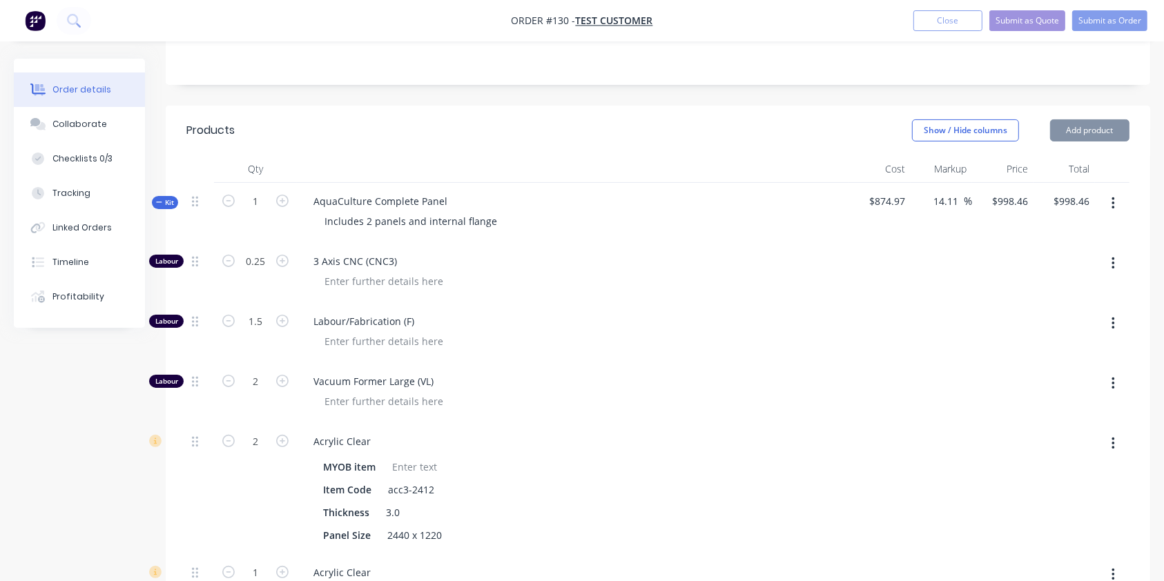
scroll to position [266, 0]
click at [1088, 135] on button "Add product" at bounding box center [1089, 130] width 79 height 22
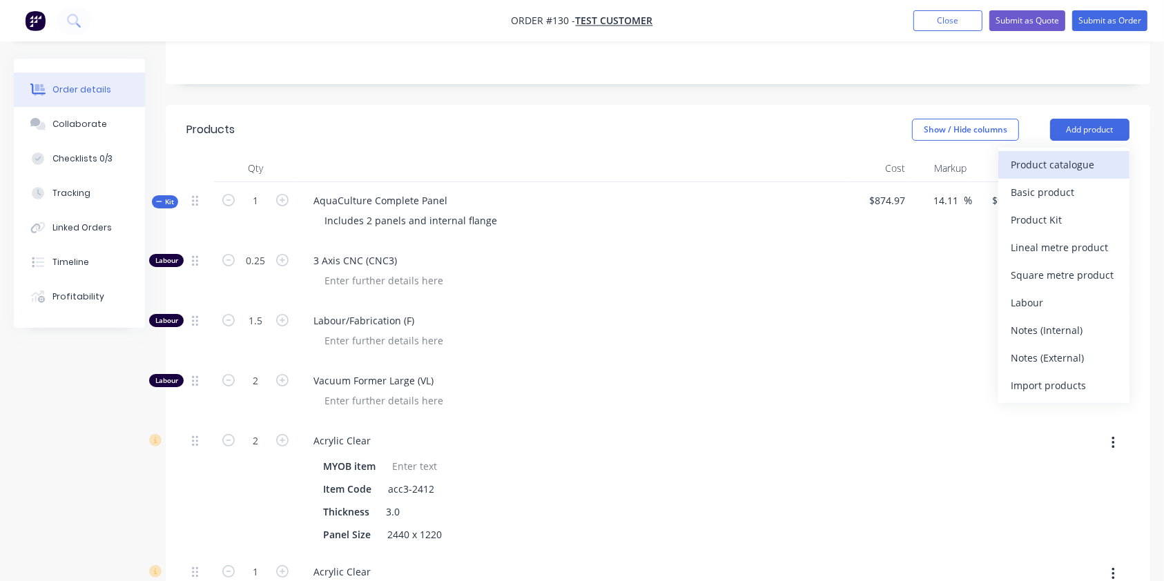
click at [1044, 171] on div "Product catalogue" at bounding box center [1063, 165] width 106 height 20
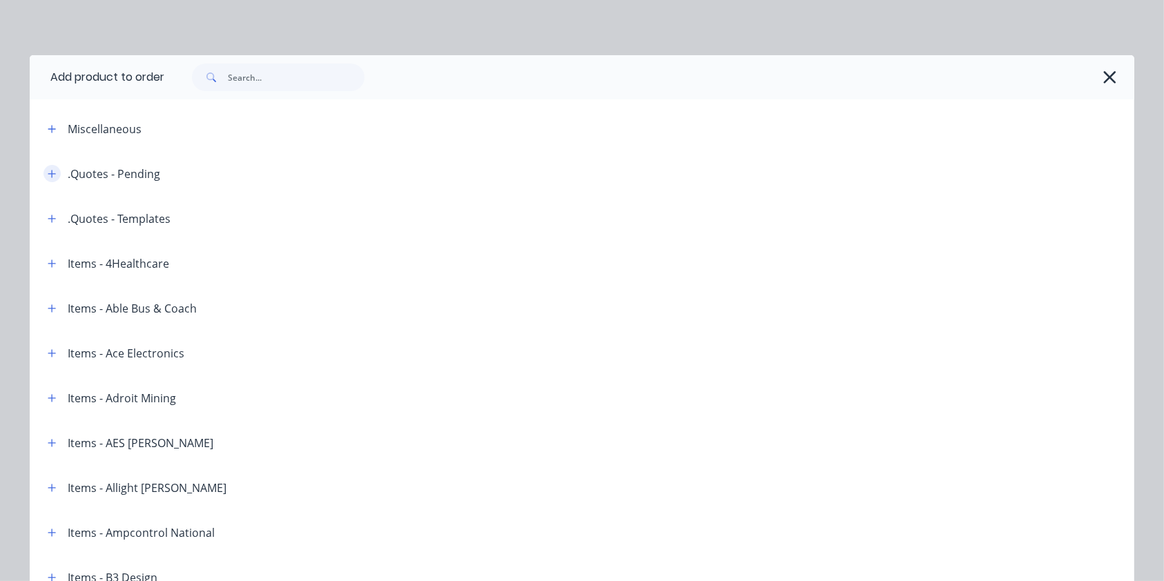
click at [44, 179] on button "button" at bounding box center [51, 173] width 17 height 17
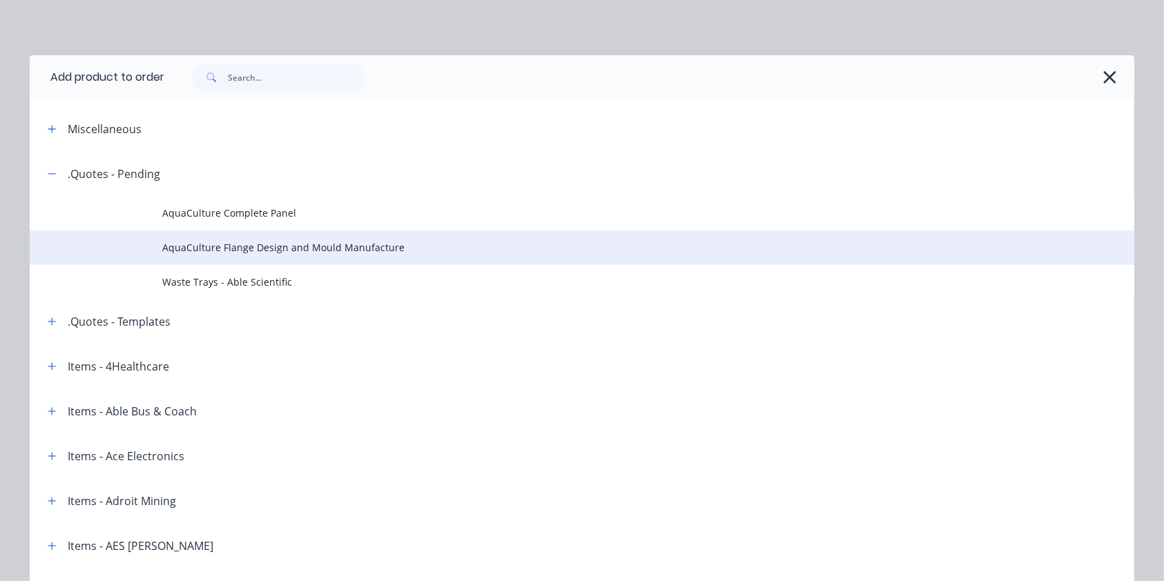
click at [251, 251] on span "AquaCulture Flange Design and Mould Manufacture" at bounding box center [550, 247] width 777 height 14
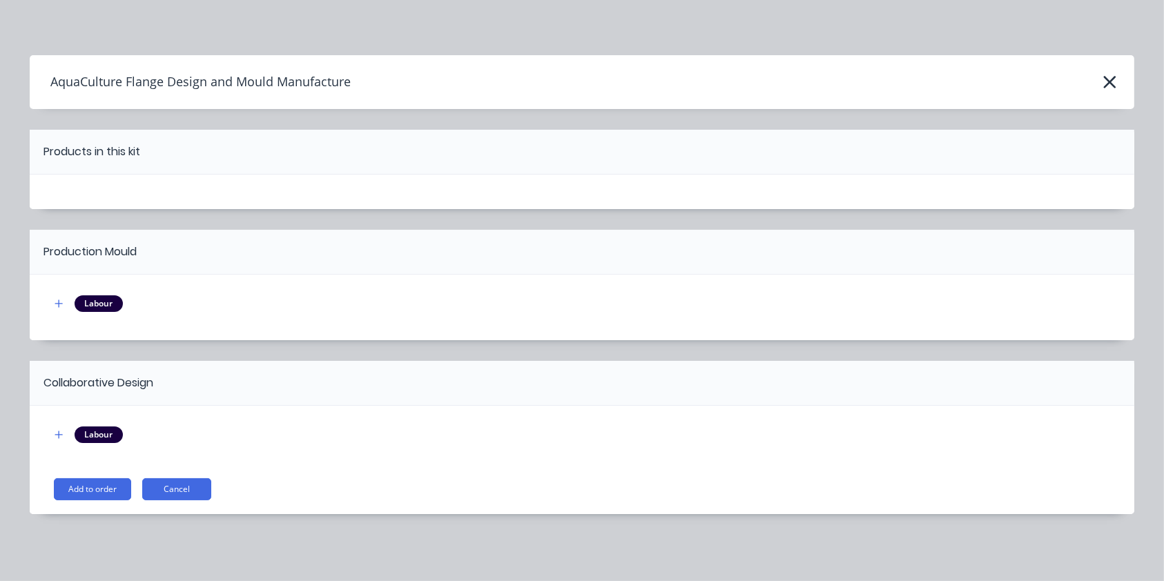
click at [77, 484] on button "Add to order" at bounding box center [92, 489] width 77 height 22
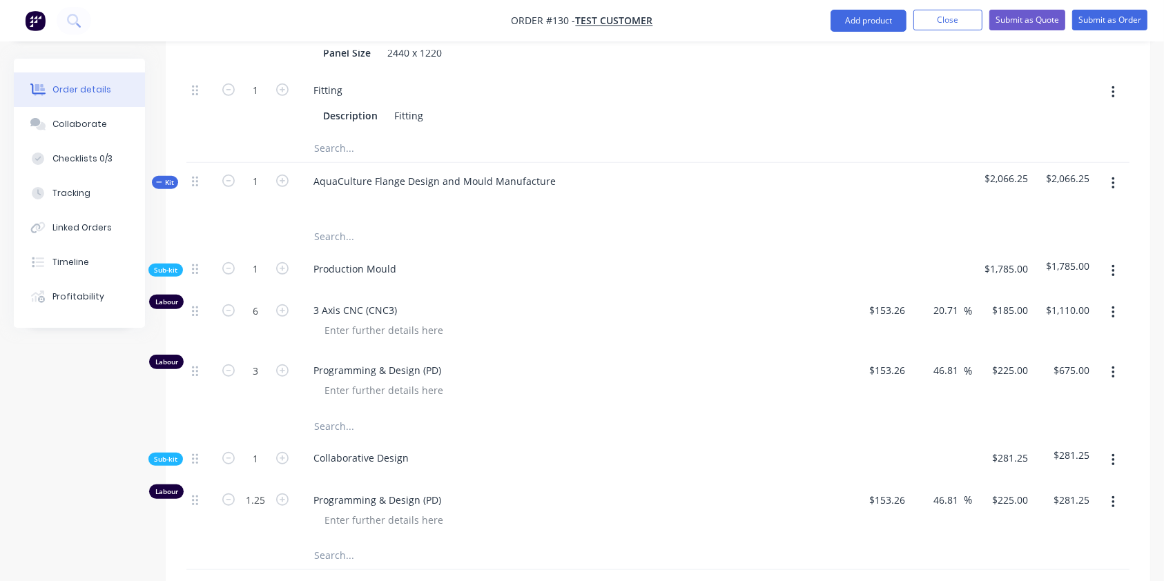
scroll to position [880, 0]
drag, startPoint x: 371, startPoint y: 178, endPoint x: 254, endPoint y: 179, distance: 117.3
click at [254, 179] on div "Kit 1 AquaCulture Flange Design and Mould Manufacture $2,066.25 $2,066.25" at bounding box center [657, 192] width 943 height 60
click at [582, 238] on input "text" at bounding box center [451, 236] width 276 height 28
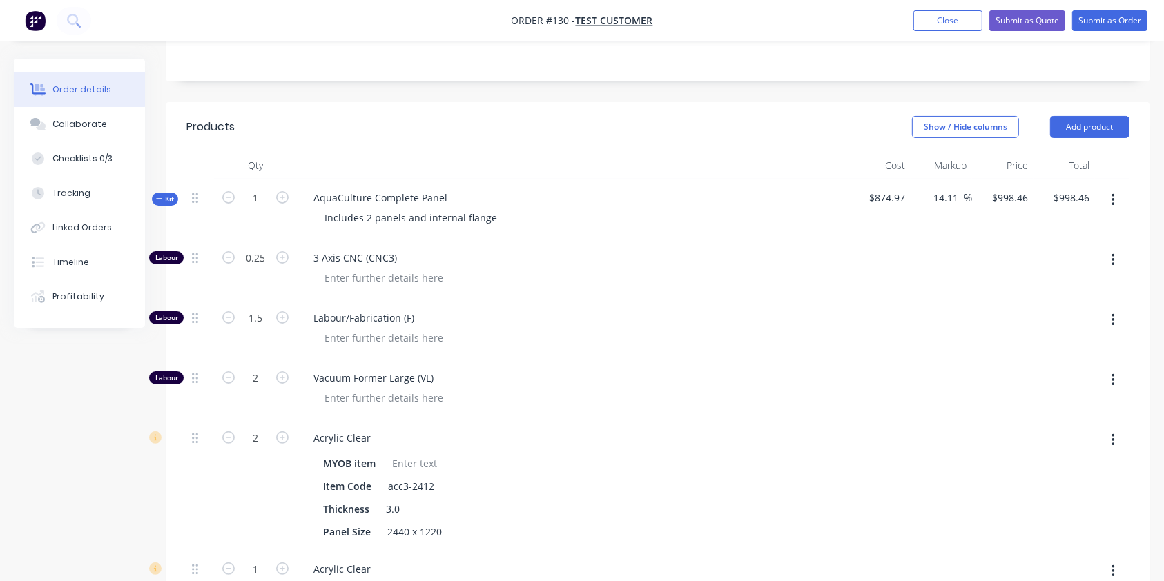
scroll to position [268, 0]
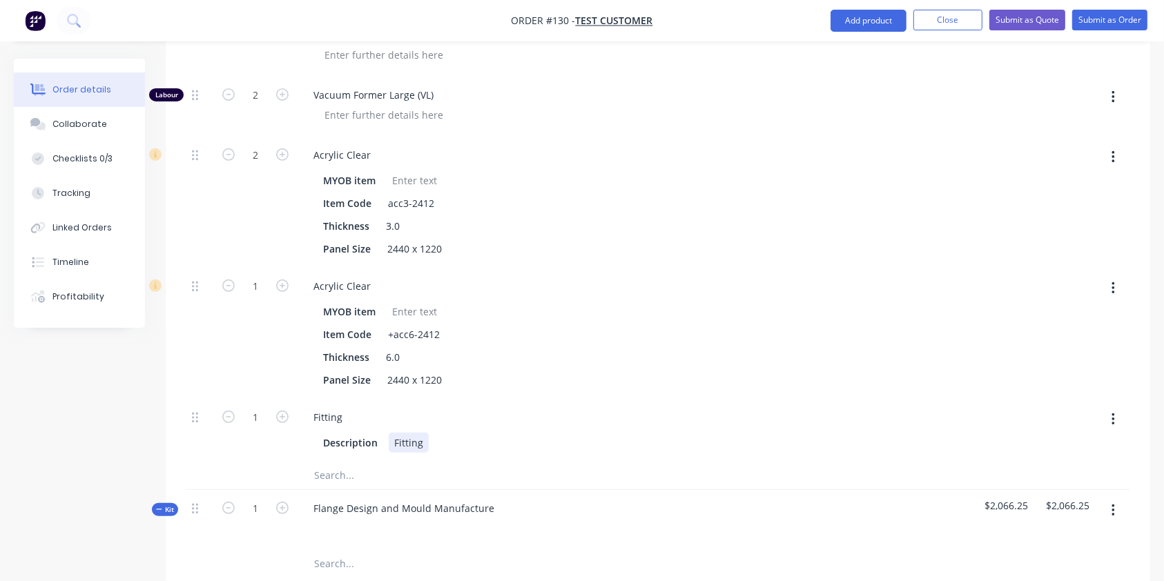
click at [506, 433] on div "Description Fitting" at bounding box center [572, 441] width 541 height 23
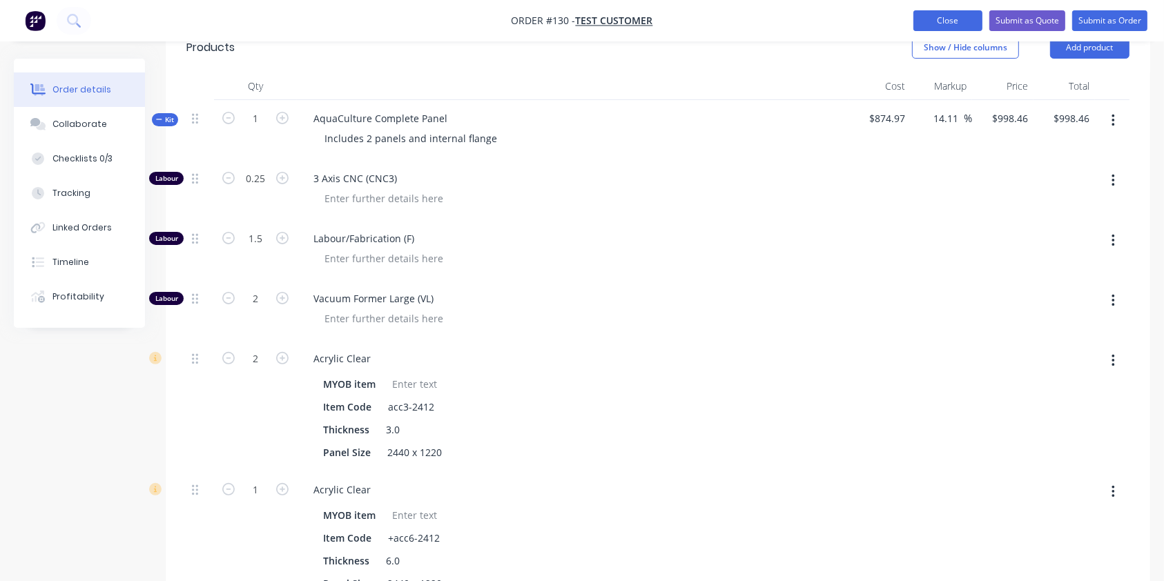
scroll to position [347, 0]
click at [1016, 18] on button "Submit as Quote" at bounding box center [1027, 20] width 76 height 21
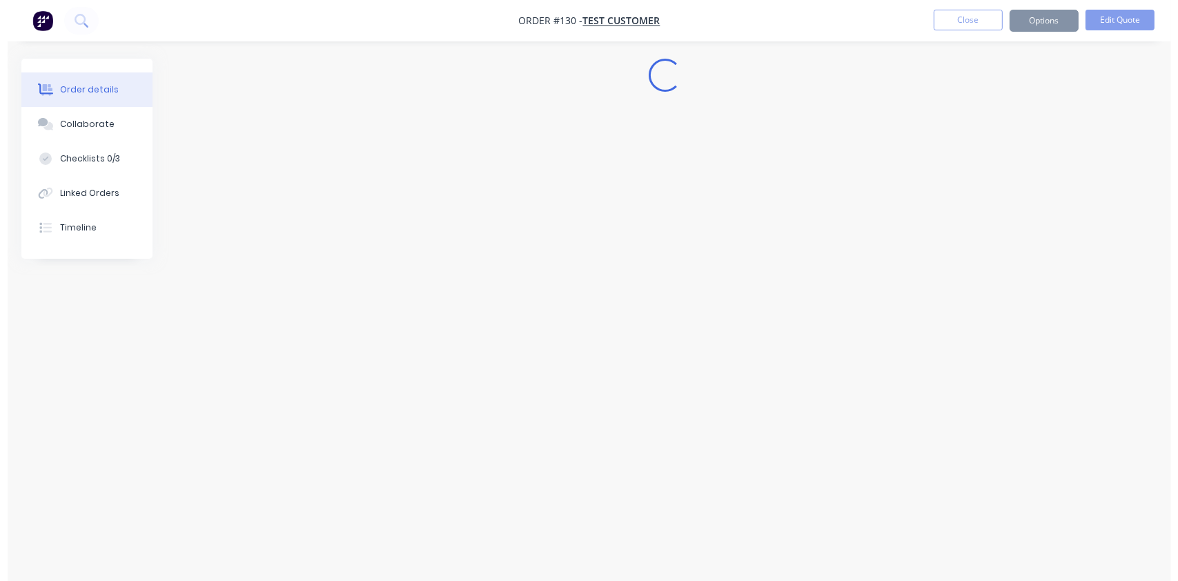
scroll to position [0, 0]
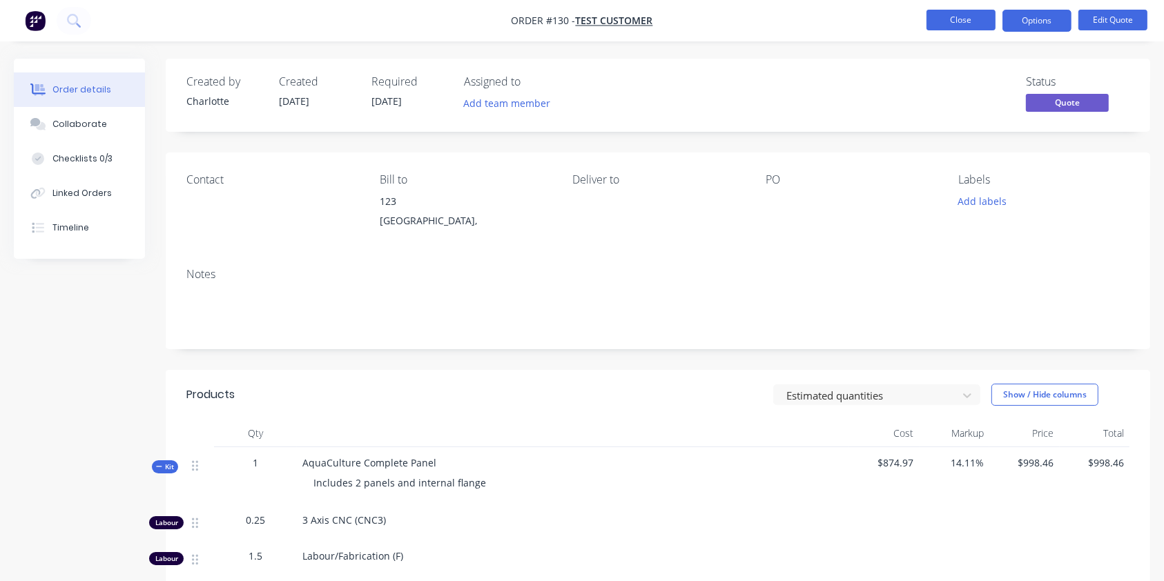
click at [961, 18] on button "Close" at bounding box center [960, 20] width 69 height 21
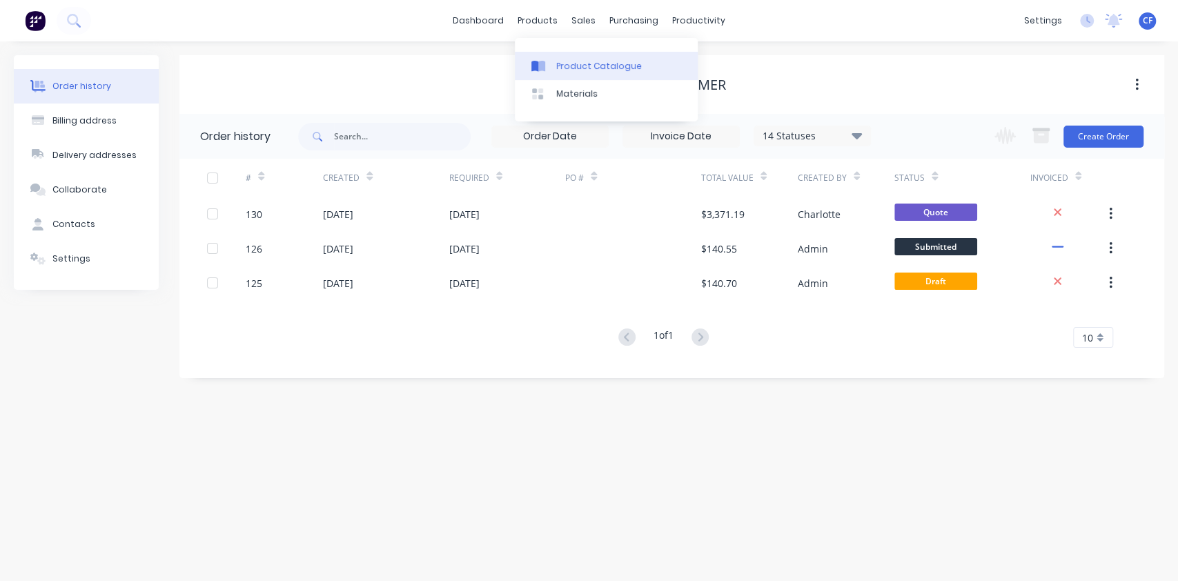
click at [544, 53] on link "Product Catalogue" at bounding box center [606, 66] width 183 height 28
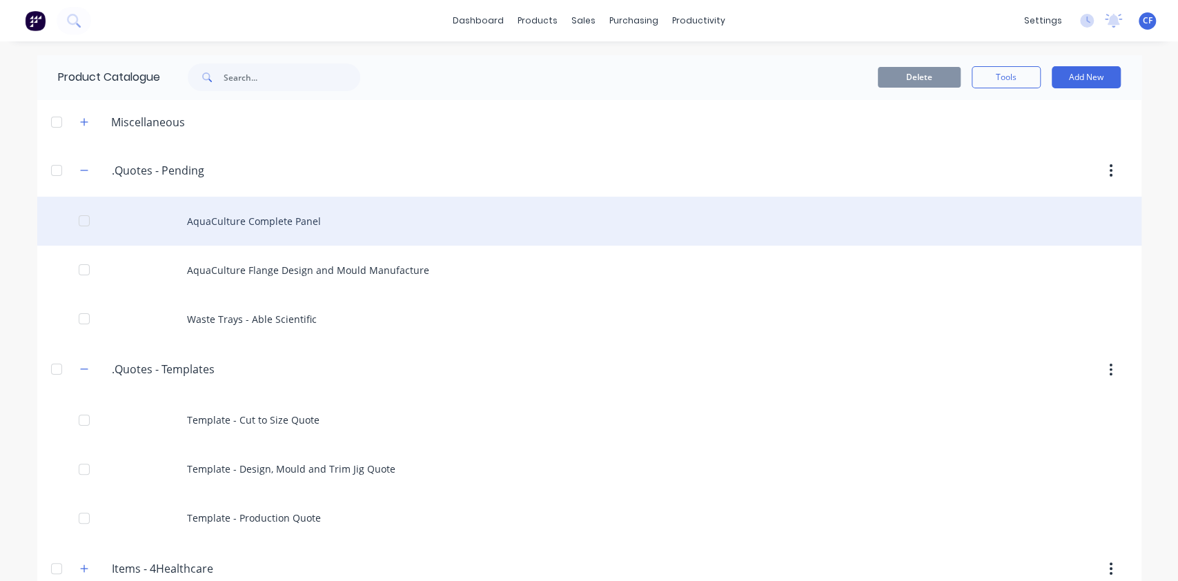
click at [235, 214] on div "AquaCulture Complete Panel" at bounding box center [589, 221] width 1104 height 49
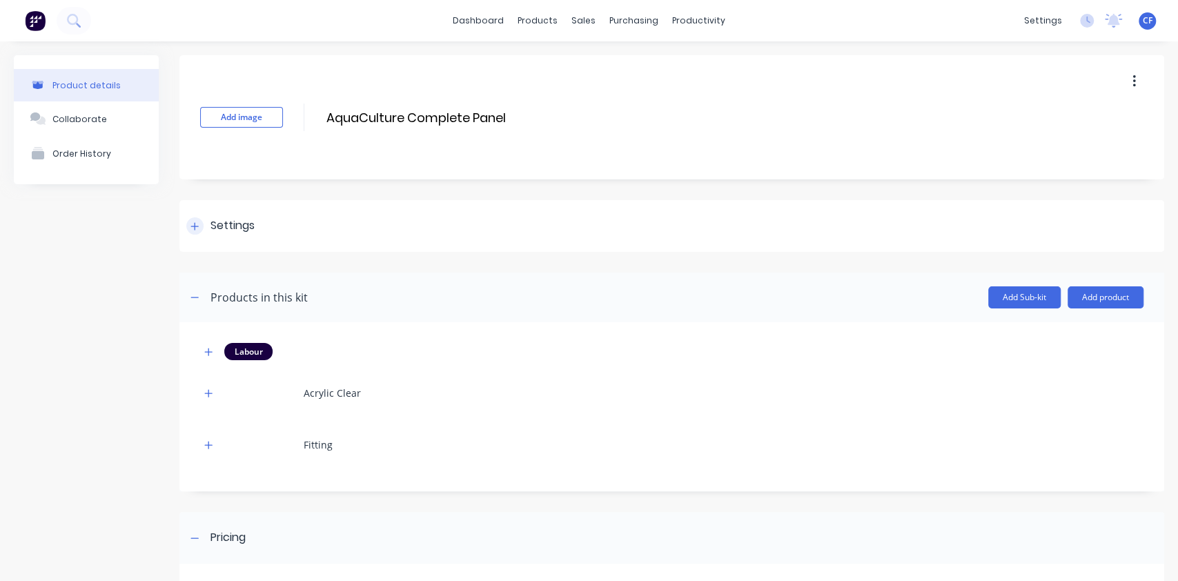
click at [244, 231] on div "Settings" at bounding box center [232, 225] width 44 height 17
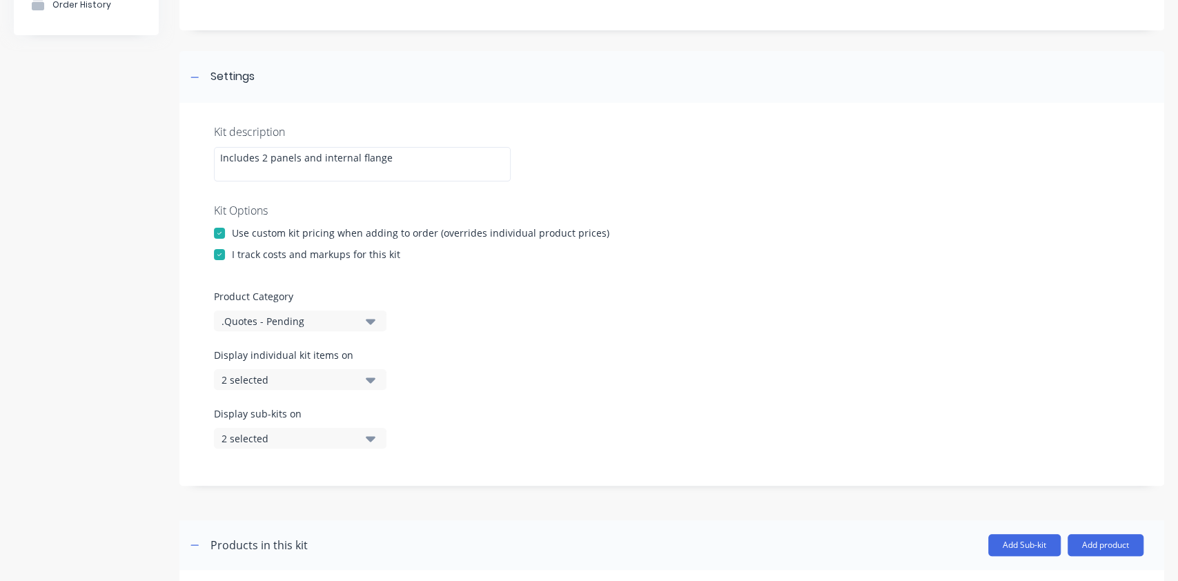
scroll to position [150, 0]
click at [237, 229] on div "Use custom kit pricing when adding to order (overrides individual product price…" at bounding box center [421, 231] width 378 height 14
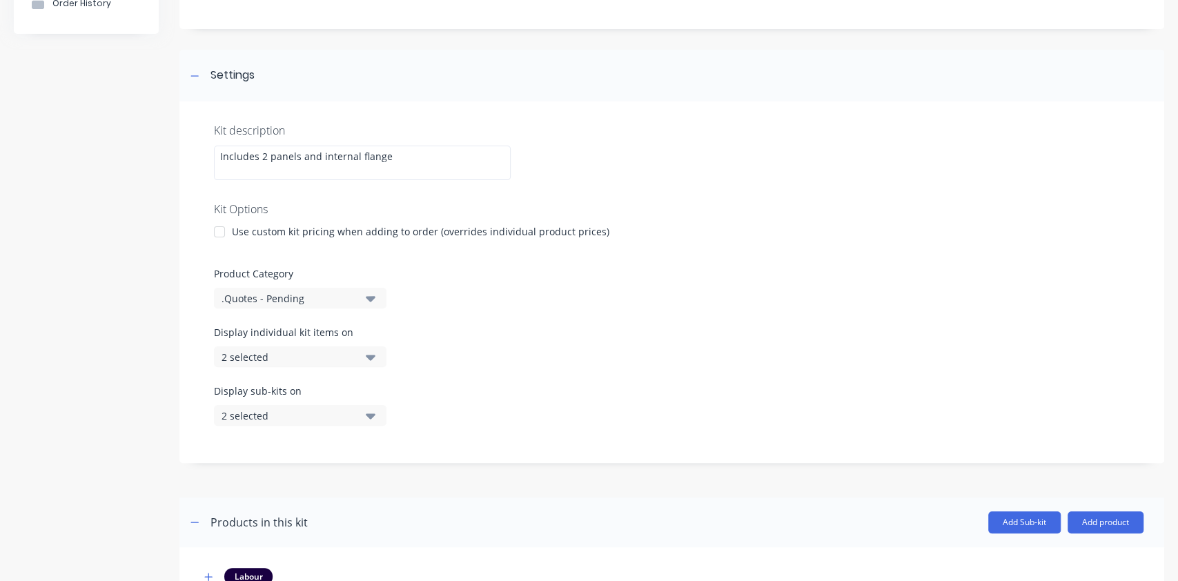
click at [218, 235] on div at bounding box center [220, 232] width 28 height 28
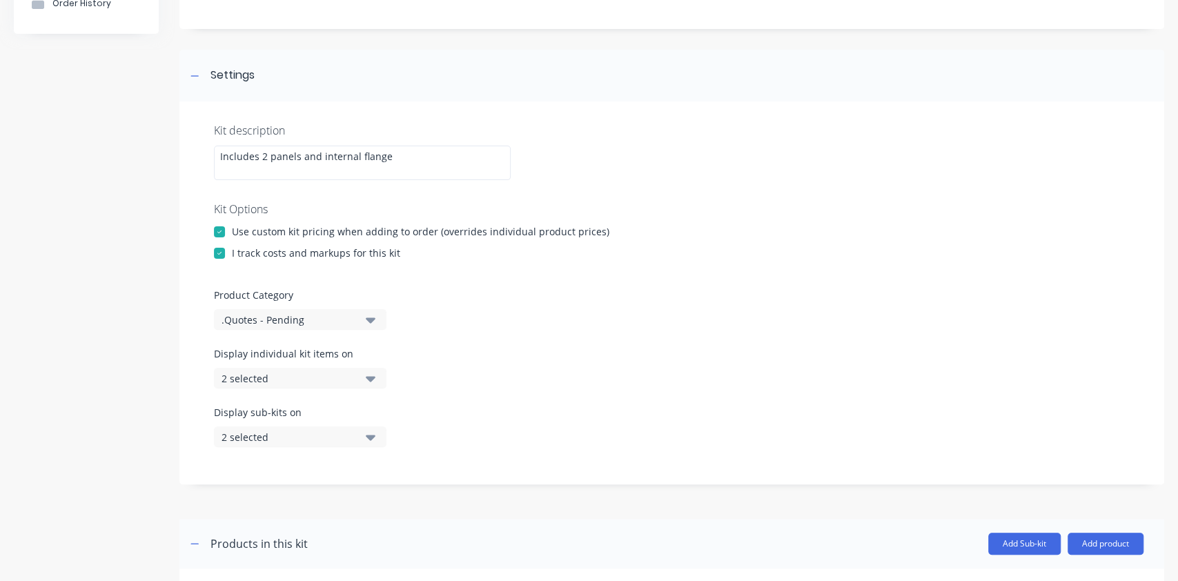
click at [226, 229] on div at bounding box center [220, 232] width 28 height 28
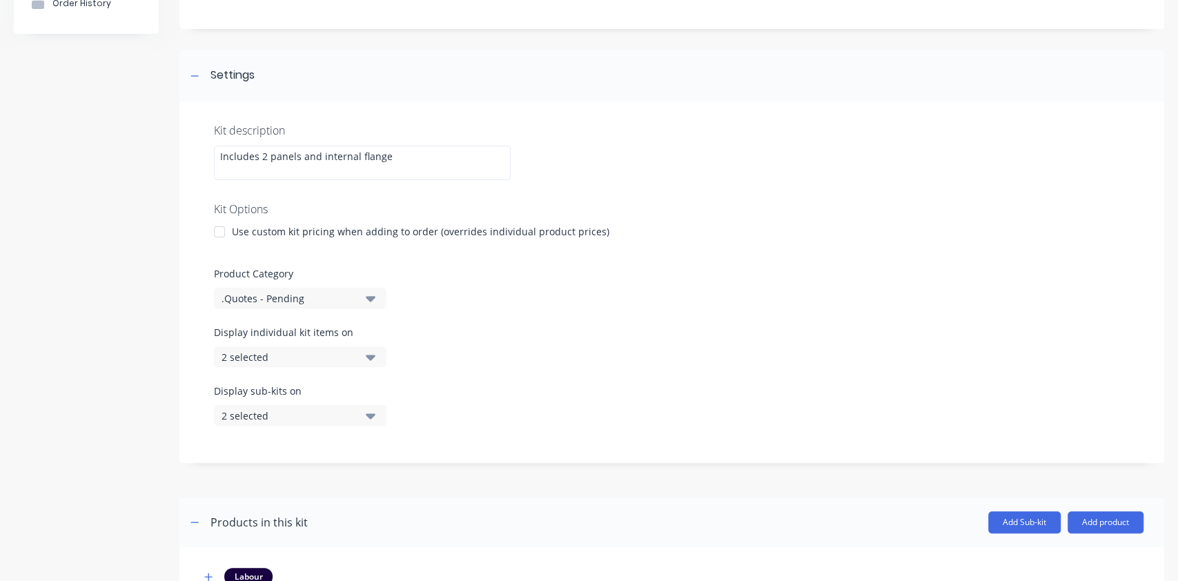
click at [226, 229] on div at bounding box center [220, 232] width 28 height 28
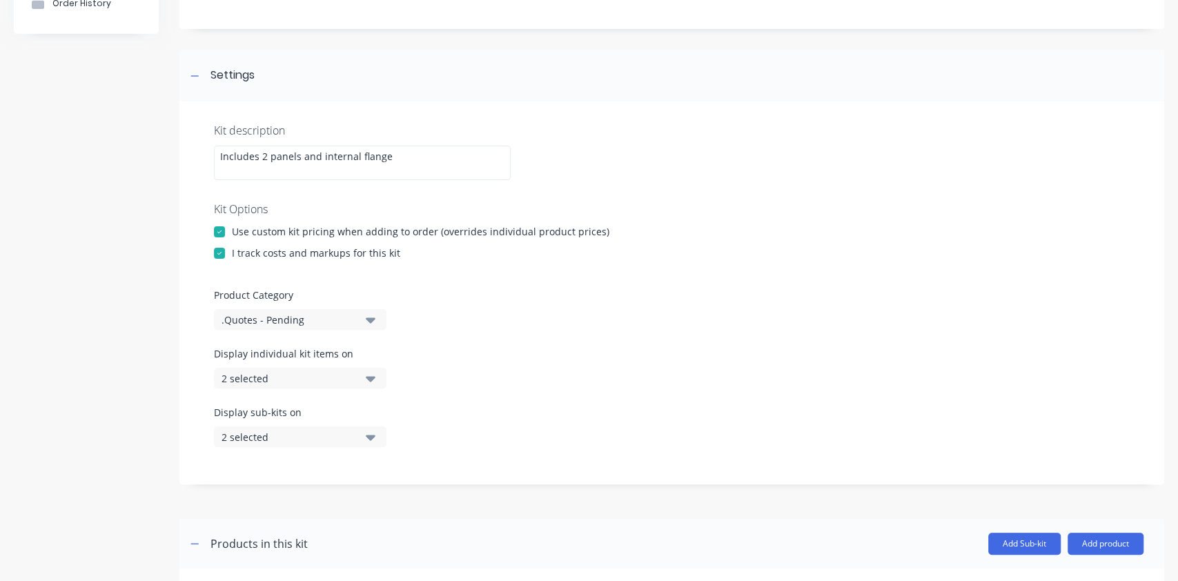
click at [231, 226] on div at bounding box center [220, 232] width 28 height 28
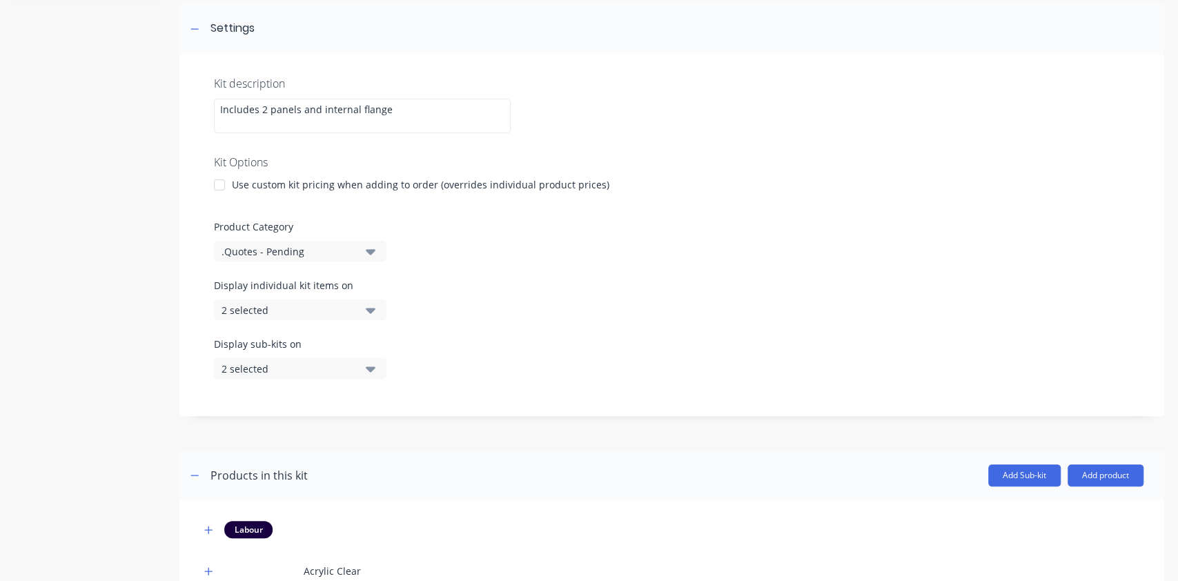
scroll to position [363, 0]
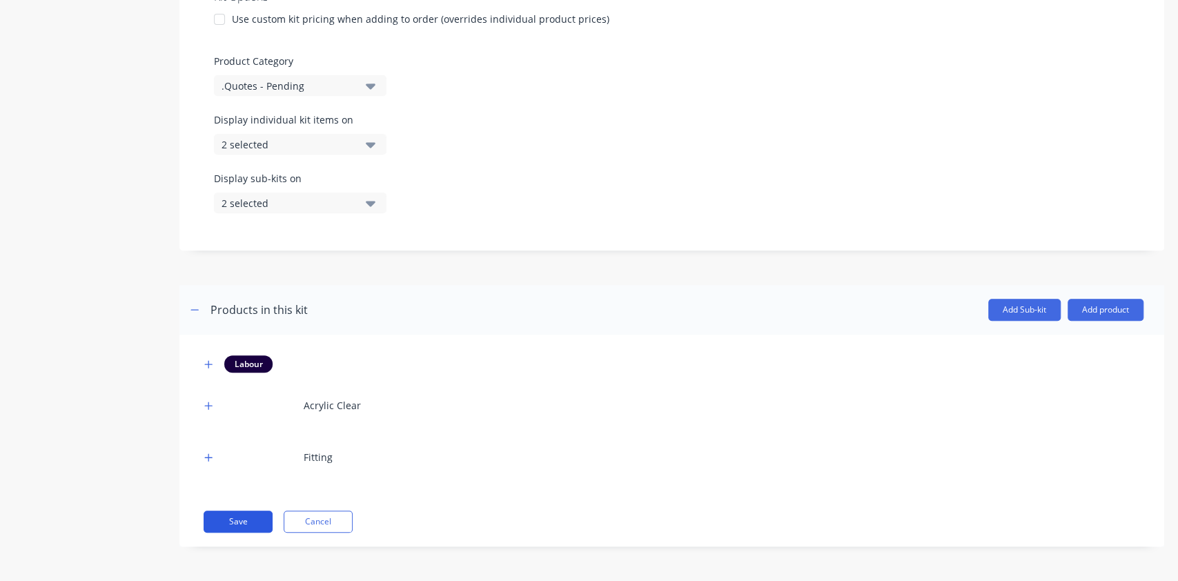
click at [228, 521] on button "Save" at bounding box center [238, 522] width 69 height 22
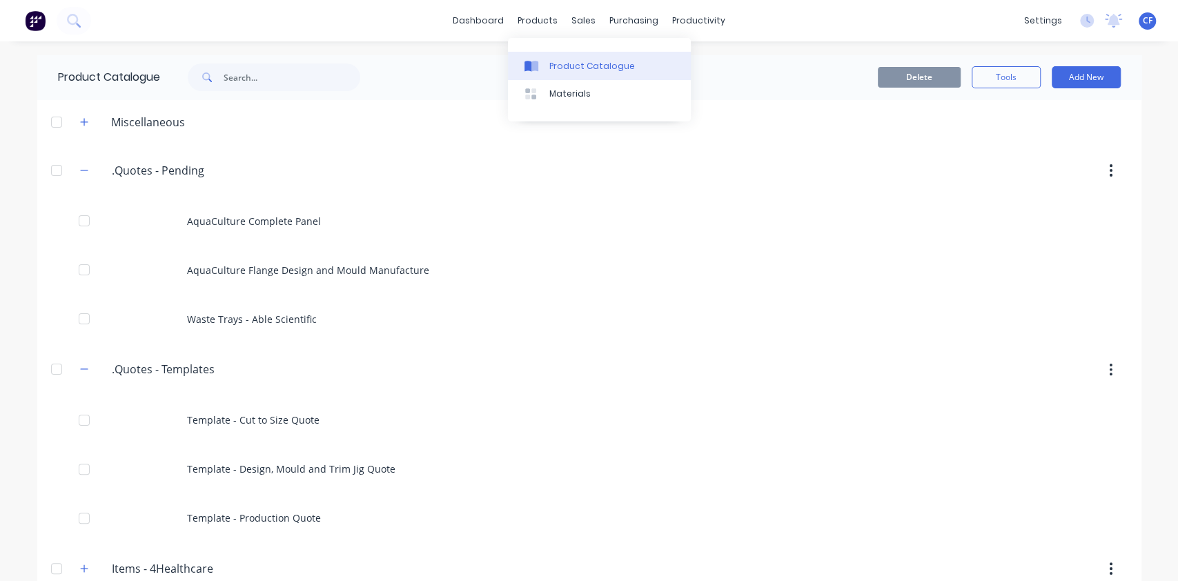
click at [559, 61] on div "Product Catalogue" at bounding box center [592, 66] width 86 height 12
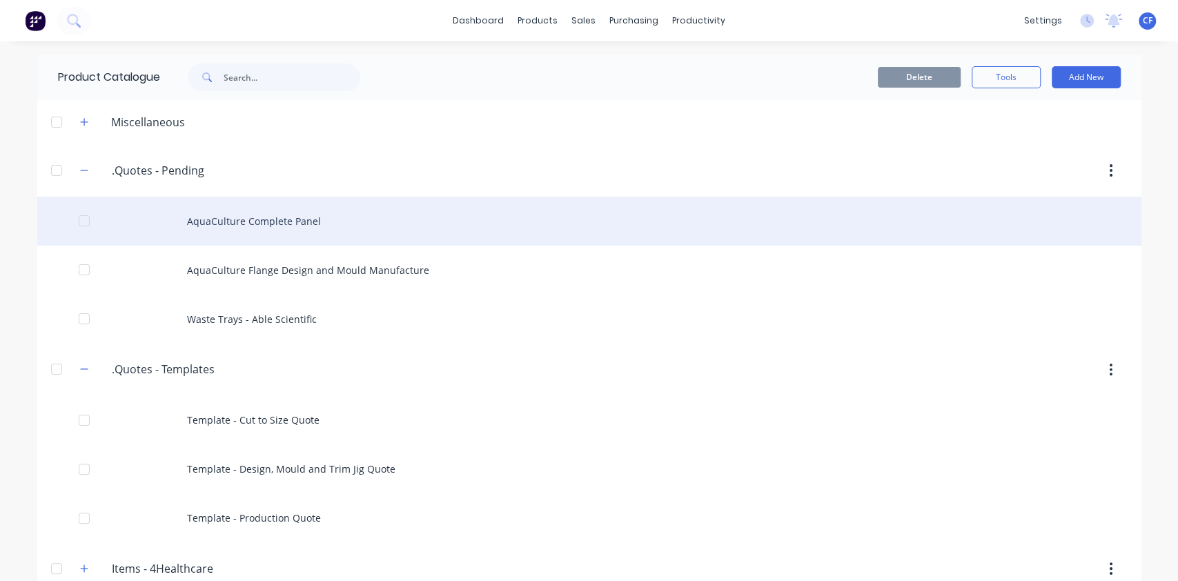
click at [290, 226] on div "AquaCulture Complete Panel" at bounding box center [589, 221] width 1104 height 49
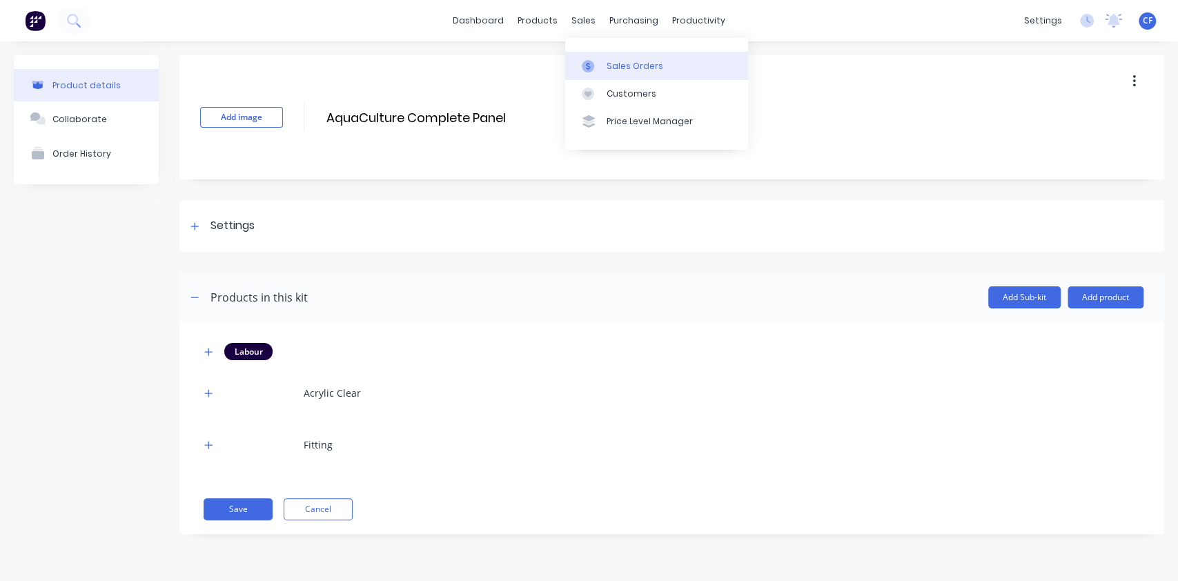
click at [600, 69] on div at bounding box center [592, 66] width 21 height 12
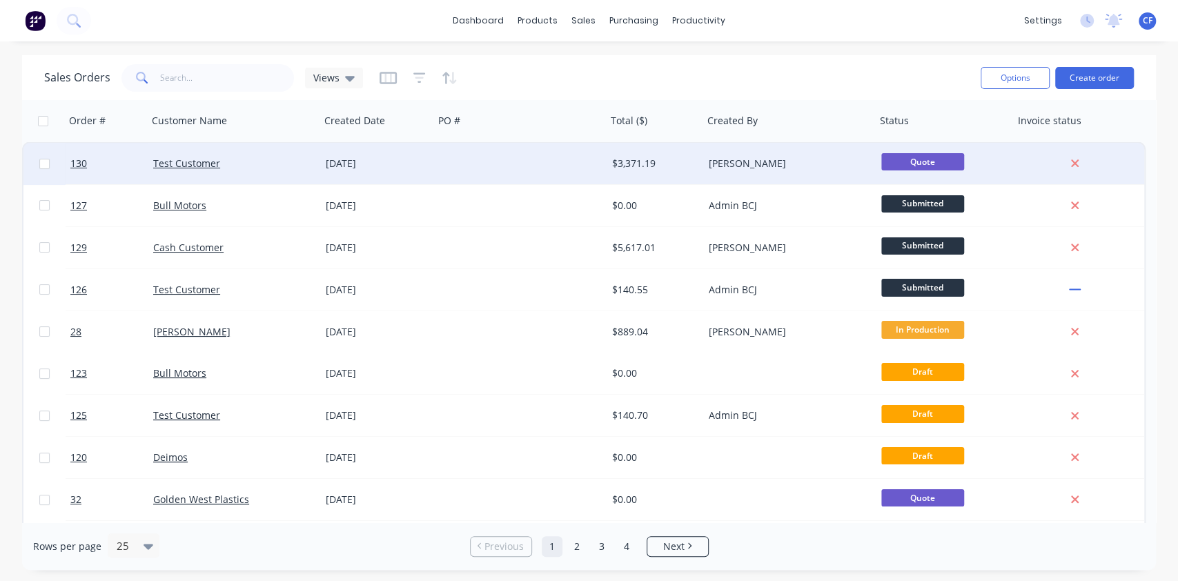
click at [781, 161] on div "[PERSON_NAME]" at bounding box center [785, 164] width 153 height 14
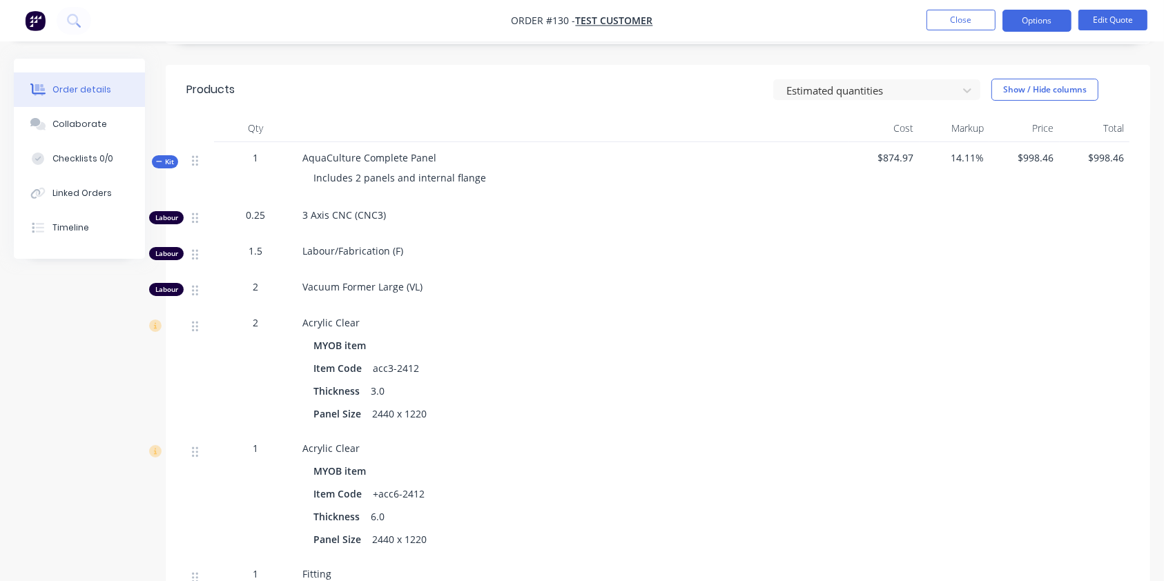
scroll to position [306, 0]
click at [1094, 25] on button "Edit Quote" at bounding box center [1112, 20] width 69 height 21
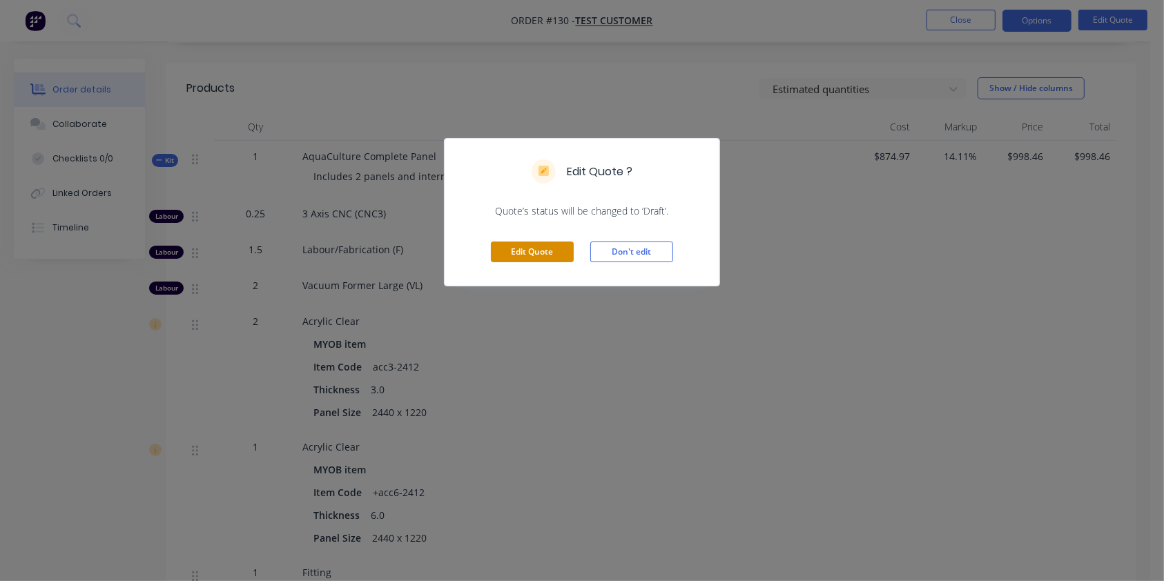
click at [536, 251] on button "Edit Quote" at bounding box center [532, 252] width 83 height 21
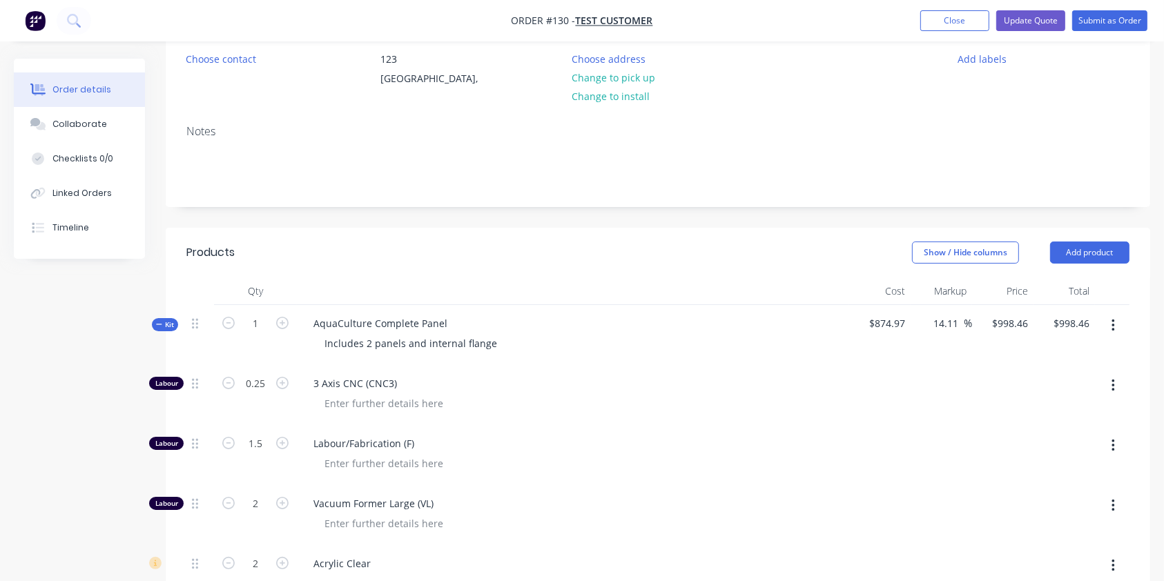
click at [1112, 332] on button "button" at bounding box center [1113, 325] width 32 height 25
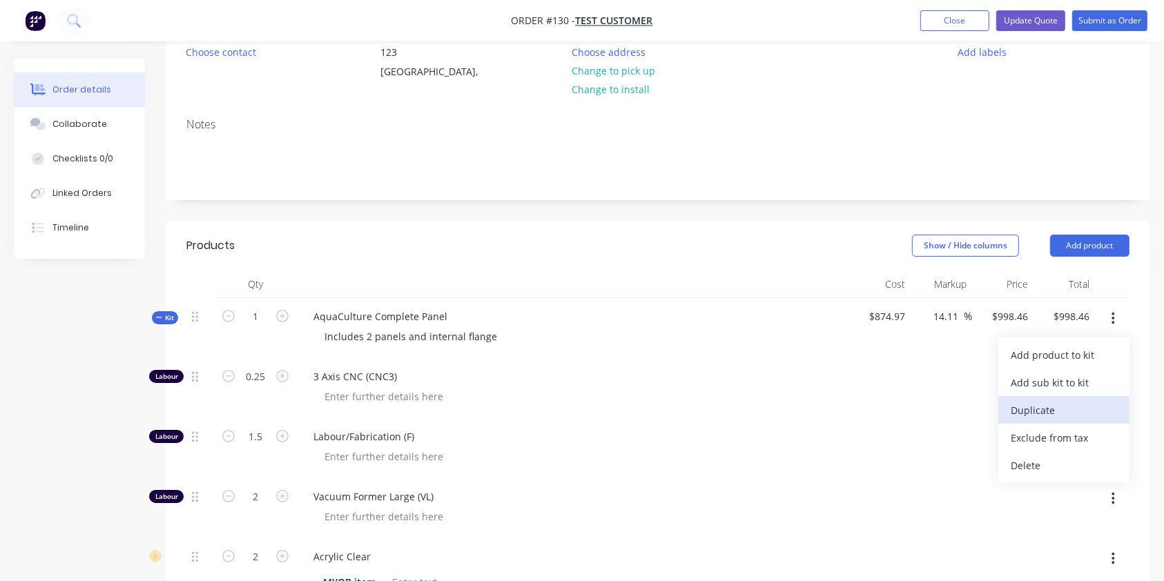
scroll to position [152, 0]
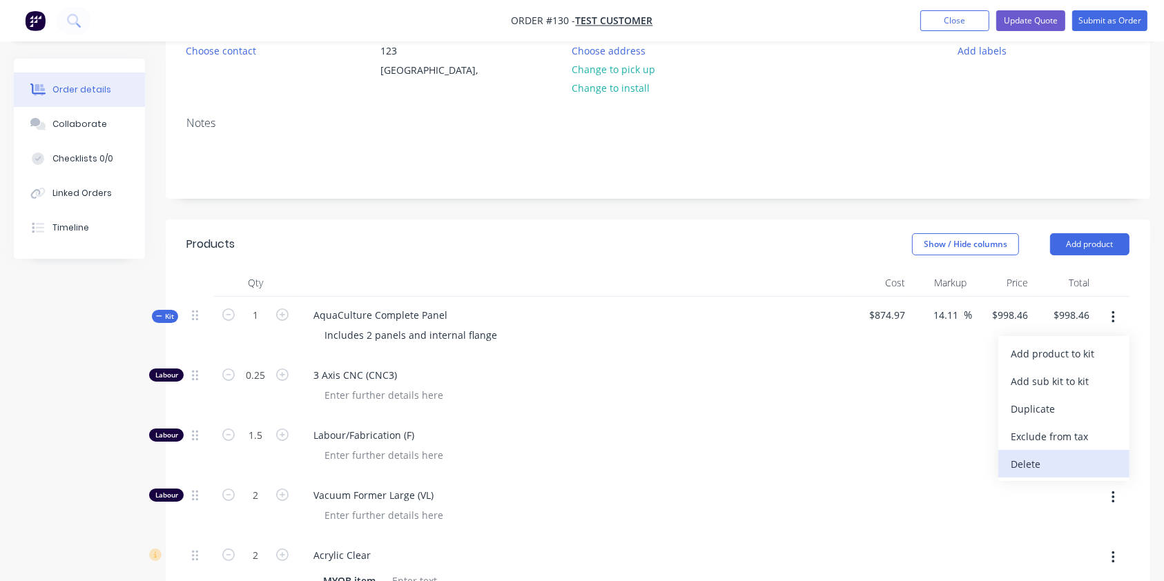
click at [1052, 467] on div "Delete" at bounding box center [1063, 464] width 106 height 20
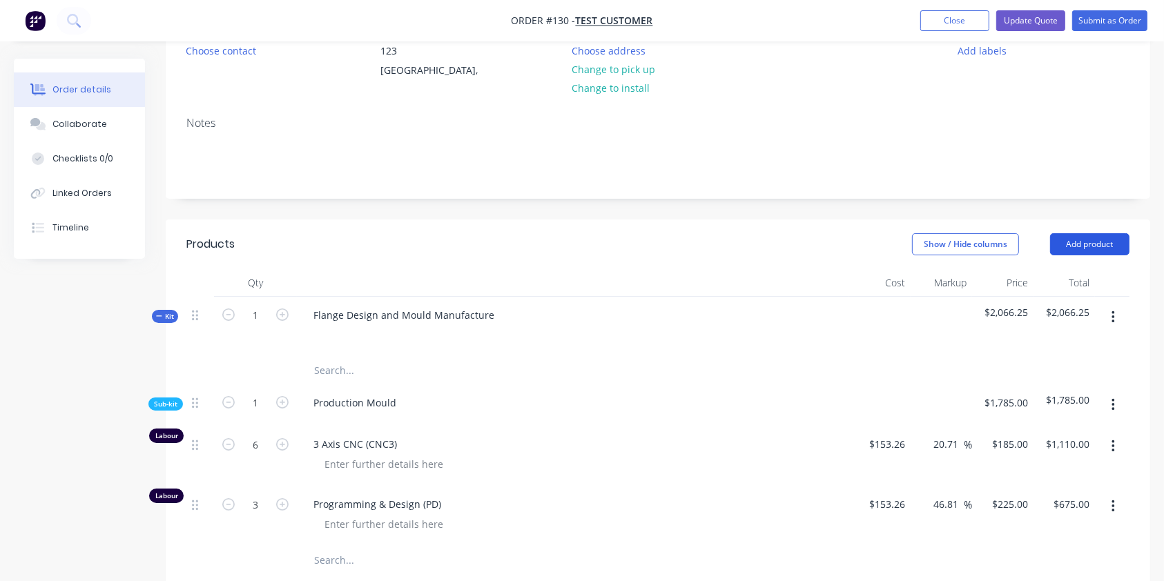
click at [1081, 244] on button "Add product" at bounding box center [1089, 244] width 79 height 22
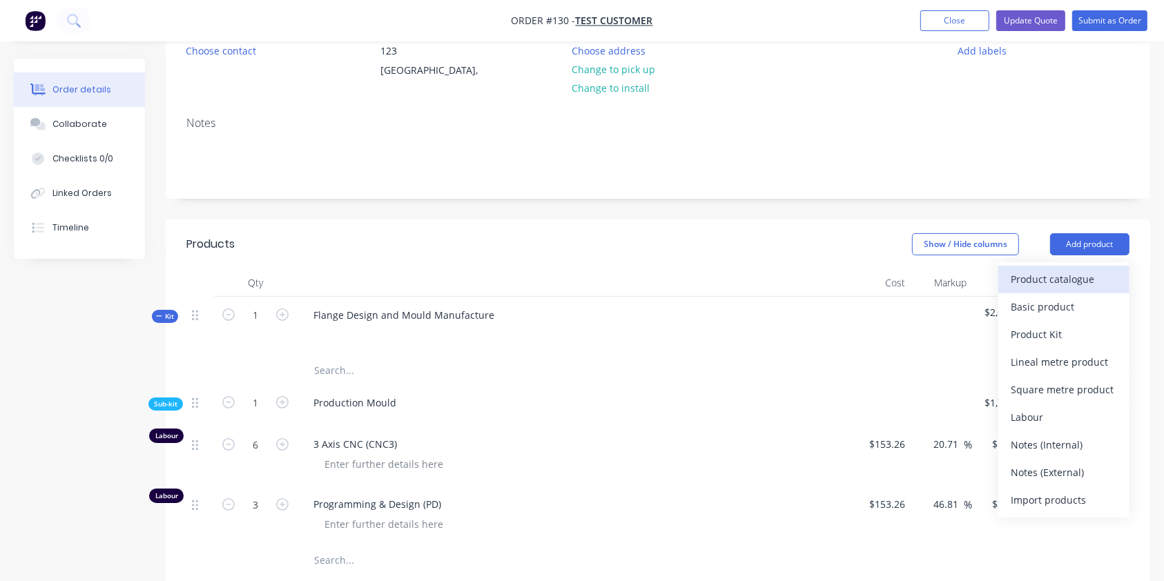
click at [1037, 276] on div "Product catalogue" at bounding box center [1063, 279] width 106 height 20
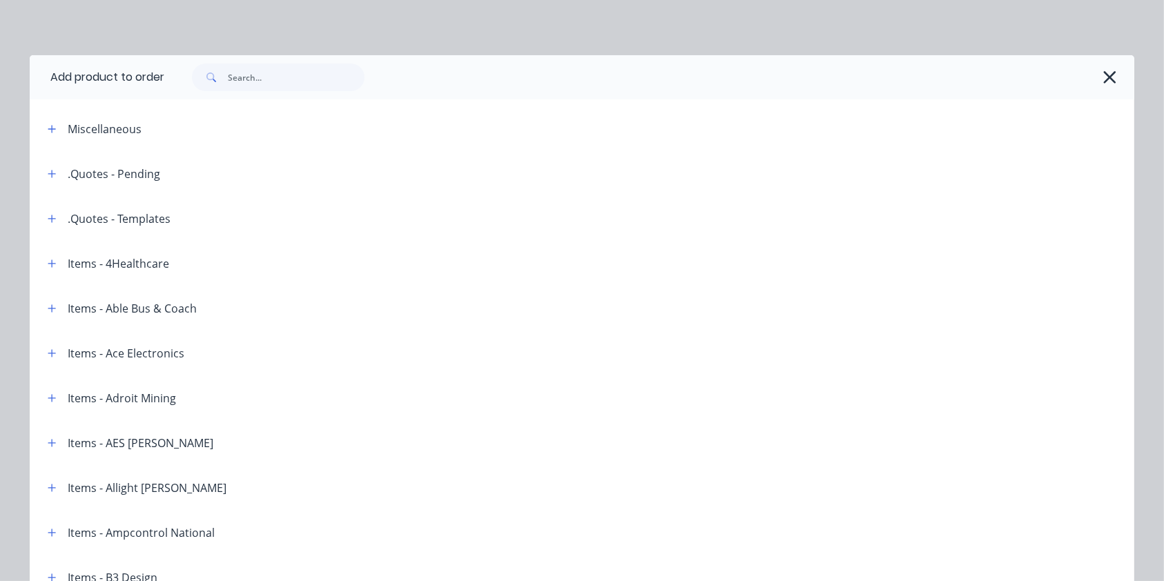
click at [43, 175] on span at bounding box center [51, 173] width 17 height 17
click at [43, 171] on button "button" at bounding box center [51, 173] width 17 height 17
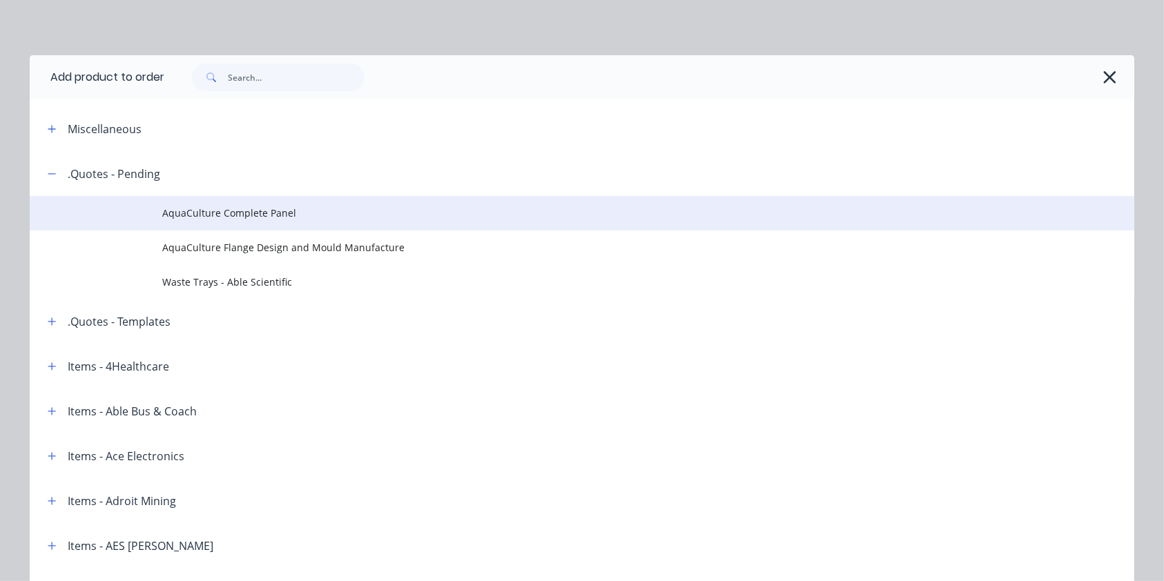
click at [248, 220] on td "AquaCulture Complete Panel" at bounding box center [648, 213] width 972 height 35
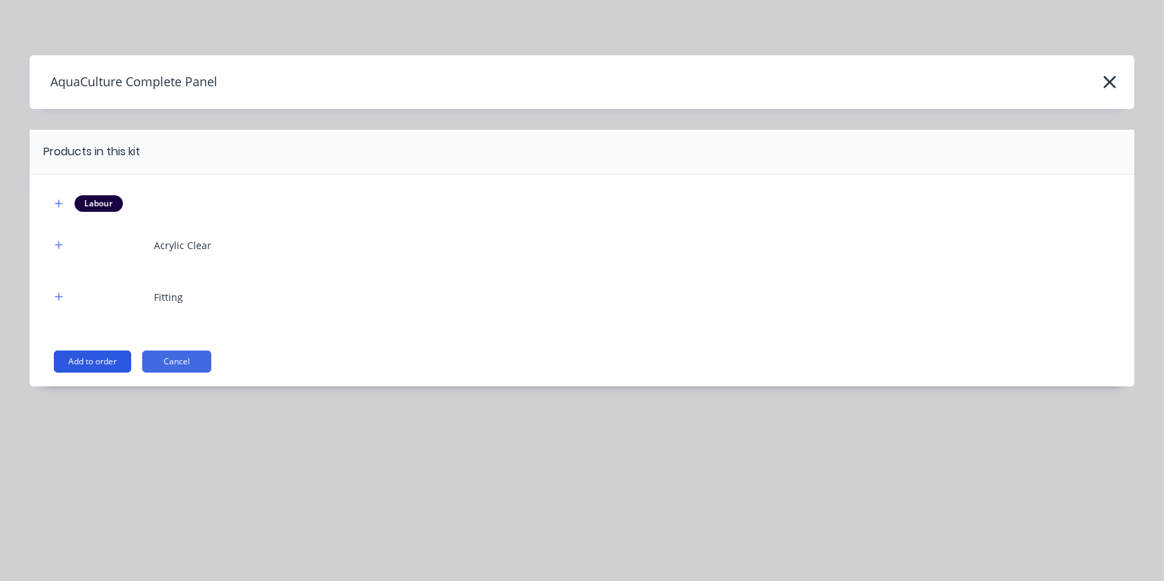
click at [64, 359] on button "Add to order" at bounding box center [92, 362] width 77 height 22
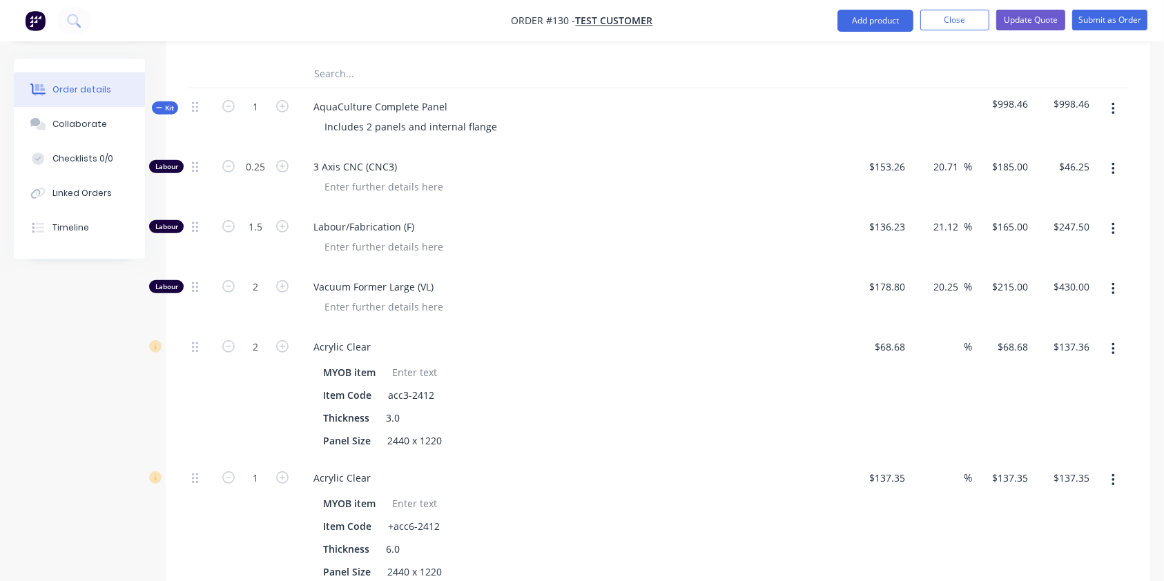
scroll to position [767, 0]
click at [952, 346] on input at bounding box center [956, 347] width 16 height 20
type input "80"
type input "$123.624"
type input "$247.25"
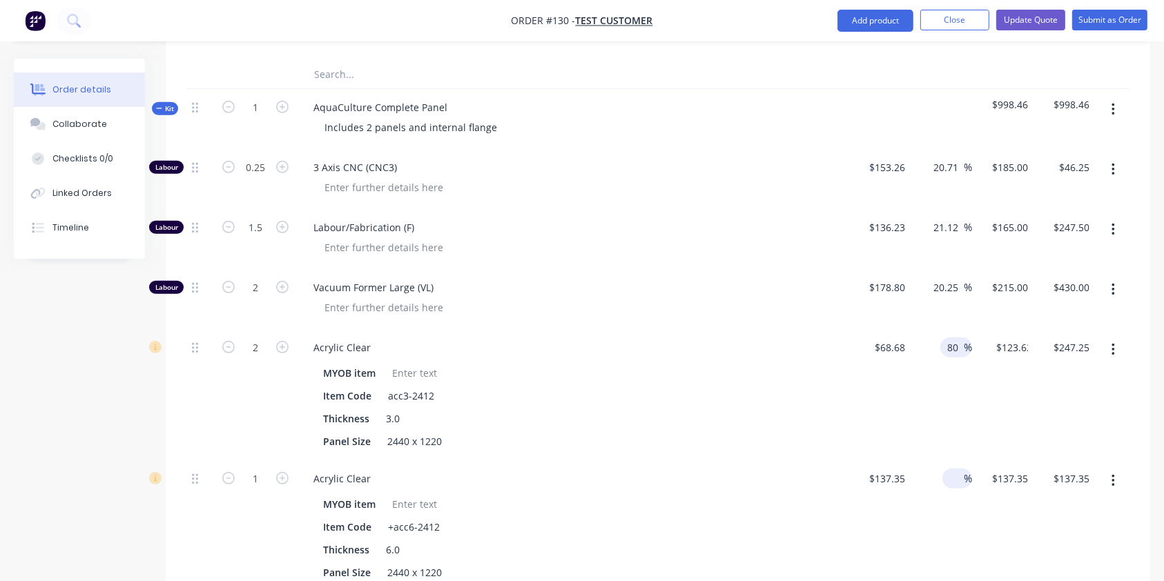
click at [959, 482] on input at bounding box center [956, 479] width 16 height 20
type input "80"
type input "$247.23"
click at [988, 416] on div "$123.624 $123.624" at bounding box center [1002, 394] width 61 height 131
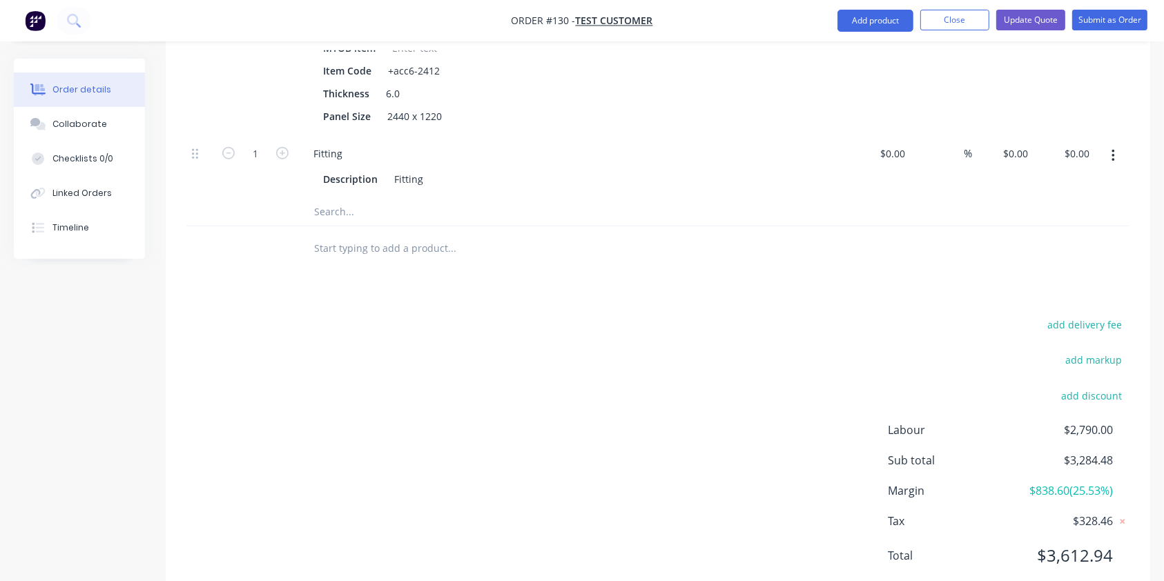
scroll to position [1224, 0]
click at [948, 150] on input at bounding box center [956, 152] width 16 height 20
click at [1065, 148] on div "0.00 0.00" at bounding box center [1079, 152] width 32 height 20
type input "150"
type input "$150.00"
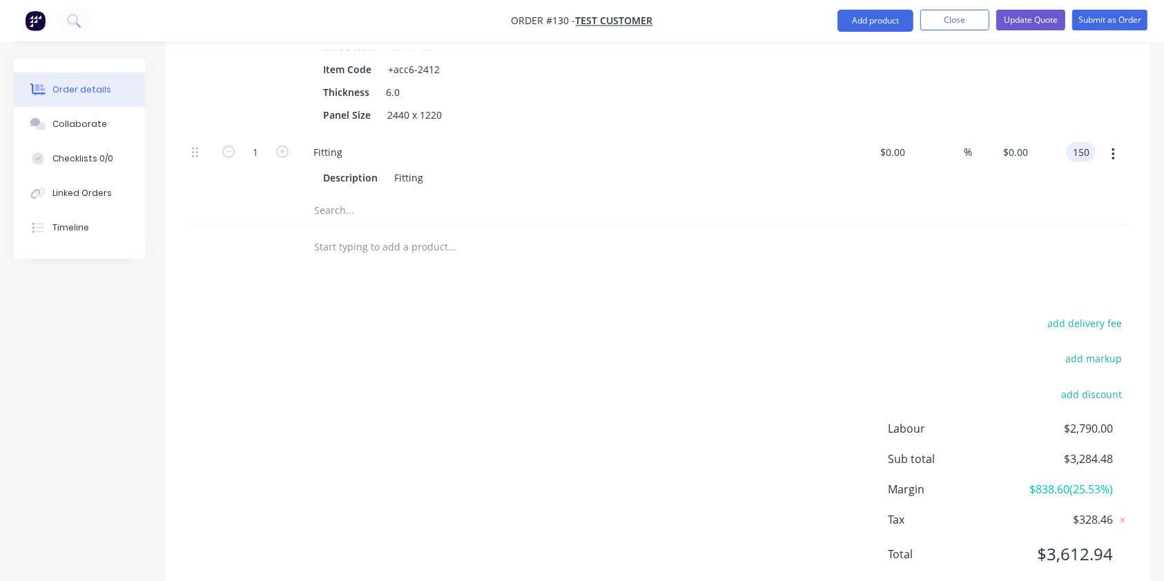
type input "$150.00"
click at [997, 242] on div at bounding box center [657, 247] width 943 height 45
click at [935, 143] on div "%" at bounding box center [940, 165] width 61 height 63
click at [948, 152] on input at bounding box center [956, 152] width 16 height 20
type input "80"
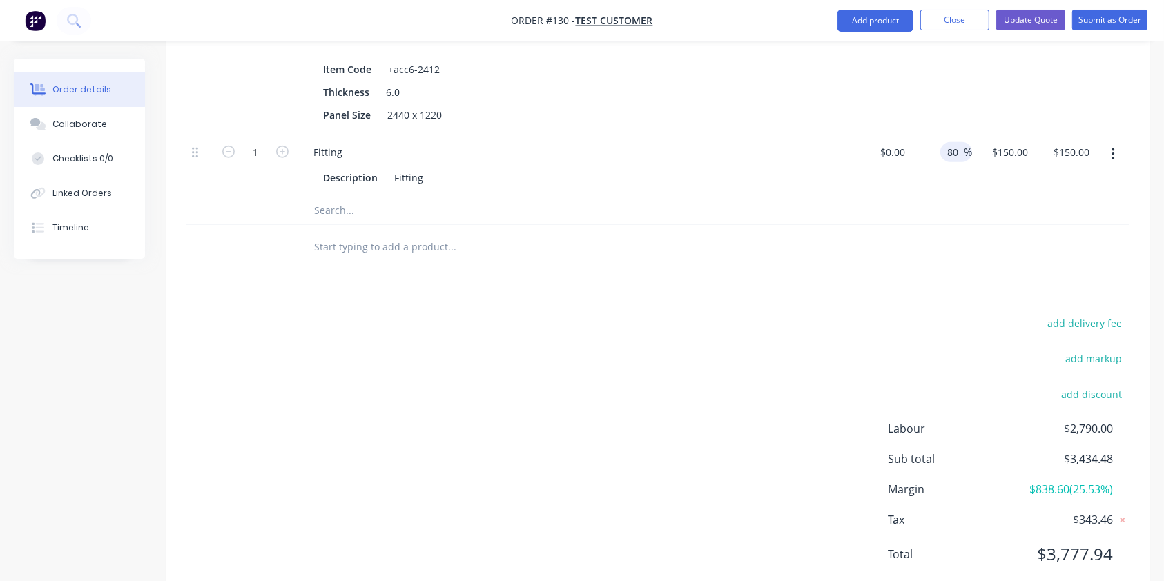
type input "$0.00"
click at [972, 197] on div at bounding box center [657, 211] width 943 height 28
click at [892, 153] on div at bounding box center [899, 152] width 21 height 20
click at [895, 147] on input "0" at bounding box center [895, 152] width 32 height 20
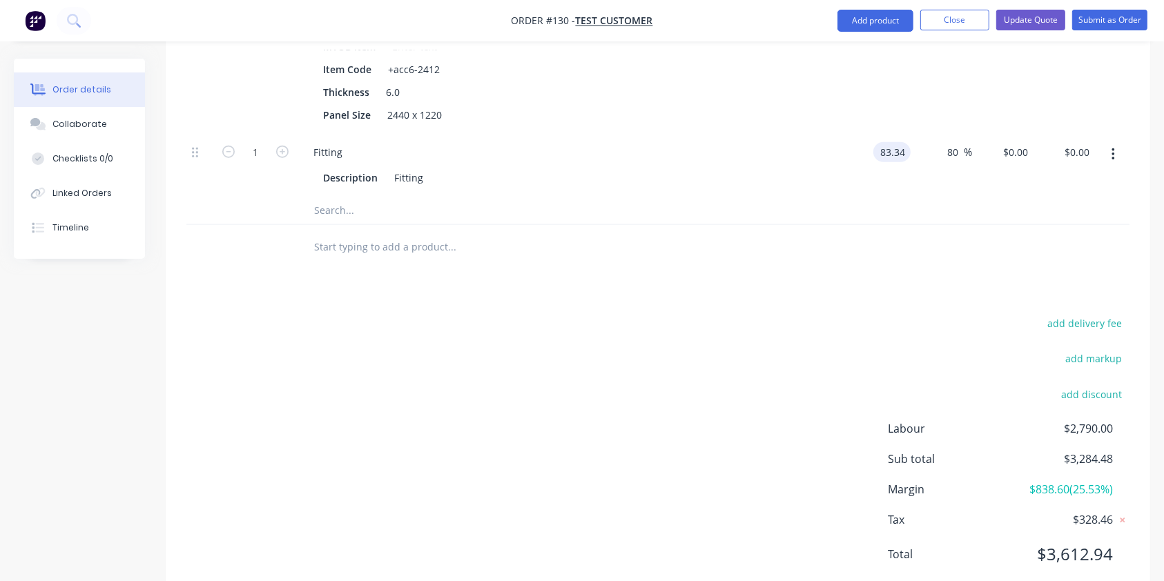
type input "$83.34"
type input "$150.012"
type input "$150.01"
click at [1044, 203] on div at bounding box center [657, 211] width 943 height 28
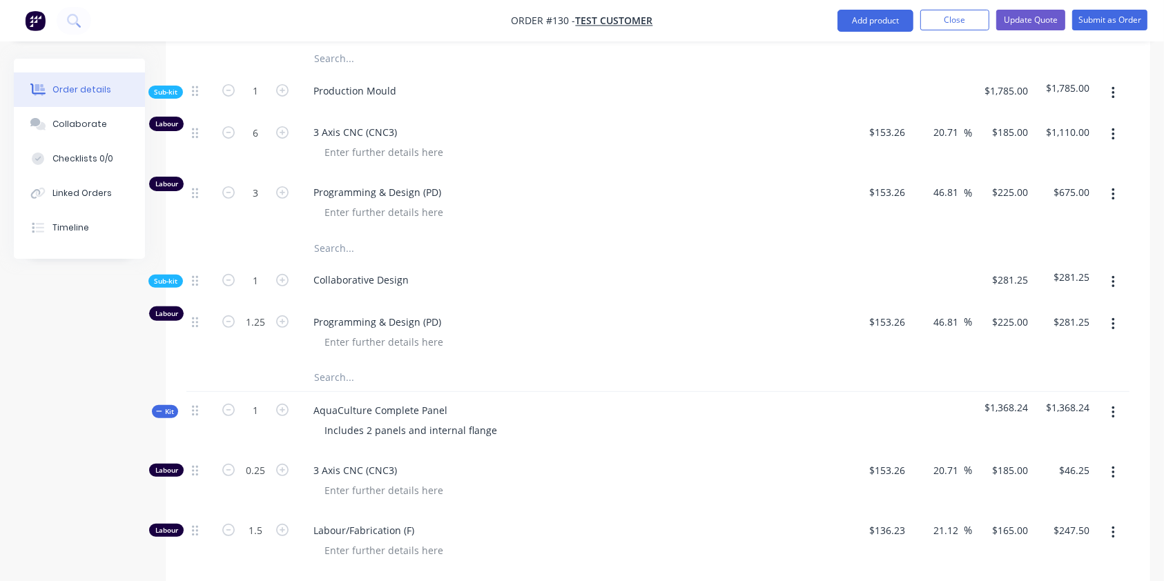
click at [1113, 402] on button "button" at bounding box center [1113, 412] width 32 height 25
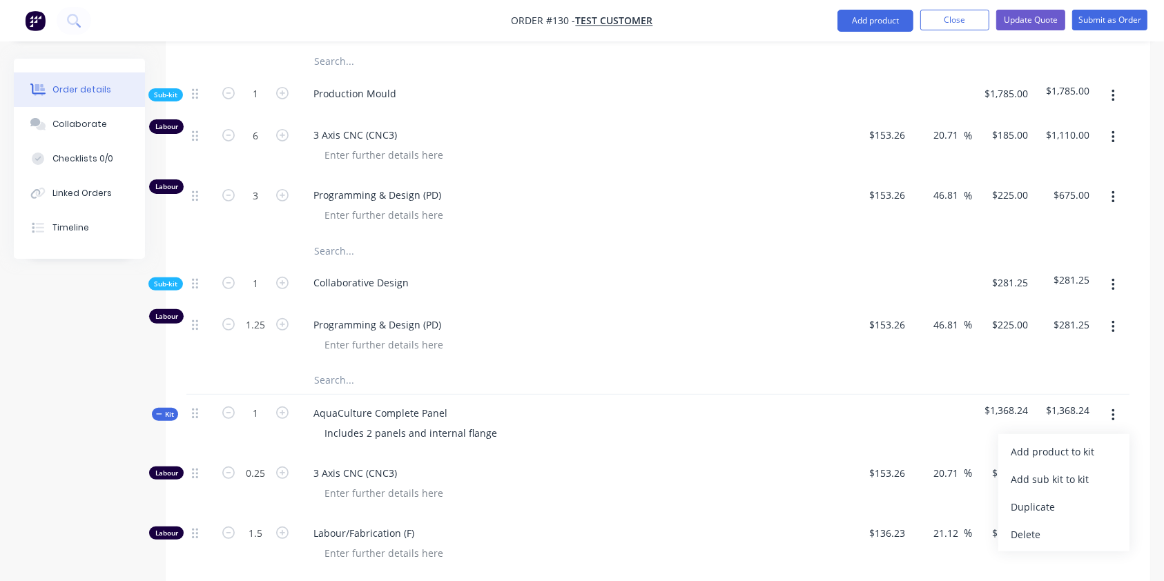
scroll to position [460, 0]
click at [658, 386] on div at bounding box center [509, 382] width 414 height 28
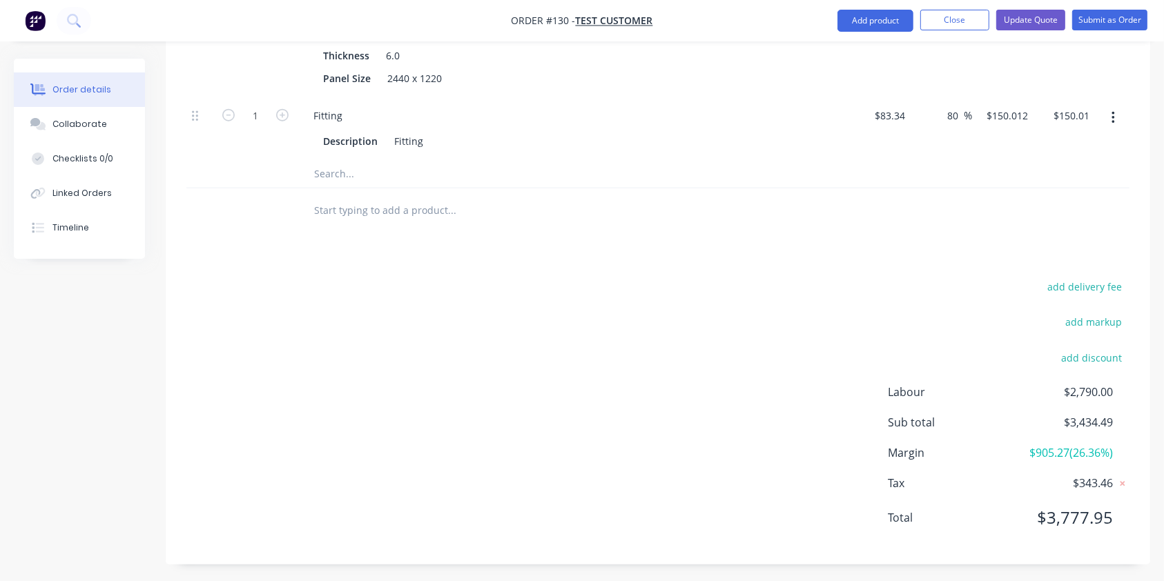
scroll to position [1264, 0]
click at [641, 393] on div "add delivery fee add markup add discount Labour $2,790.00 Sub total $3,434.49 M…" at bounding box center [657, 408] width 943 height 266
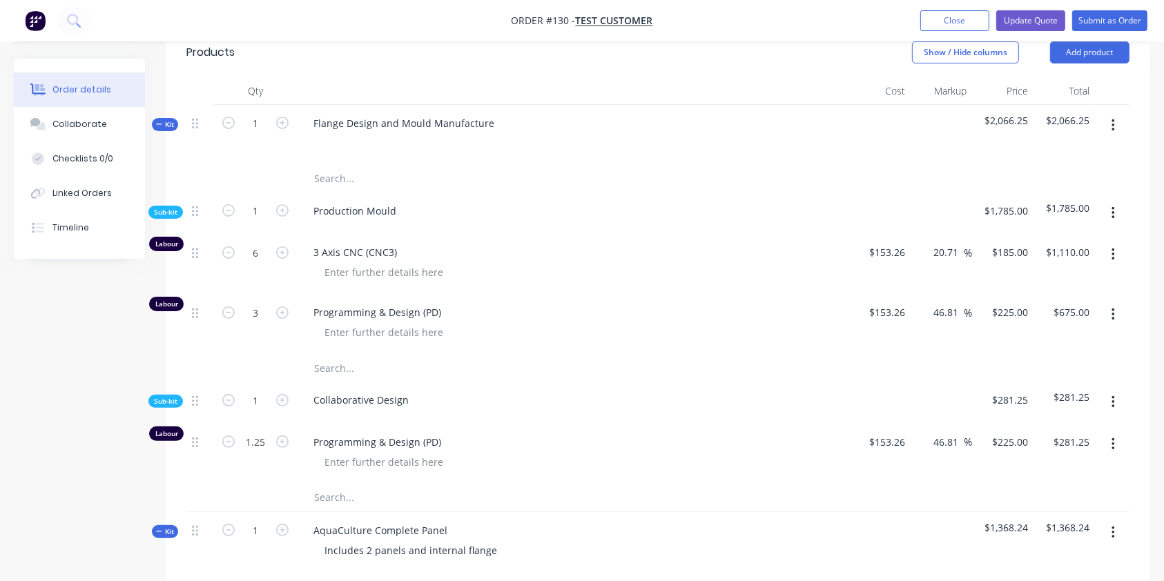
scroll to position [344, 0]
click at [254, 442] on input "1.25" at bounding box center [255, 441] width 36 height 21
click at [266, 444] on input "1.25" at bounding box center [255, 441] width 36 height 21
click at [608, 460] on div at bounding box center [578, 461] width 530 height 20
drag, startPoint x: 225, startPoint y: 306, endPoint x: 232, endPoint y: 312, distance: 9.3
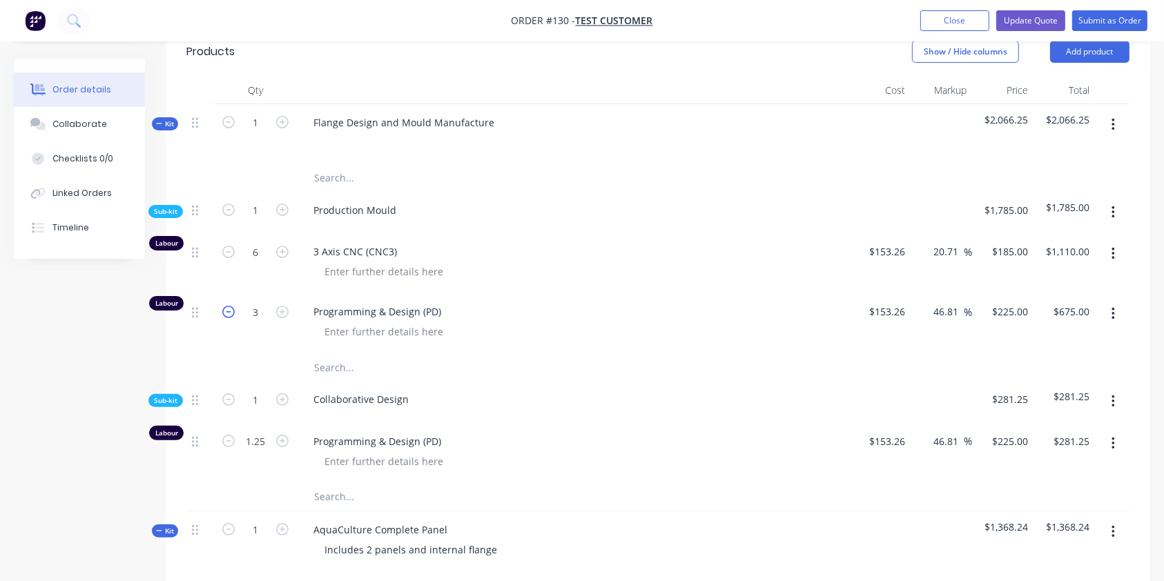
click at [225, 306] on icon "button" at bounding box center [228, 312] width 12 height 12
type input "2"
type input "$450.00"
click at [656, 373] on div at bounding box center [509, 367] width 414 height 28
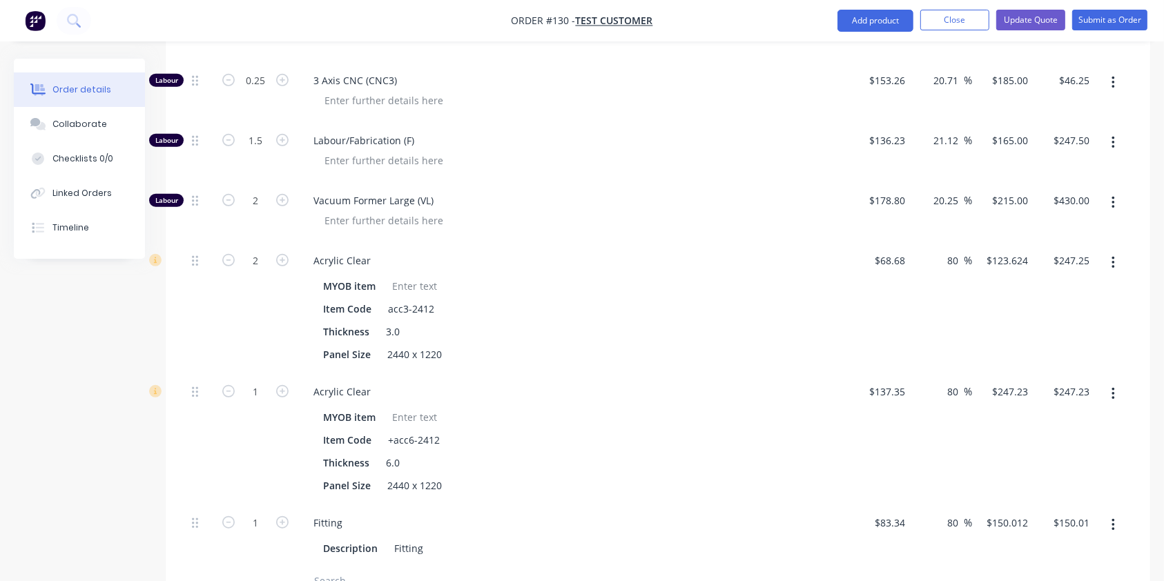
scroll to position [1264, 0]
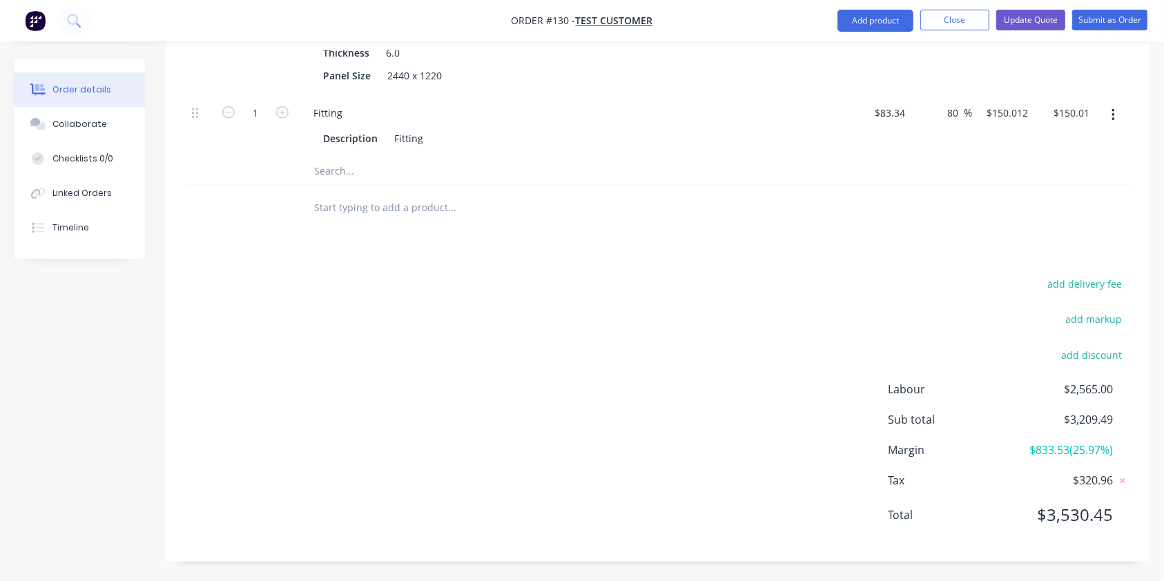
click at [695, 378] on div "add delivery fee add markup add discount Labour $2,565.00 Sub total $3,209.49 M…" at bounding box center [657, 408] width 943 height 266
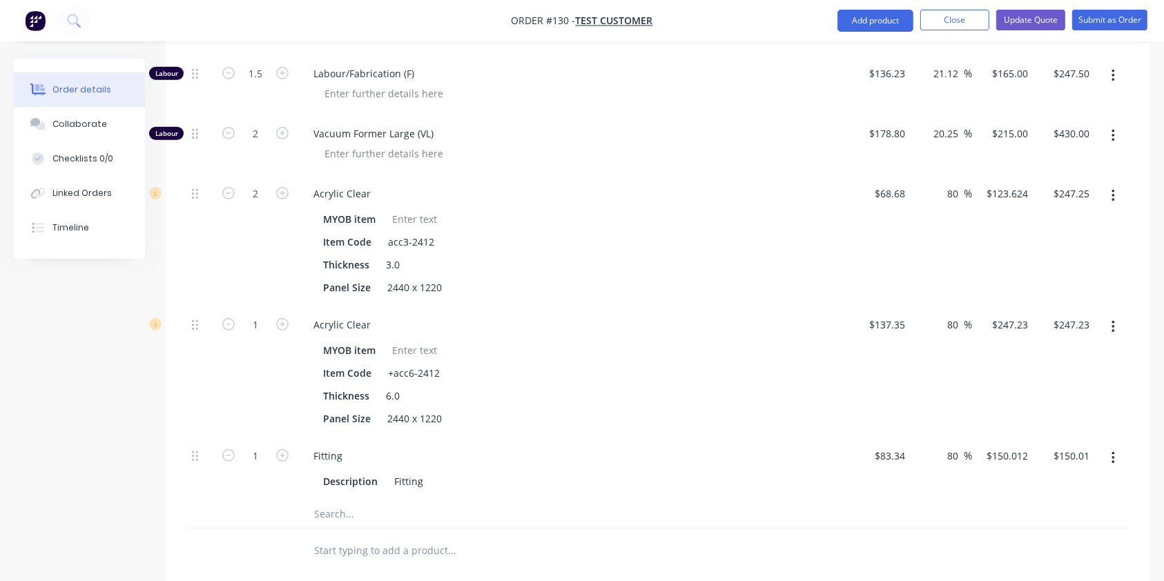
scroll to position [961, 0]
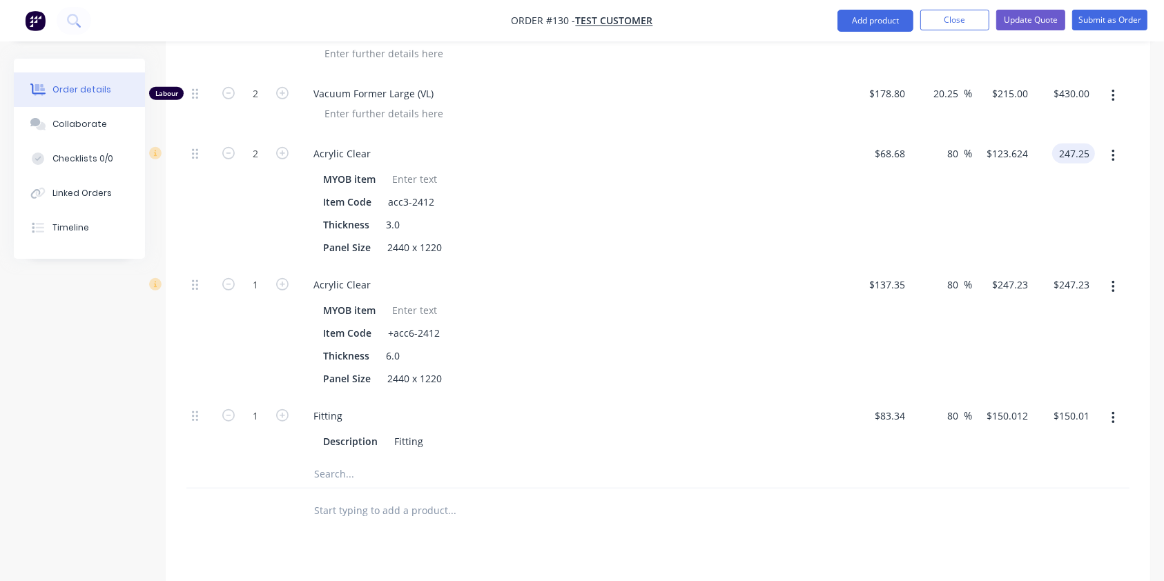
drag, startPoint x: 1056, startPoint y: 155, endPoint x: 1111, endPoint y: 162, distance: 55.6
click at [1111, 162] on div "2 Acrylic Clear MYOB item Item Code acc3-2412 Thickness 3.0 Panel Size 2440 x 1…" at bounding box center [657, 200] width 943 height 131
type input "327.24"
type input "138.24"
type input "$163.62"
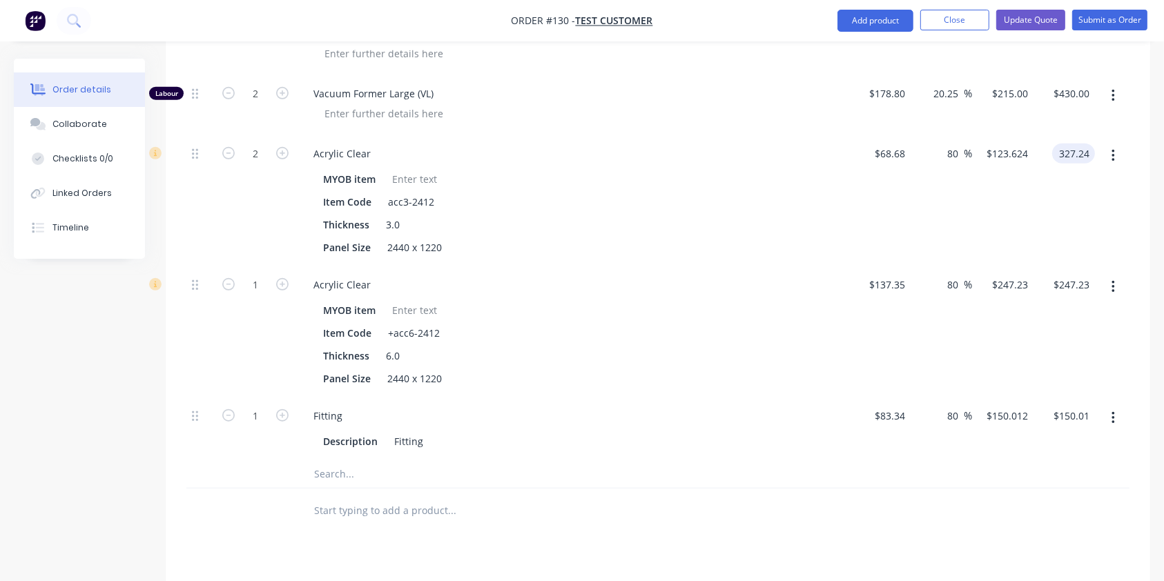
type input "$327.24"
click at [1026, 207] on div "$163.62 $163.62" at bounding box center [1002, 200] width 61 height 131
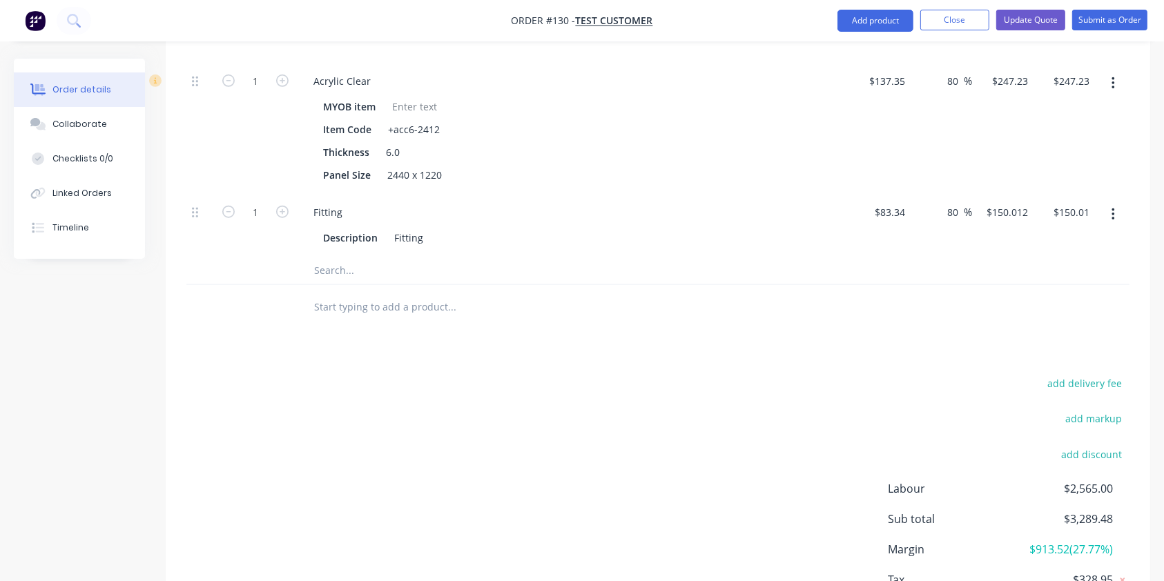
scroll to position [1264, 0]
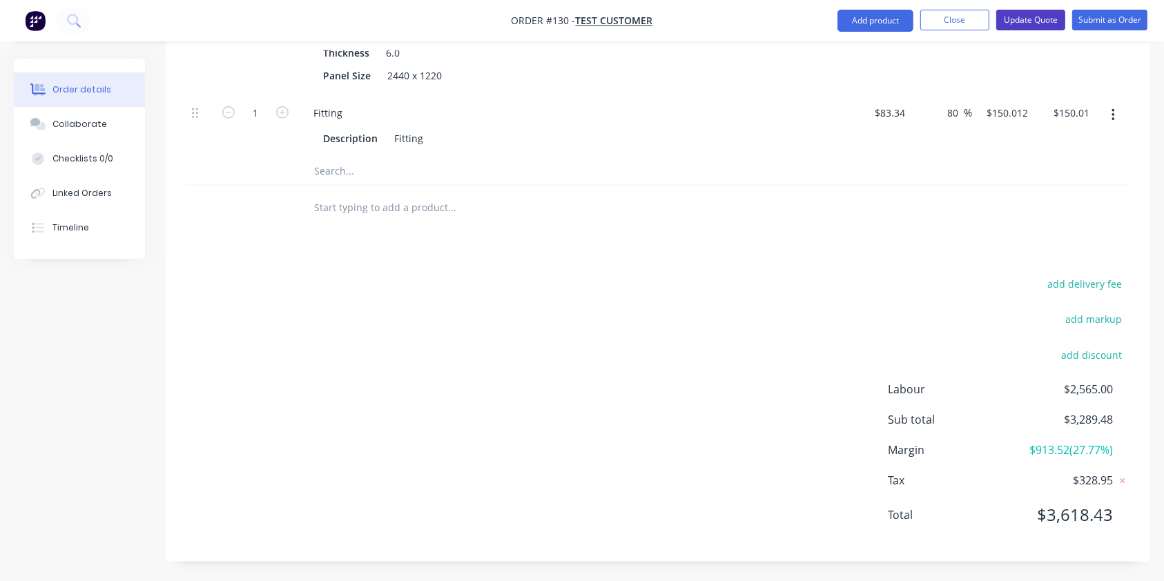
click at [1019, 23] on button "Update Quote" at bounding box center [1030, 20] width 69 height 21
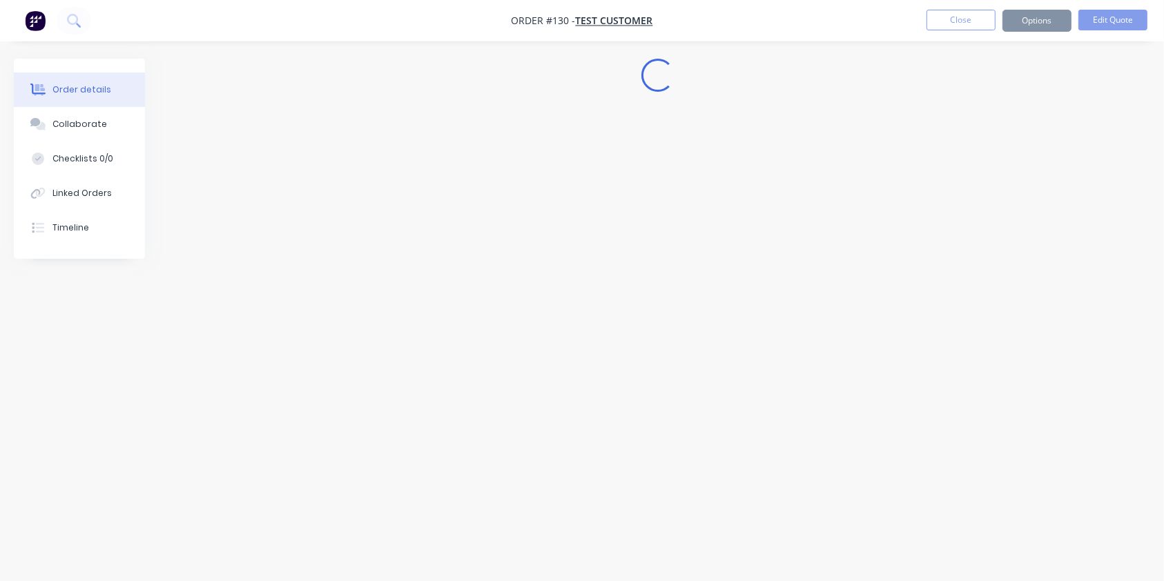
scroll to position [0, 0]
